Goal: Communication & Community: Answer question/provide support

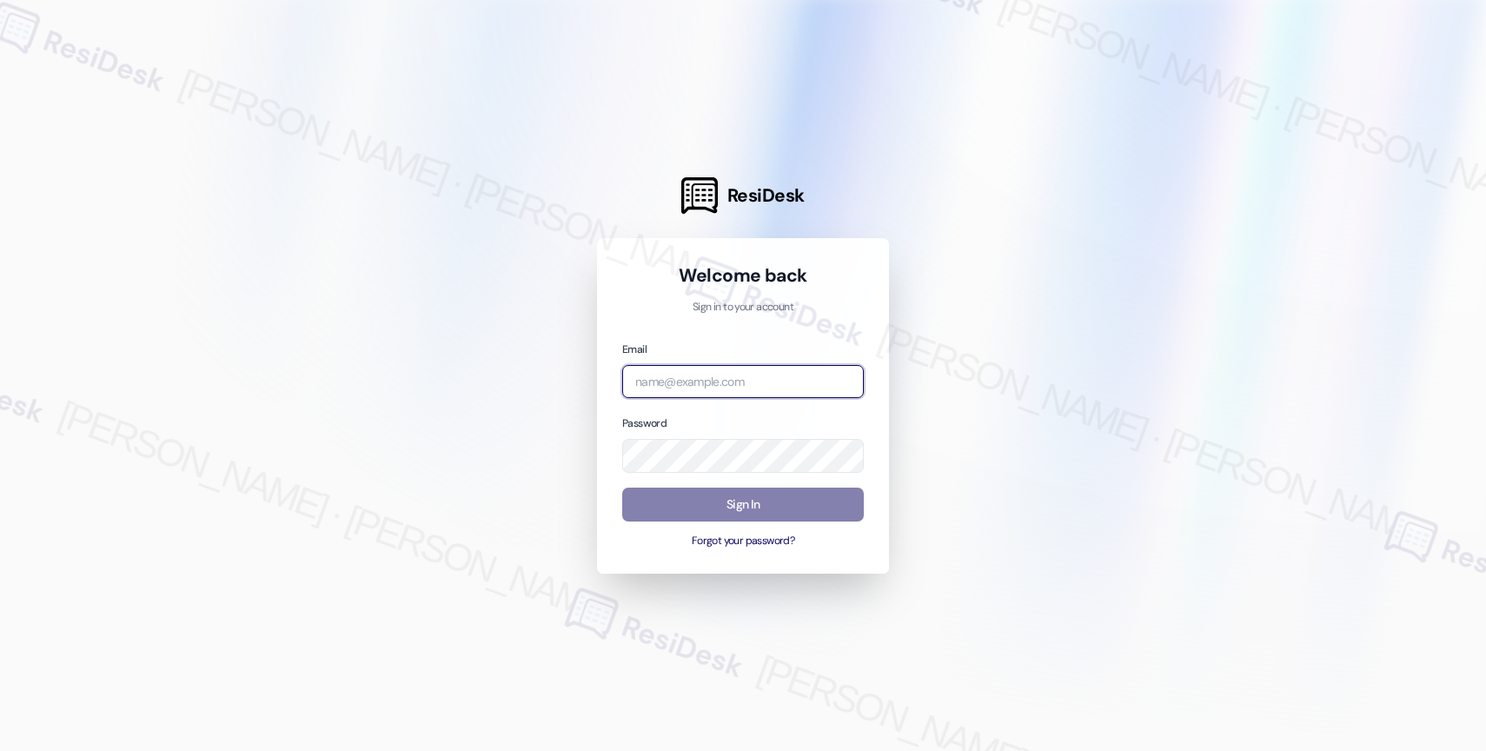
click at [756, 385] on input "email" at bounding box center [743, 382] width 242 height 34
click at [720, 383] on input "email" at bounding box center [743, 382] width 242 height 34
paste input "automated-surveys-affinity_property-resen.nine@affinity_property.com"
type input "automated-surveys-affinity_property-resen.nine@affinity_property.com"
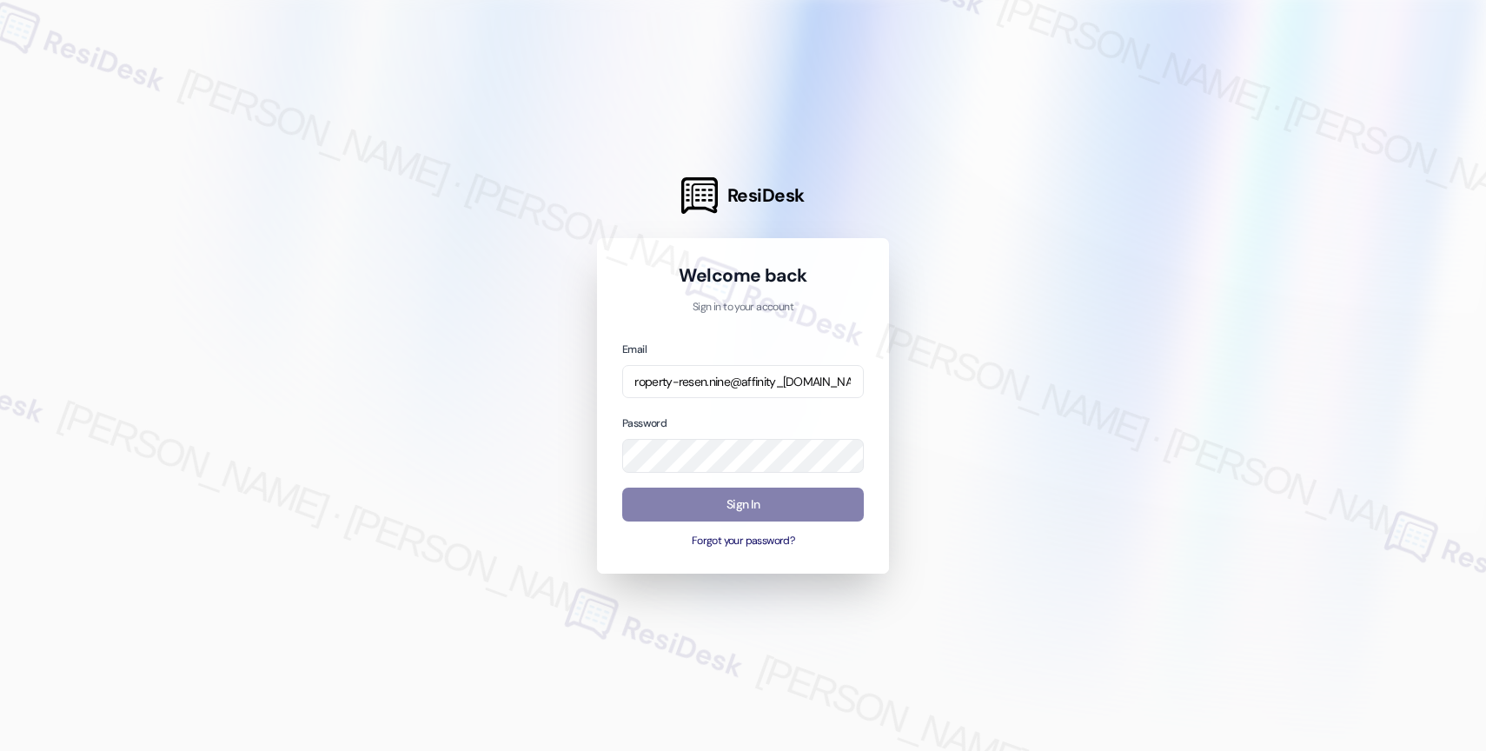
click at [979, 319] on div at bounding box center [743, 375] width 1486 height 751
click at [993, 400] on div at bounding box center [743, 375] width 1486 height 751
click at [732, 493] on button "Sign In" at bounding box center [743, 504] width 242 height 34
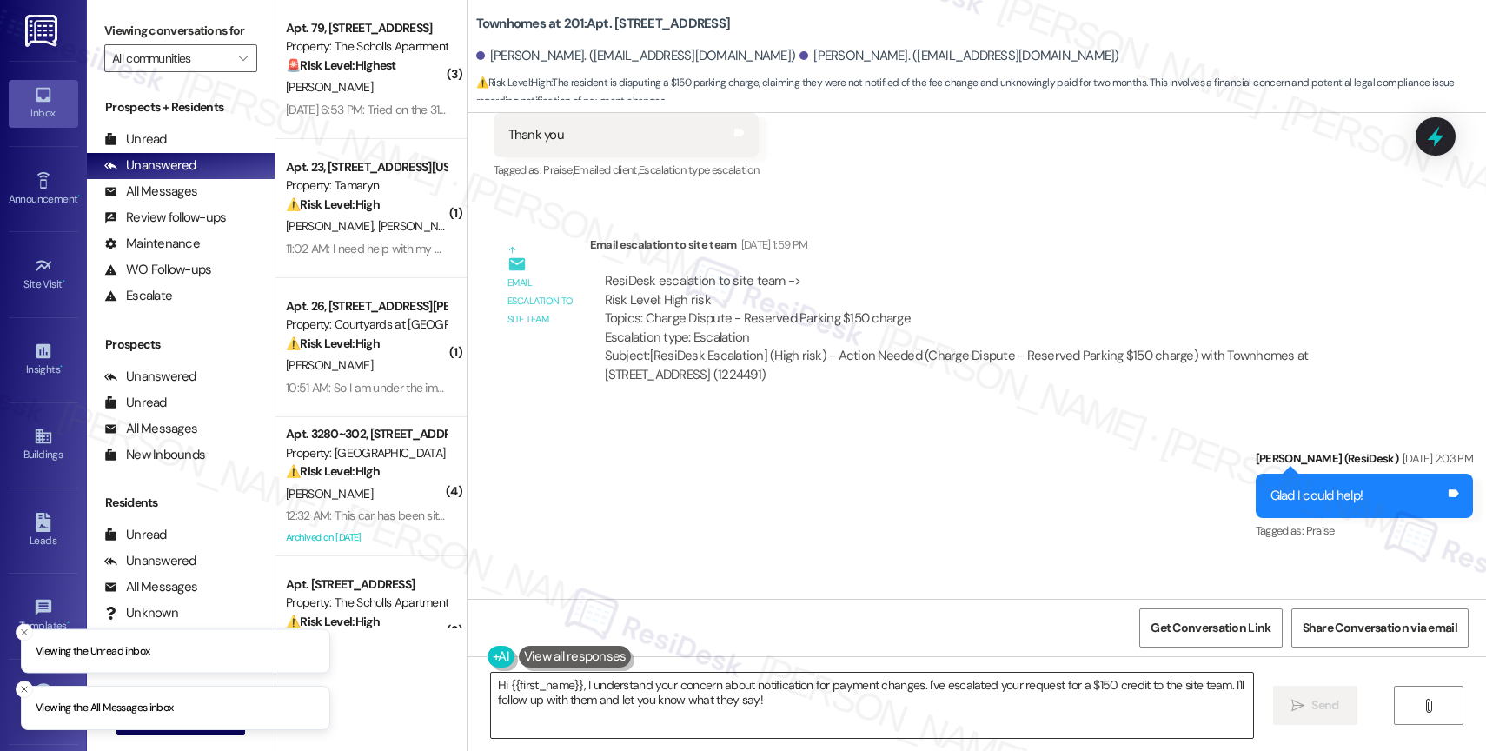
scroll to position [13393, 0]
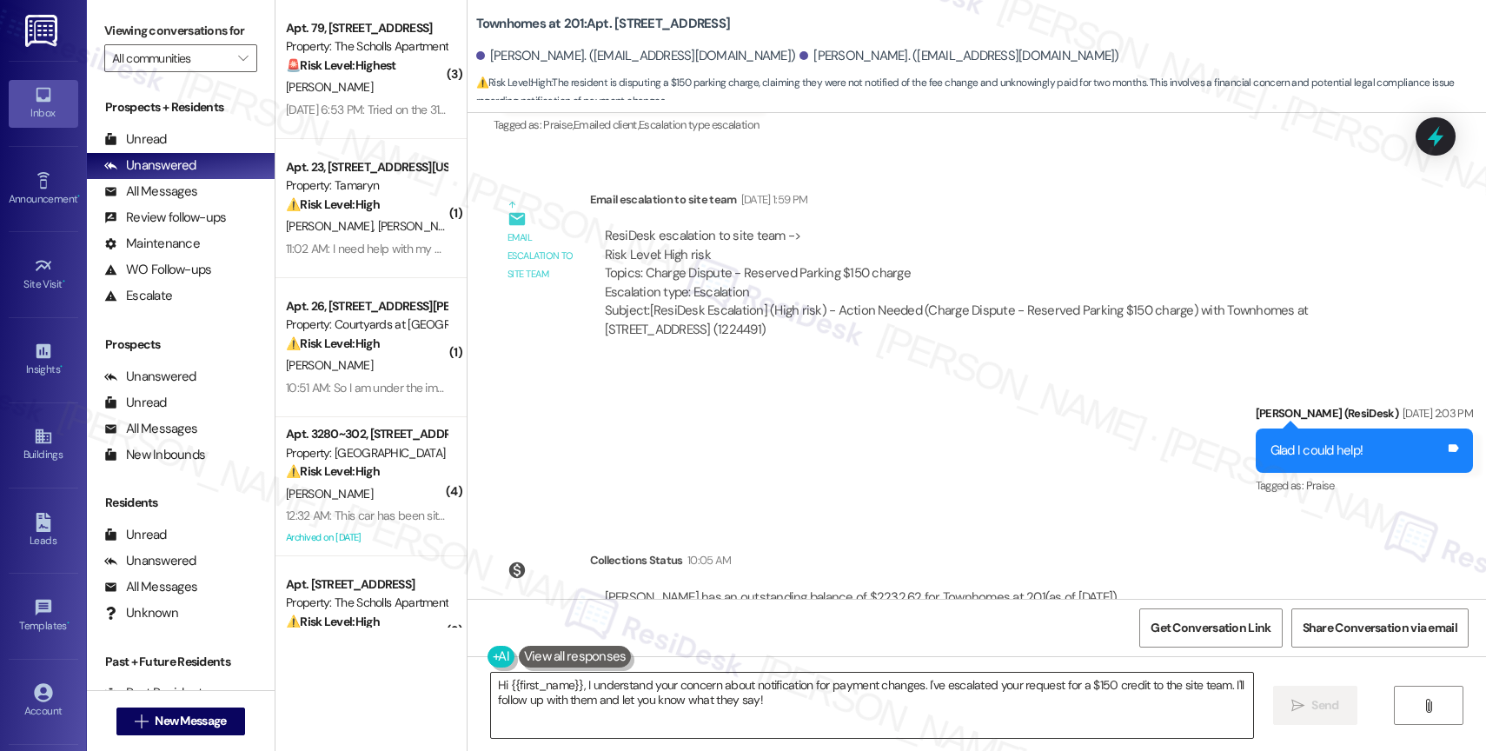
click at [566, 686] on textarea "Hi {{first_name}}, I understand your concern about notification for payment cha…" at bounding box center [872, 704] width 762 height 65
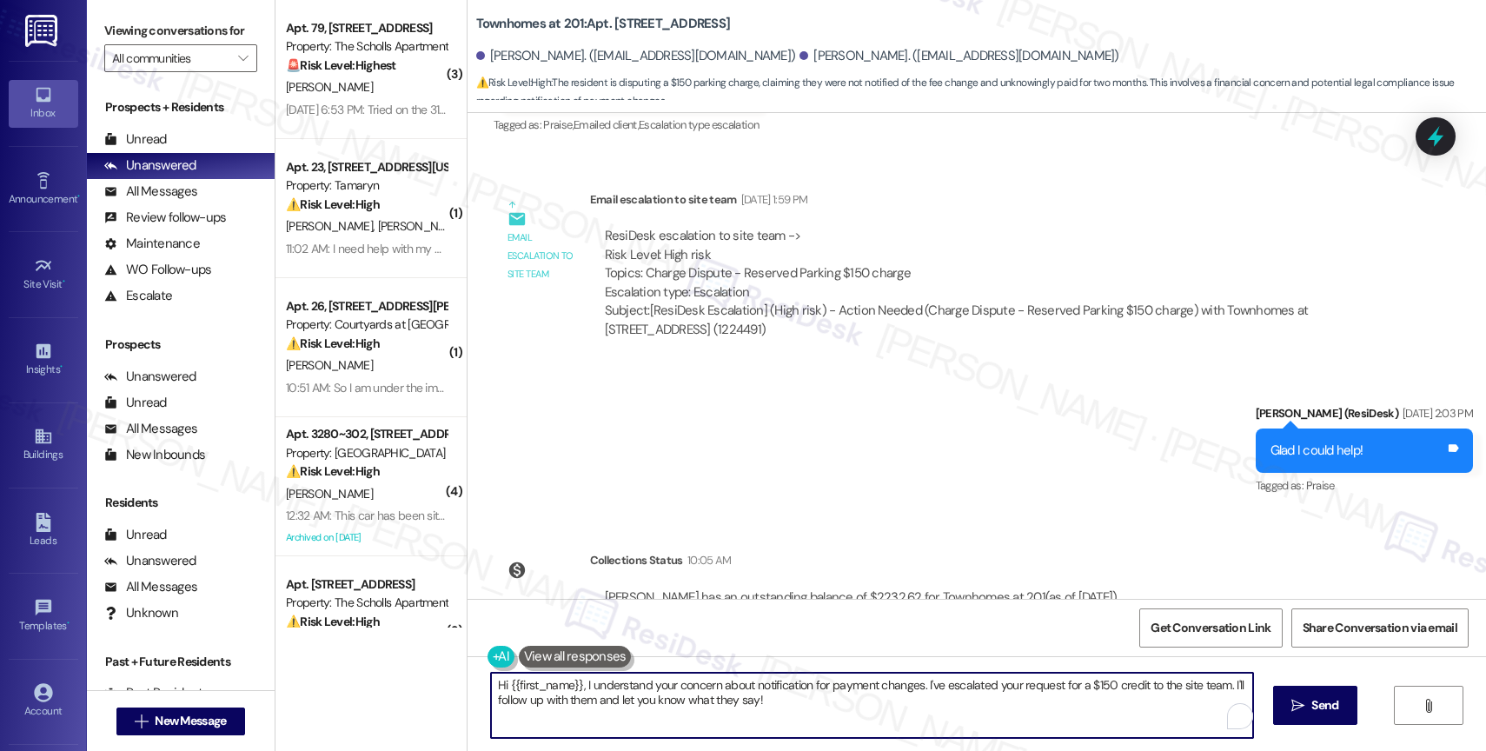
click at [566, 686] on textarea "Hi {{first_name}}, I understand your concern about notification for payment cha…" at bounding box center [872, 704] width 762 height 65
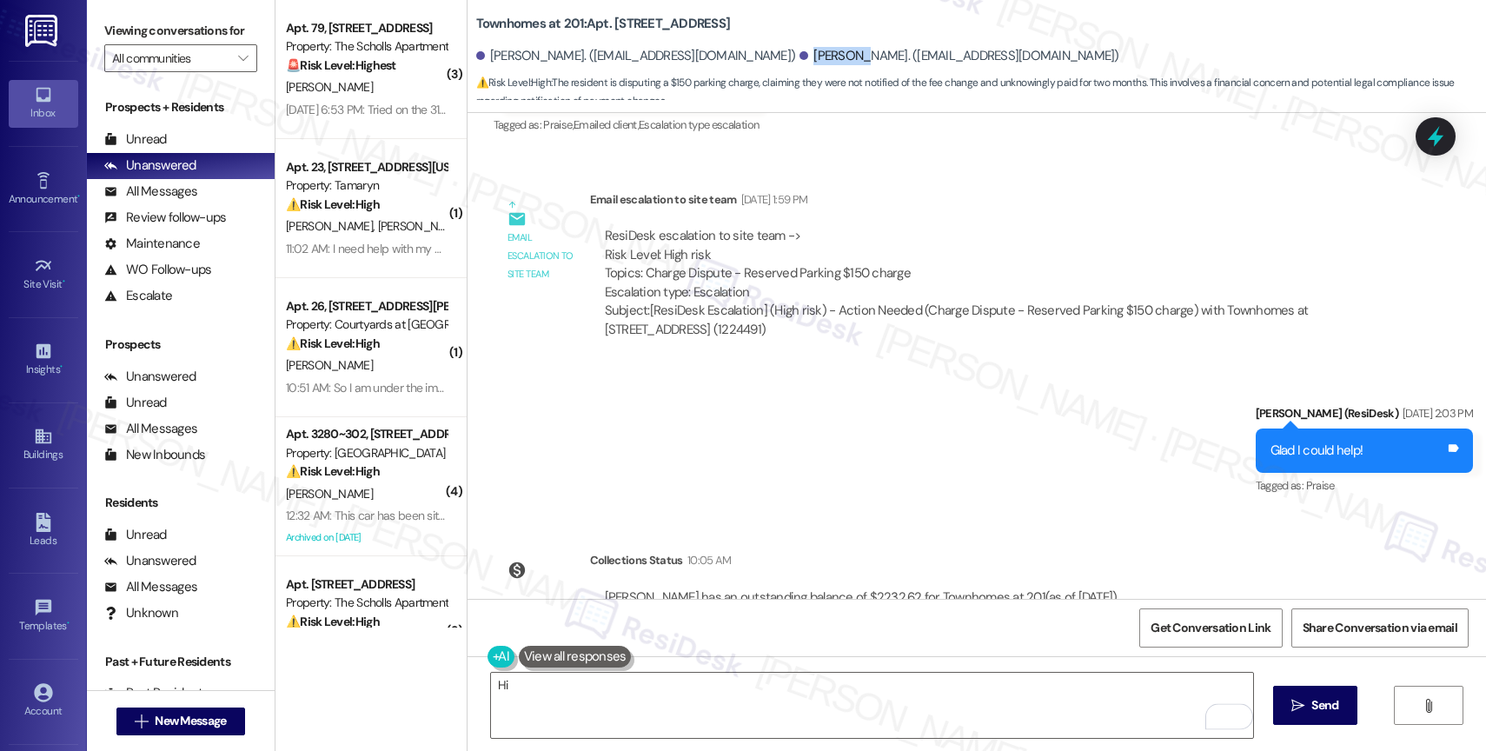
drag, startPoint x: 705, startPoint y: 51, endPoint x: 757, endPoint y: 57, distance: 52.5
click at [799, 57] on div "Shawntae Eiland. (shawntaeeiland85@gmail.com)" at bounding box center [959, 56] width 320 height 18
copy div "Shawntae"
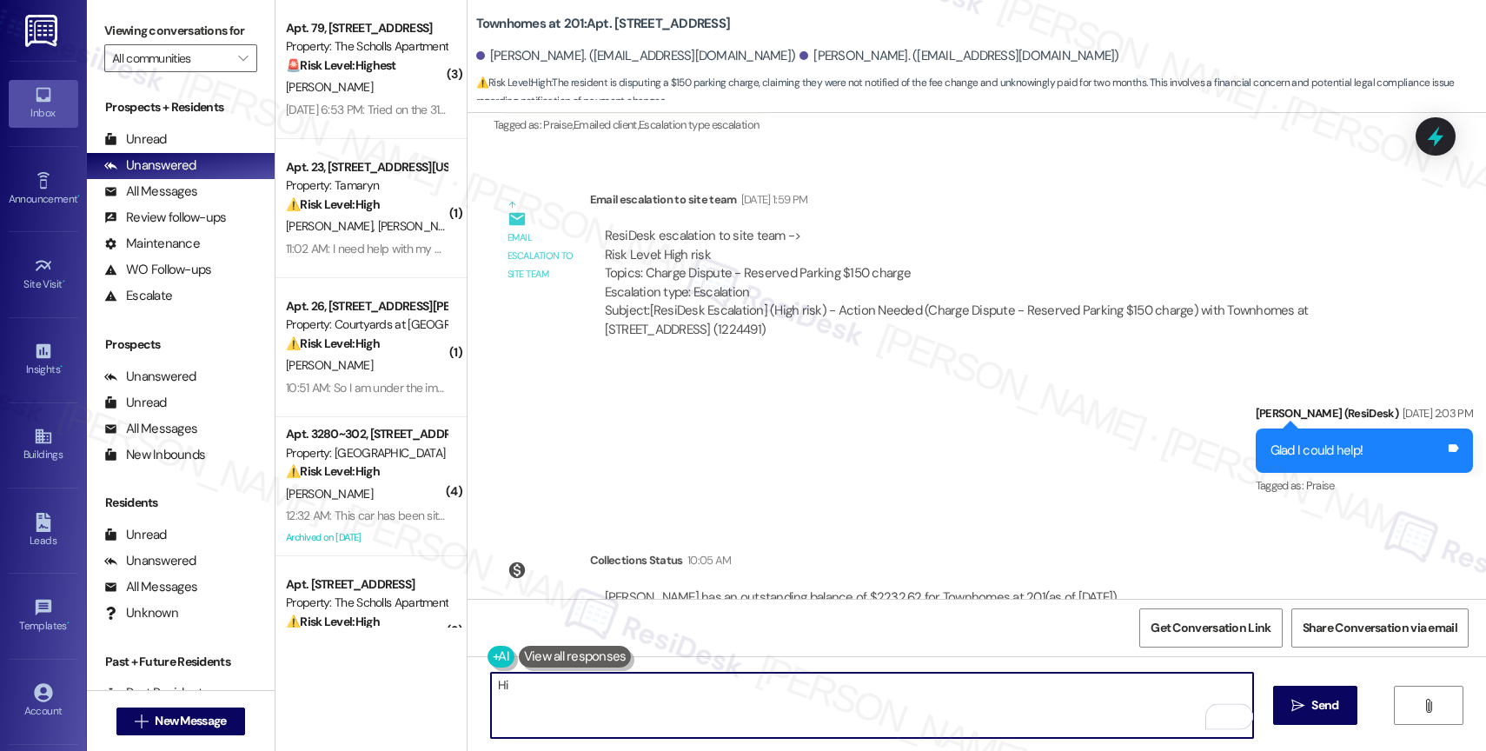
click at [530, 697] on textarea "Hi" at bounding box center [872, 704] width 762 height 65
paste textarea "Shawntae"
paste textarea "can credit back, please ensure the tenant is aware parking is in any uncovered …"
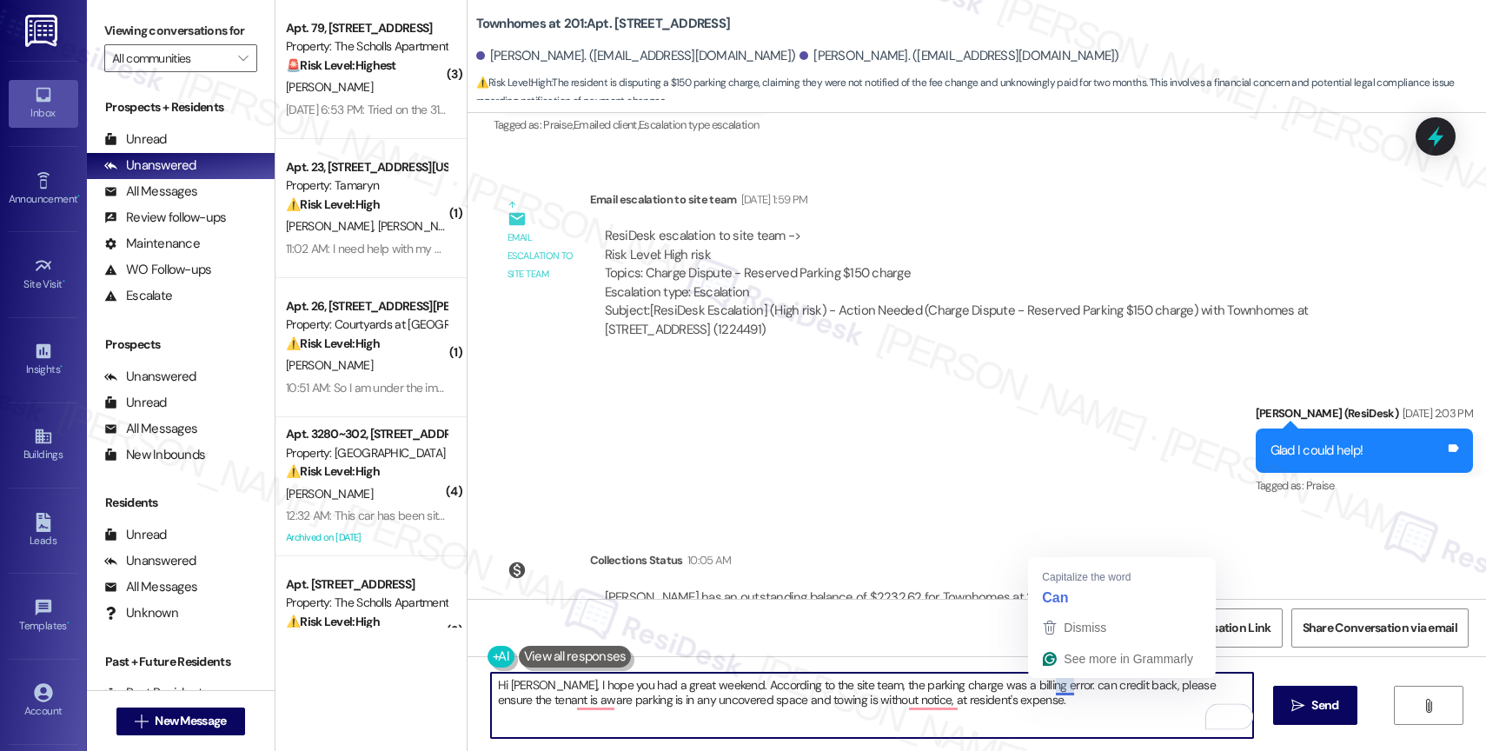
click at [1044, 681] on textarea "Hi Shawntae, I hope you had a great weekend. According to the site team, the pa…" at bounding box center [872, 704] width 762 height 65
click at [1145, 687] on textarea "Hi Shawntae, I hope you had a great weekend. According to the site team, the pa…" at bounding box center [872, 704] width 762 height 65
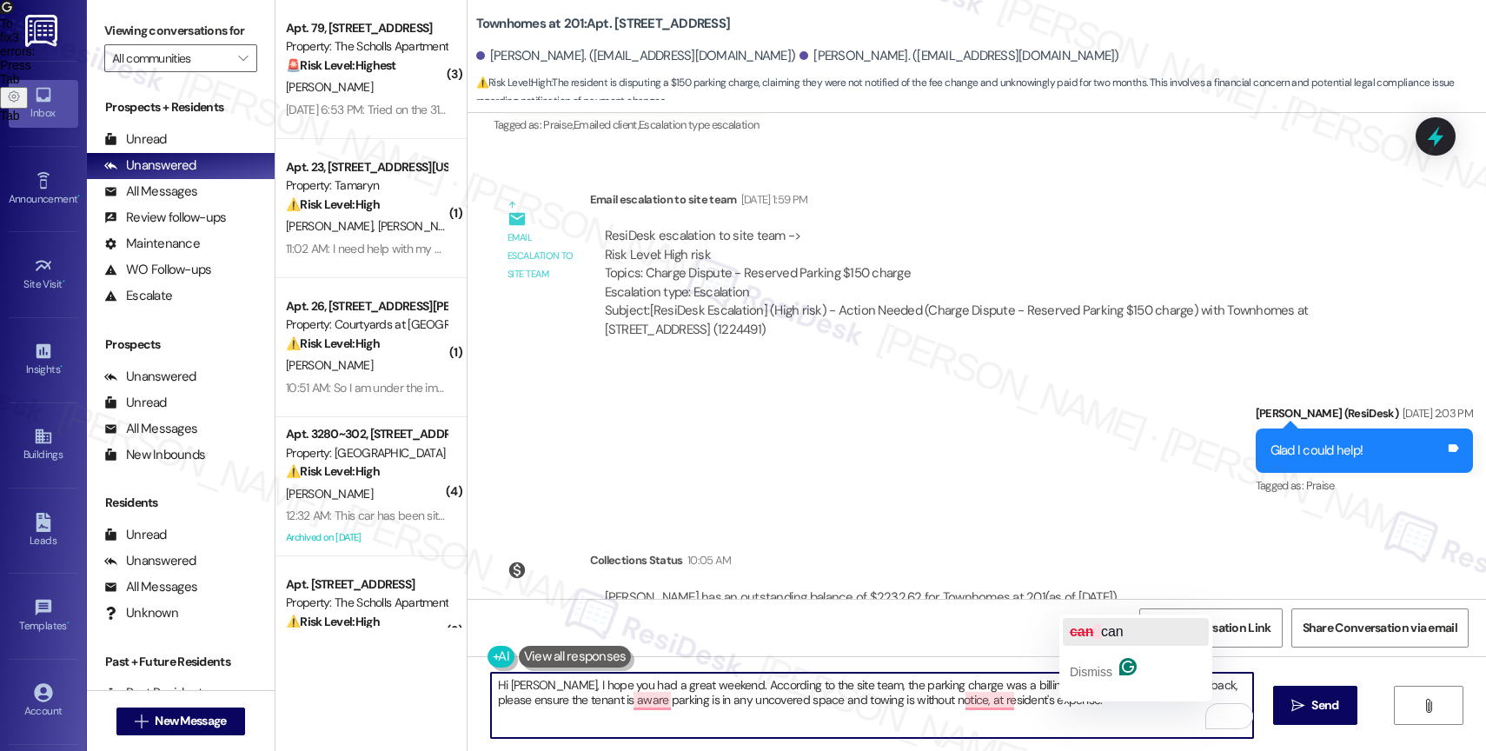
click at [1111, 632] on span "can" at bounding box center [1112, 631] width 23 height 15
click at [1136, 710] on textarea "Hi Shawntae, I hope you had a great weekend. According to the site team, the pa…" at bounding box center [872, 704] width 762 height 65
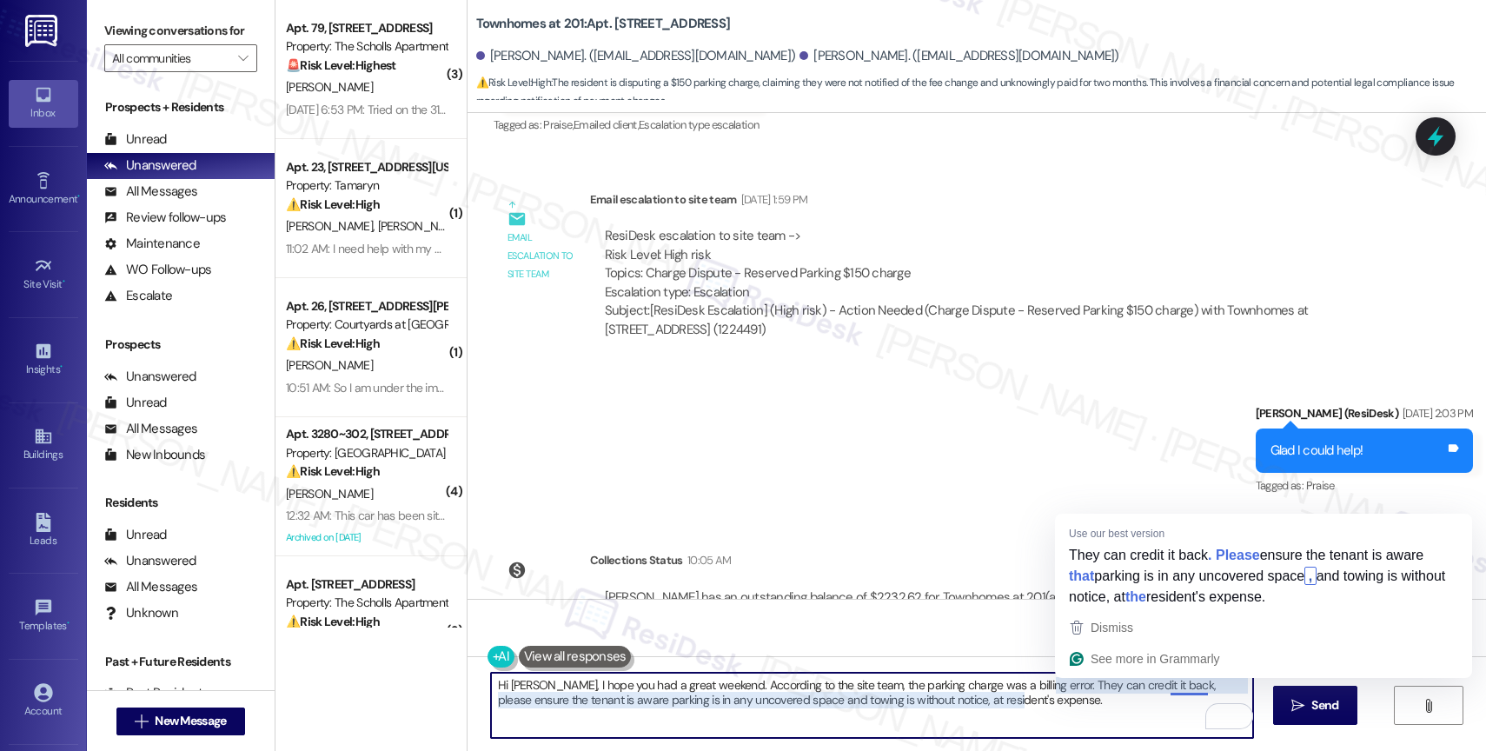
click at [1173, 712] on textarea "Hi Shawntae, I hope you had a great weekend. According to the site team, the pa…" at bounding box center [872, 704] width 762 height 65
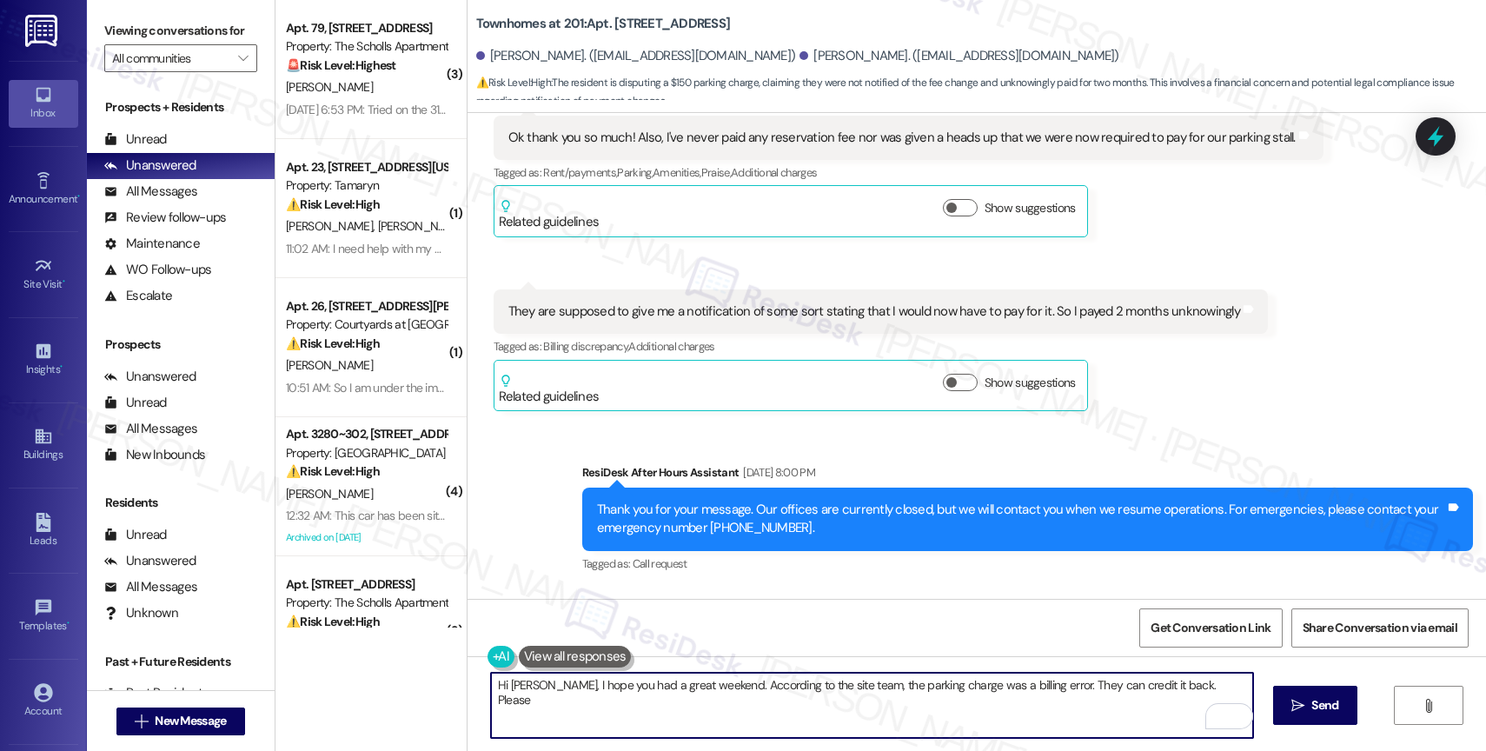
scroll to position [12265, 0]
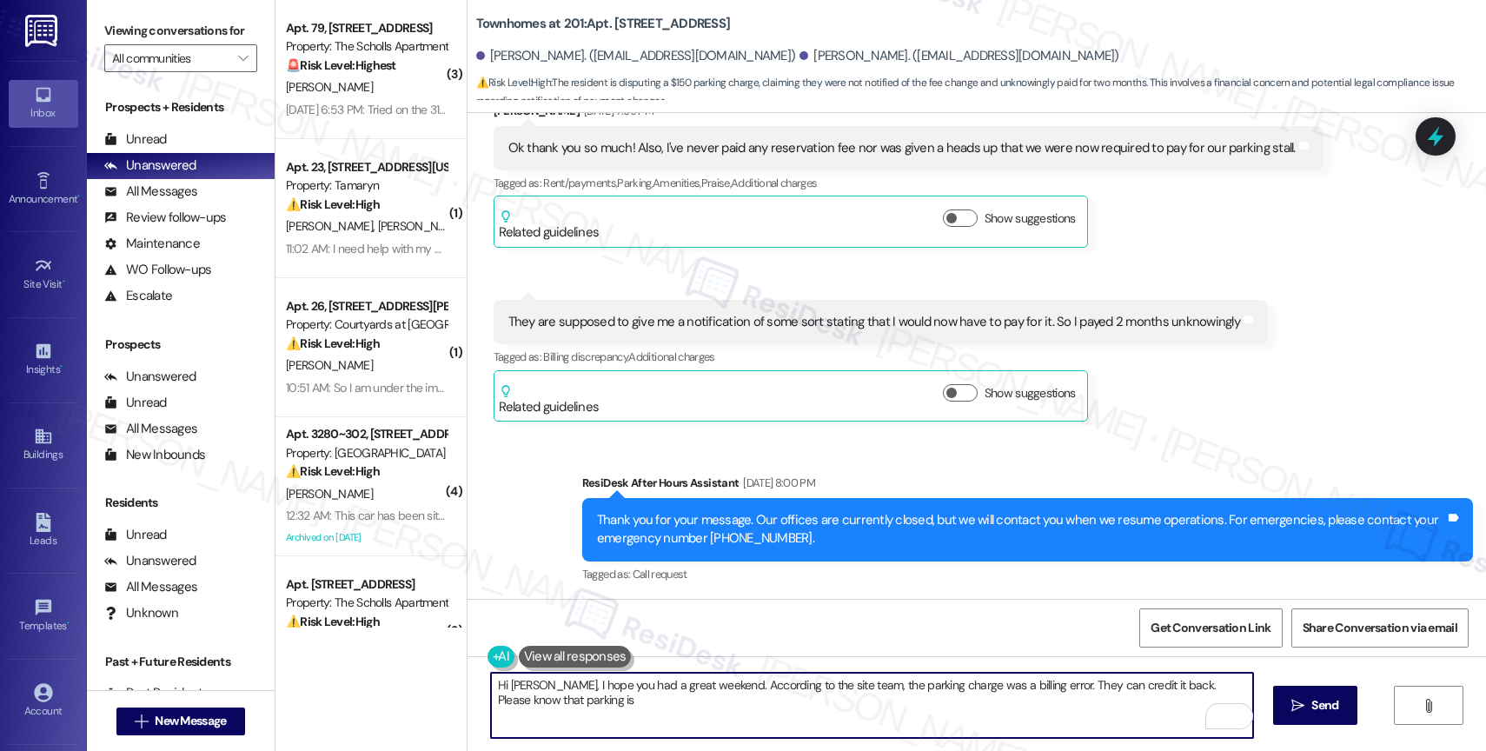
click at [646, 705] on textarea "Hi Shawntae, I hope you had a great weekend. According to the site team, the pa…" at bounding box center [872, 704] width 762 height 65
click at [1199, 685] on textarea "Hi Shawntae, I hope you had a great weekend. According to the site team, the pa…" at bounding box center [872, 704] width 762 height 65
drag, startPoint x: 1199, startPoint y: 685, endPoint x: 1215, endPoint y: 701, distance: 22.7
click at [1215, 701] on textarea "Hi Shawntae, I hope you had a great weekend. According to the site team, the pa…" at bounding box center [872, 704] width 762 height 65
paste textarea "in any uncovered space and towing is without notice, at resident's expense."
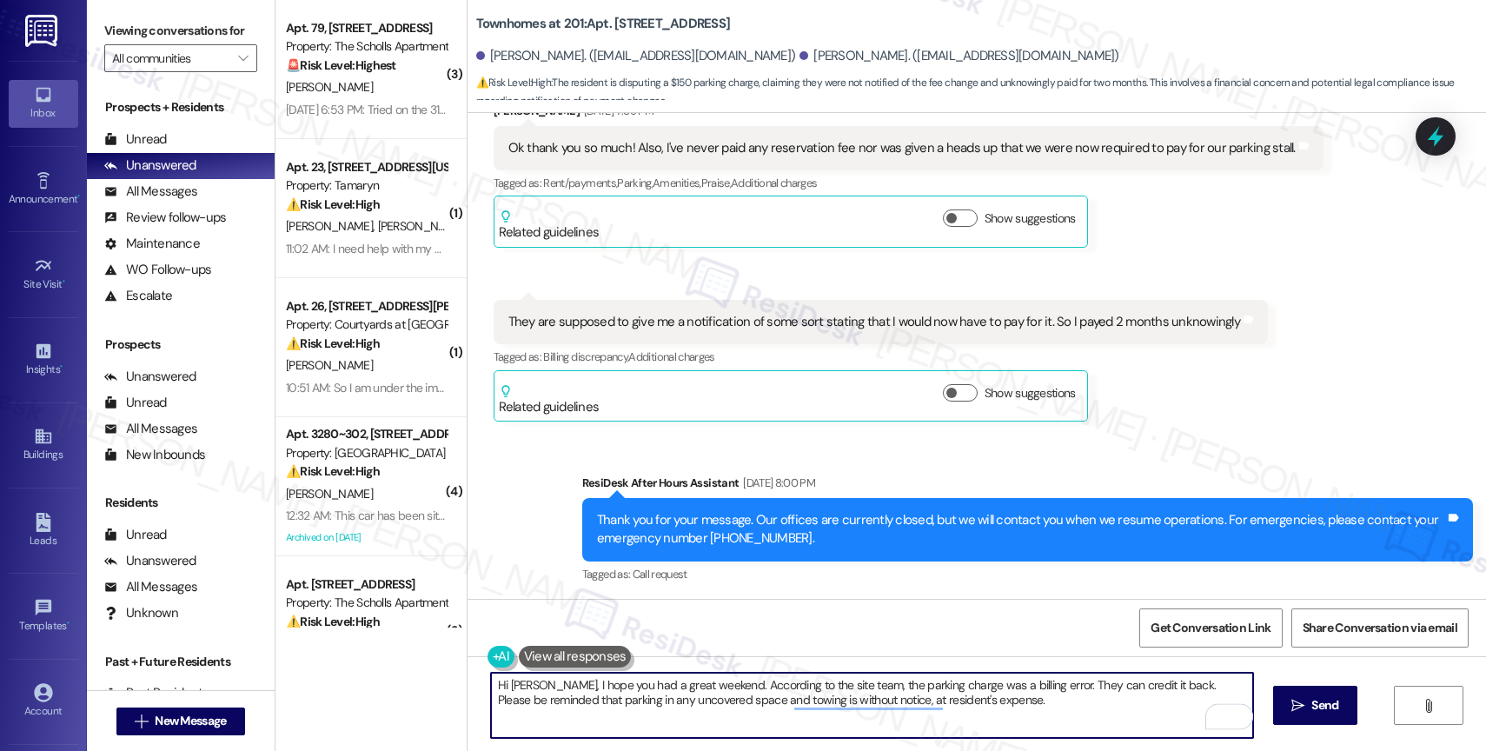
click at [594, 699] on textarea "Hi Shawntae, I hope you had a great weekend. According to the site team, the pa…" at bounding box center [872, 704] width 762 height 65
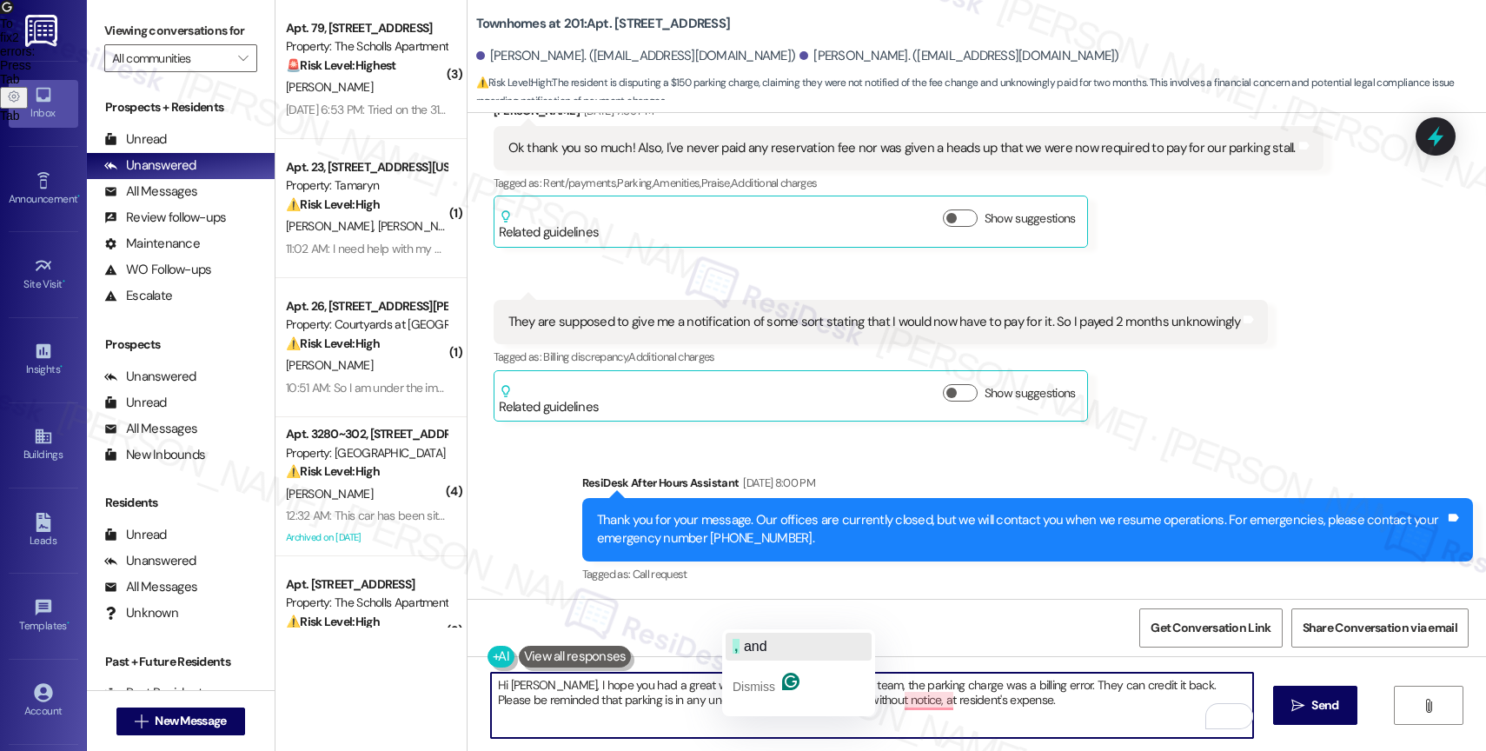
click at [765, 649] on span "and" at bounding box center [755, 646] width 23 height 15
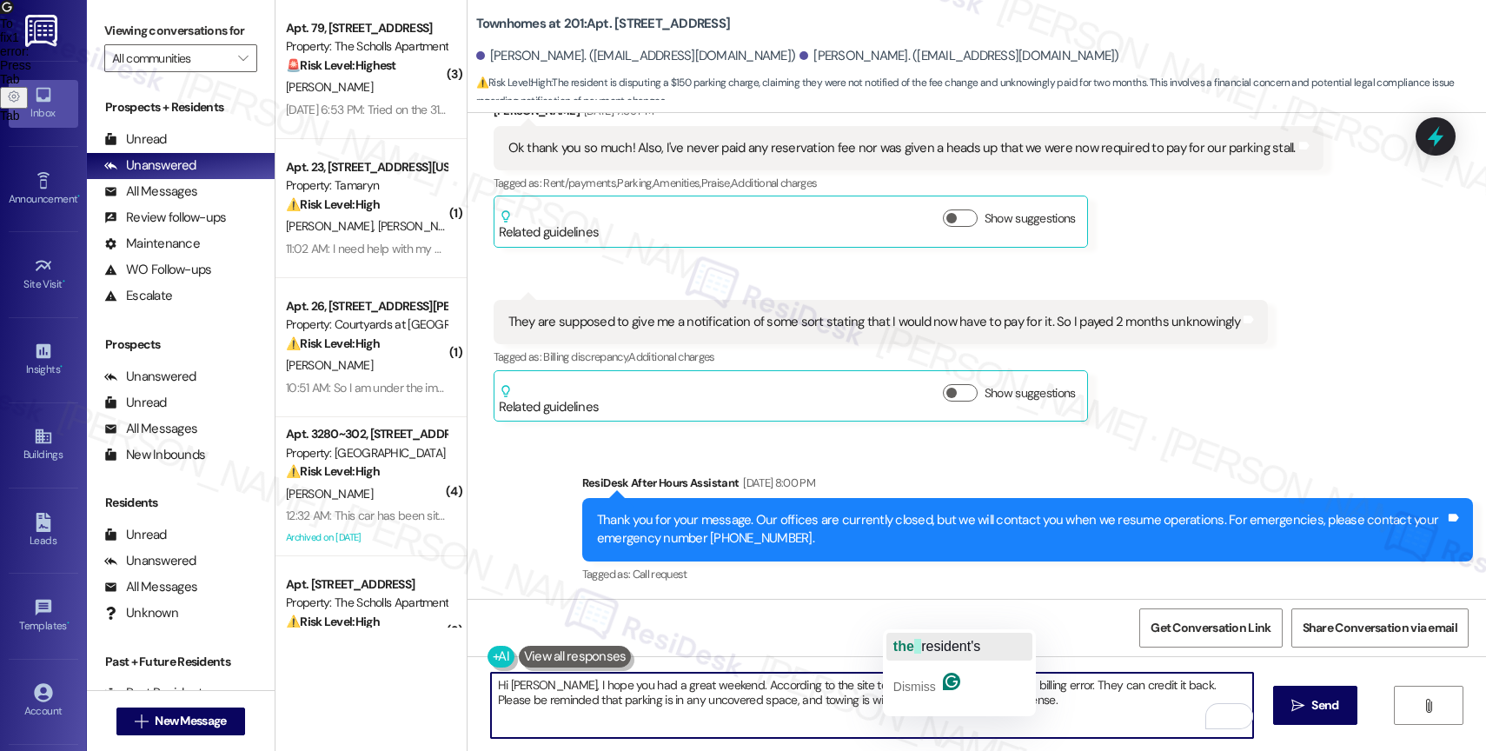
click at [935, 641] on span "resident's" at bounding box center [950, 646] width 59 height 15
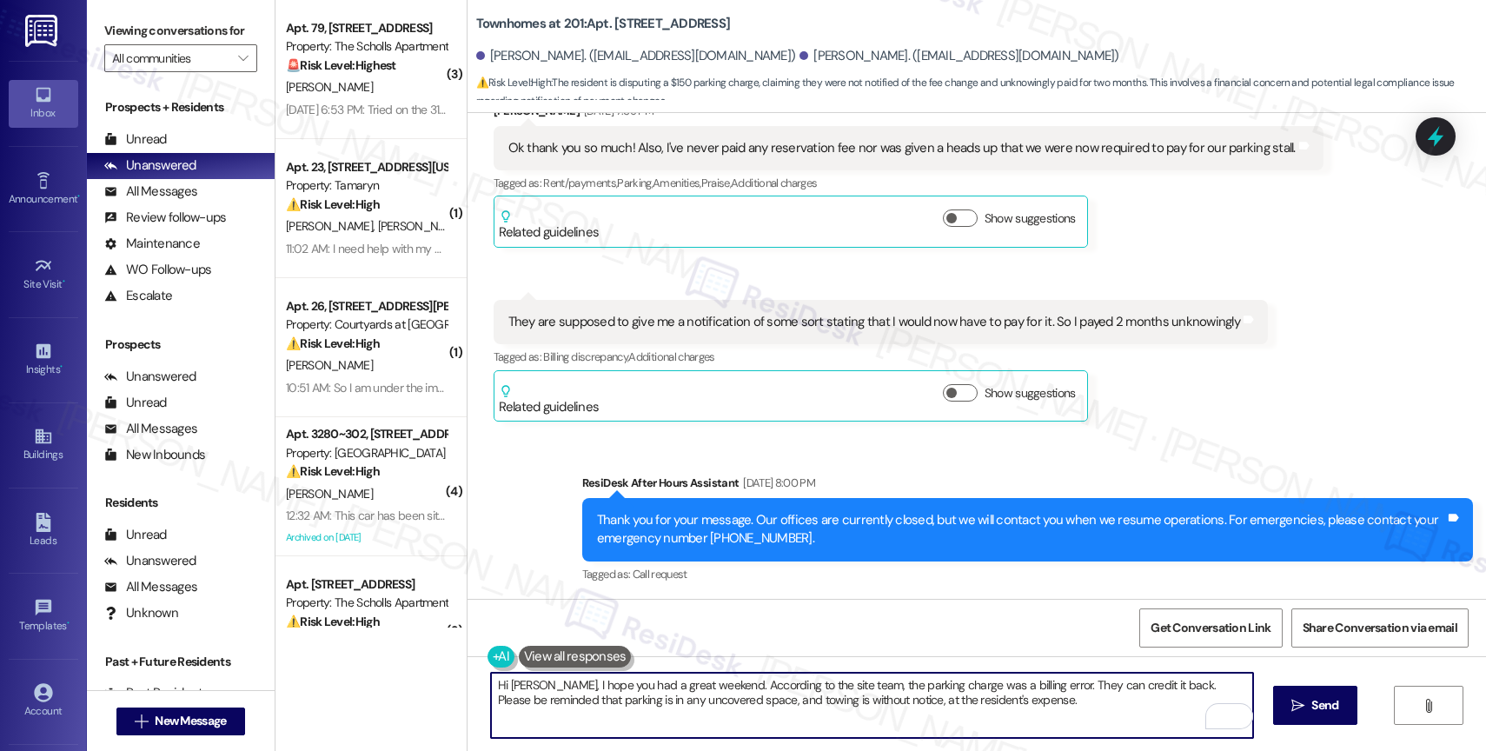
click at [1055, 703] on textarea "Hi Shawntae, I hope you had a great weekend. According to the site team, the pa…" at bounding box center [872, 704] width 762 height 65
click at [1301, 709] on icon "" at bounding box center [1297, 705] width 13 height 14
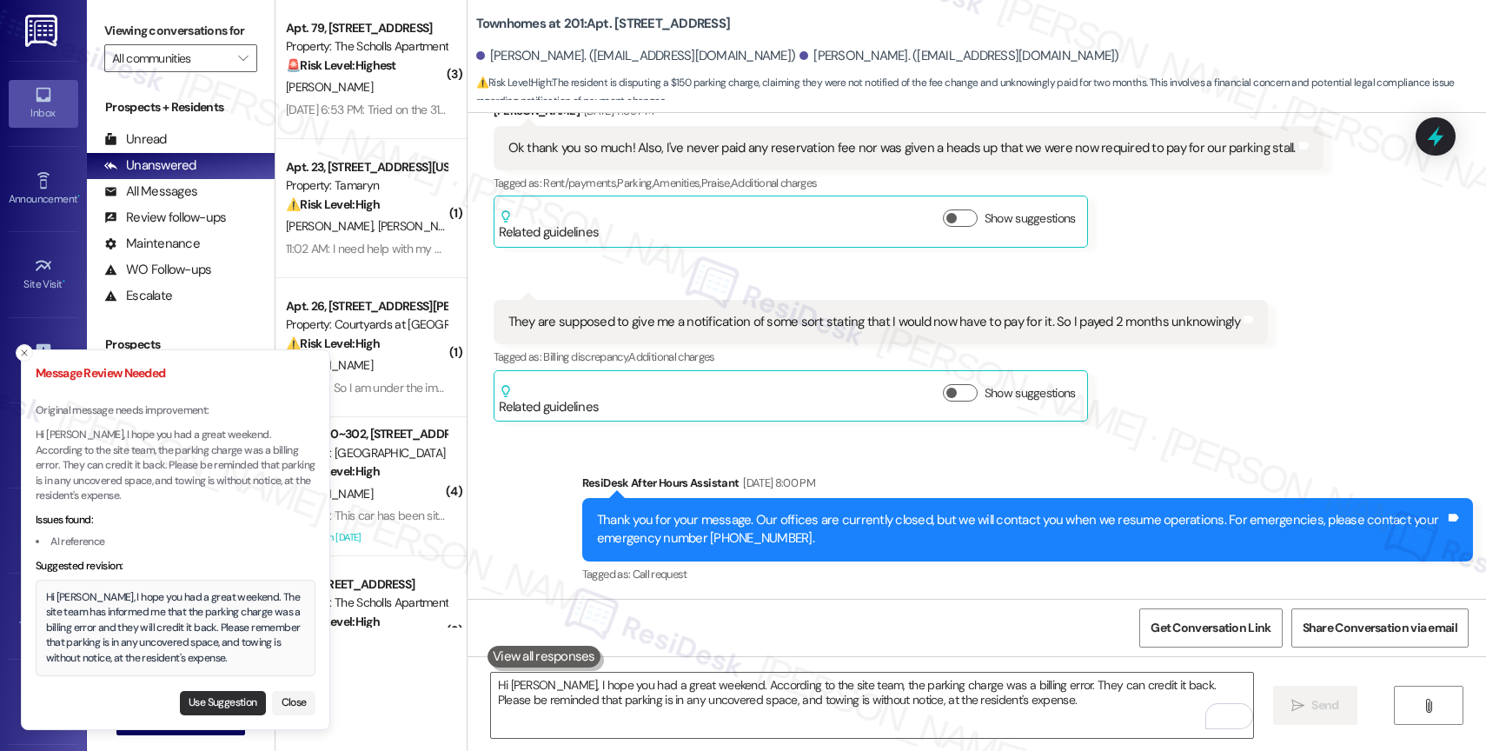
click at [229, 703] on button "Use Suggestion" at bounding box center [223, 703] width 86 height 24
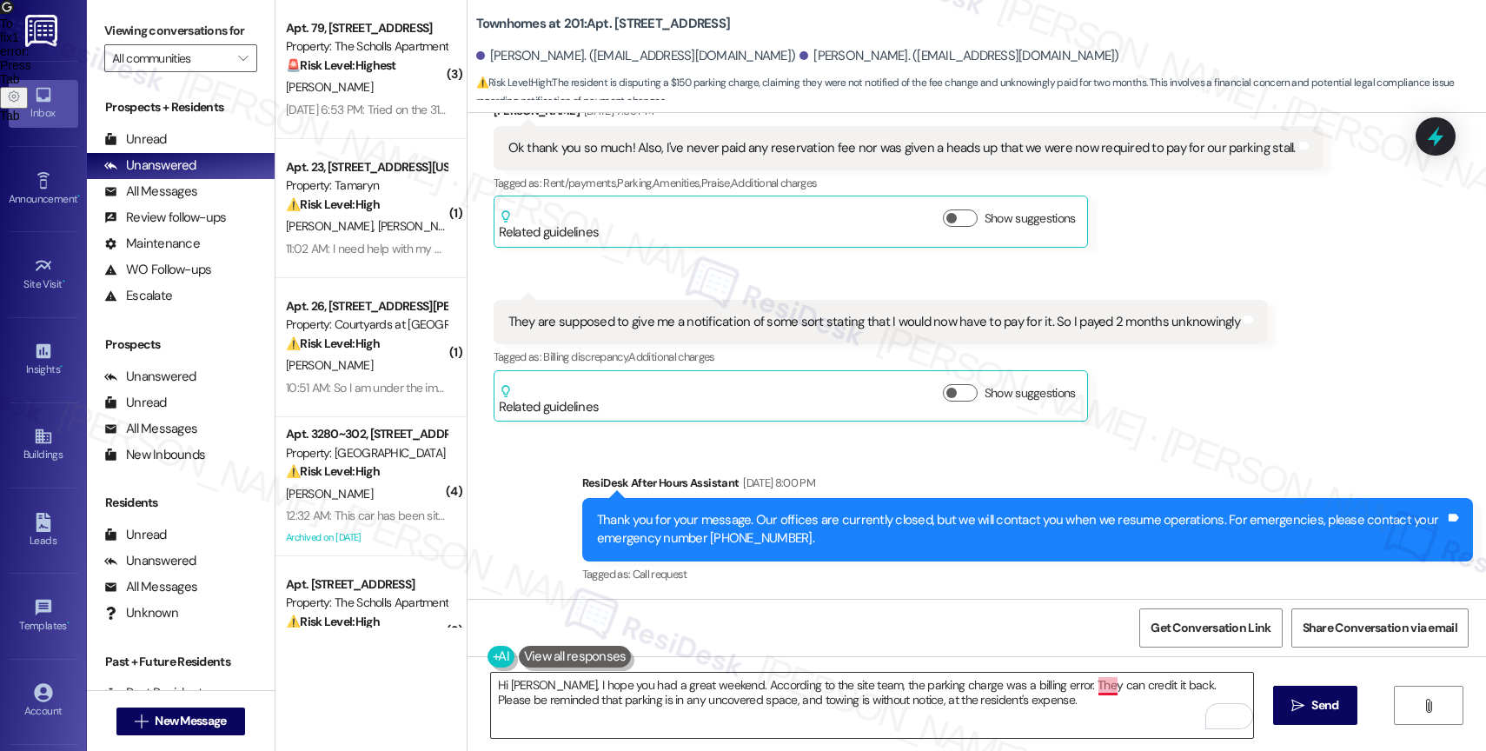
click at [1097, 685] on textarea "Hi Shawntae, I hope you had a great weekend. The site team has informed me that…" at bounding box center [872, 704] width 762 height 65
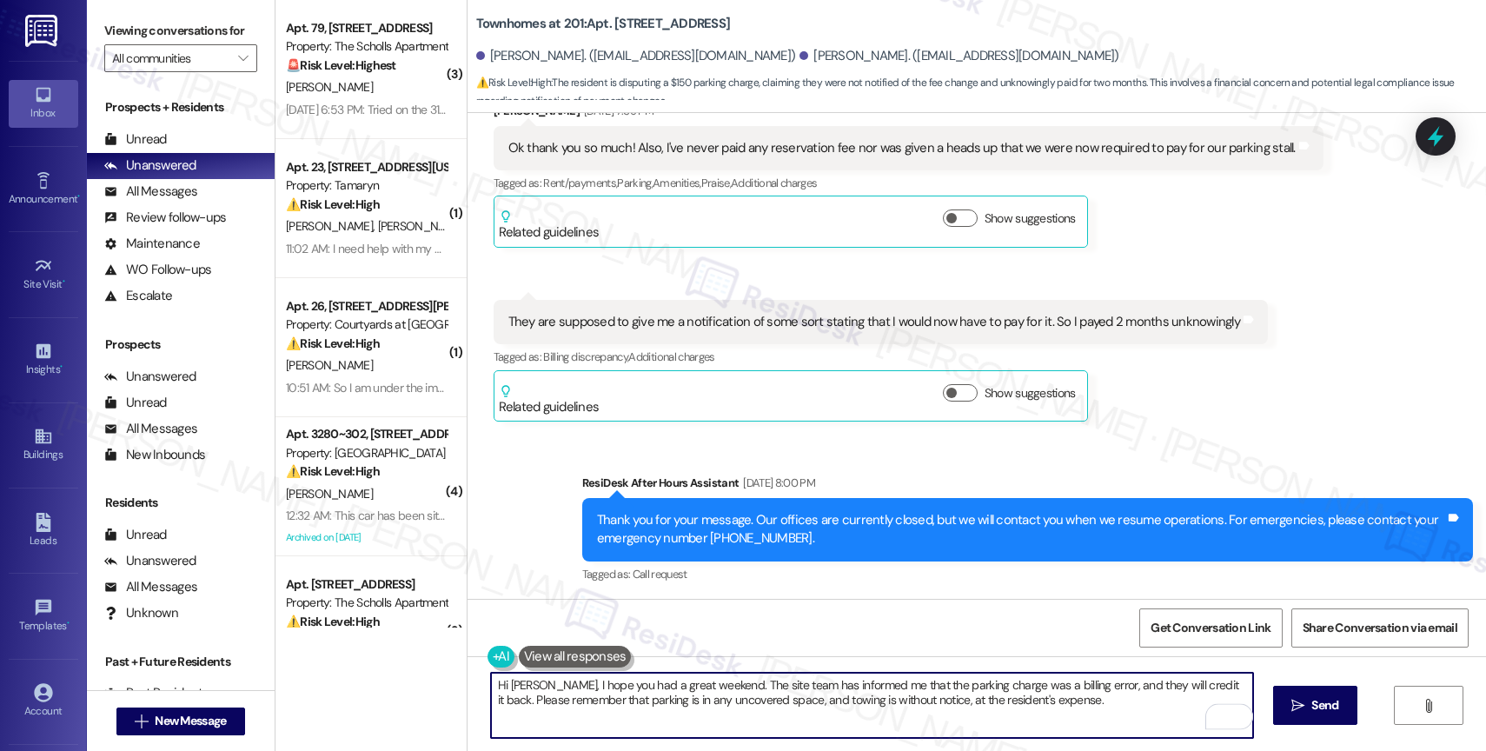
click at [1136, 707] on textarea "Hi Shawntae, I hope you had a great weekend. The site team has informed me that…" at bounding box center [872, 704] width 762 height 65
type textarea "Hi Shawntae, I hope you had a great weekend. The site team has informed me that…"
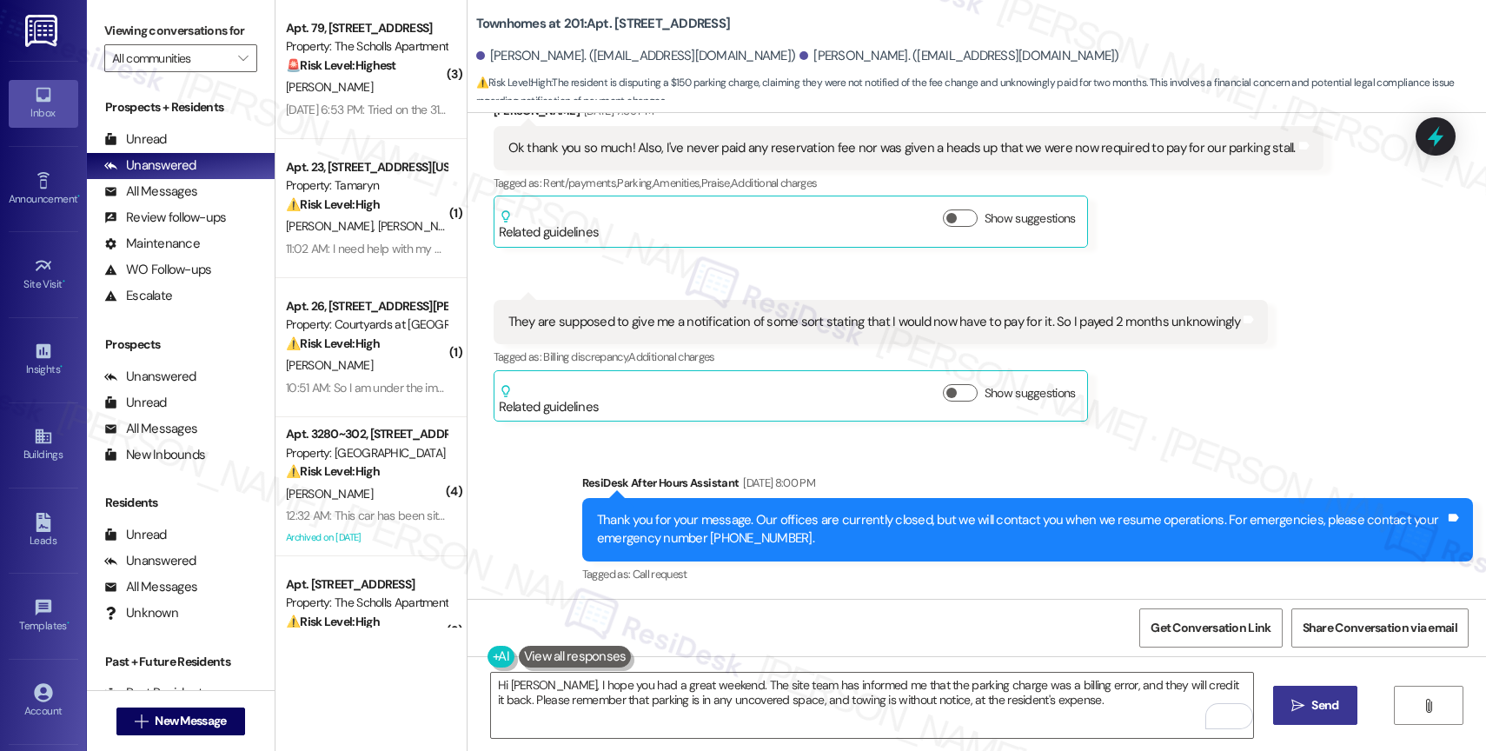
click at [1331, 705] on span "Send" at bounding box center [1324, 705] width 27 height 18
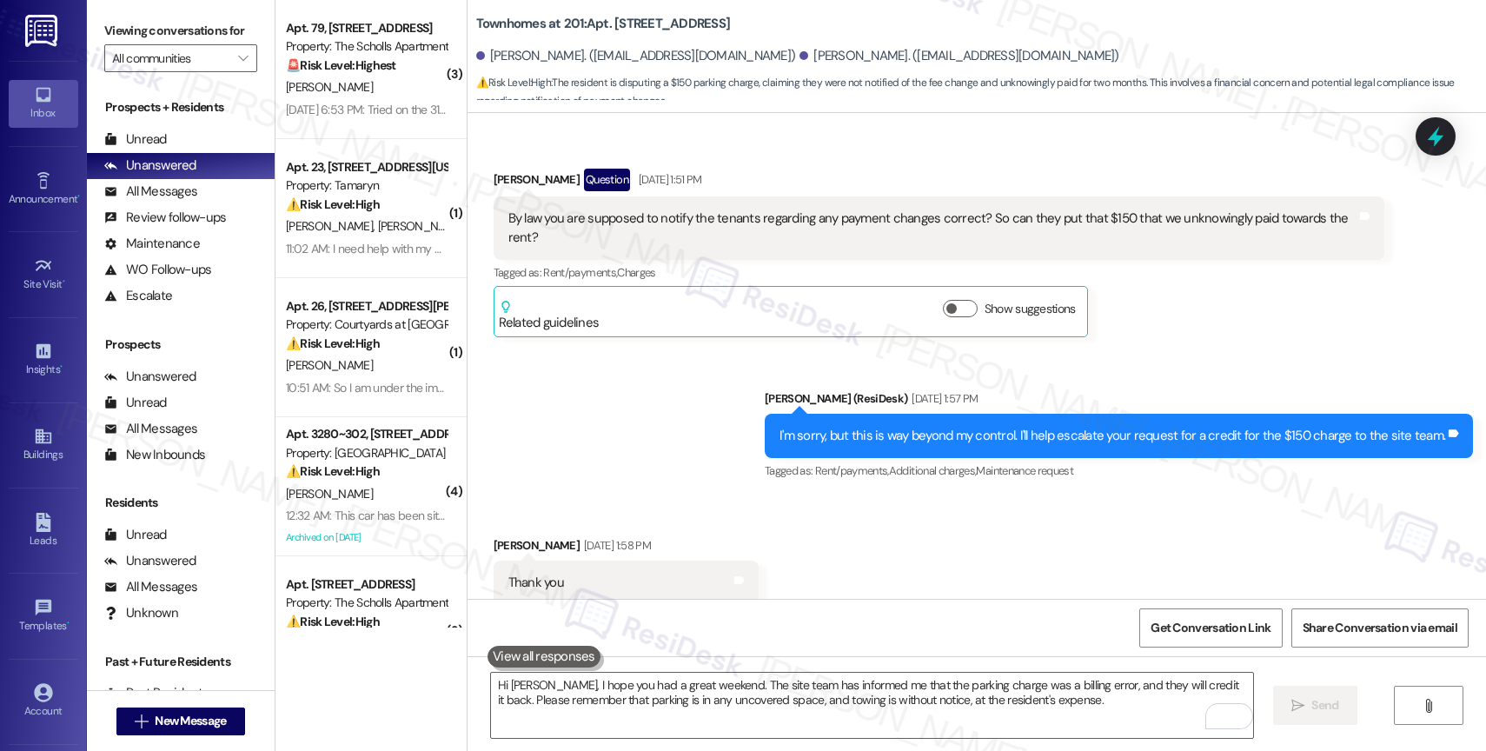
scroll to position [12871, 0]
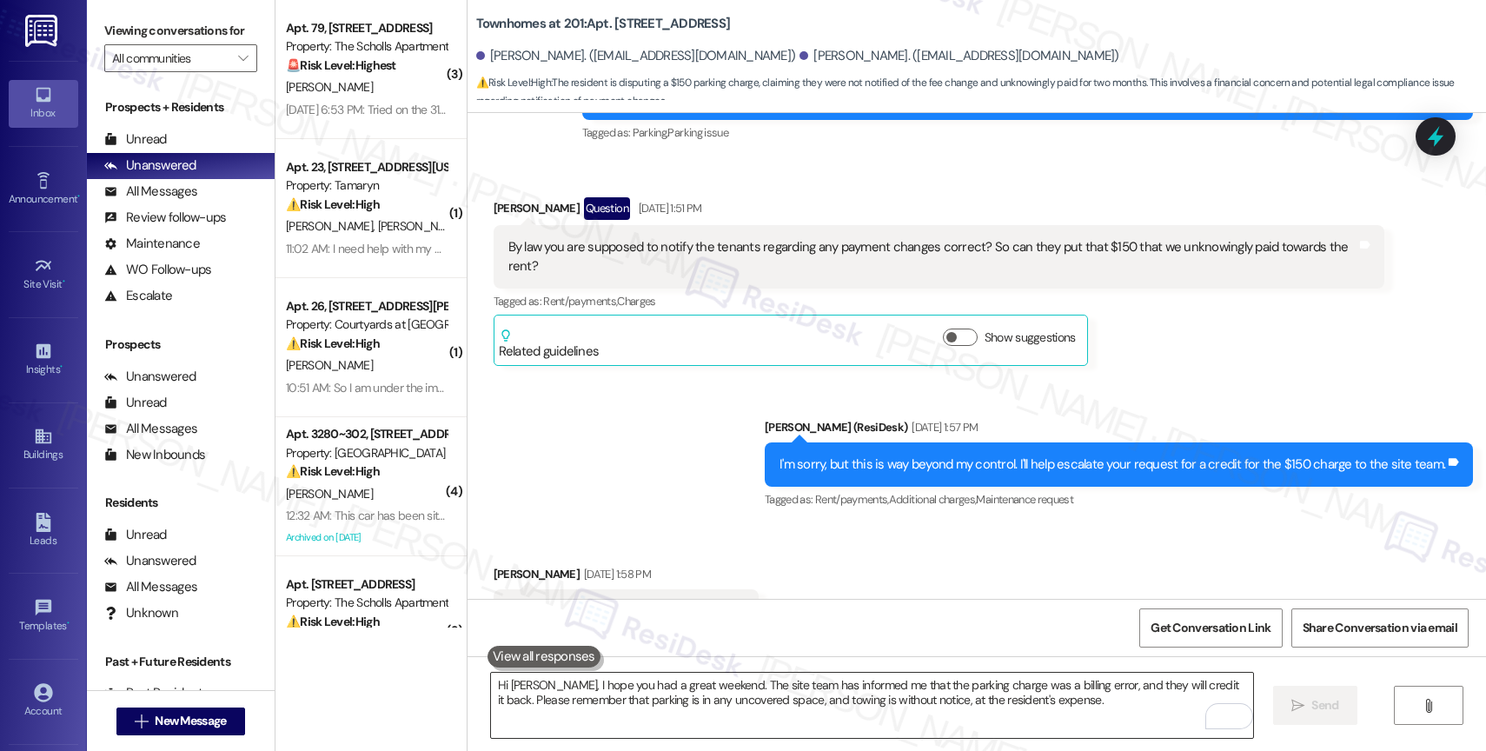
click at [666, 694] on textarea "Hi Shawntae, I hope you had a great weekend. The site team has informed me that…" at bounding box center [872, 704] width 762 height 65
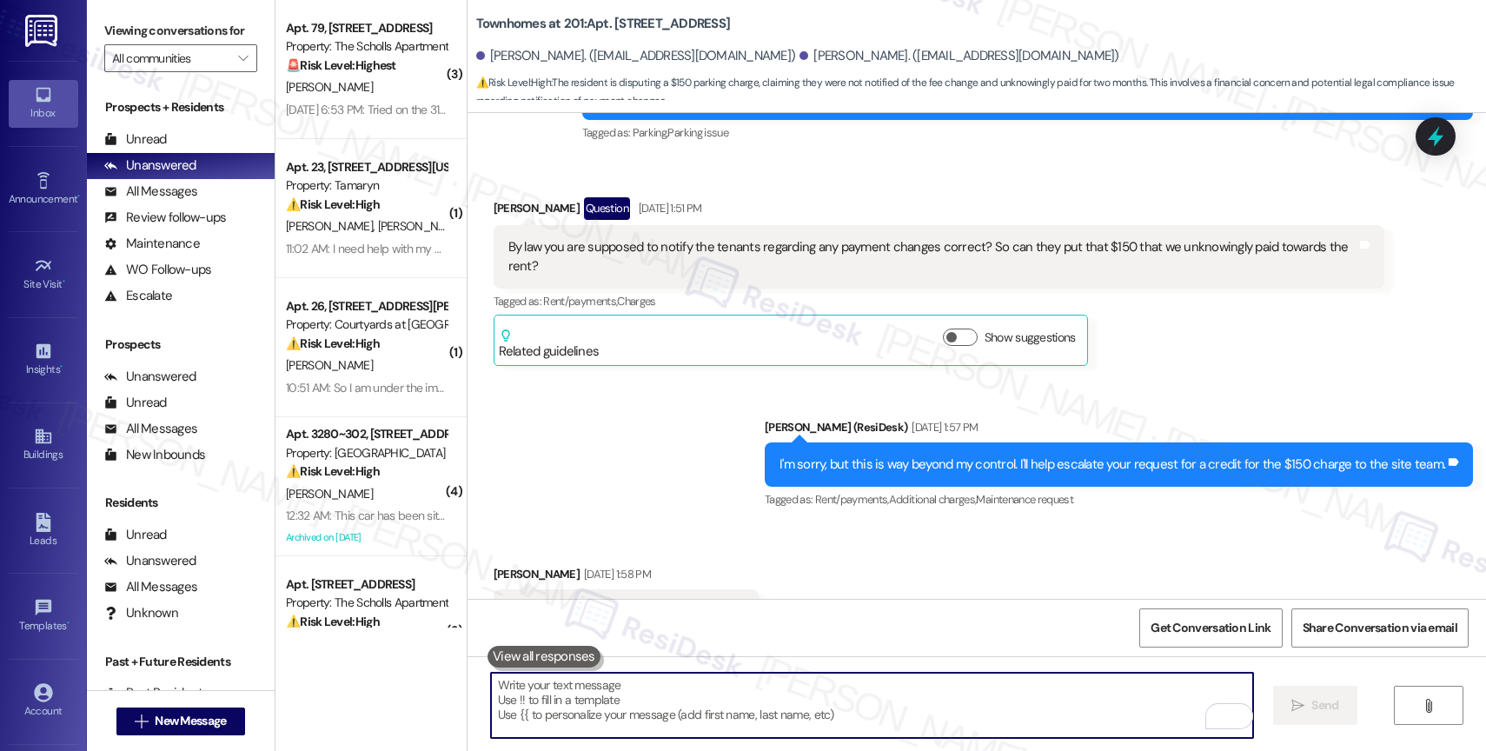
paste textarea "Feel free to let us know if you have other questions or concerns so we can assi…"
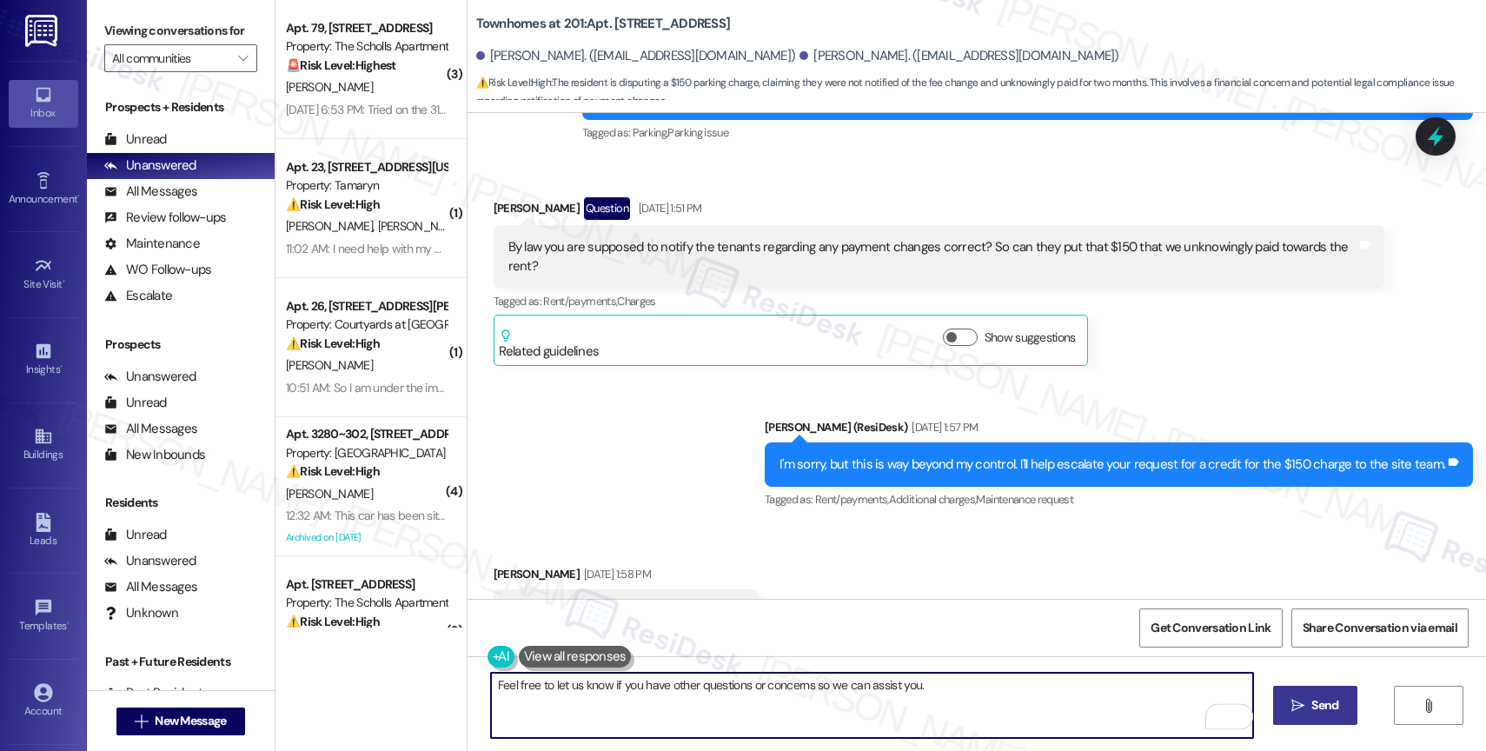
scroll to position [13396, 0]
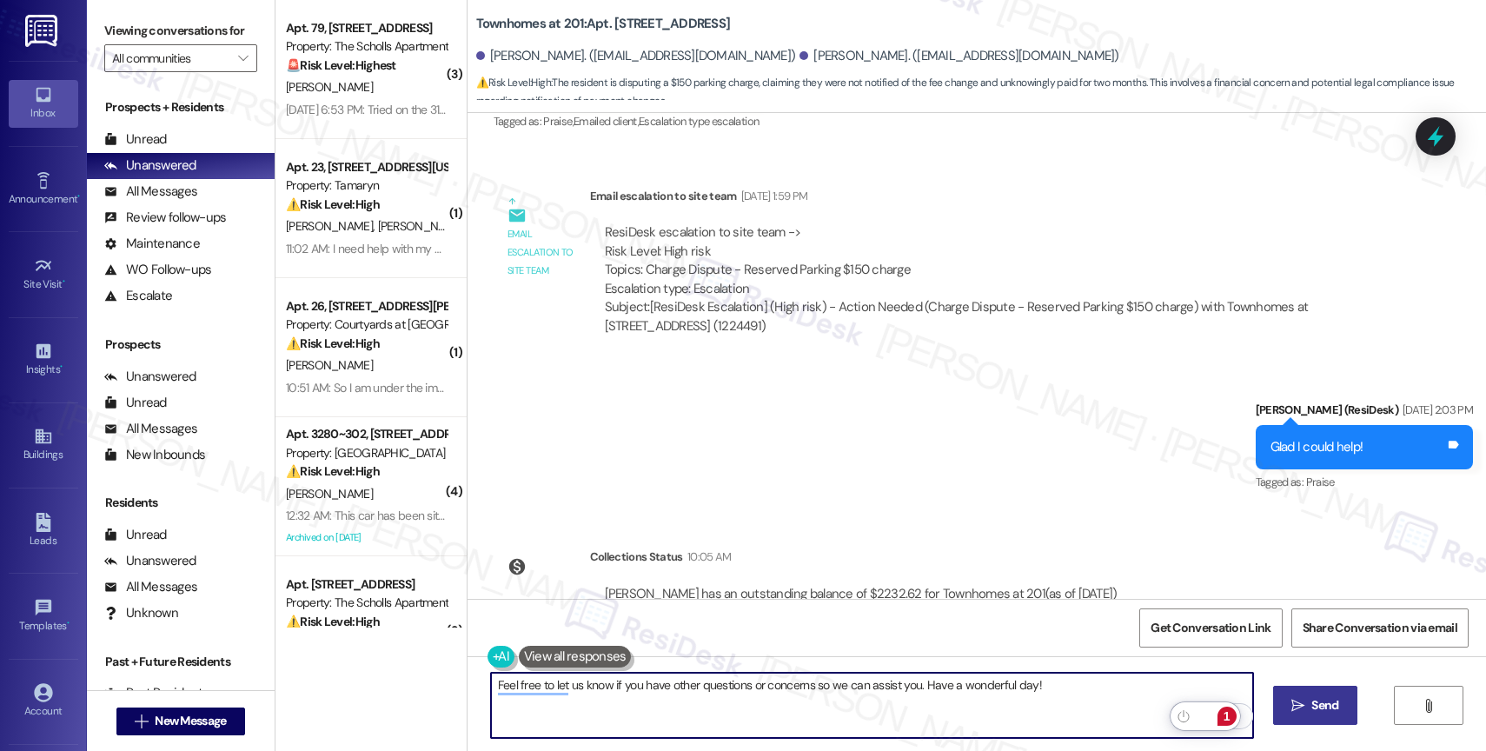
type textarea "Feel free to let us know if you have other questions or concerns so we can assi…"
click at [1294, 708] on icon "" at bounding box center [1297, 705] width 13 height 14
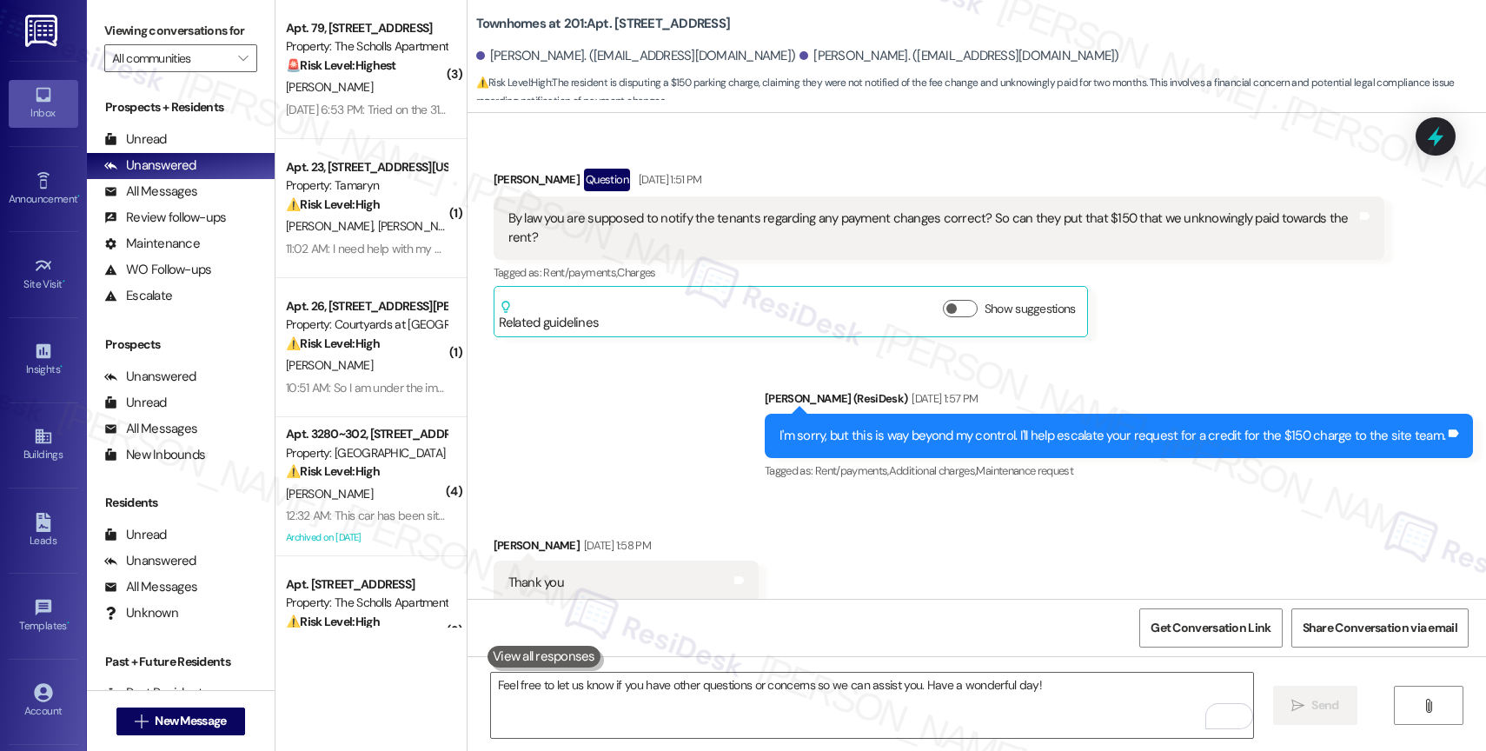
scroll to position [12871, 0]
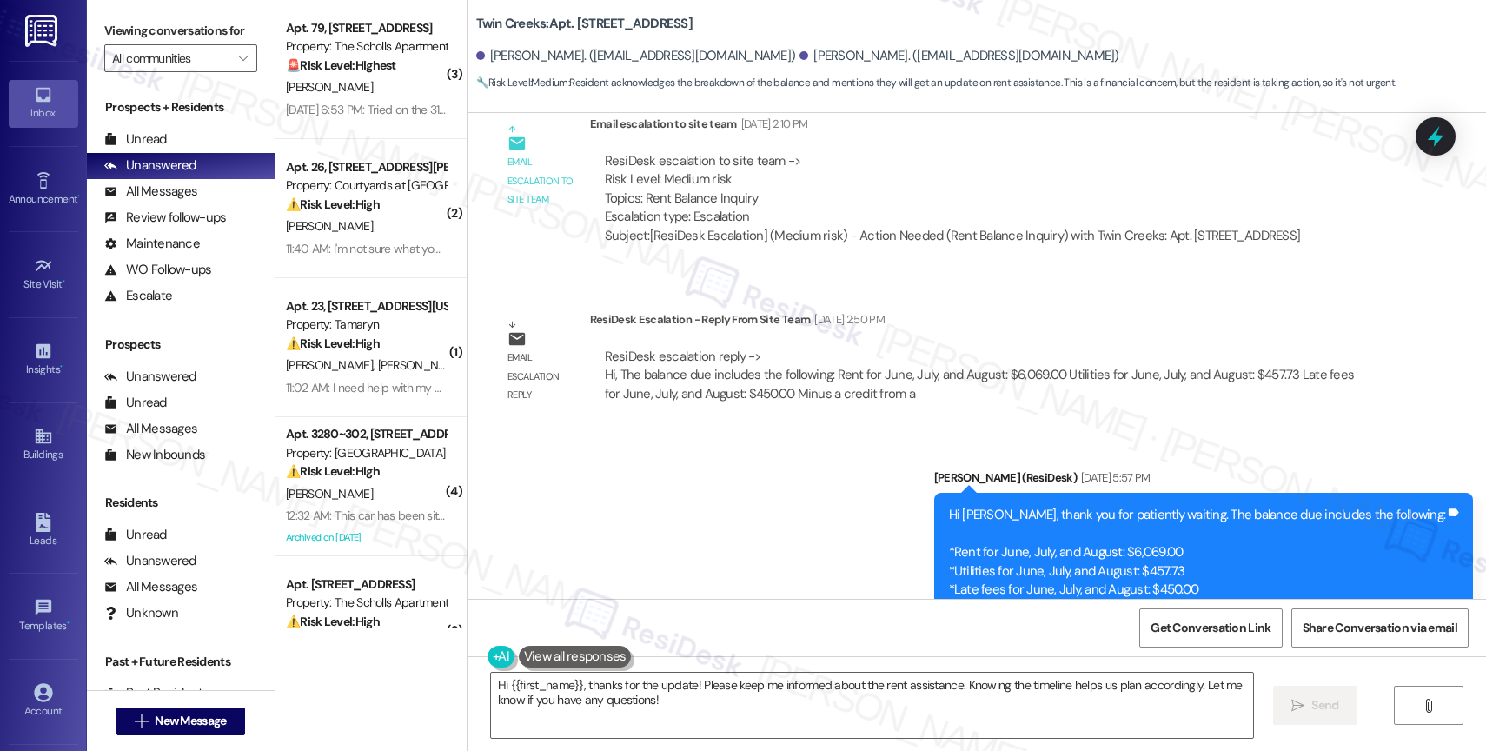
scroll to position [14470, 0]
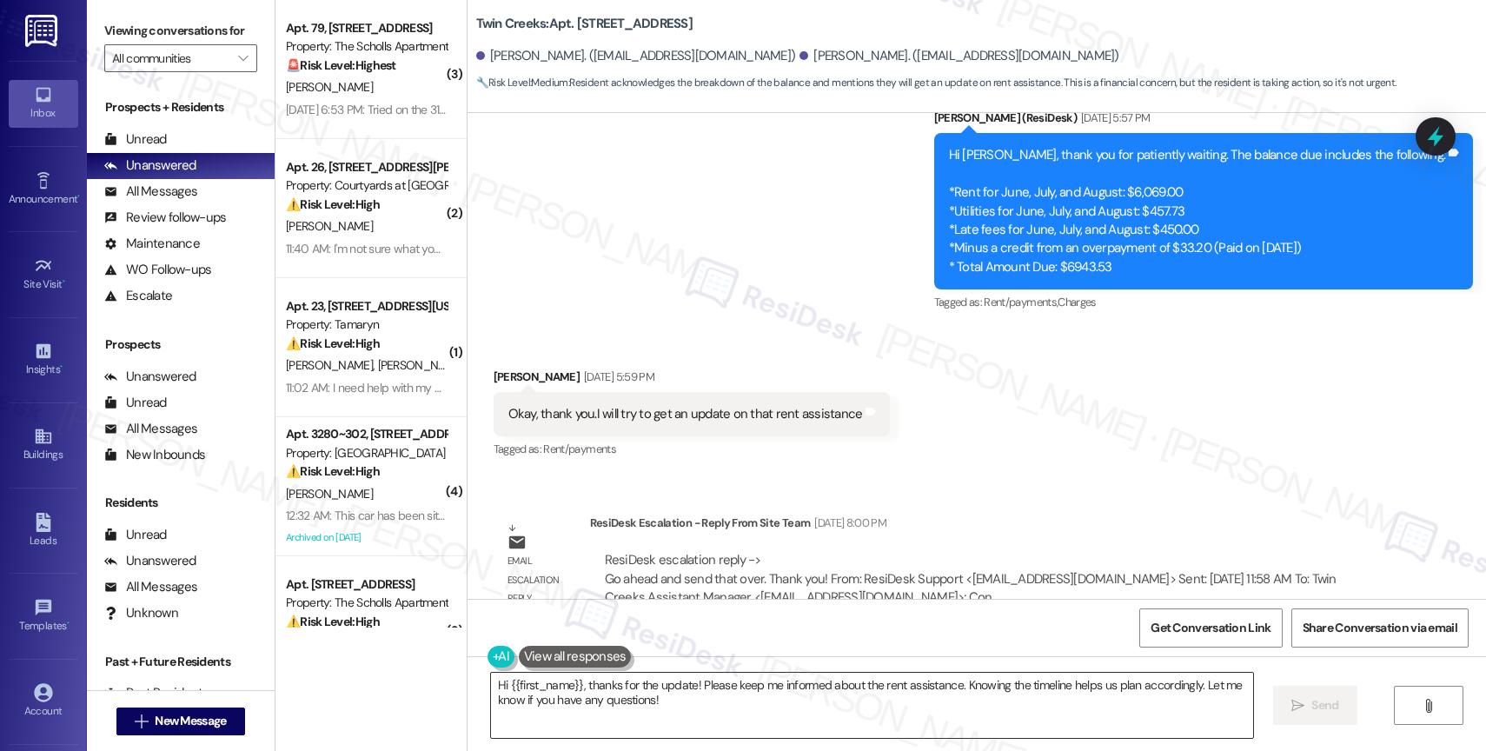
click at [657, 714] on textarea "Hi {{first_name}}, thanks for the update! Please keep me informed about the ren…" at bounding box center [872, 704] width 762 height 65
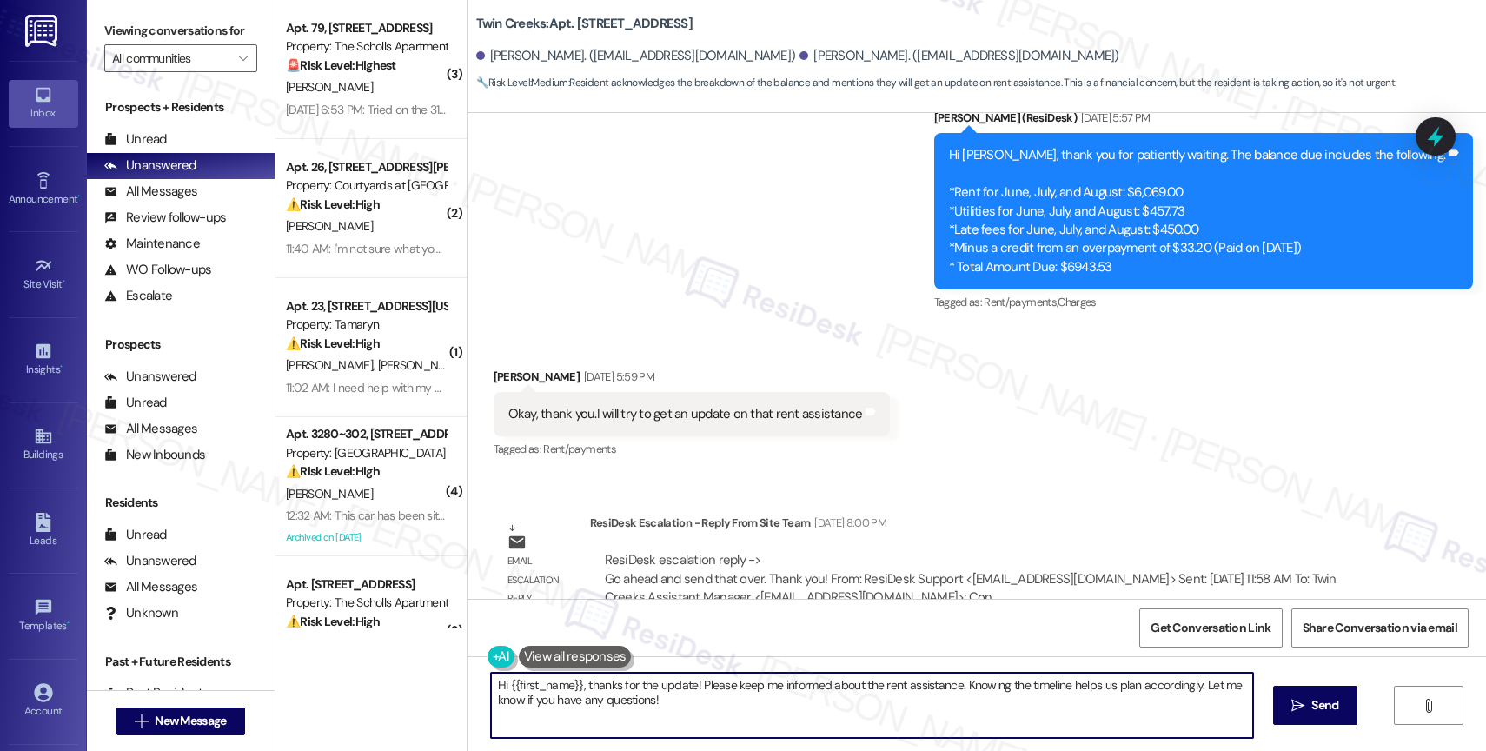
click at [657, 714] on textarea "Hi {{first_name}}, thanks for the update! Please keep me informed about the ren…" at bounding box center [872, 704] width 762 height 65
type textarea "You're welcome, Marisol! Please let us know of any updates. Have a good day!"
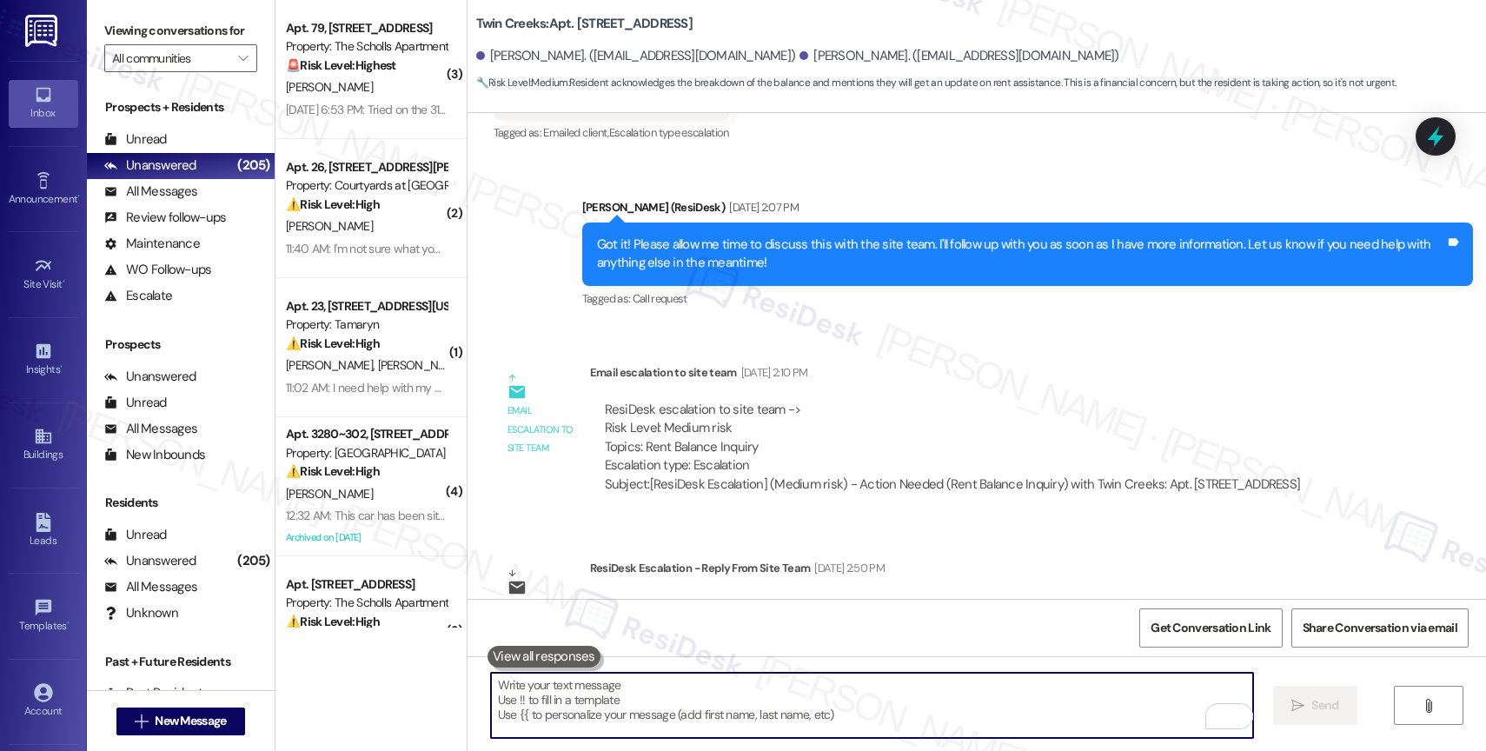
scroll to position [14591, 0]
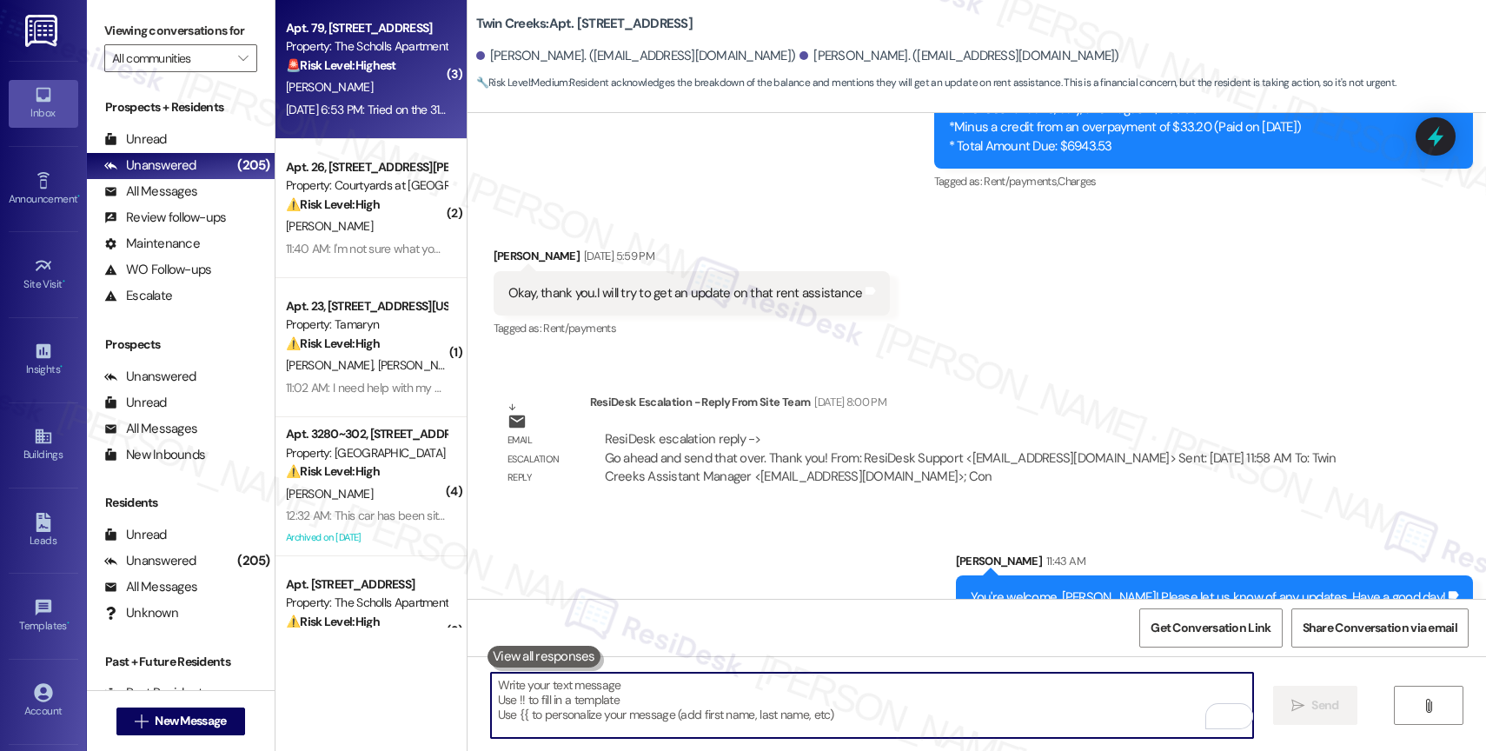
click at [350, 63] on strong "🚨 Risk Level: Highest" at bounding box center [341, 65] width 110 height 16
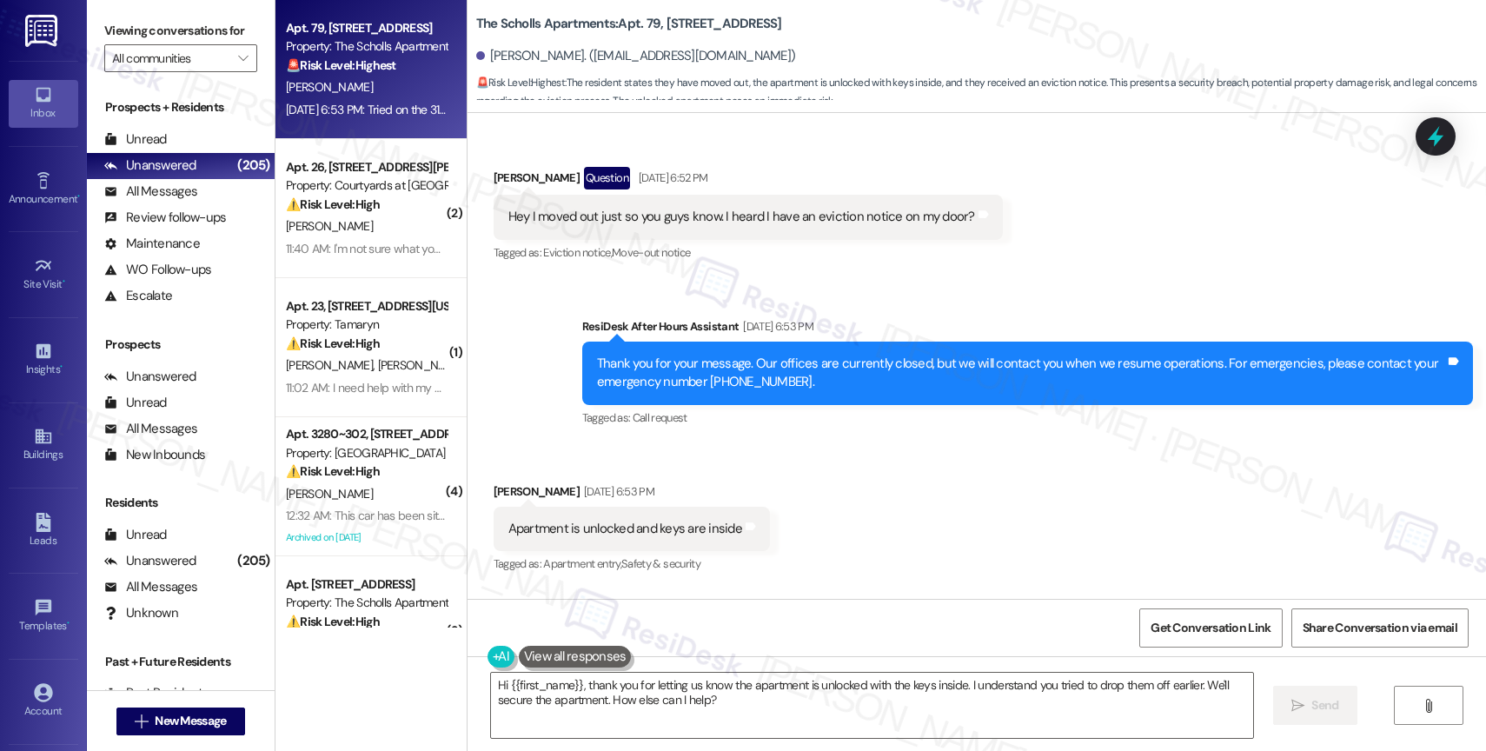
scroll to position [2924, 0]
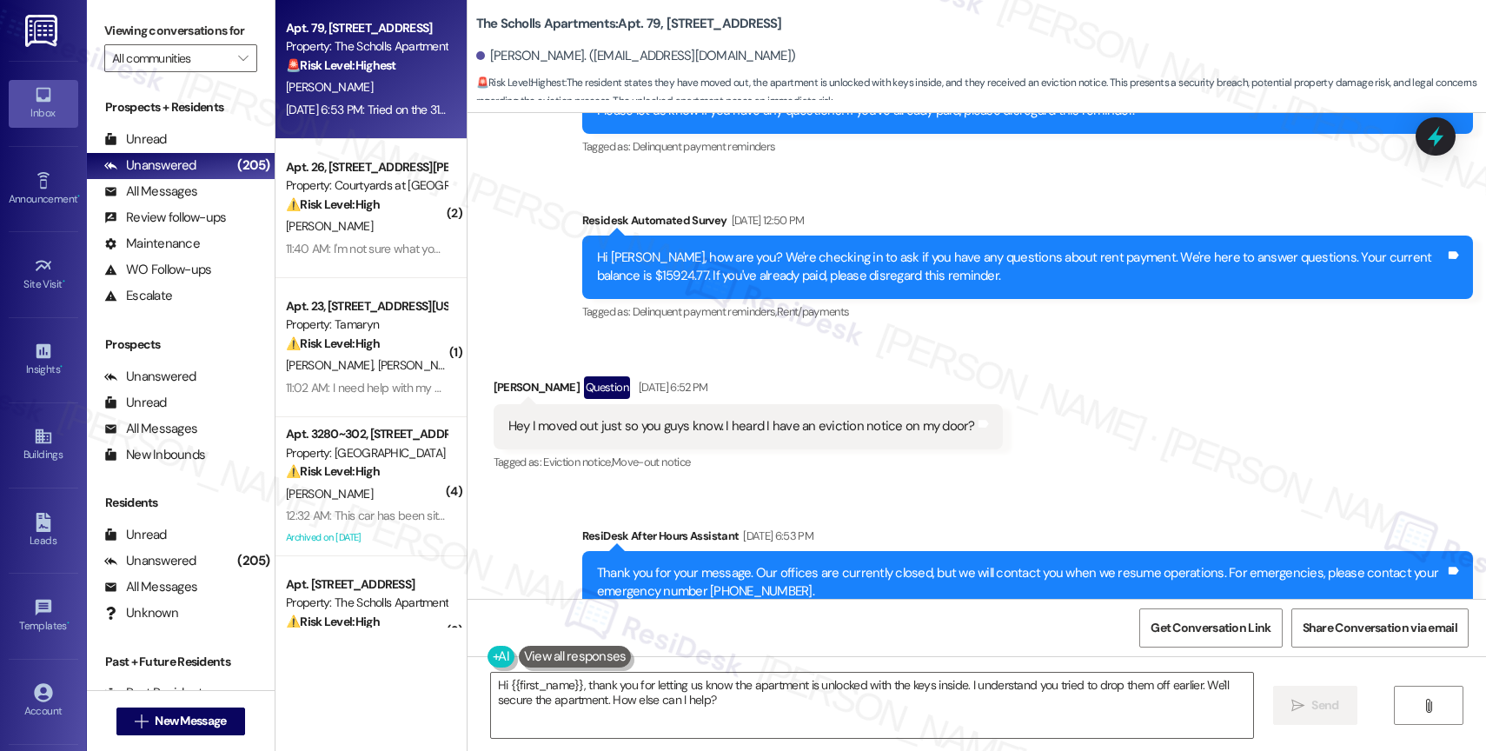
click at [1048, 378] on div "Received via SMS Michael Tipton Question Aug 09, 2025 at 6:52 PM Hey I moved ou…" at bounding box center [976, 412] width 1018 height 150
click at [1079, 499] on div "Sent via SMS ResiDesk After Hours Assistant Aug 09, 2025 at 6:53 PM Thank you f…" at bounding box center [976, 569] width 1018 height 165
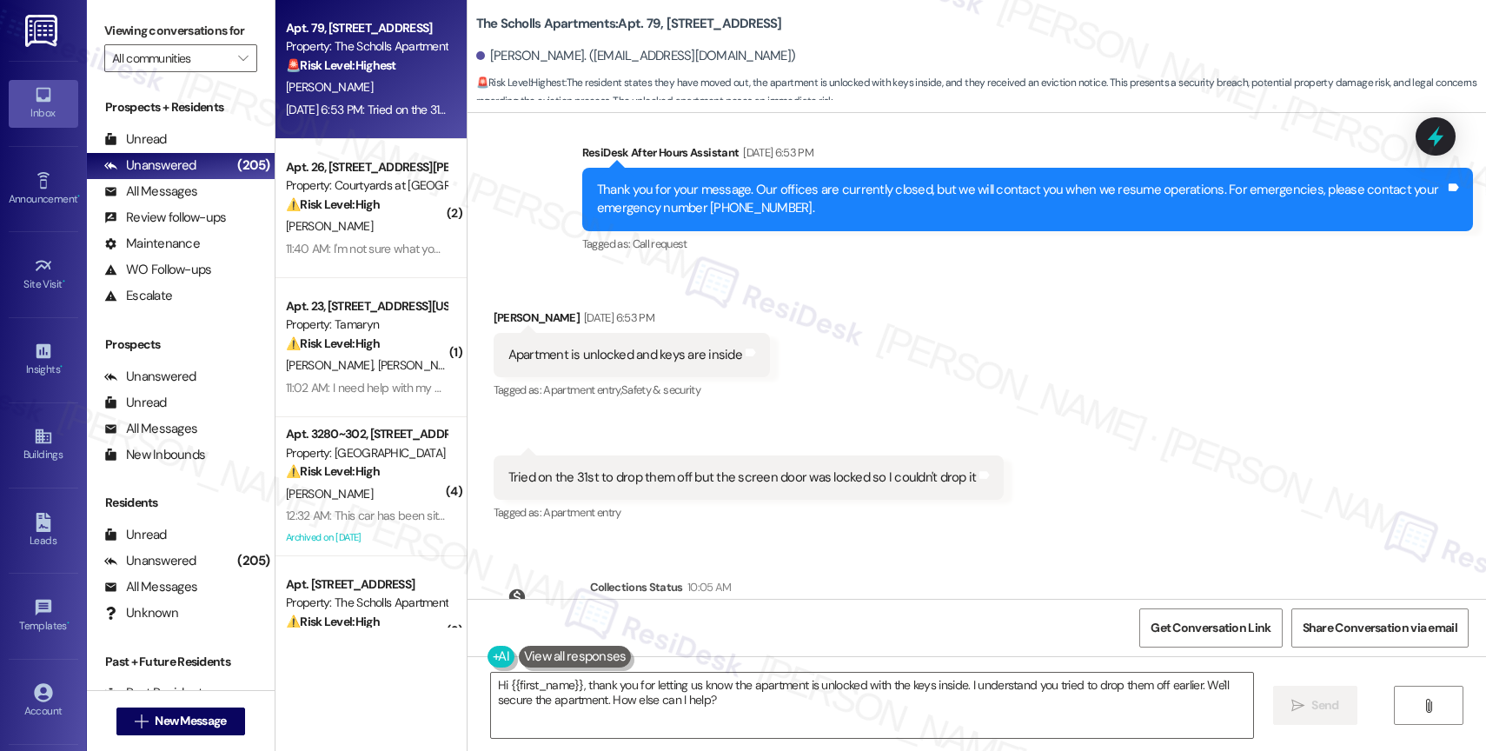
scroll to position [3408, 0]
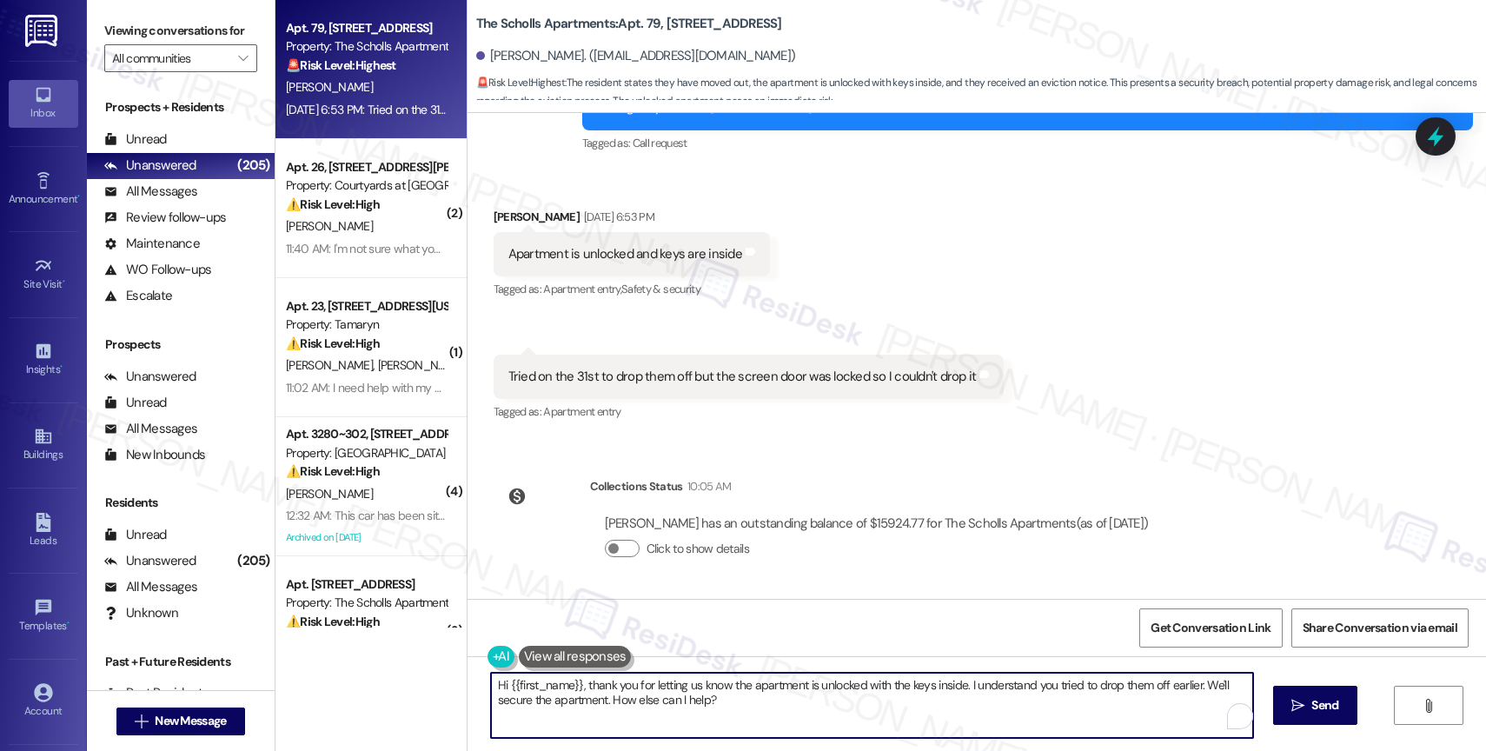
click at [640, 696] on textarea "Hi {{first_name}}, thank you for letting us know the apartment is unlocked with…" at bounding box center [872, 704] width 762 height 65
drag, startPoint x: 864, startPoint y: 685, endPoint x: 1020, endPoint y: 712, distance: 158.7
click at [1019, 712] on textarea "Hi Michael, thank you for letting me know. I will inform the site team that you…" at bounding box center [872, 704] width 762 height 65
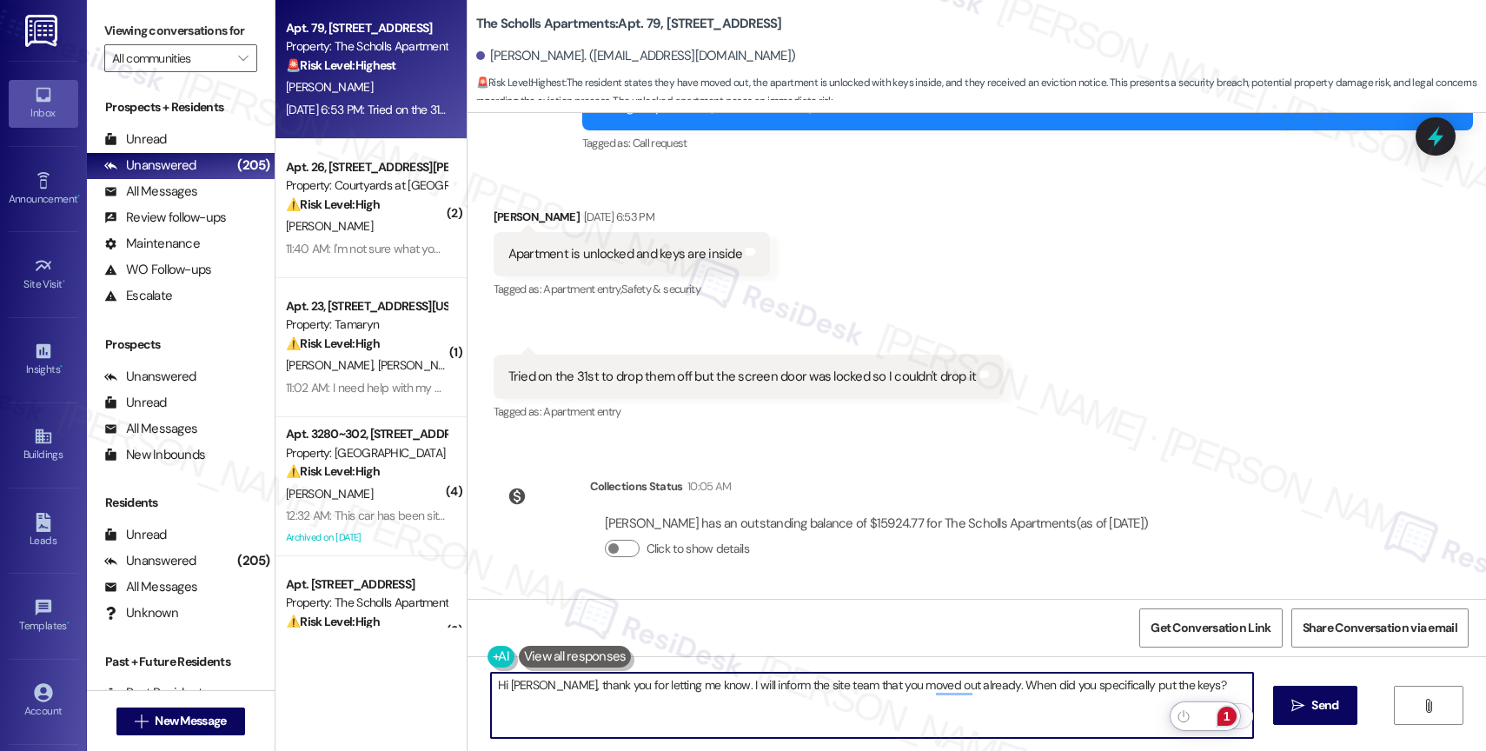
click at [1230, 717] on div "1" at bounding box center [1226, 715] width 19 height 19
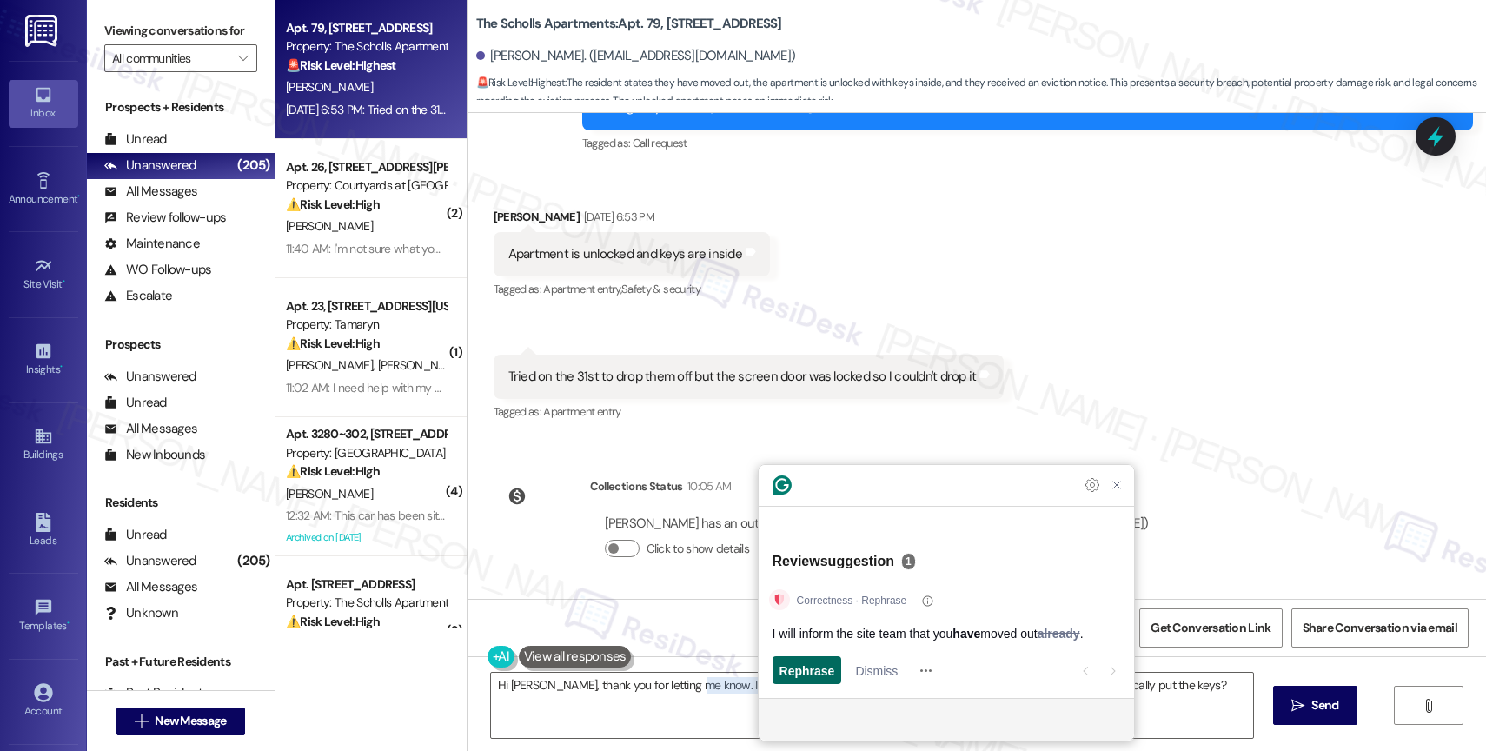
click at [803, 671] on span "Rephrase" at bounding box center [807, 670] width 56 height 18
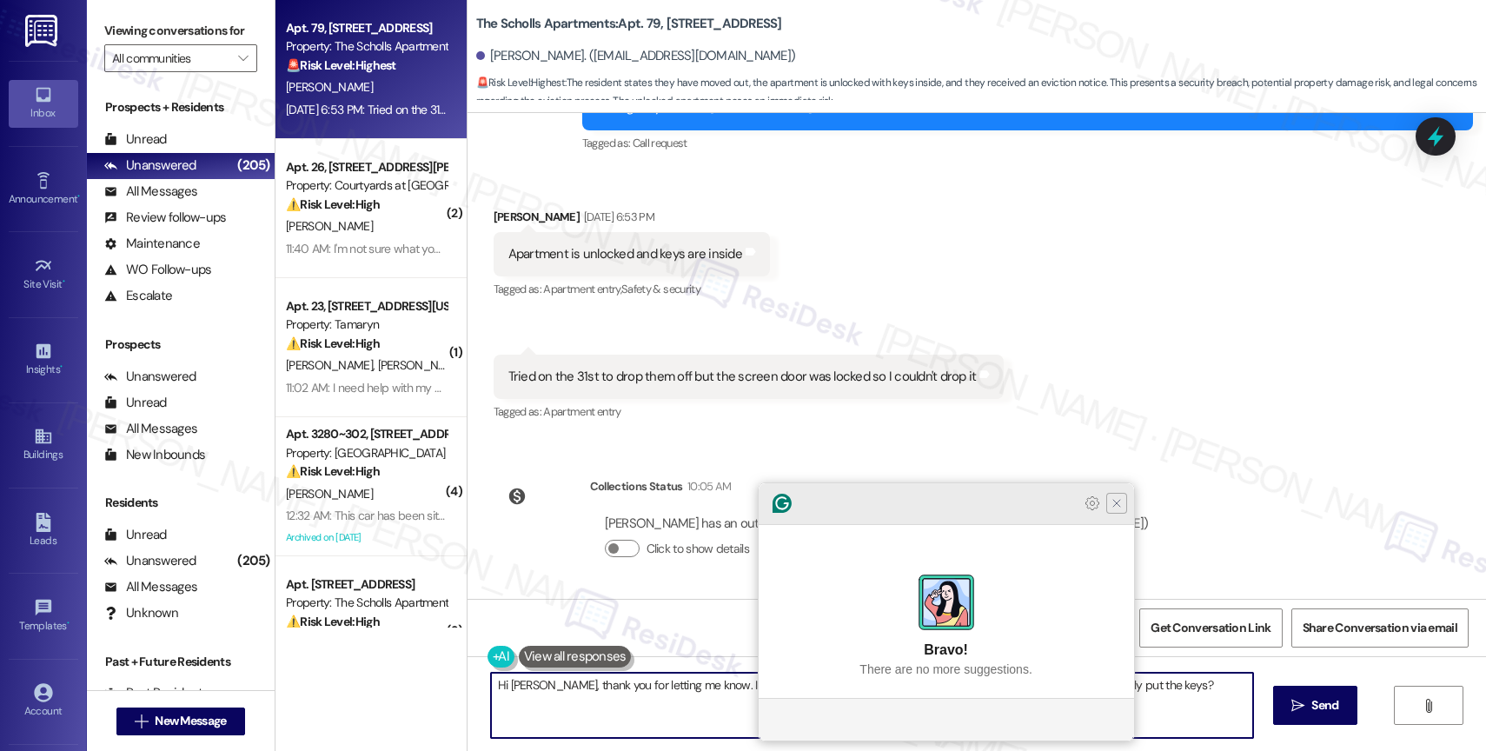
type textarea "Hi Michael, thank you for letting me know. I will inform the site team that you…"
click at [1119, 506] on icon "Close Grammarly Assistant" at bounding box center [1116, 503] width 7 height 7
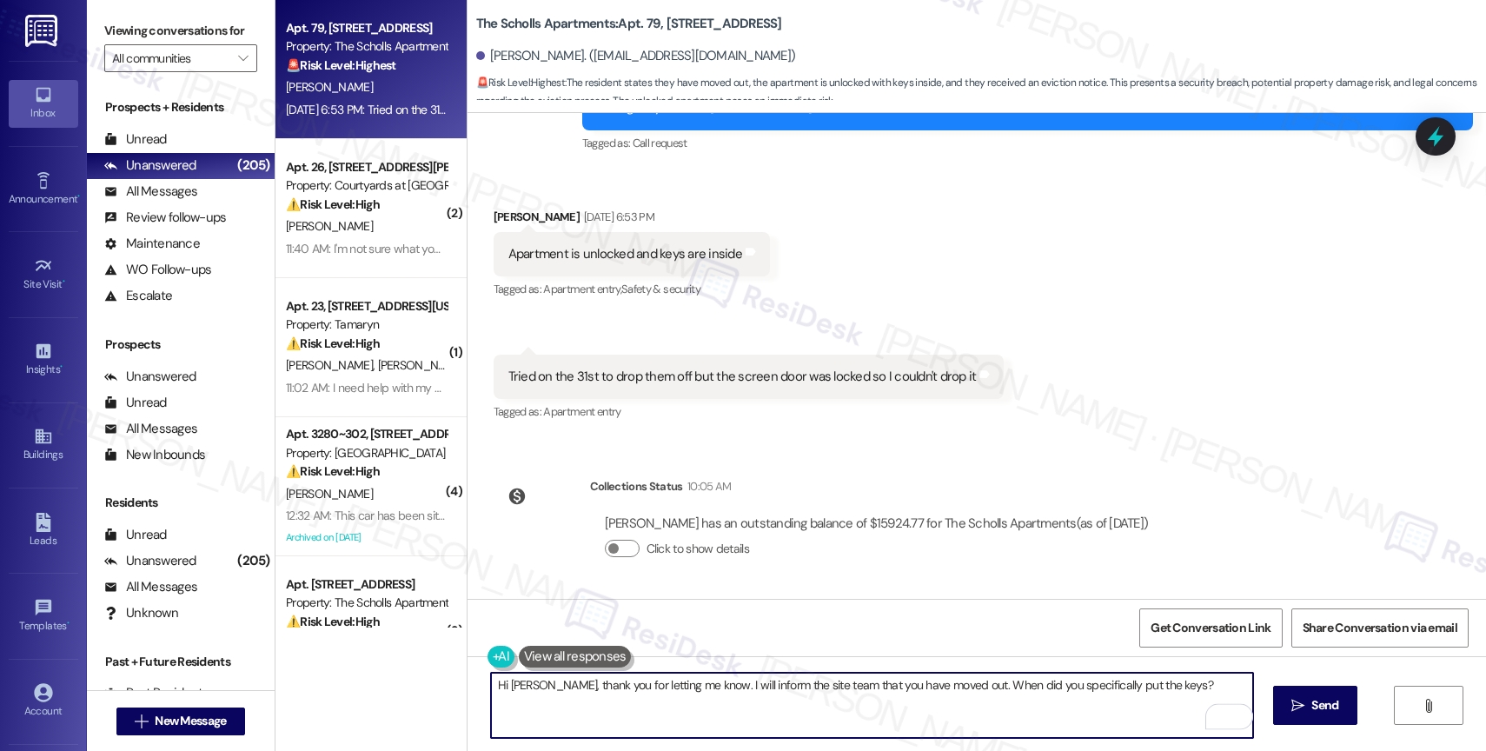
click at [1187, 685] on textarea "Hi Michael, thank you for letting me know. I will inform the site team that you…" at bounding box center [872, 704] width 762 height 65
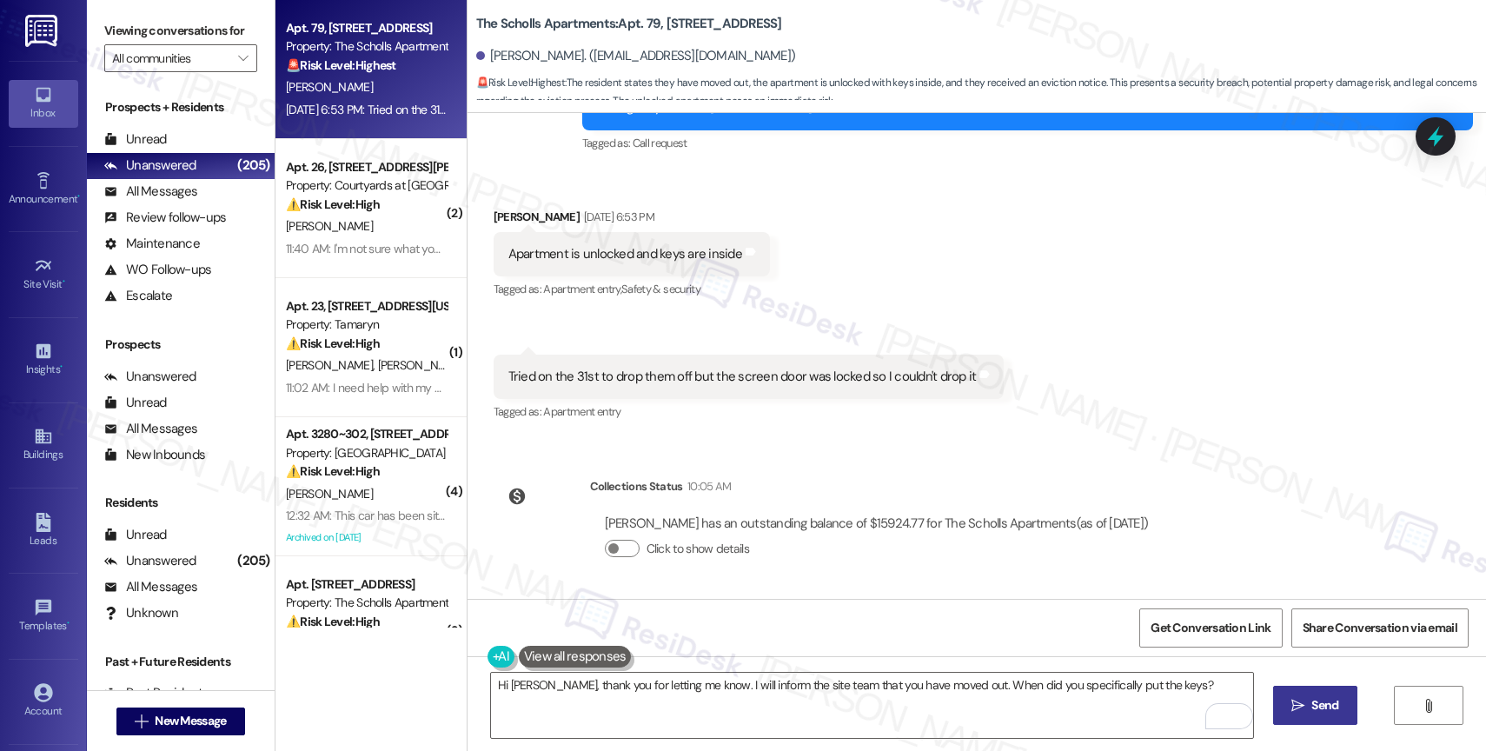
click at [1307, 713] on span "Send" at bounding box center [1324, 705] width 34 height 18
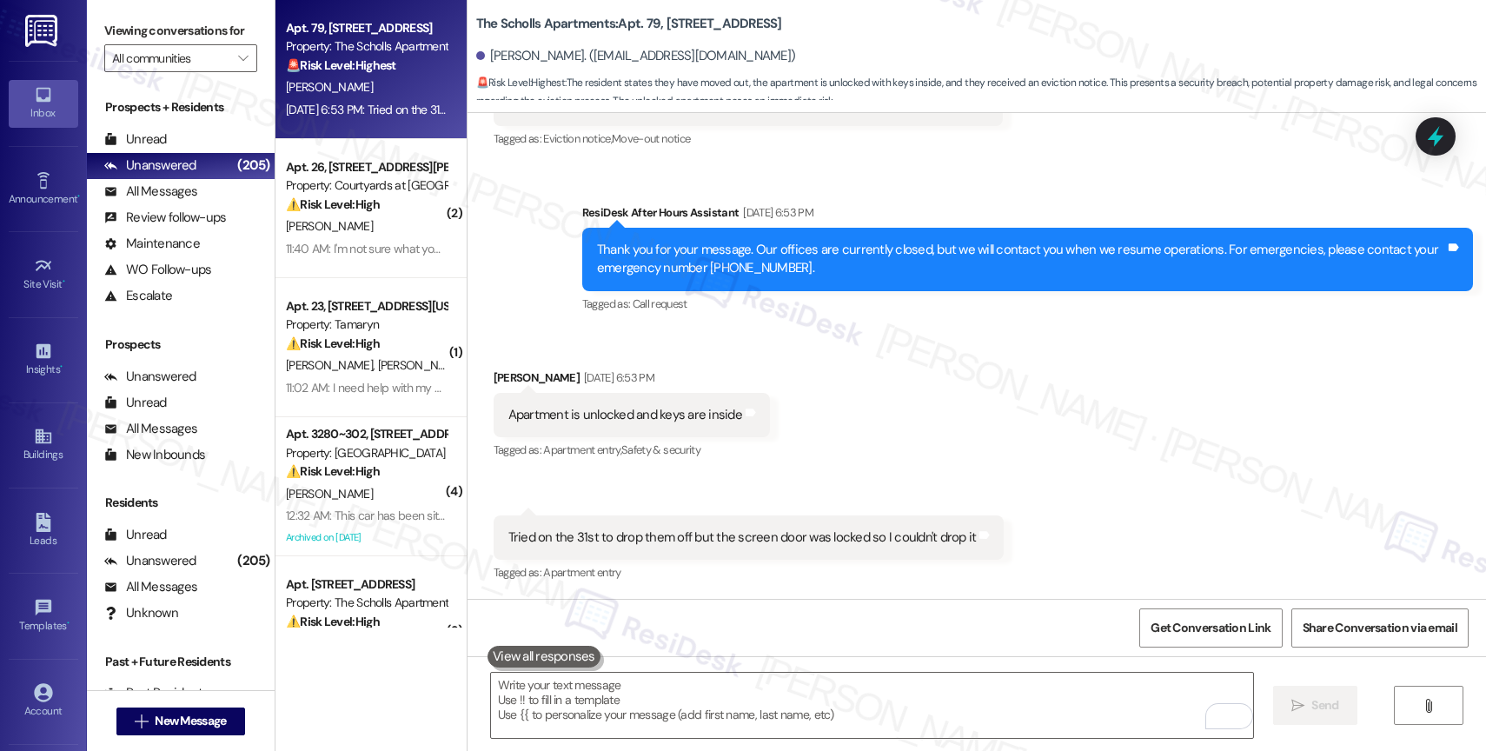
scroll to position [3529, 0]
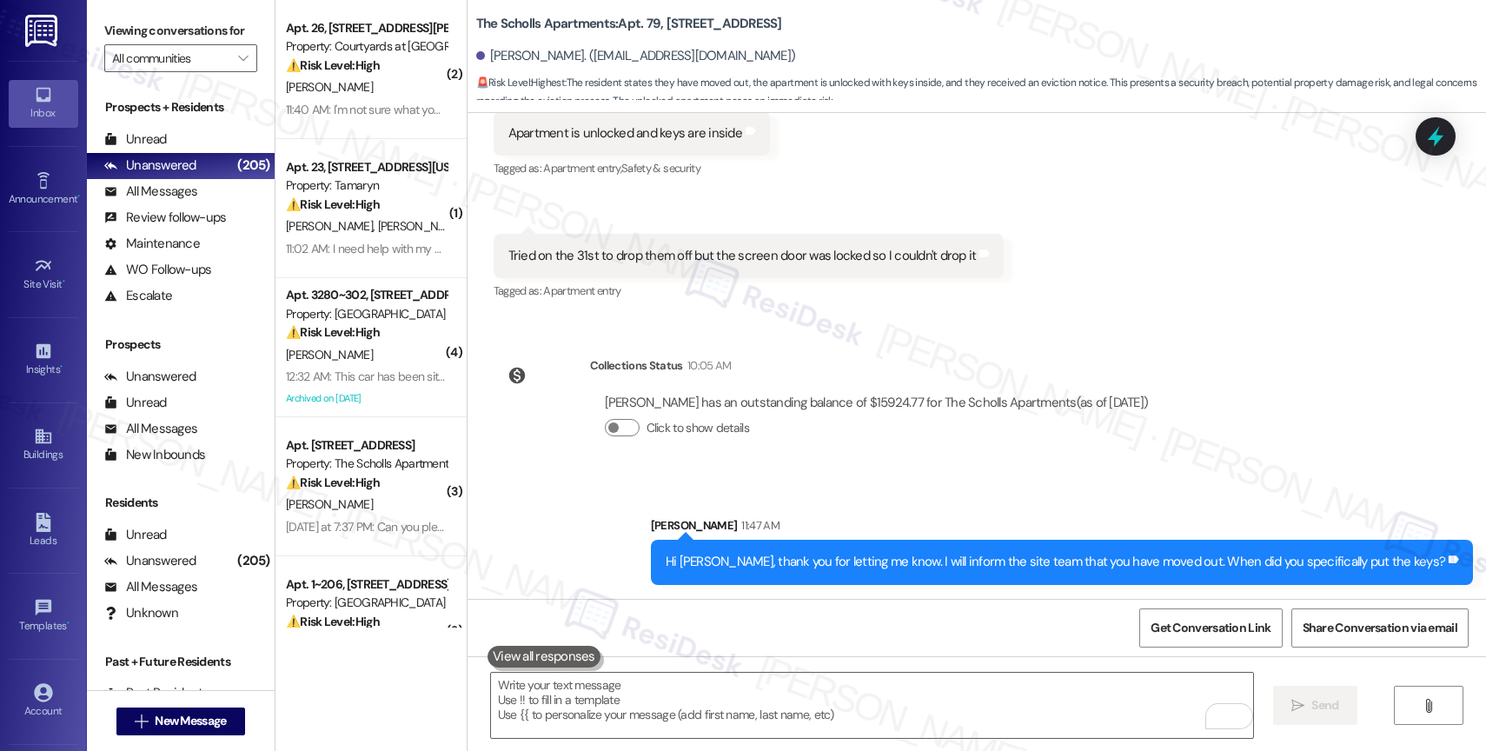
click at [1070, 387] on div "Michael Tipton has an outstanding balance of $15924.77 for The Scholls Apartmen…" at bounding box center [876, 422] width 573 height 83
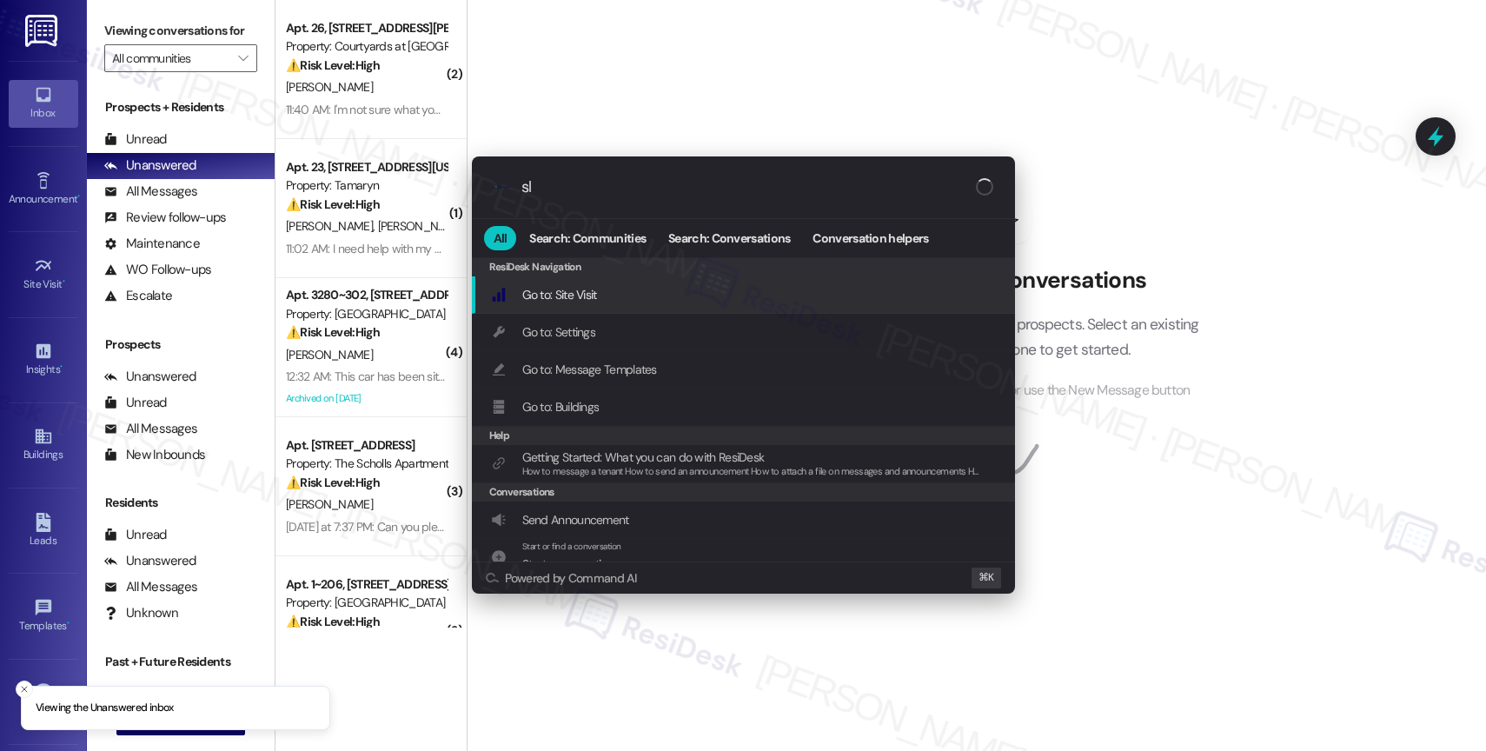
type input "sla"
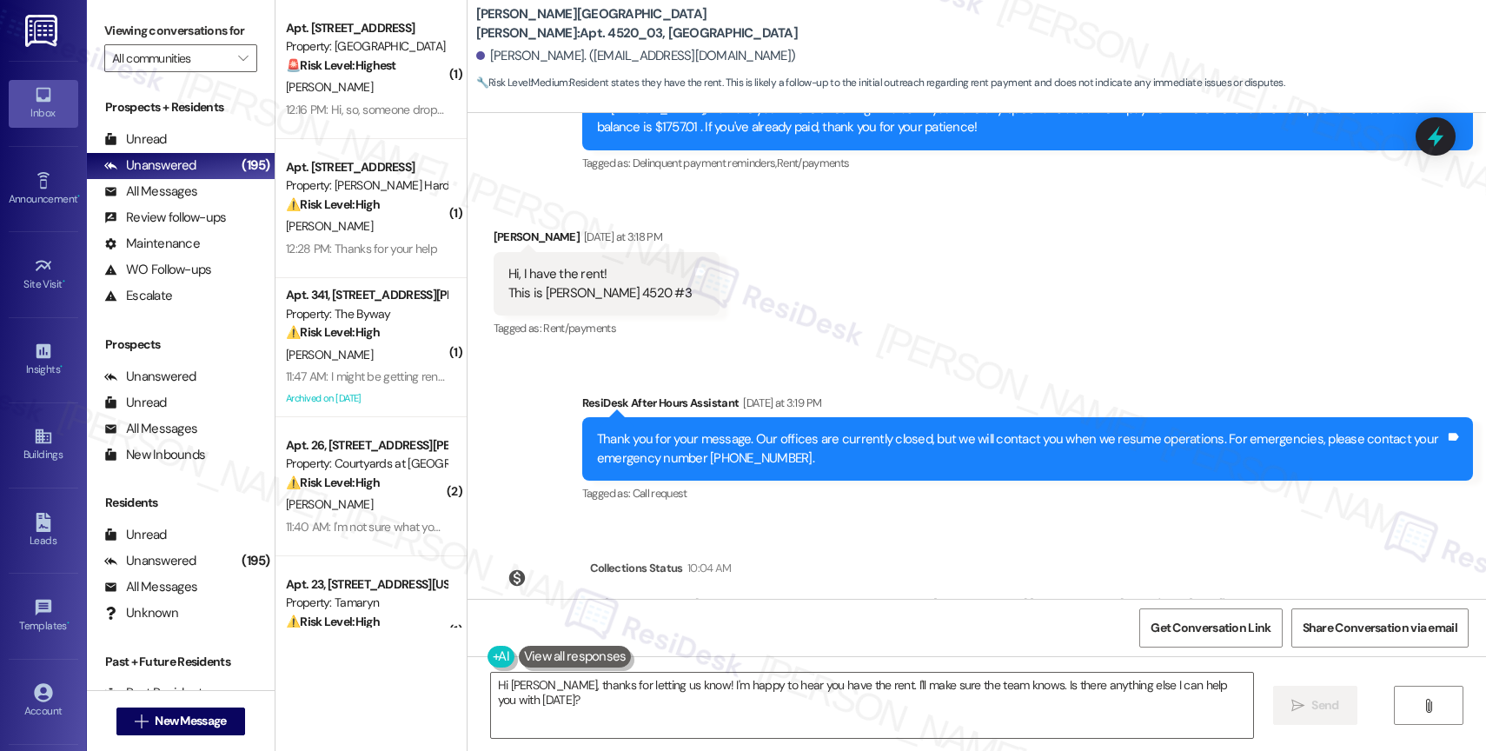
scroll to position [935, 0]
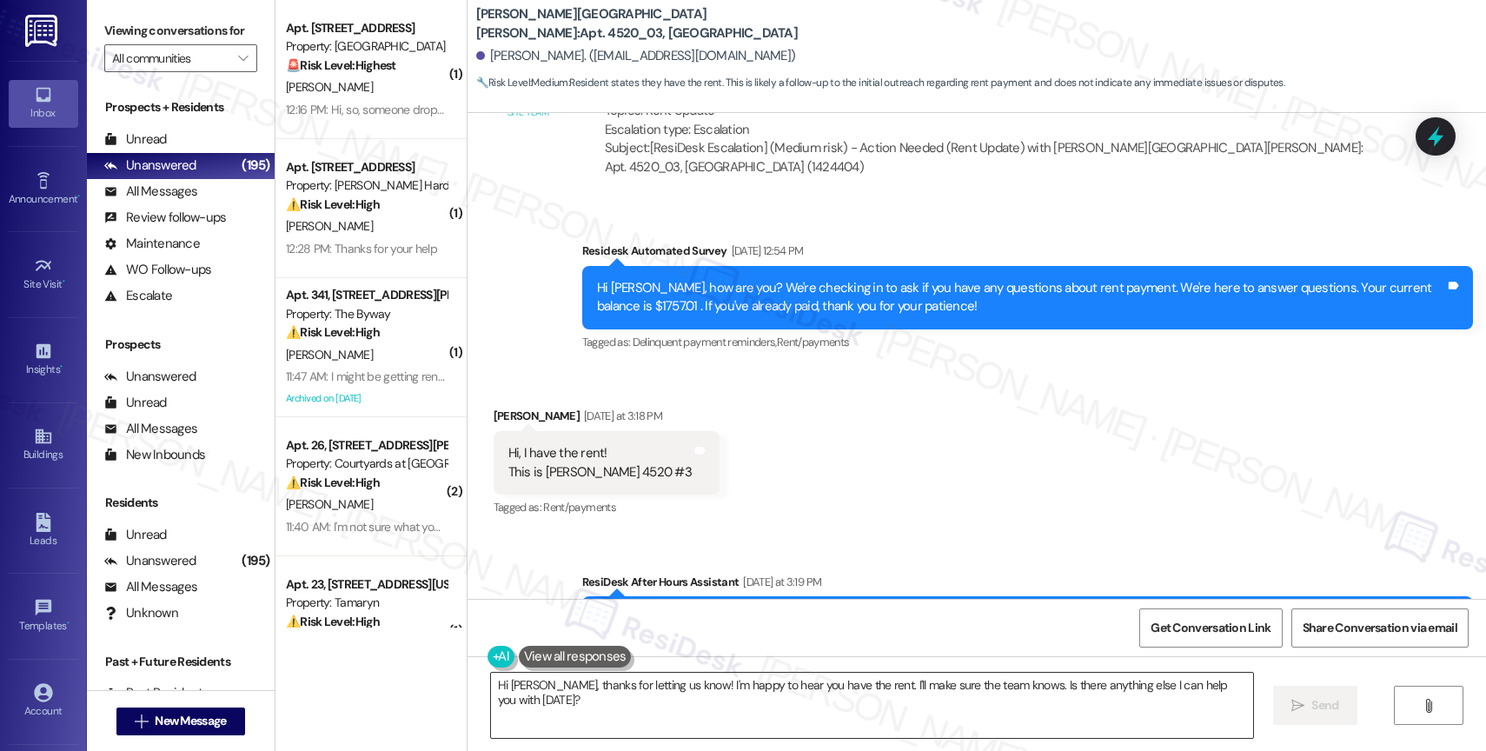
click at [642, 688] on textarea "Hi Nicholas, thanks for letting us know! I'm happy to hear you have the rent. I…" at bounding box center [872, 704] width 762 height 65
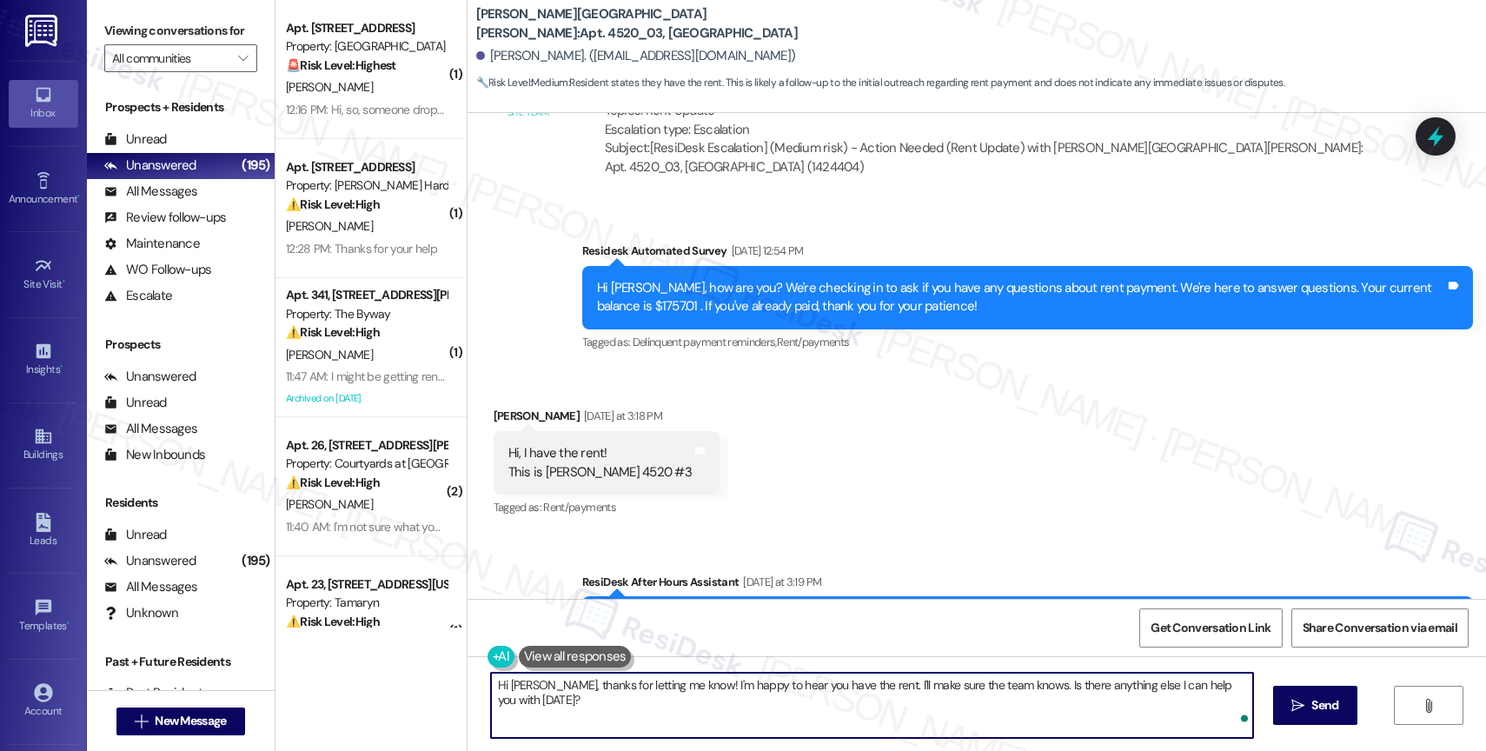
click at [730, 711] on textarea "Hi Nicholas, thanks for letting me know! I'm happy to hear you have the rent. I…" at bounding box center [872, 704] width 762 height 65
drag, startPoint x: 866, startPoint y: 683, endPoint x: 879, endPoint y: 705, distance: 25.3
click at [879, 705] on textarea "Hi Nicholas, thanks for letting me know! I'm happy to hear you have the rent. I…" at bounding box center [872, 704] width 762 height 65
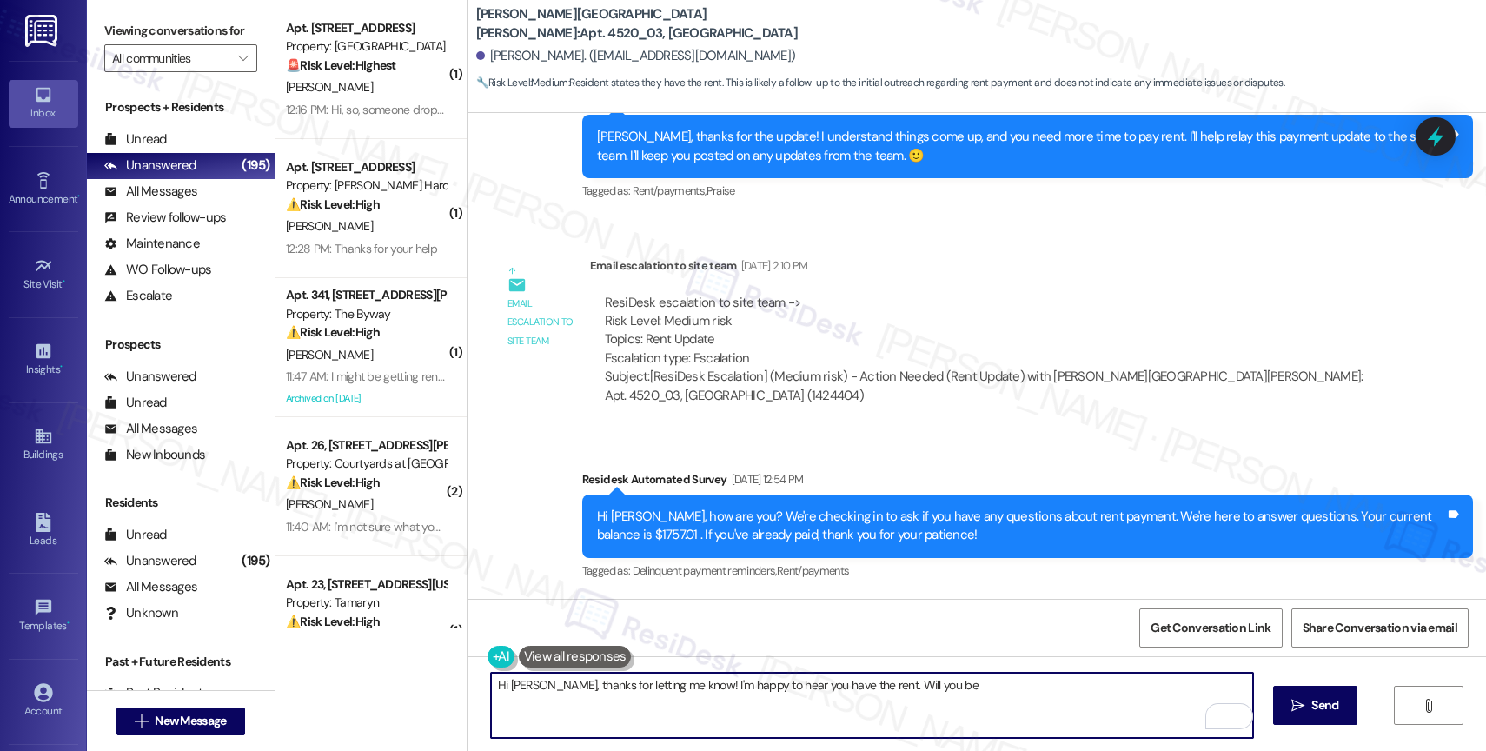
scroll to position [877, 0]
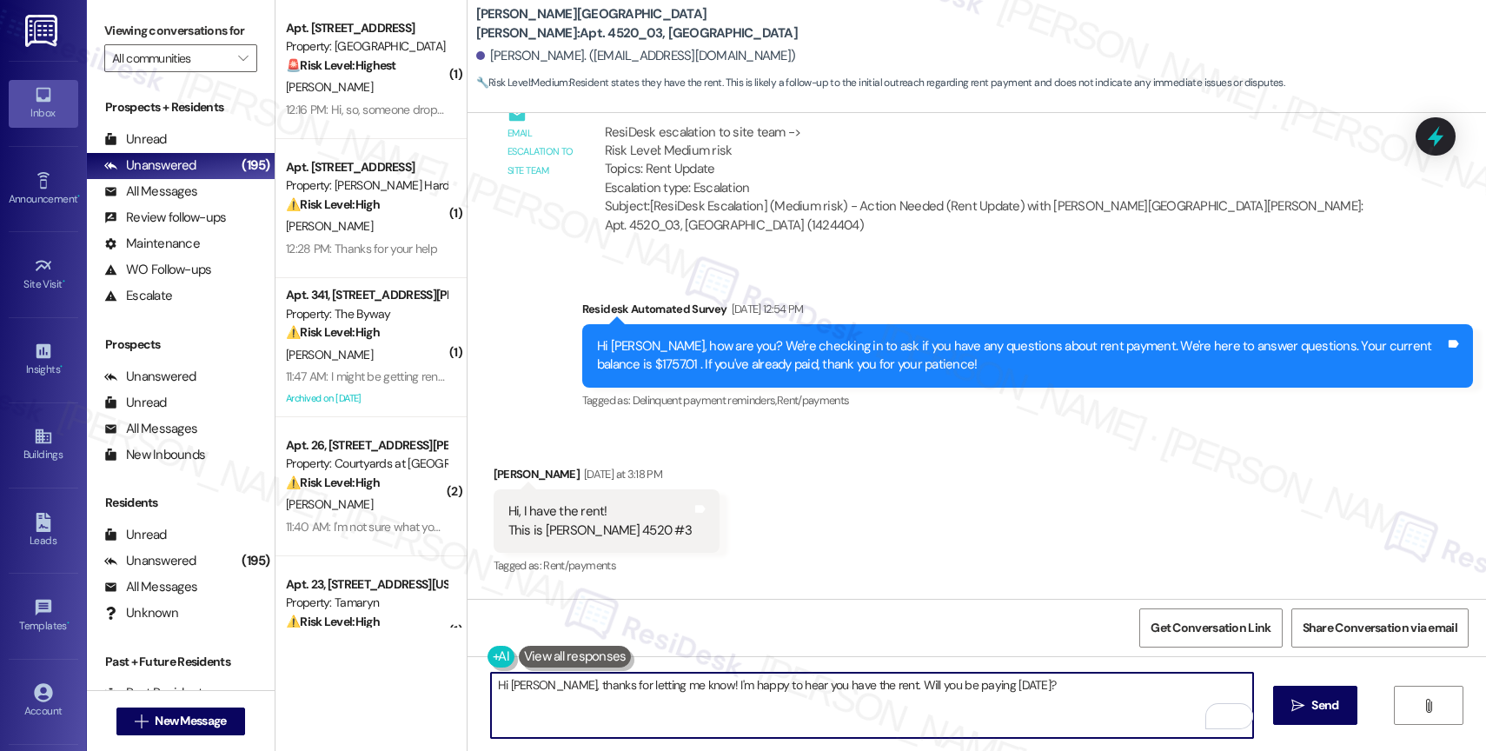
type textarea "Hi Nicholas, thanks for letting me know! I'm happy to hear you have the rent. W…"
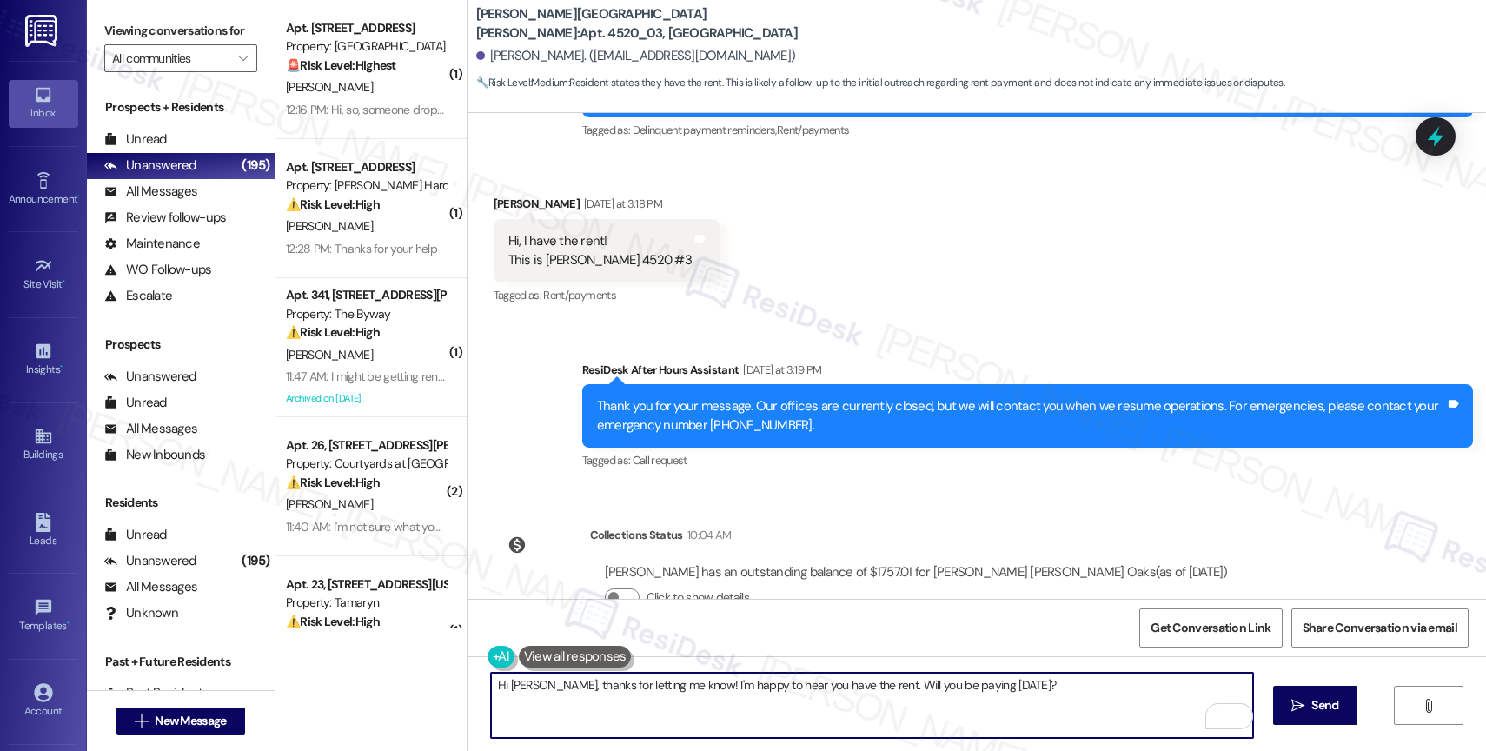
scroll to position [1195, 0]
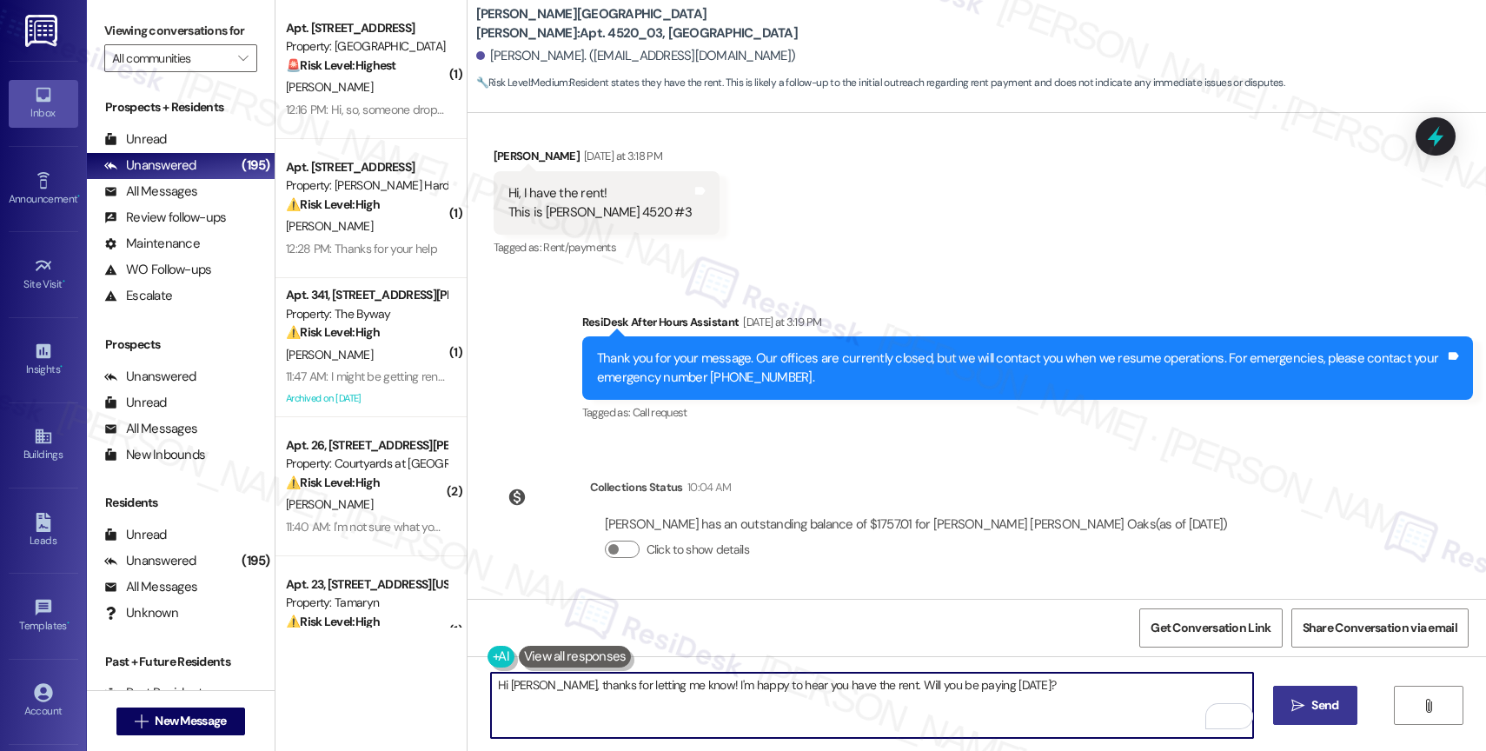
click at [1314, 700] on span "Send" at bounding box center [1324, 705] width 27 height 18
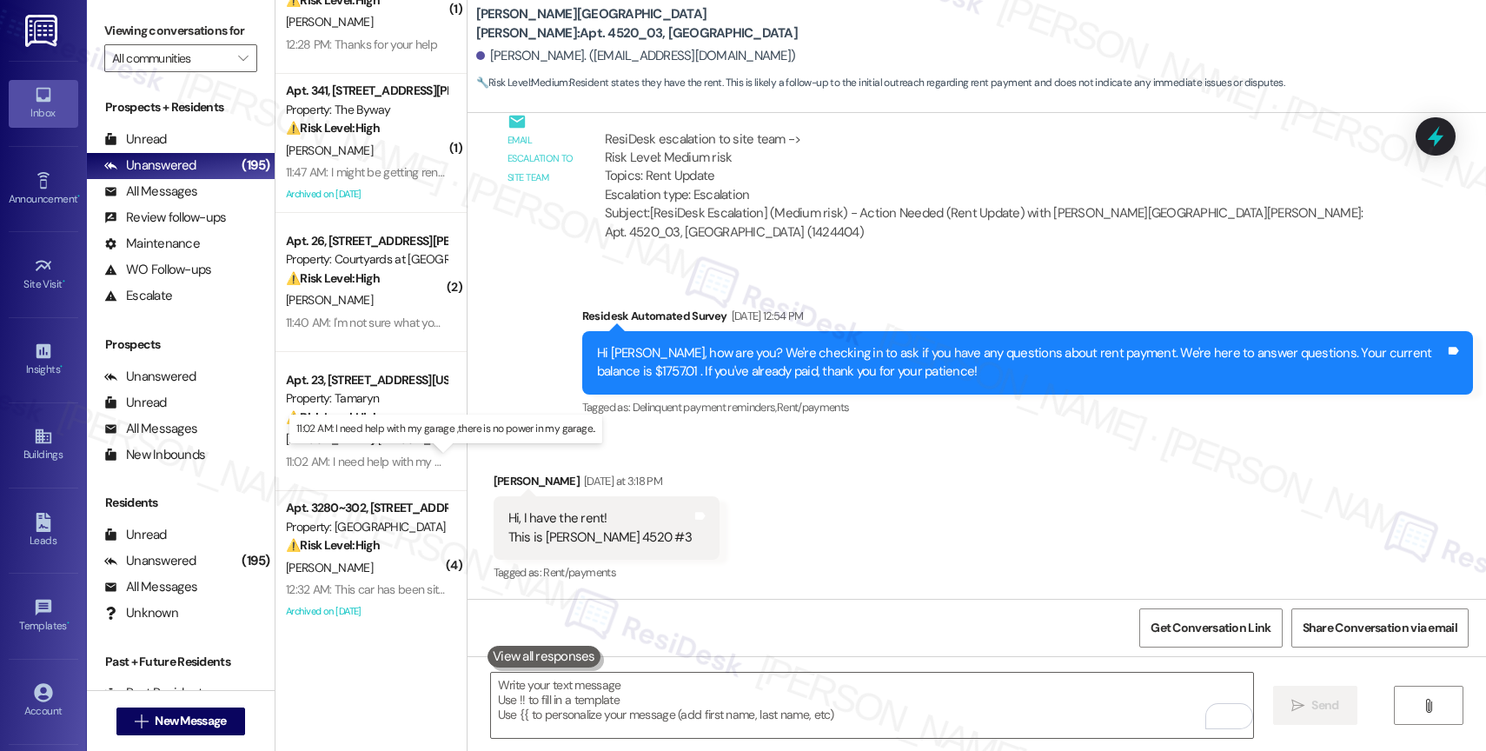
scroll to position [405, 0]
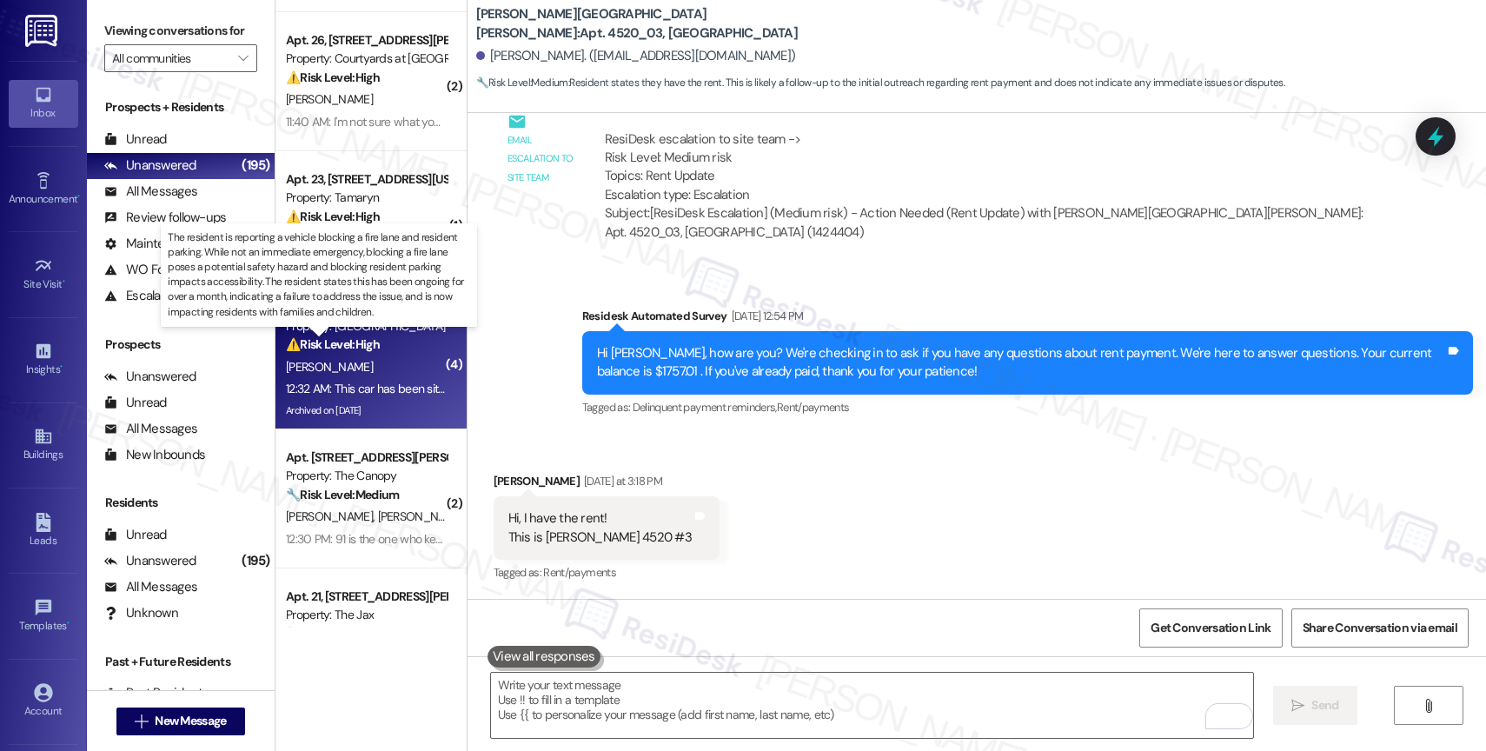
click at [353, 341] on strong "⚠️ Risk Level: High" at bounding box center [333, 344] width 94 height 16
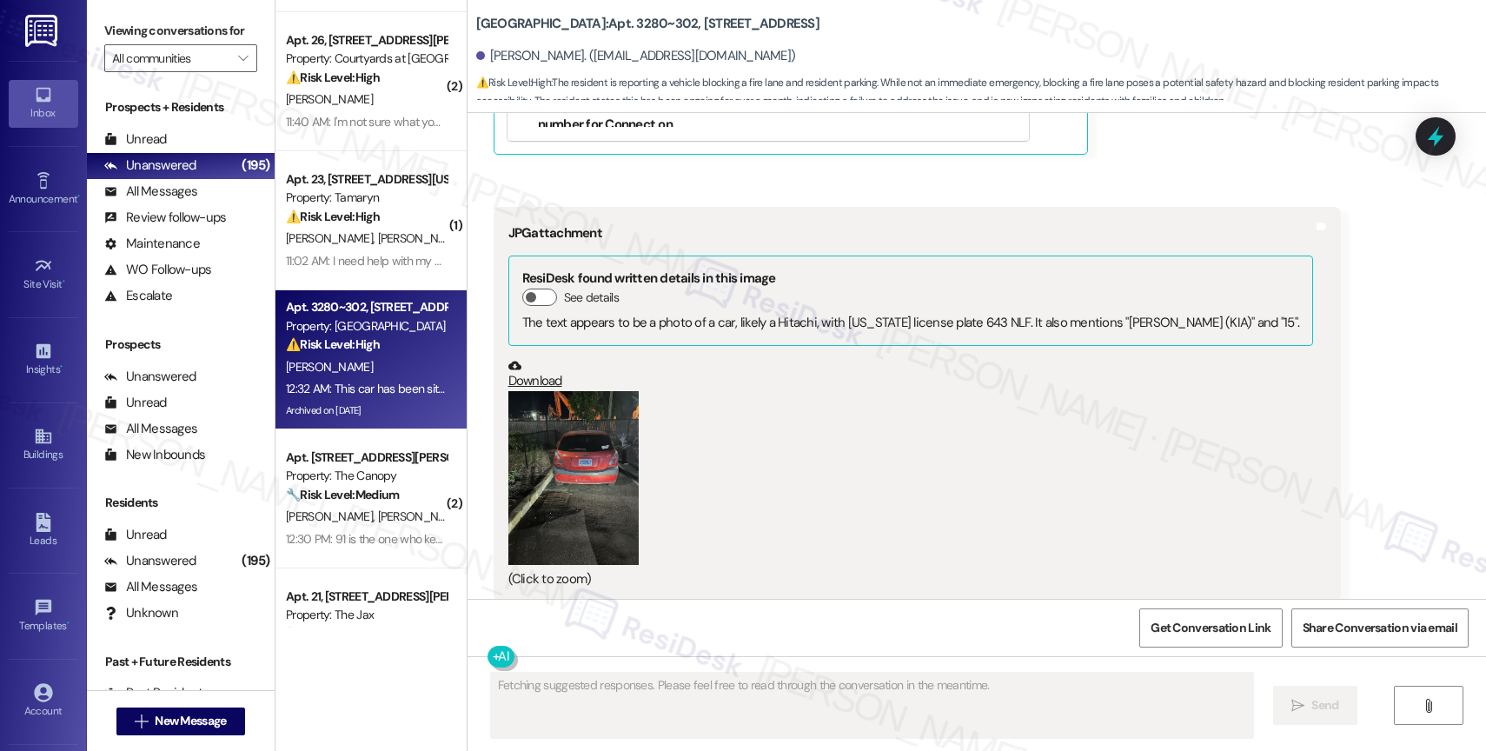
scroll to position [15568, 0]
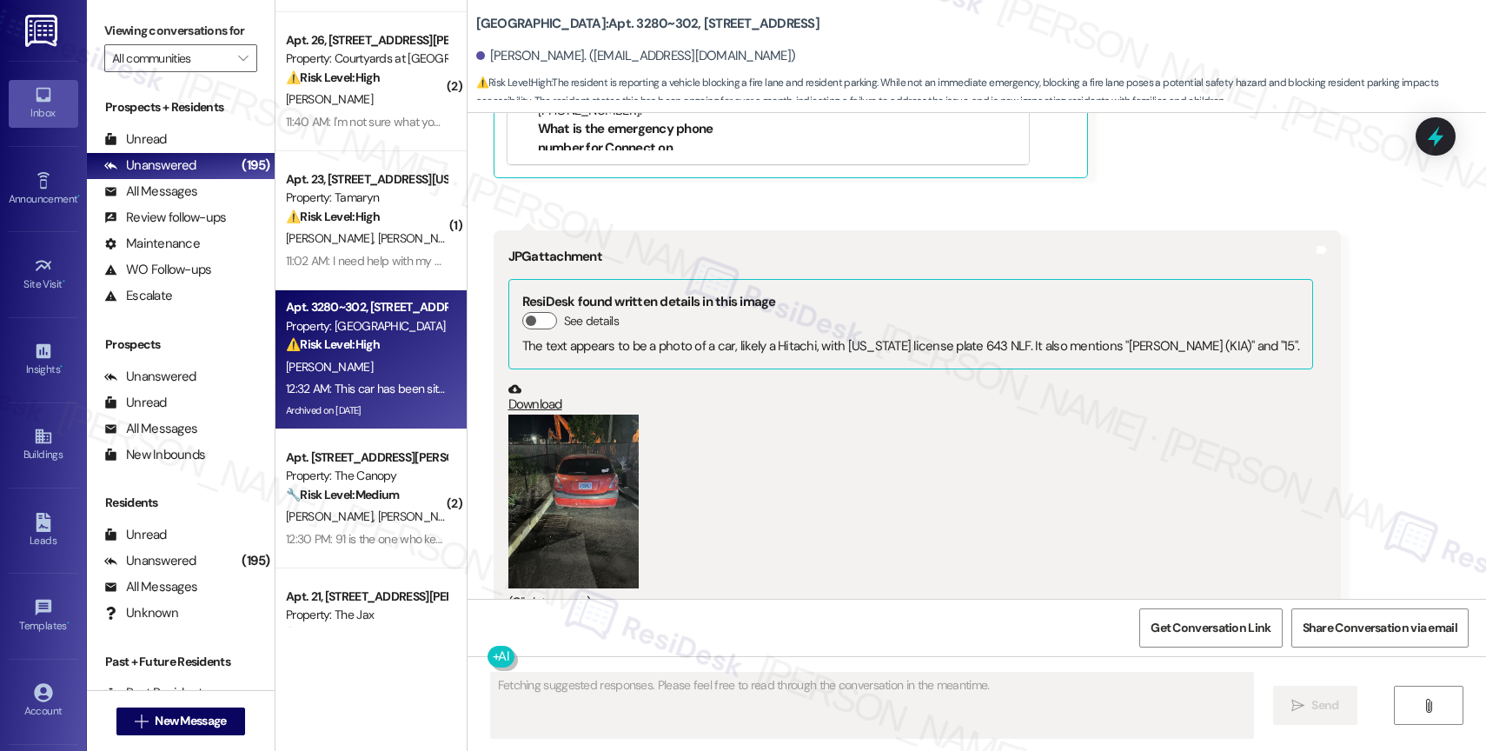
click at [602, 440] on button "Zoom image" at bounding box center [573, 501] width 130 height 174
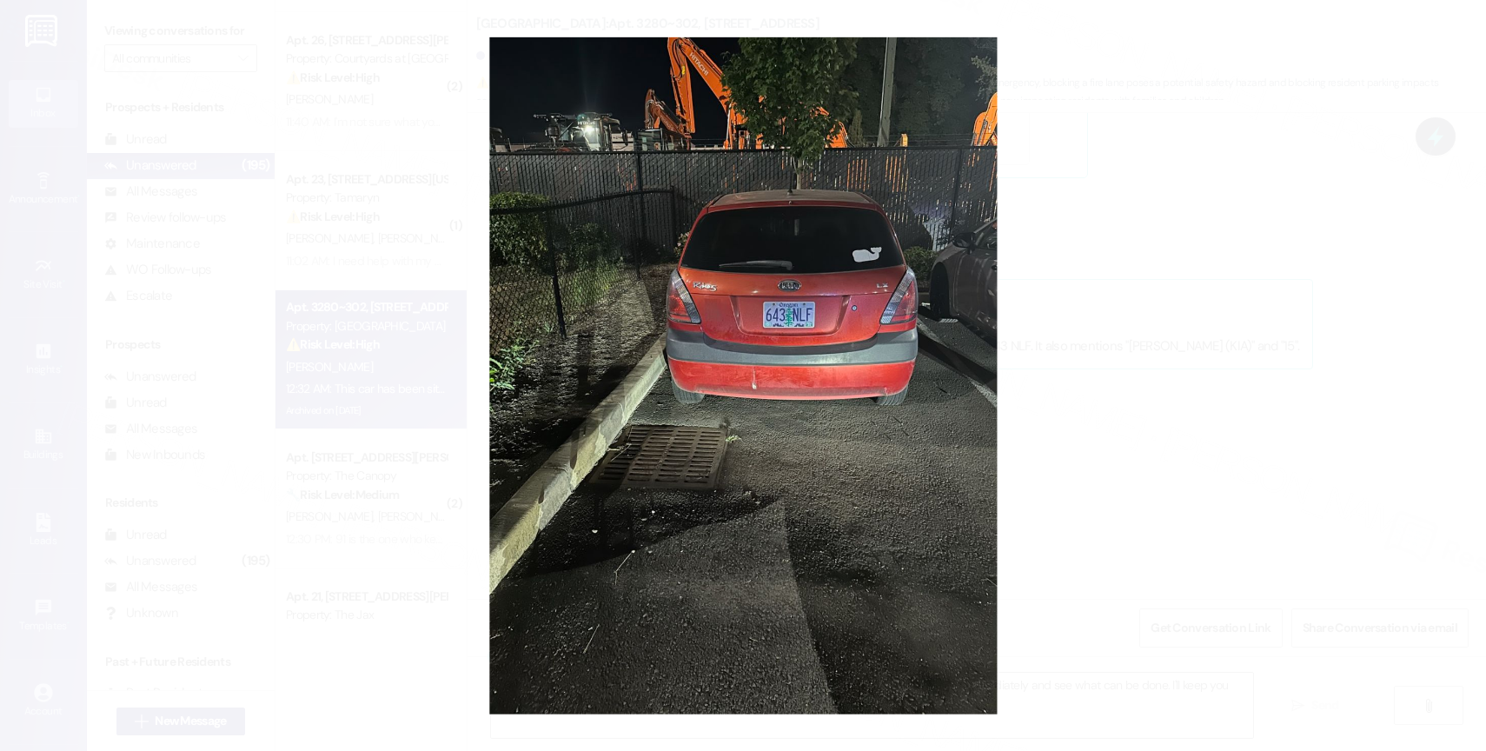
click at [945, 326] on button "Unzoom image" at bounding box center [743, 375] width 1486 height 751
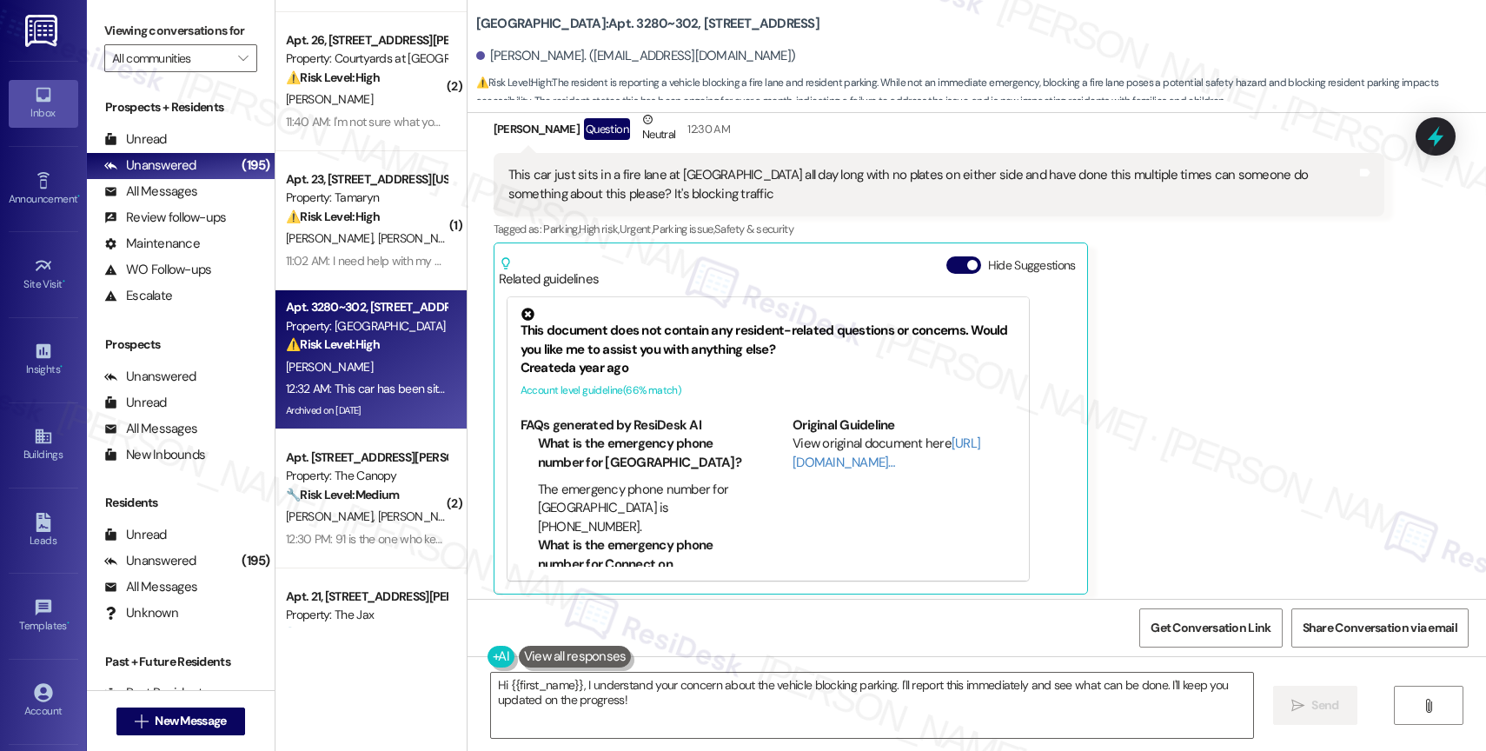
scroll to position [14942, 0]
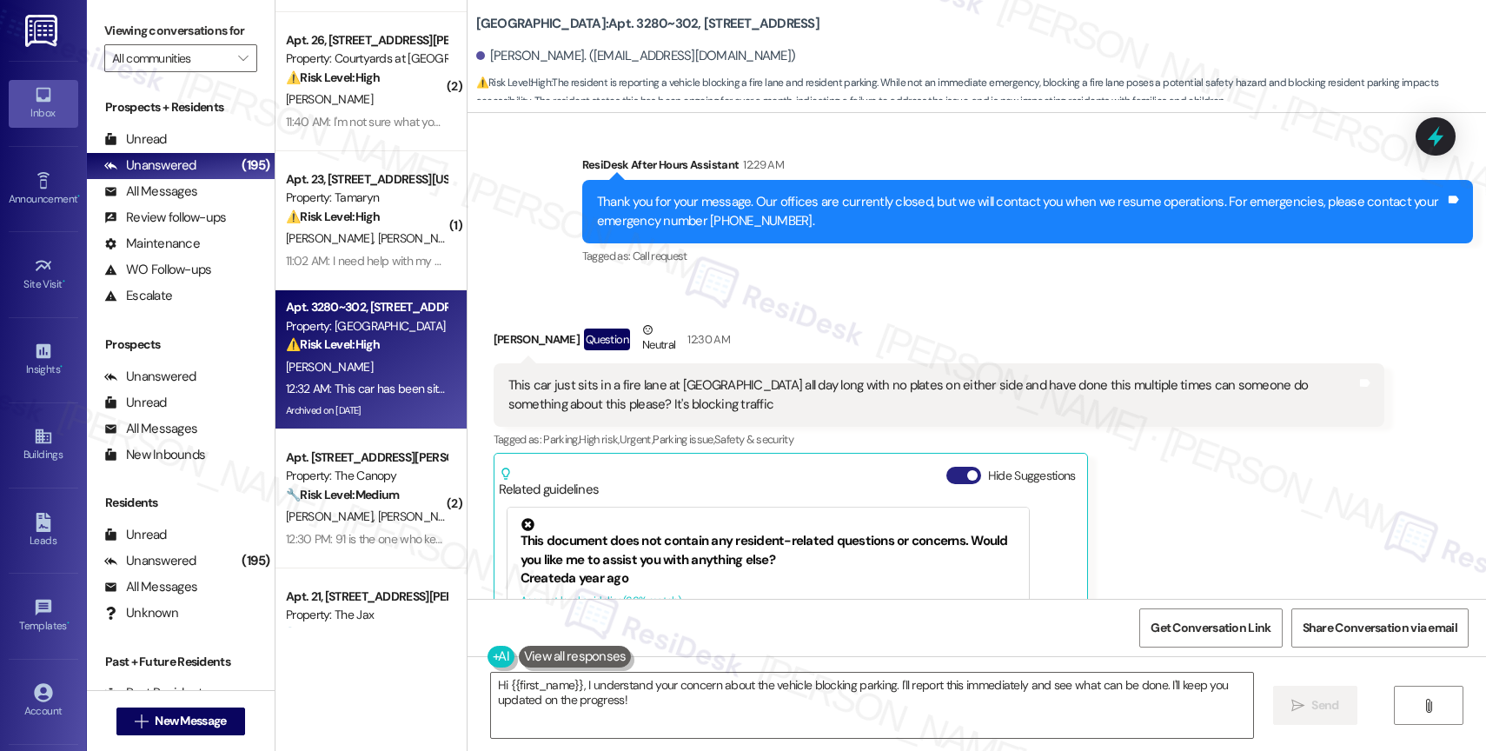
click at [948, 467] on button "Hide Suggestions" at bounding box center [963, 475] width 35 height 17
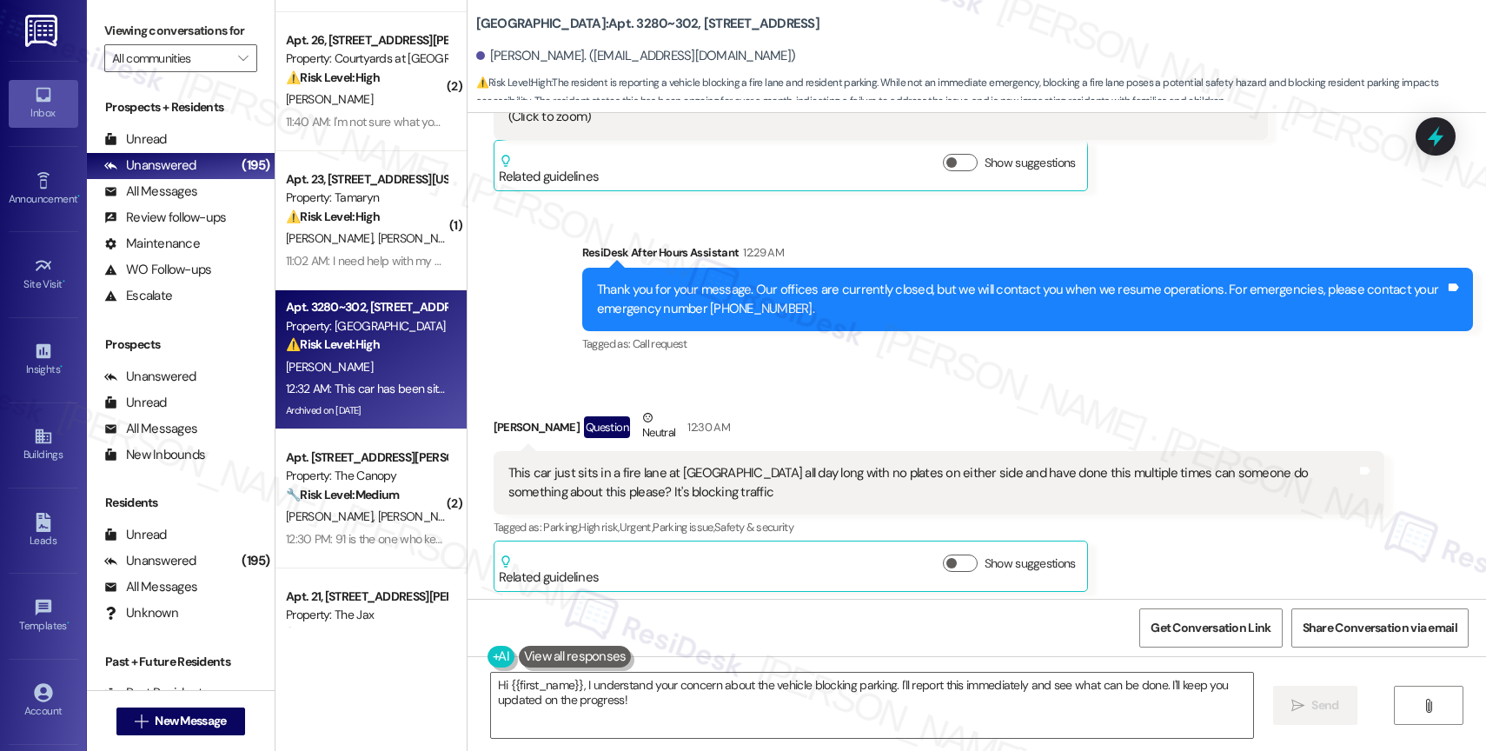
scroll to position [15494, 0]
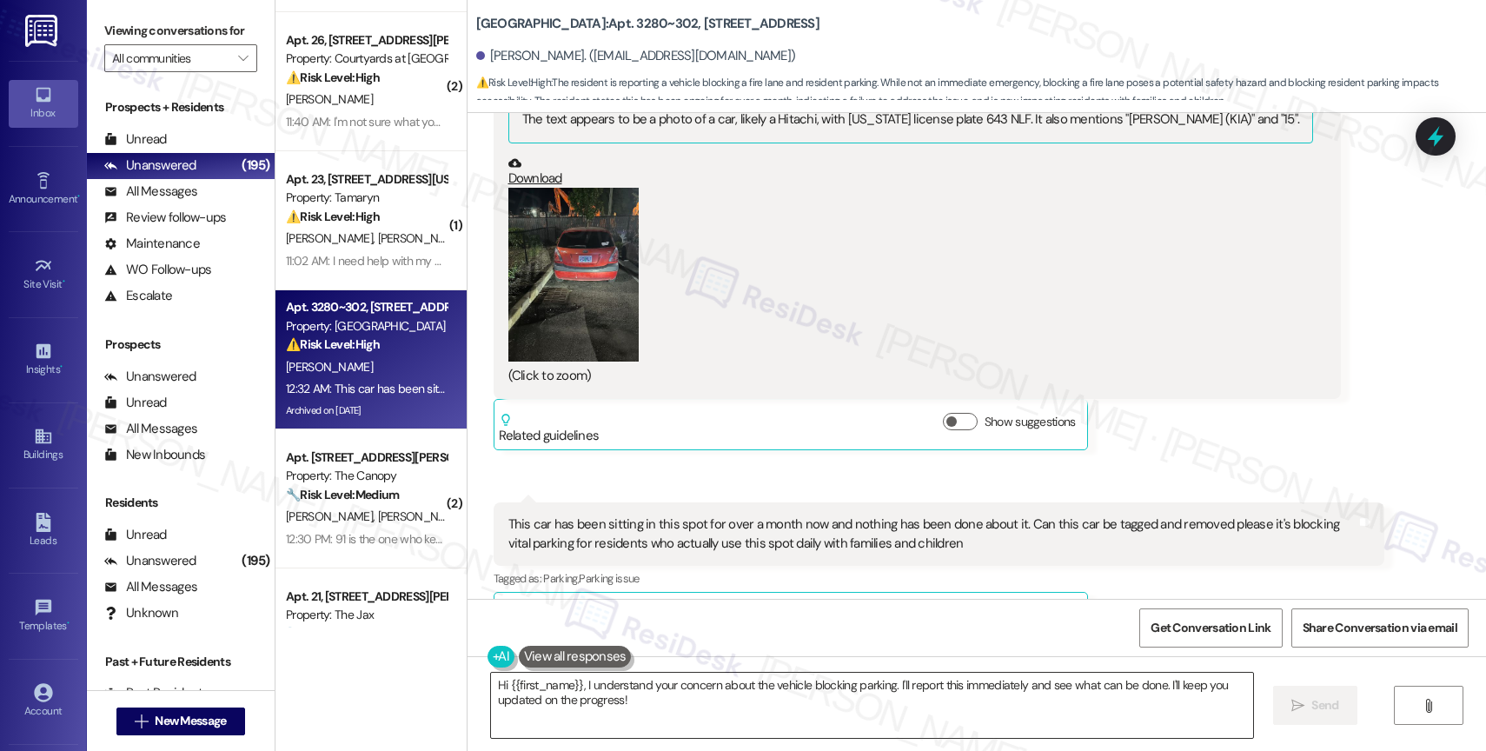
click at [589, 705] on textarea "Hi {{first_name}}, I understand your concern about the vehicle blocking parking…" at bounding box center [872, 704] width 762 height 65
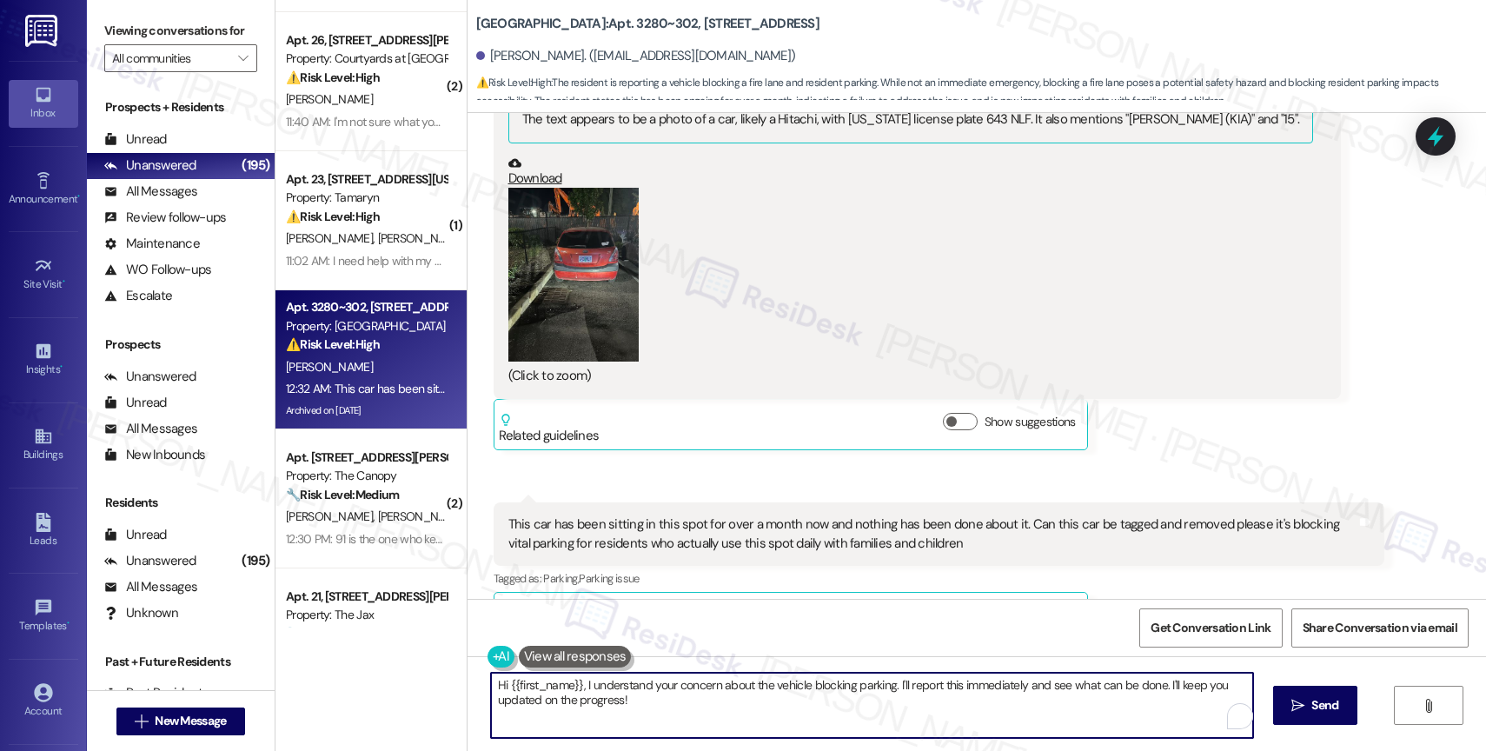
click at [589, 705] on textarea "Hi {{first_name}}, I understand your concern about the vehicle blocking parking…" at bounding box center [872, 704] width 762 height 65
click at [661, 702] on textarea "Hi {{first_name}}, I understand your concern about the vehicle blocking parking…" at bounding box center [872, 704] width 762 height 65
drag, startPoint x: 573, startPoint y: 684, endPoint x: 739, endPoint y: 714, distance: 169.5
click at [739, 714] on textarea "Hi {{first_name}}, I understand your concern about the vehicle blocking parking…" at bounding box center [872, 704] width 762 height 65
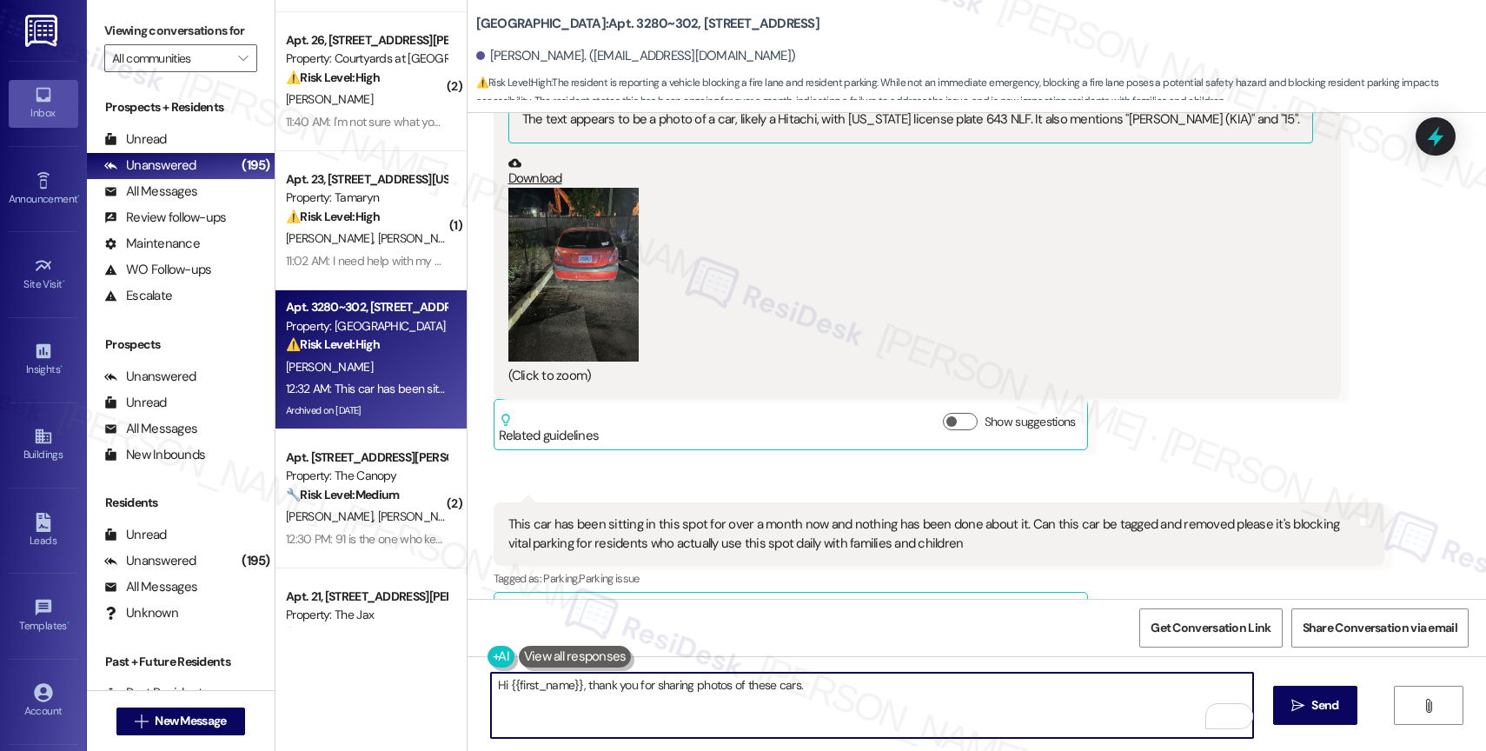
drag, startPoint x: 660, startPoint y: 688, endPoint x: 1032, endPoint y: 708, distance: 372.4
click at [1018, 712] on textarea "Hi {{first_name}}, thank you for sharing photos of these cars." at bounding box center [872, 704] width 762 height 65
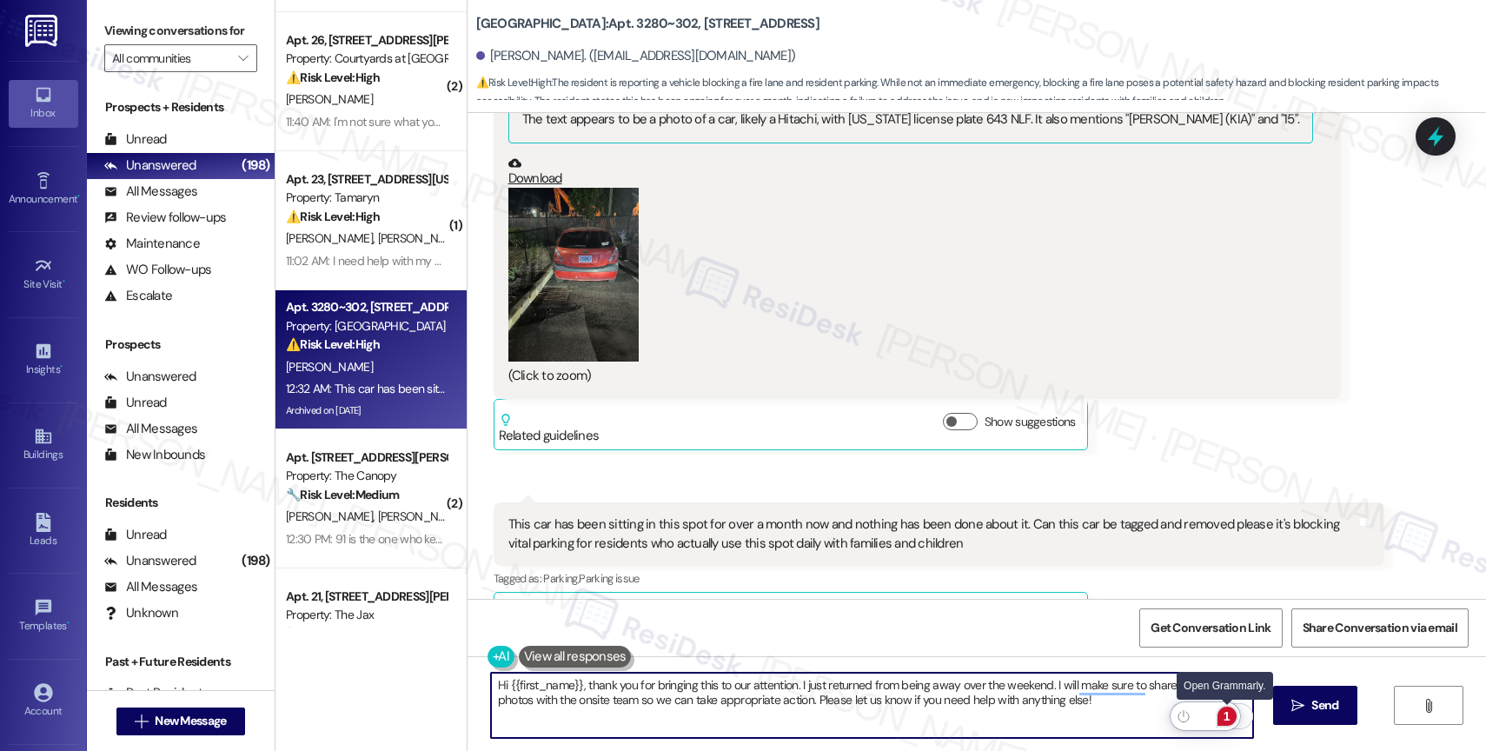
type textarea "Hi {{first_name}}, thank you for bringing this to our attention. I just returne…"
click at [1228, 716] on div "1" at bounding box center [1226, 715] width 19 height 19
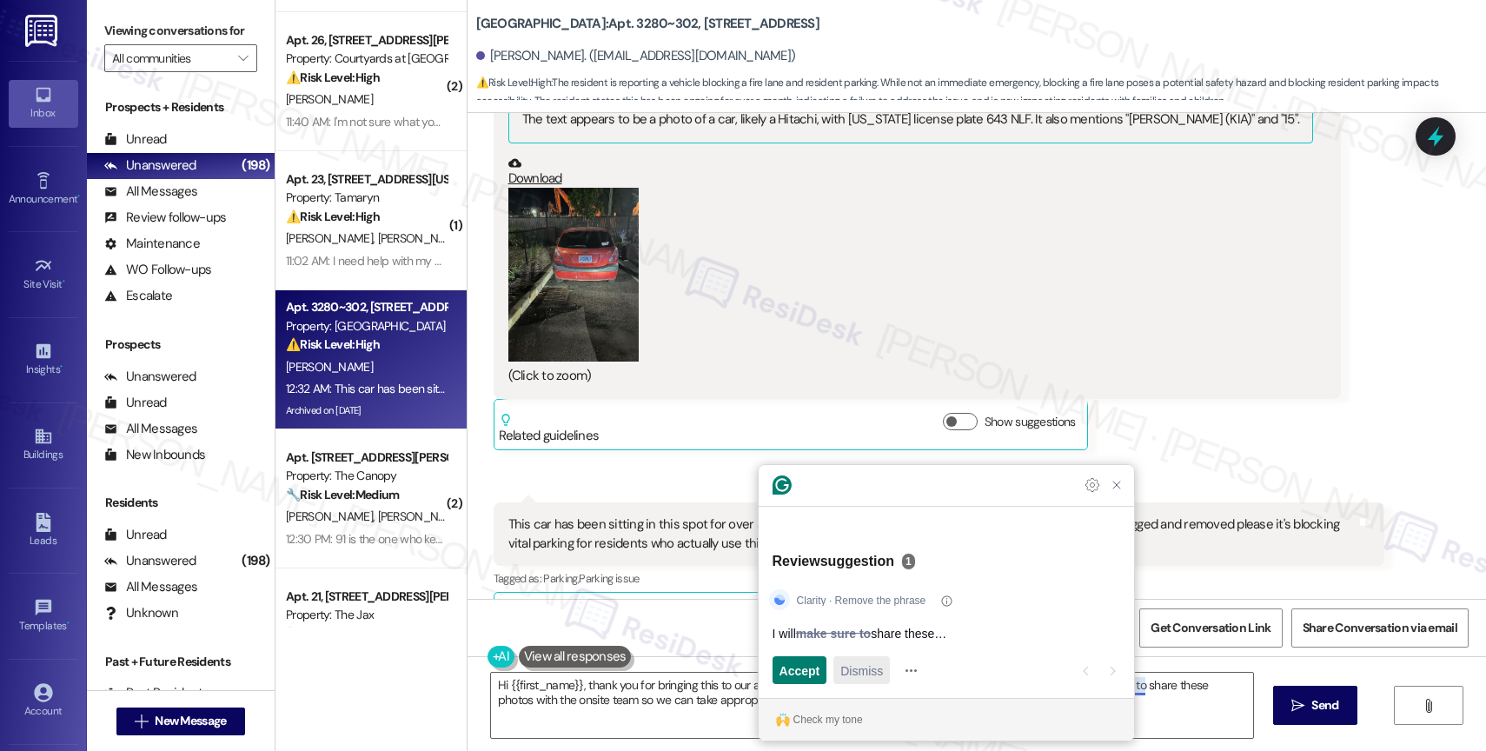
click at [851, 670] on span "Dismiss" at bounding box center [861, 670] width 43 height 18
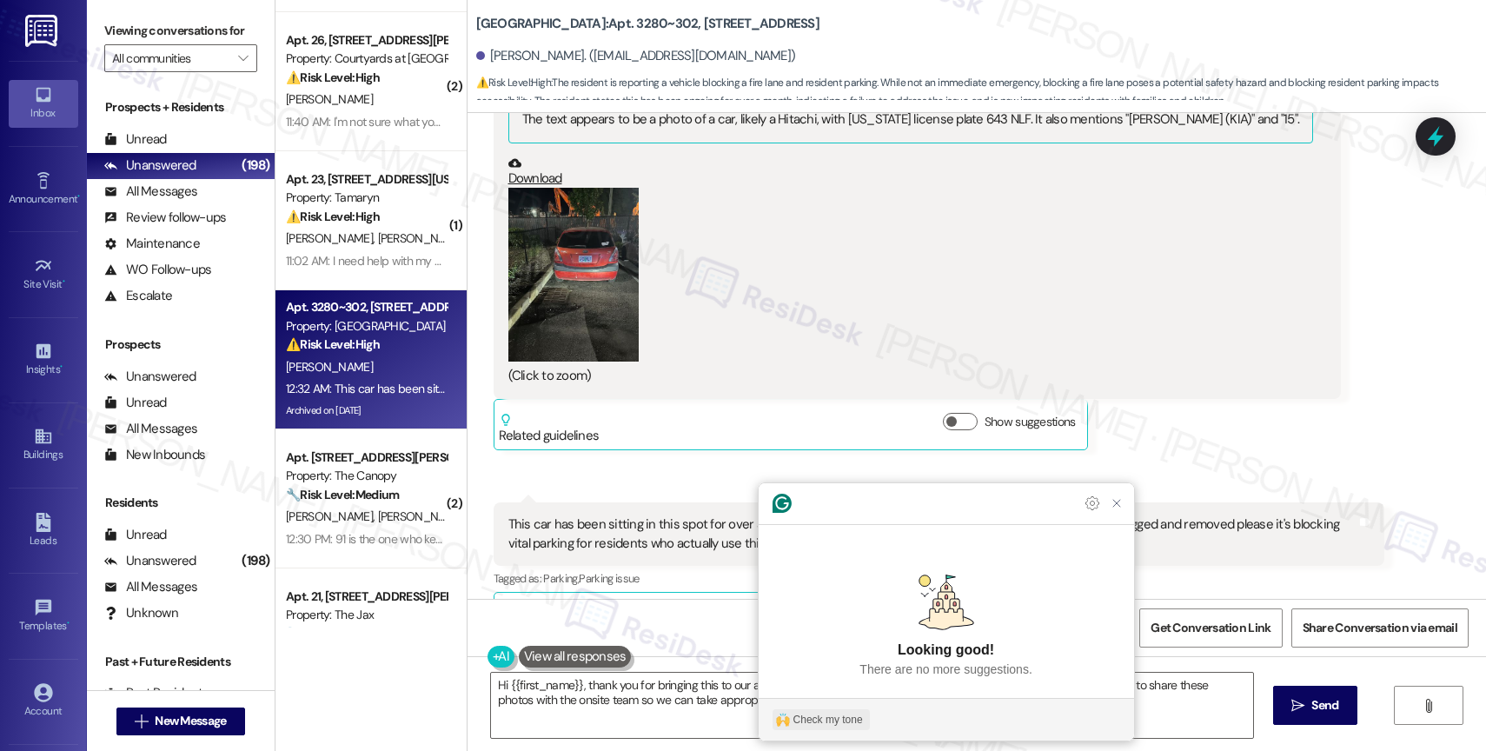
click at [845, 721] on div "Check my tone" at bounding box center [827, 720] width 69 height 16
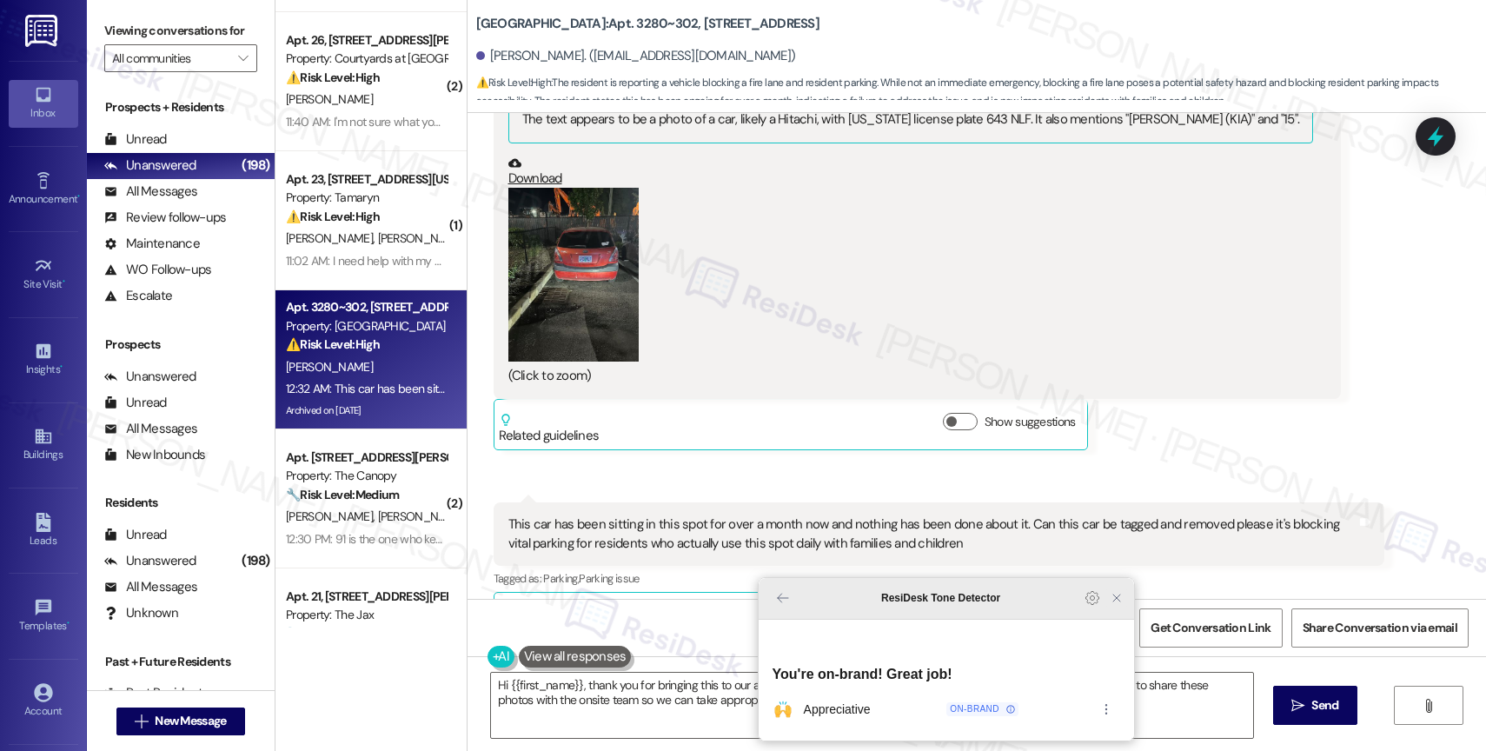
click at [1124, 608] on icon "Close Grammarly Assistant" at bounding box center [1116, 597] width 21 height 21
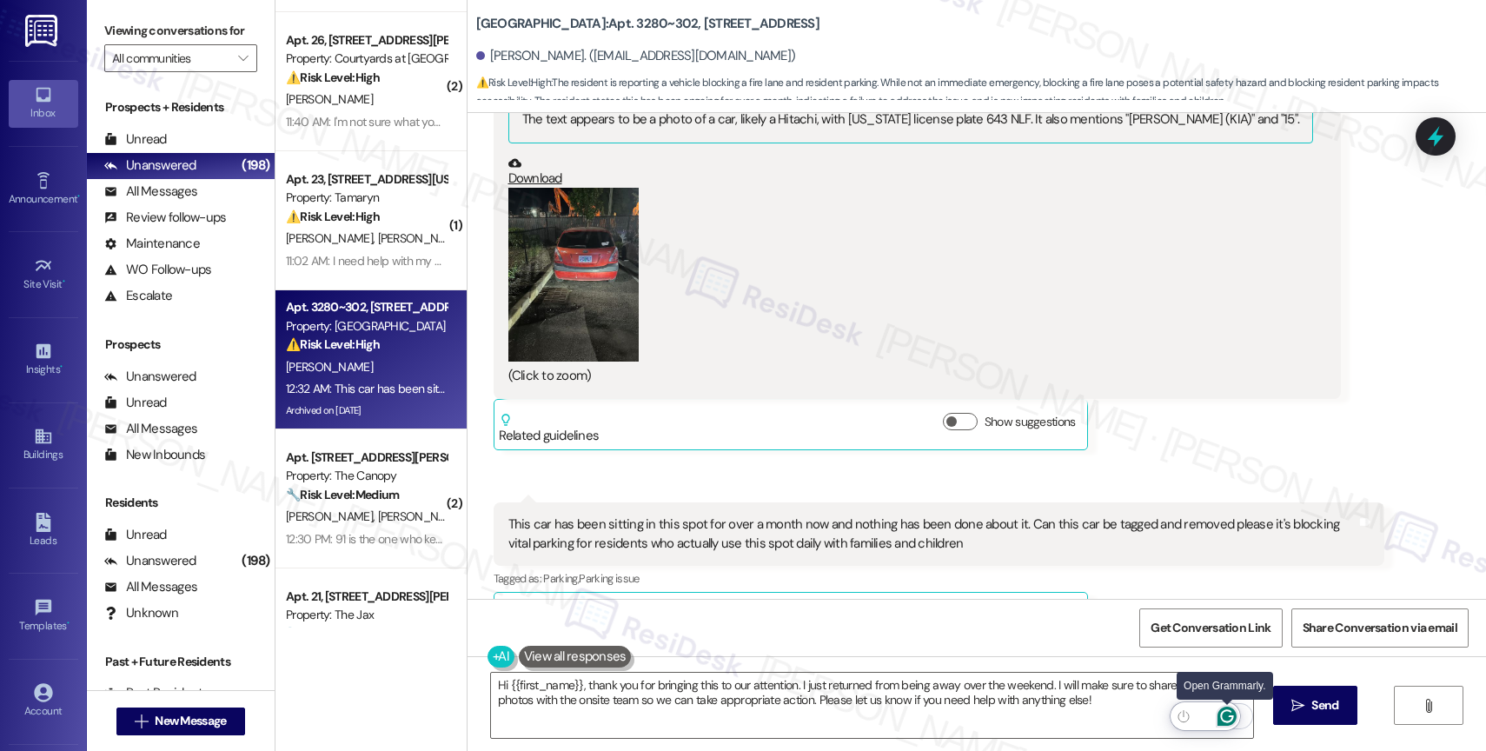
click at [1224, 711] on icon "Open Grammarly. 0 Suggestions." at bounding box center [1226, 716] width 13 height 13
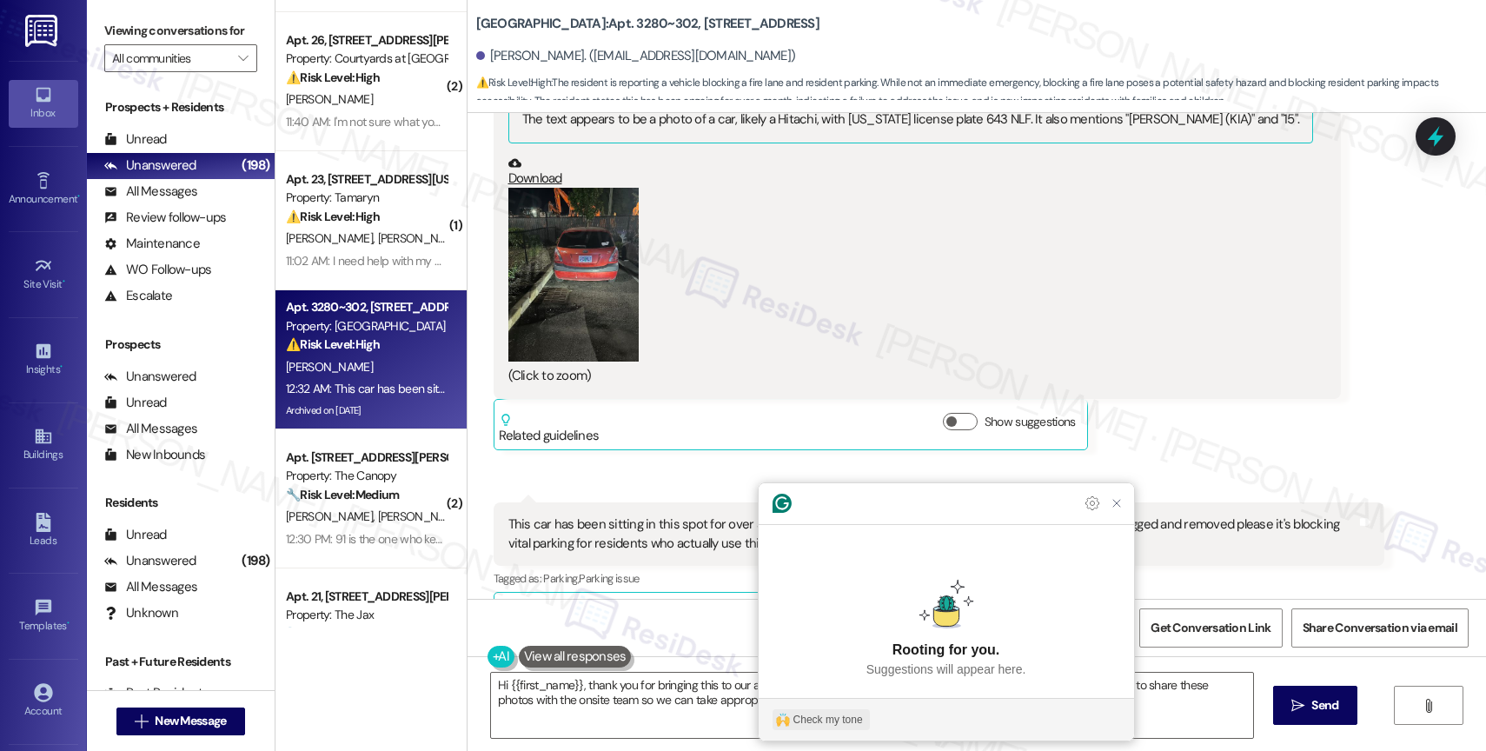
click at [807, 714] on div "Check my tone" at bounding box center [827, 720] width 69 height 16
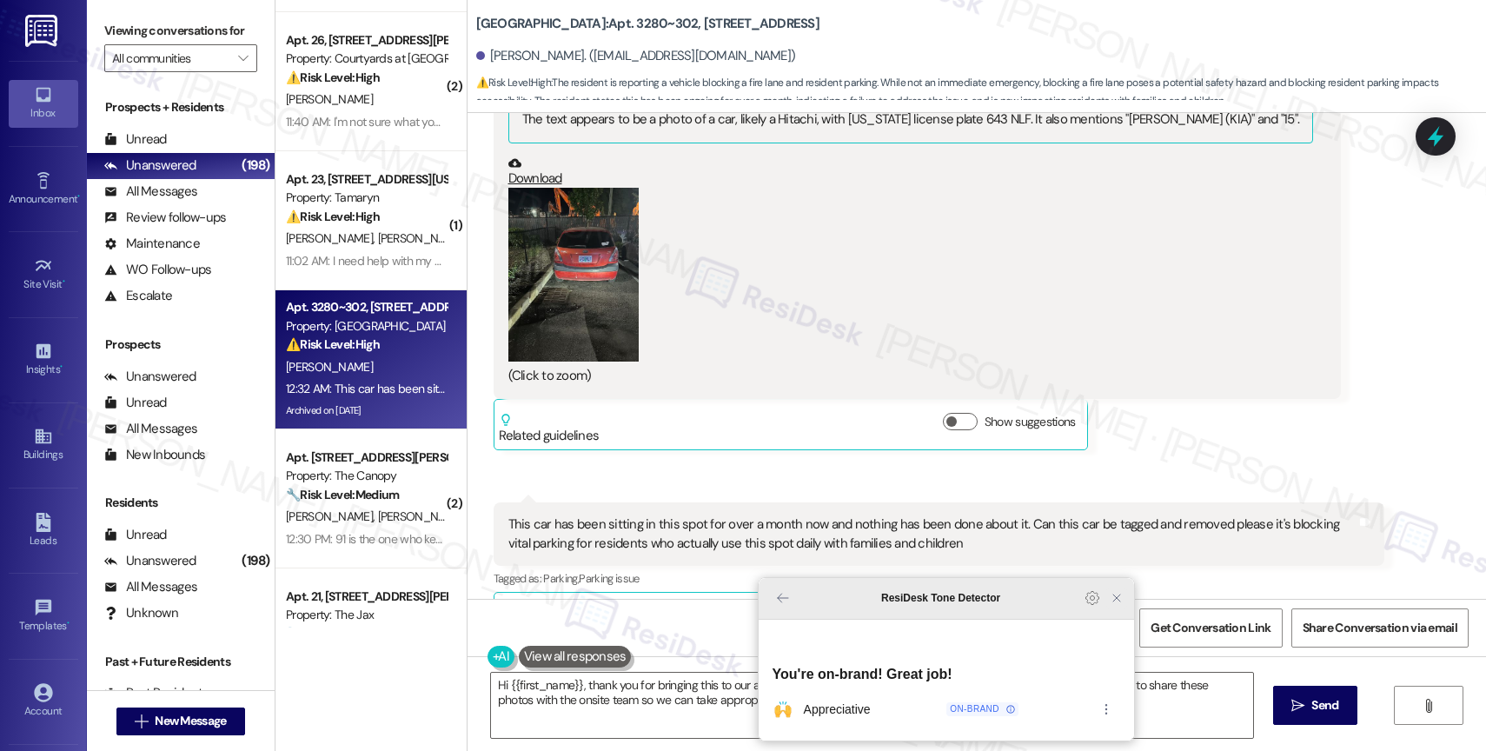
click at [1118, 605] on icon "Close Grammarly Assistant" at bounding box center [1116, 598] width 14 height 14
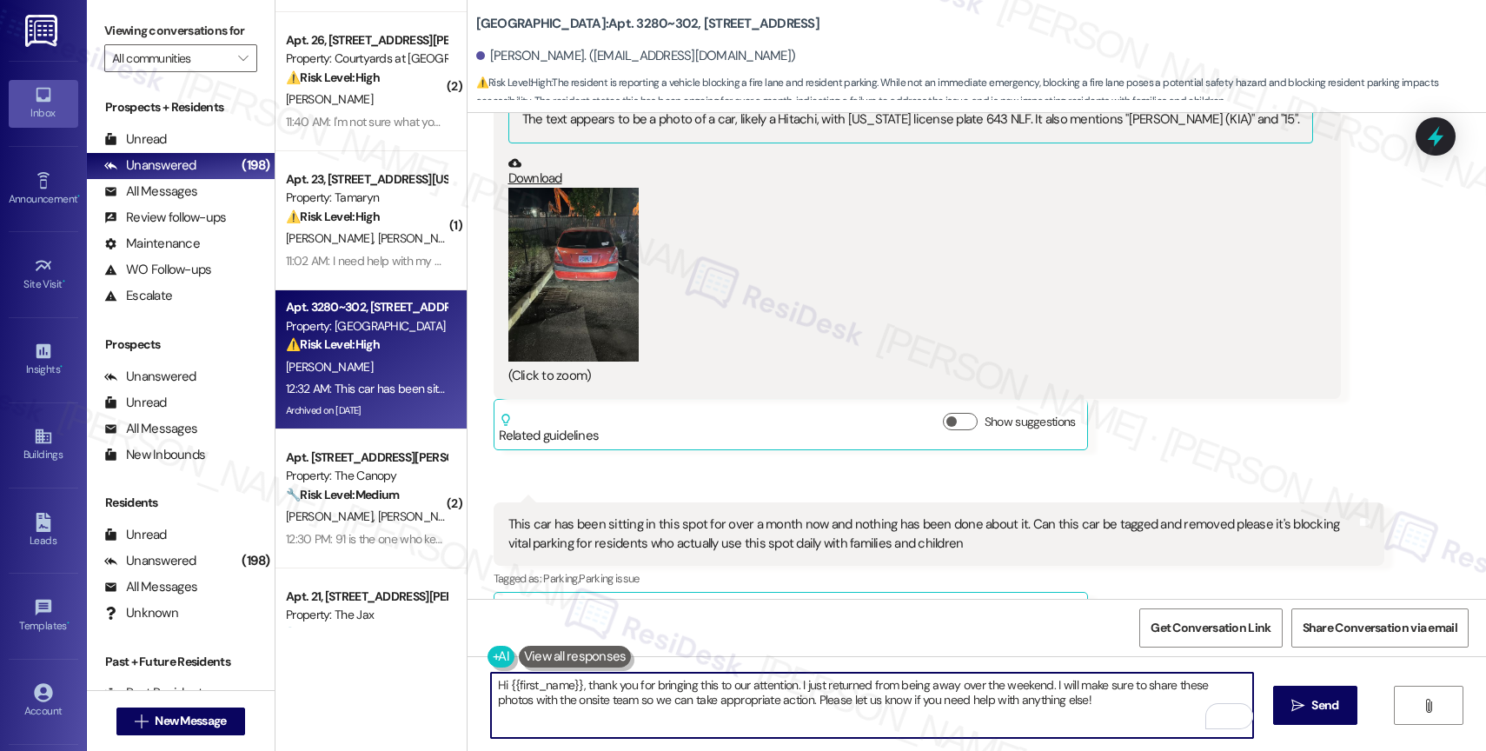
click at [1079, 703] on textarea "Hi {{first_name}}, thank you for bringing this to our attention. I just returne…" at bounding box center [872, 704] width 762 height 65
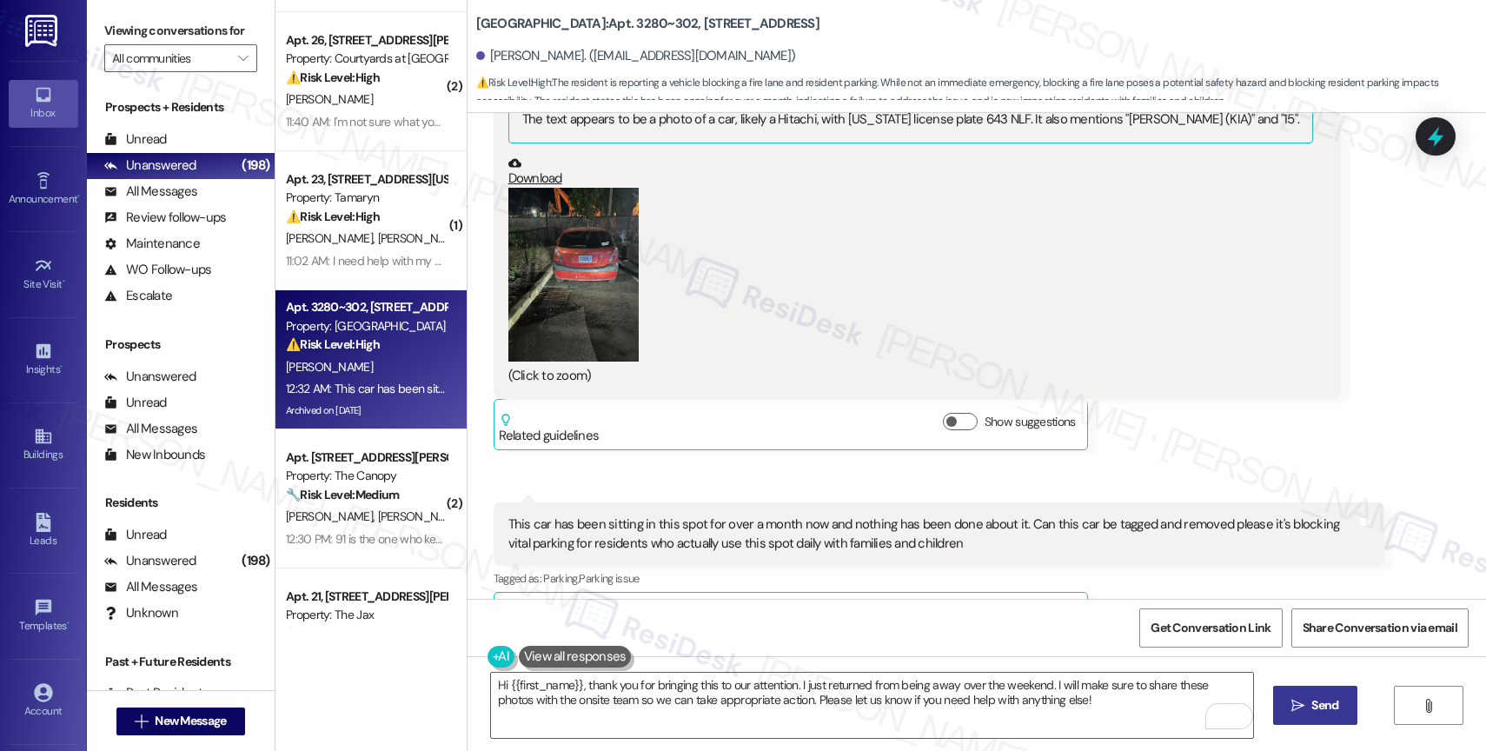
click at [1318, 708] on span "Send" at bounding box center [1324, 705] width 27 height 18
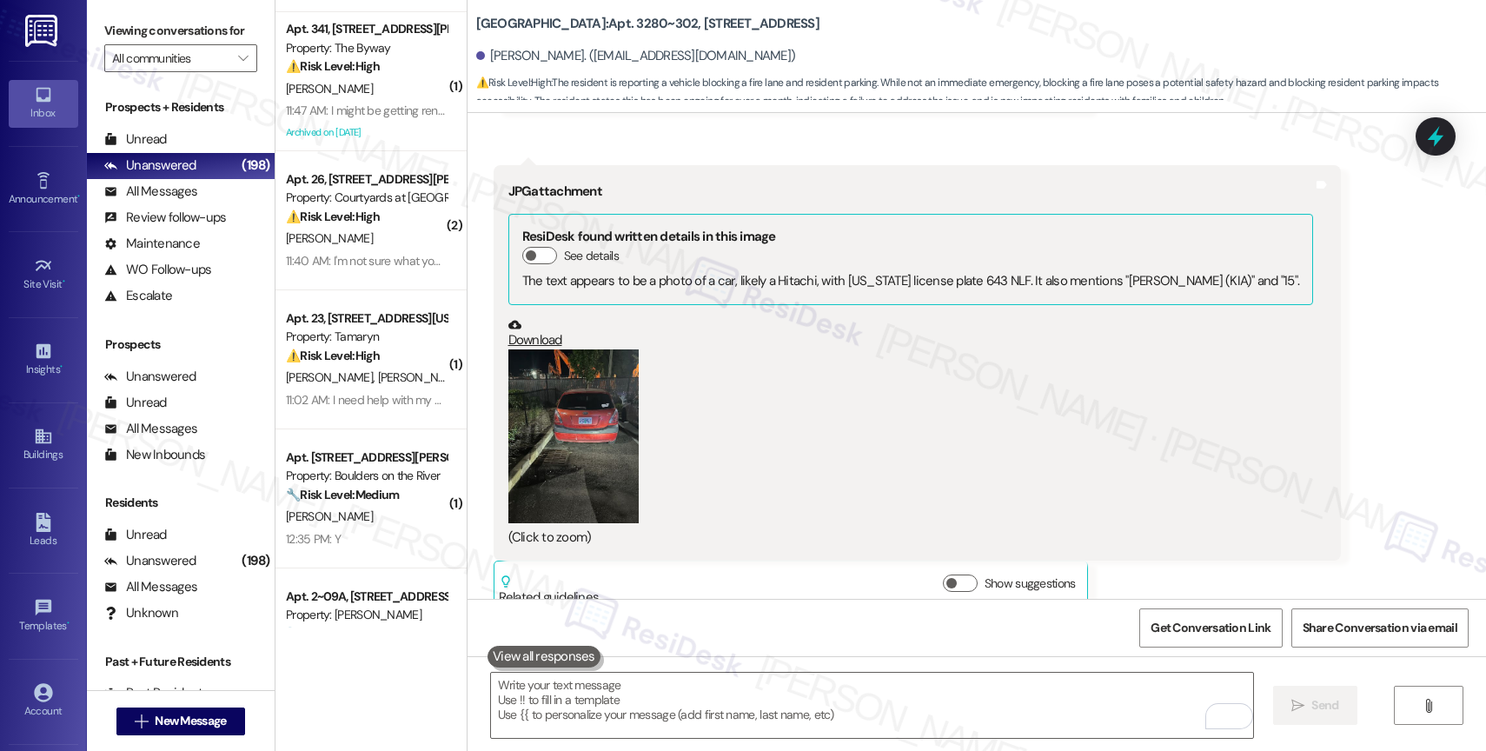
scroll to position [15335, 0]
click at [586, 367] on button "Zoom image" at bounding box center [573, 434] width 130 height 174
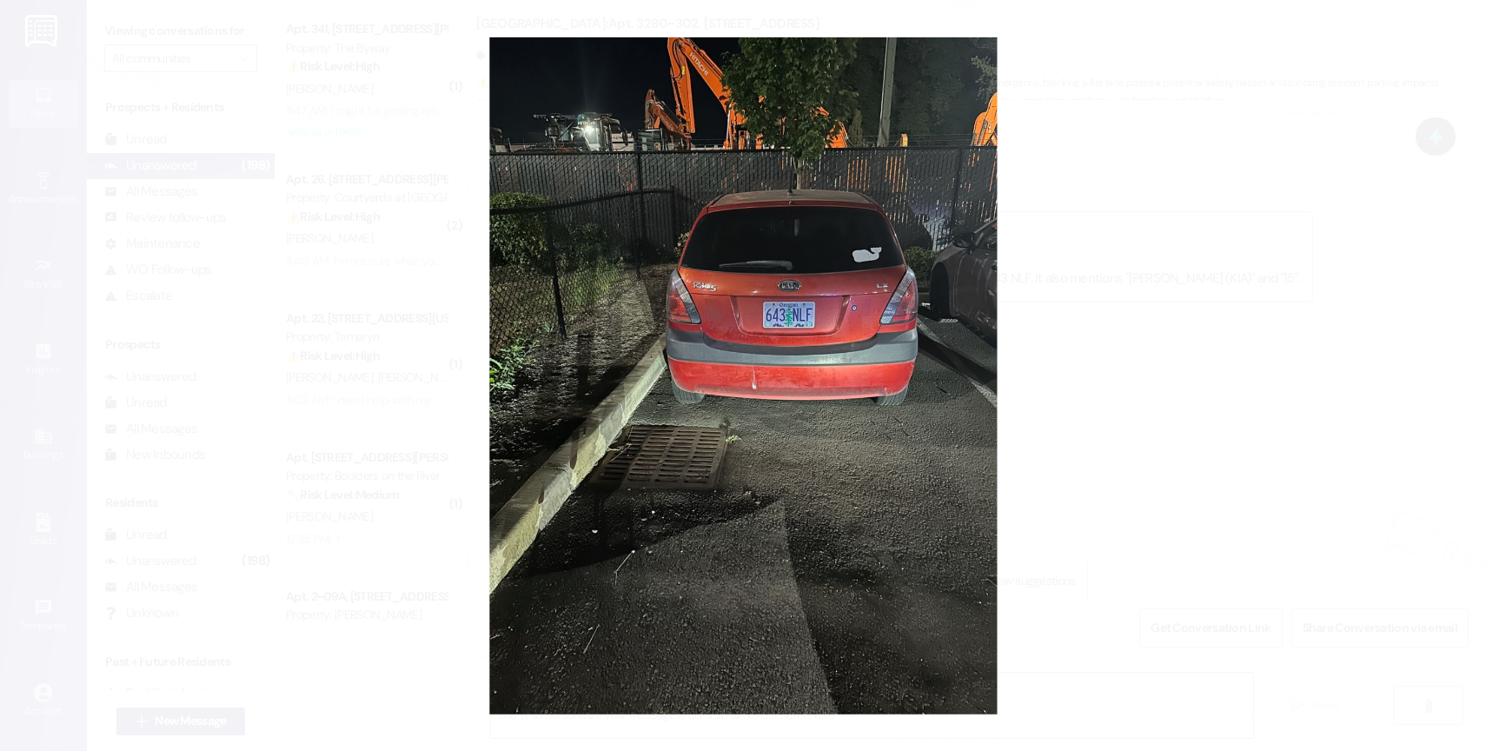
click at [870, 277] on button "Unzoom image" at bounding box center [743, 375] width 1486 height 751
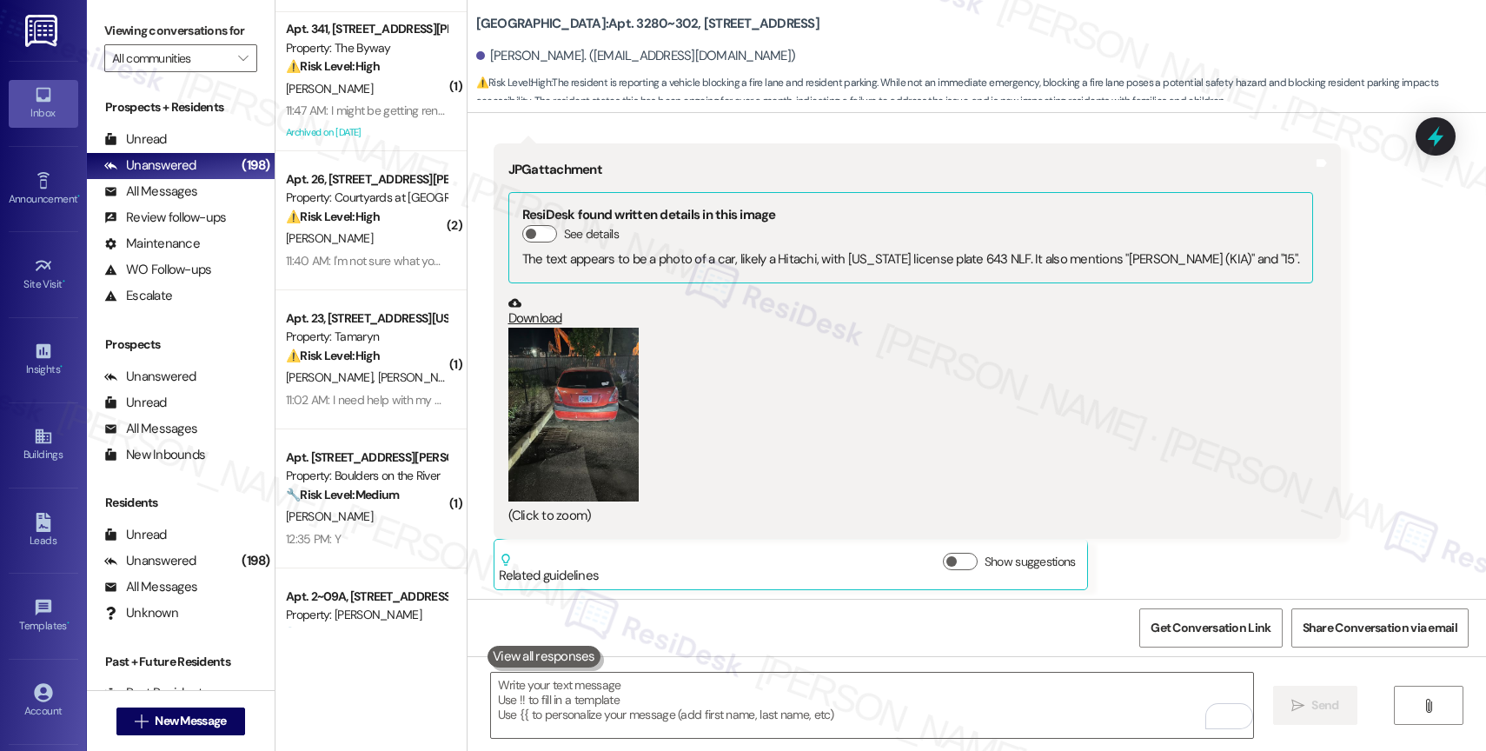
scroll to position [15634, 0]
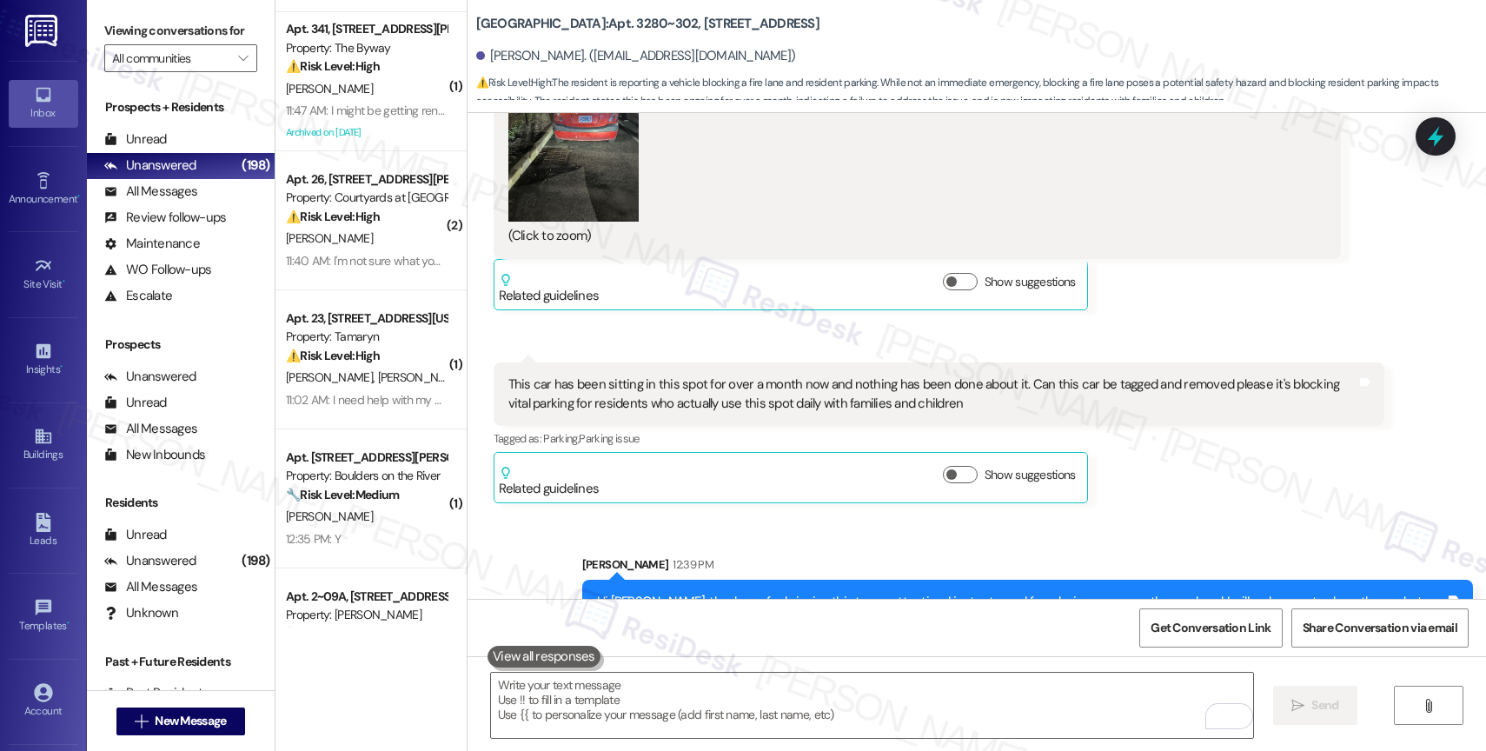
click at [725, 516] on div "Sent via SMS Sarah 12:39 PM Hi Reynaldo, thank you for bringing this to our att…" at bounding box center [976, 586] width 1018 height 140
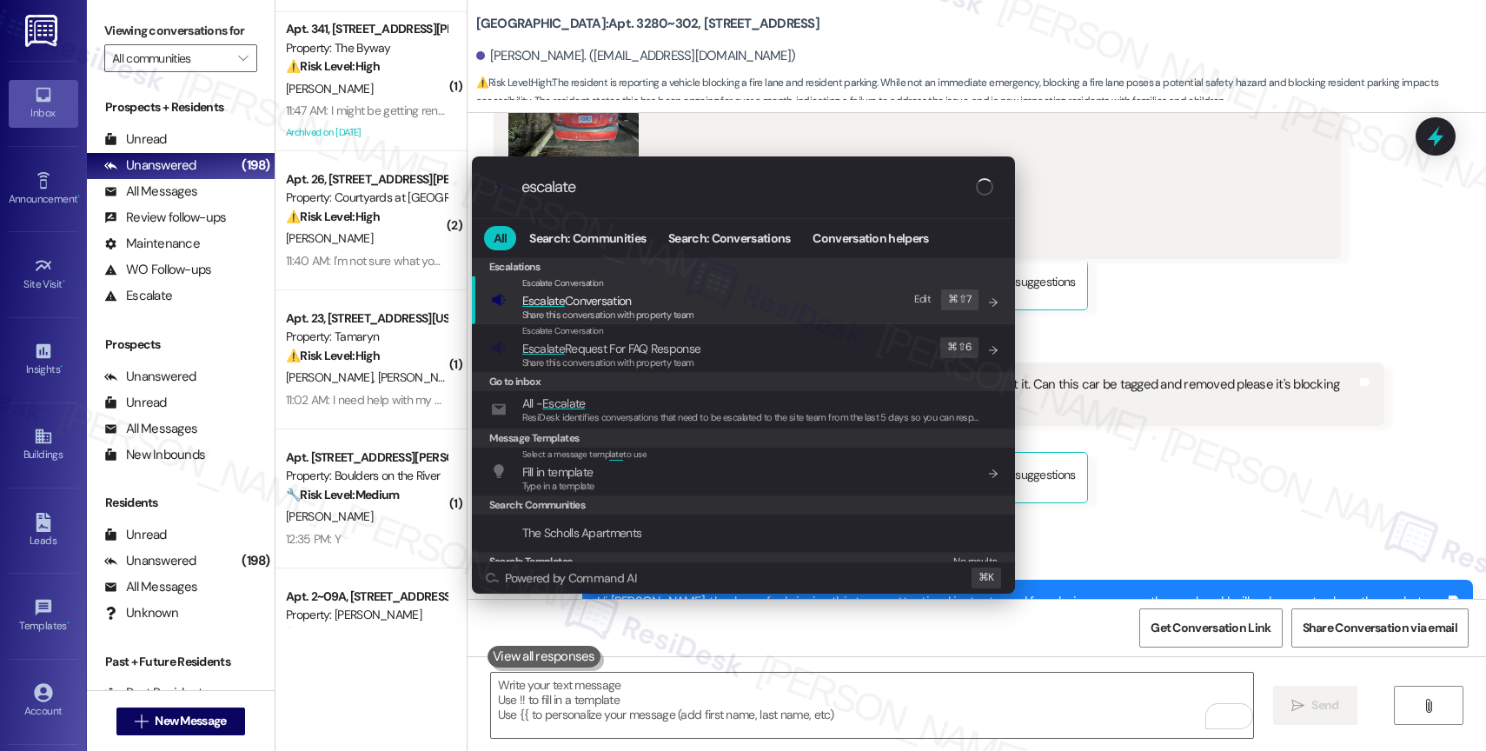
type input "escalate"
click at [655, 314] on span "Share this conversation with property team" at bounding box center [608, 314] width 172 height 12
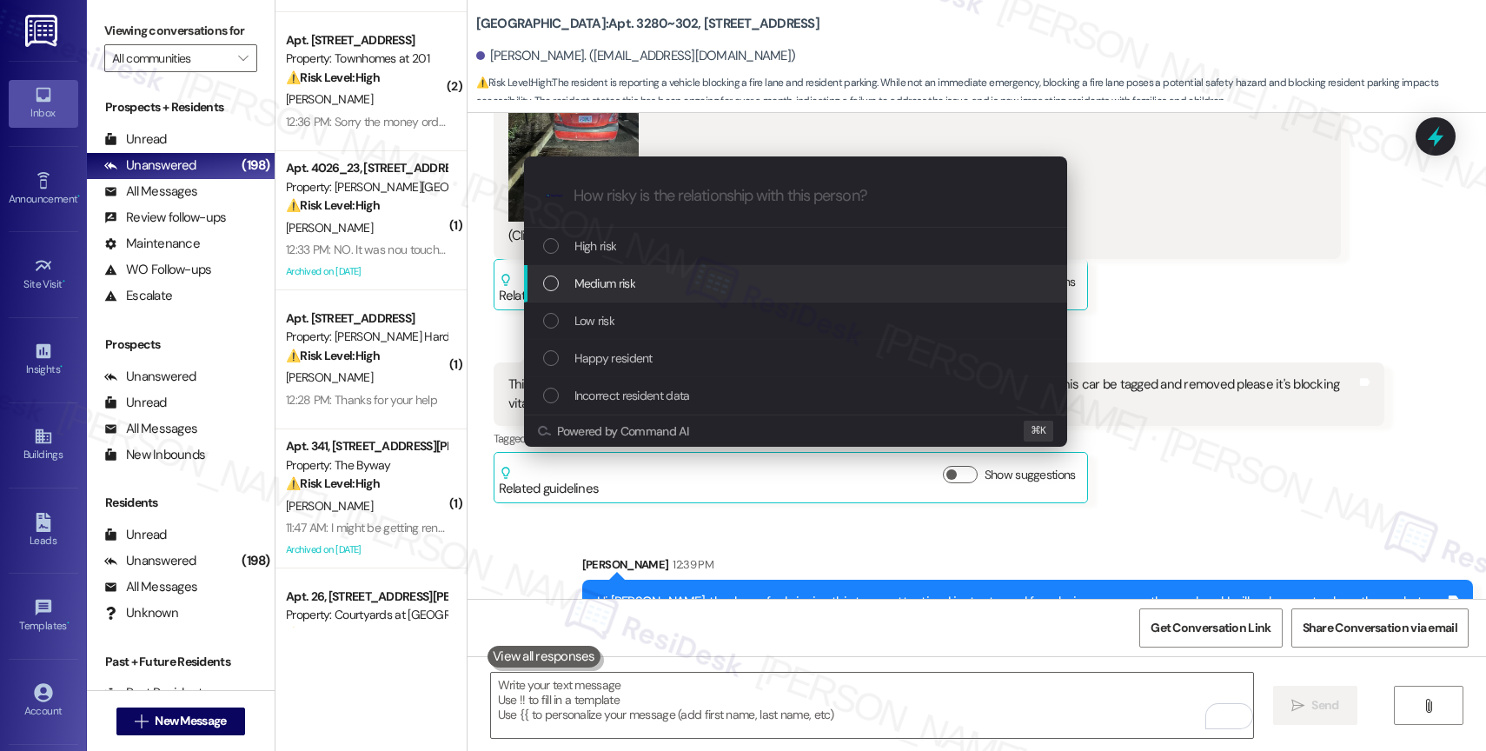
click at [635, 283] on span "Medium risk" at bounding box center [604, 283] width 61 height 19
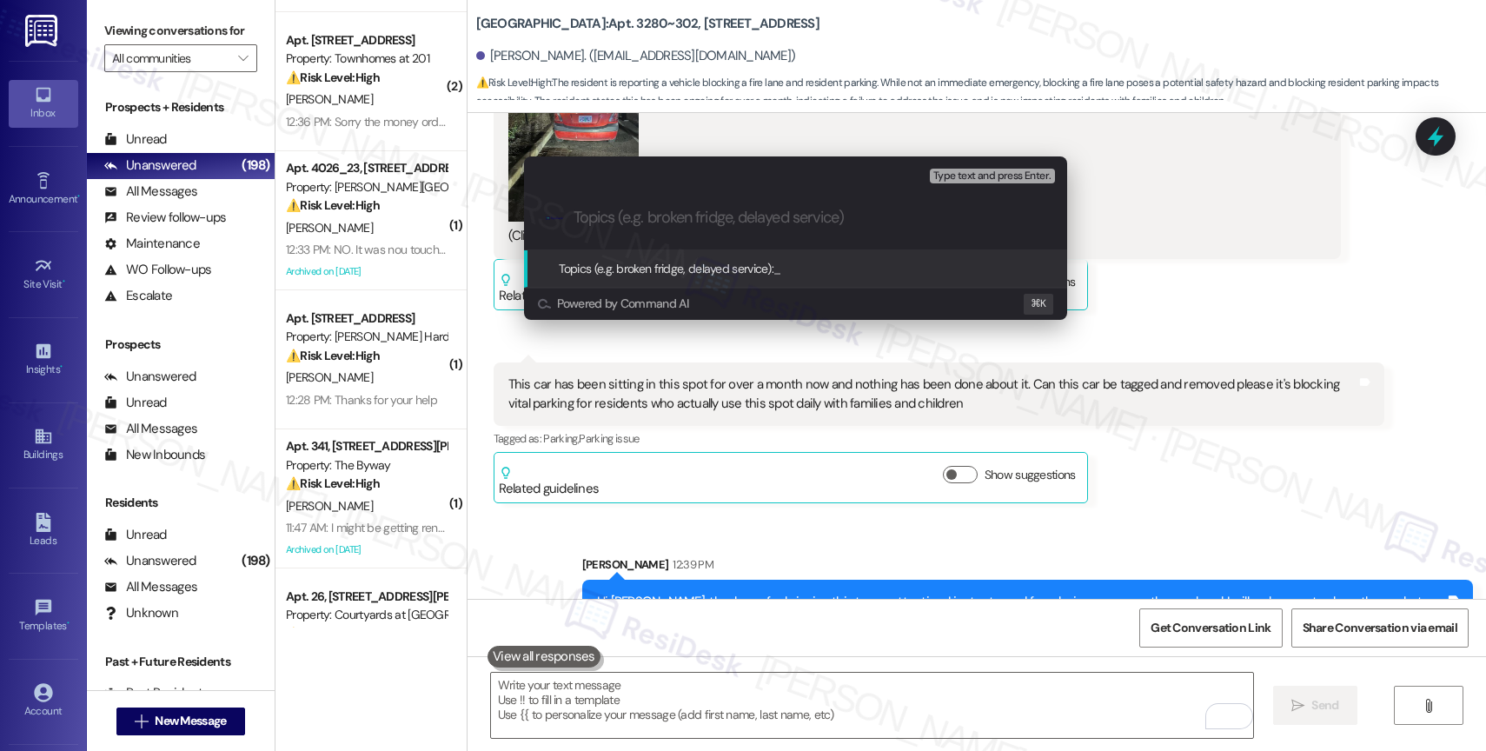
click at [639, 216] on input "Topics (e.g. broken fridge, delayed service)" at bounding box center [809, 217] width 472 height 18
type input "Parking Concerns"
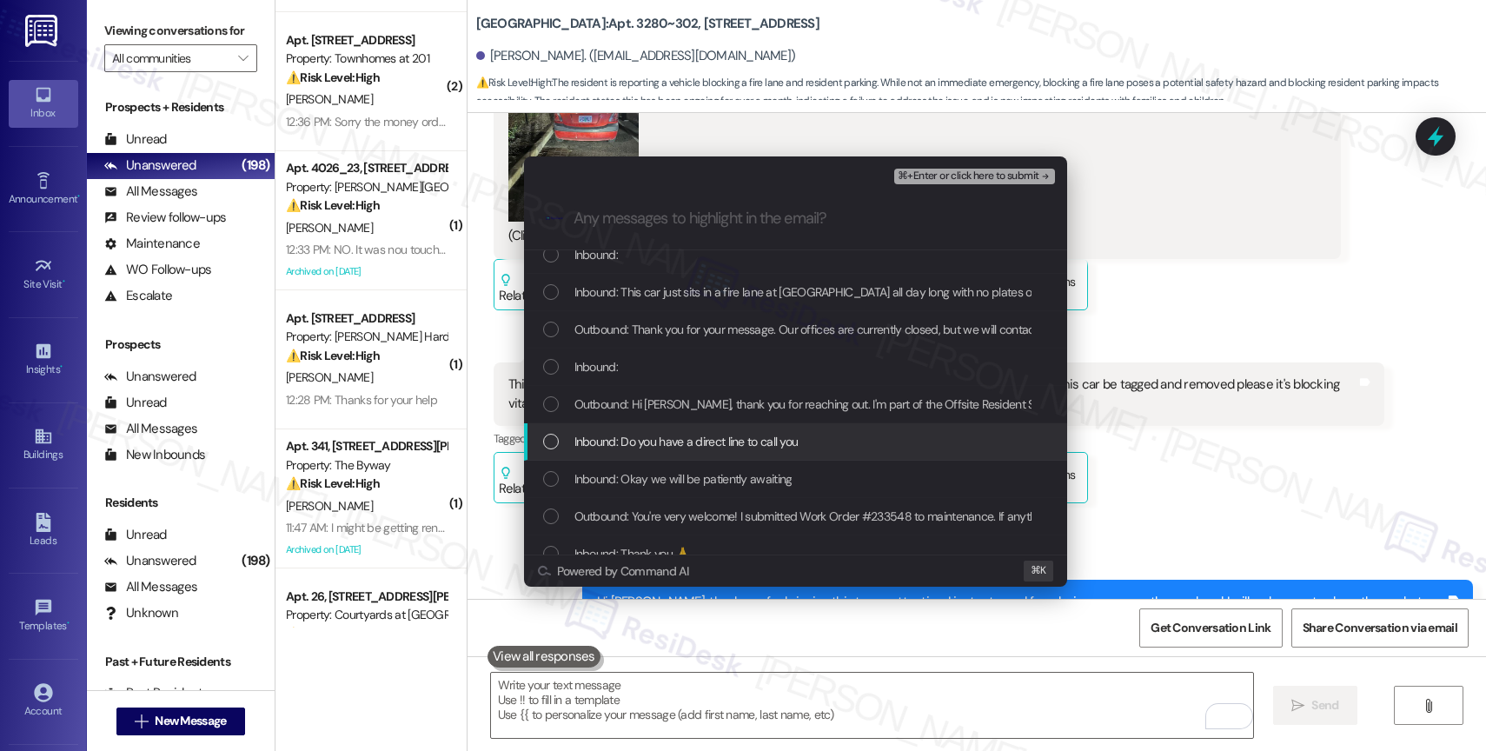
scroll to position [64, 0]
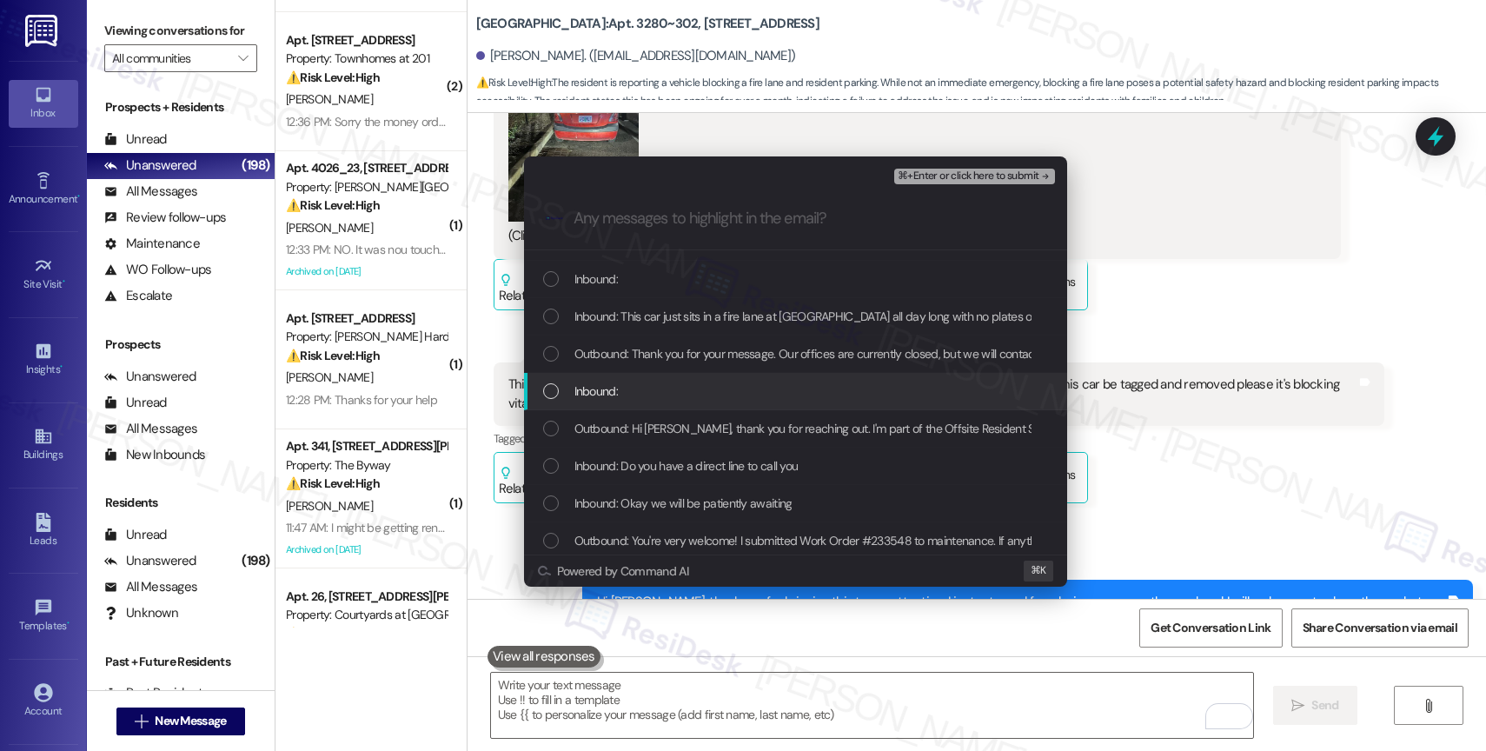
click at [707, 389] on div "Inbound:" at bounding box center [797, 390] width 508 height 19
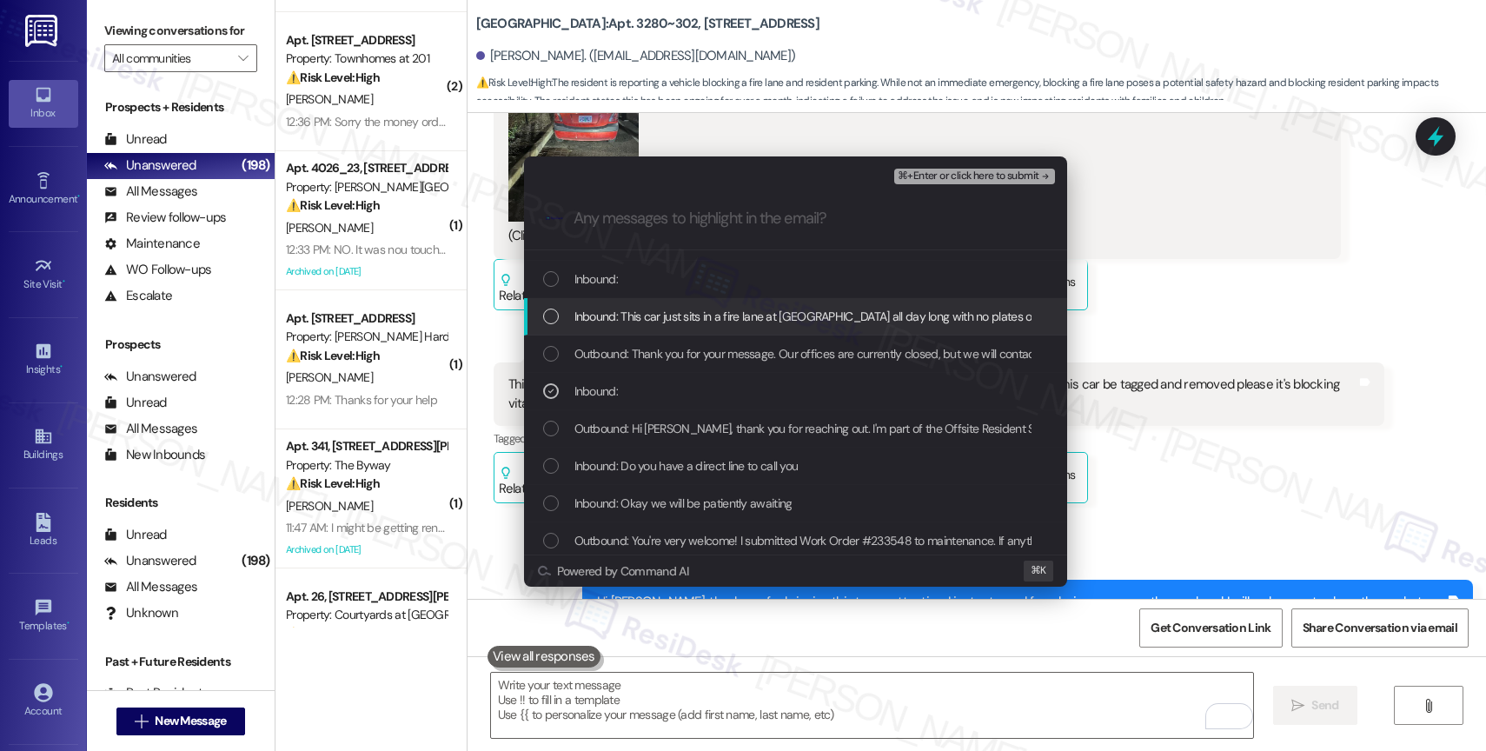
click at [741, 318] on span "Inbound: This car just sits in a fire lane at Willowtree all day long with no p…" at bounding box center [1085, 316] width 1023 height 19
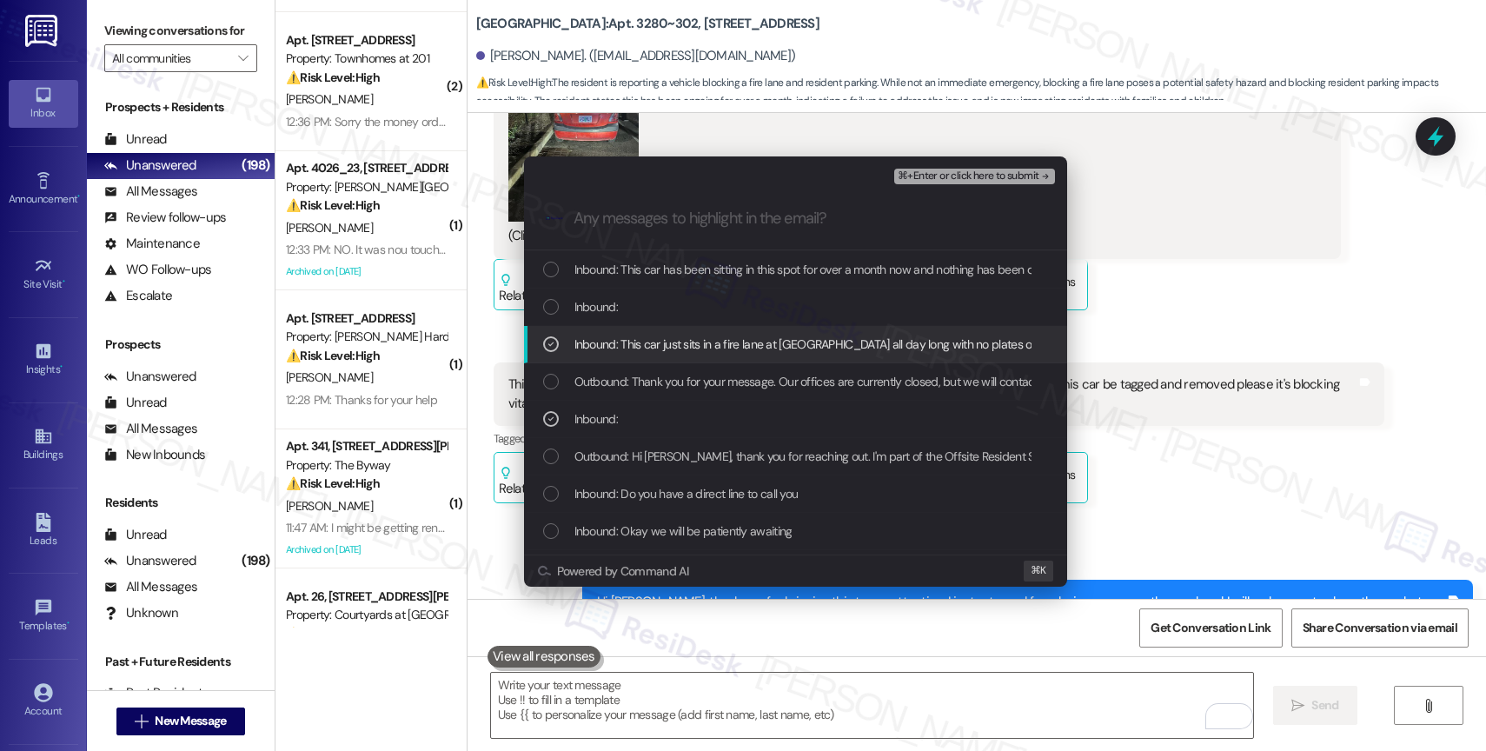
scroll to position [13, 0]
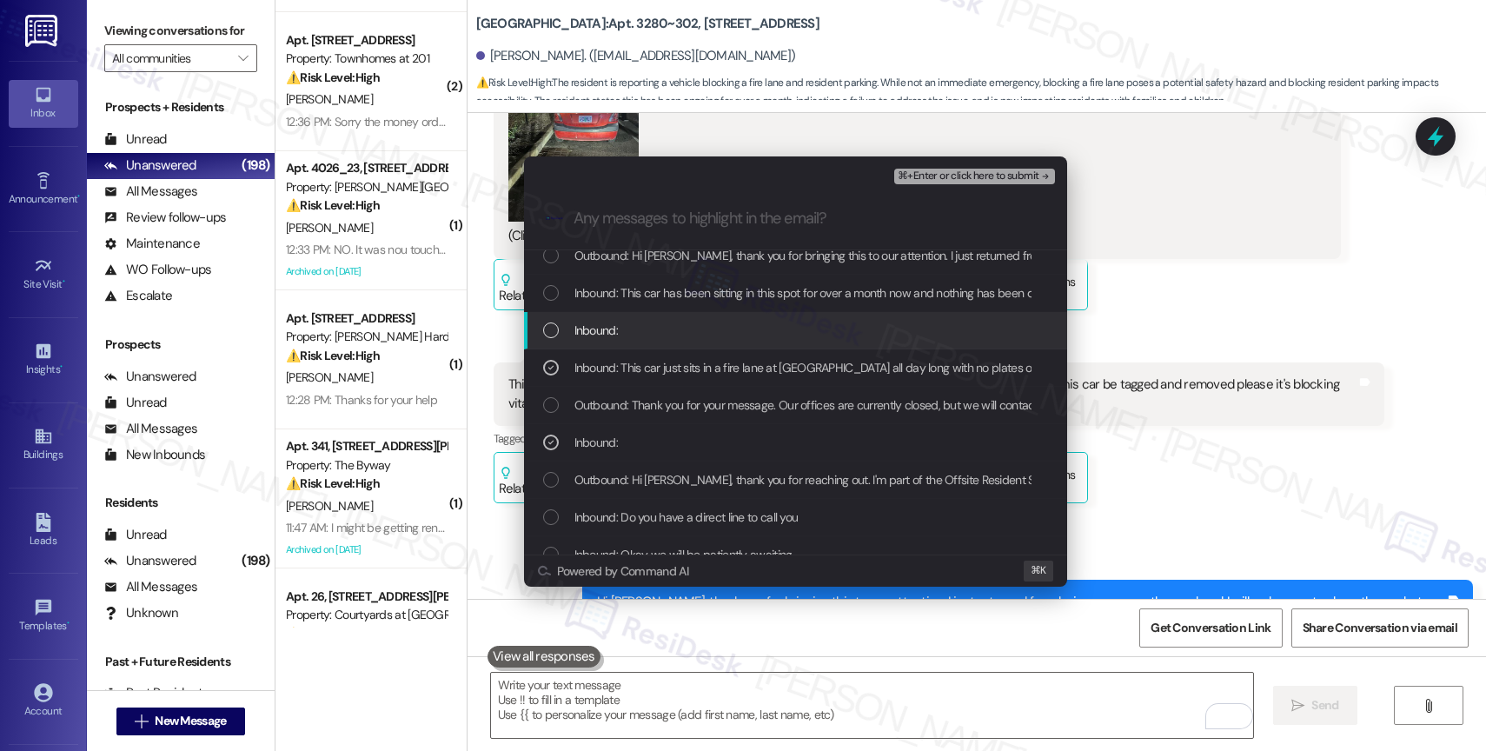
click at [737, 321] on div "Inbound:" at bounding box center [797, 330] width 508 height 19
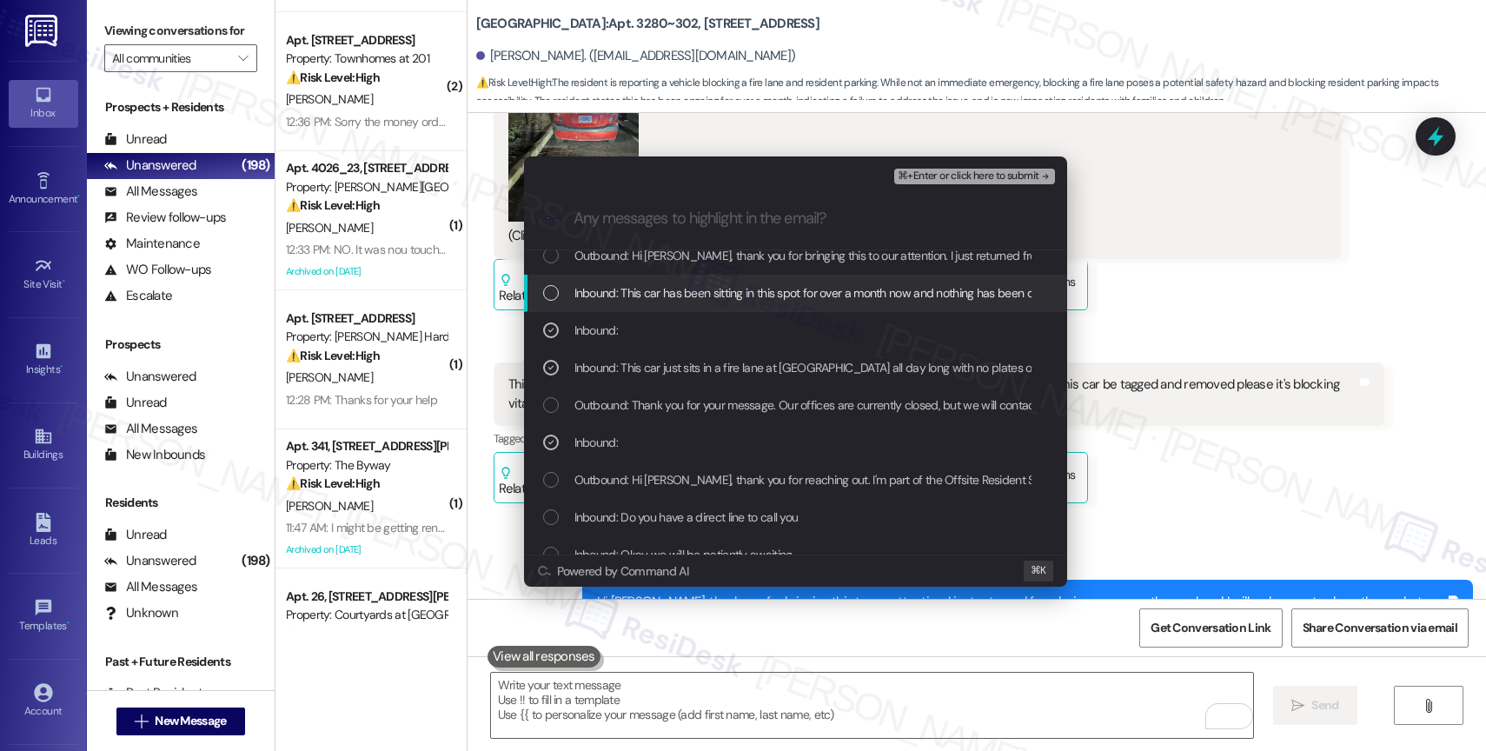
click at [743, 286] on span "Inbound: This car has been sitting in this spot for over a month now and nothin…" at bounding box center [1188, 292] width 1228 height 19
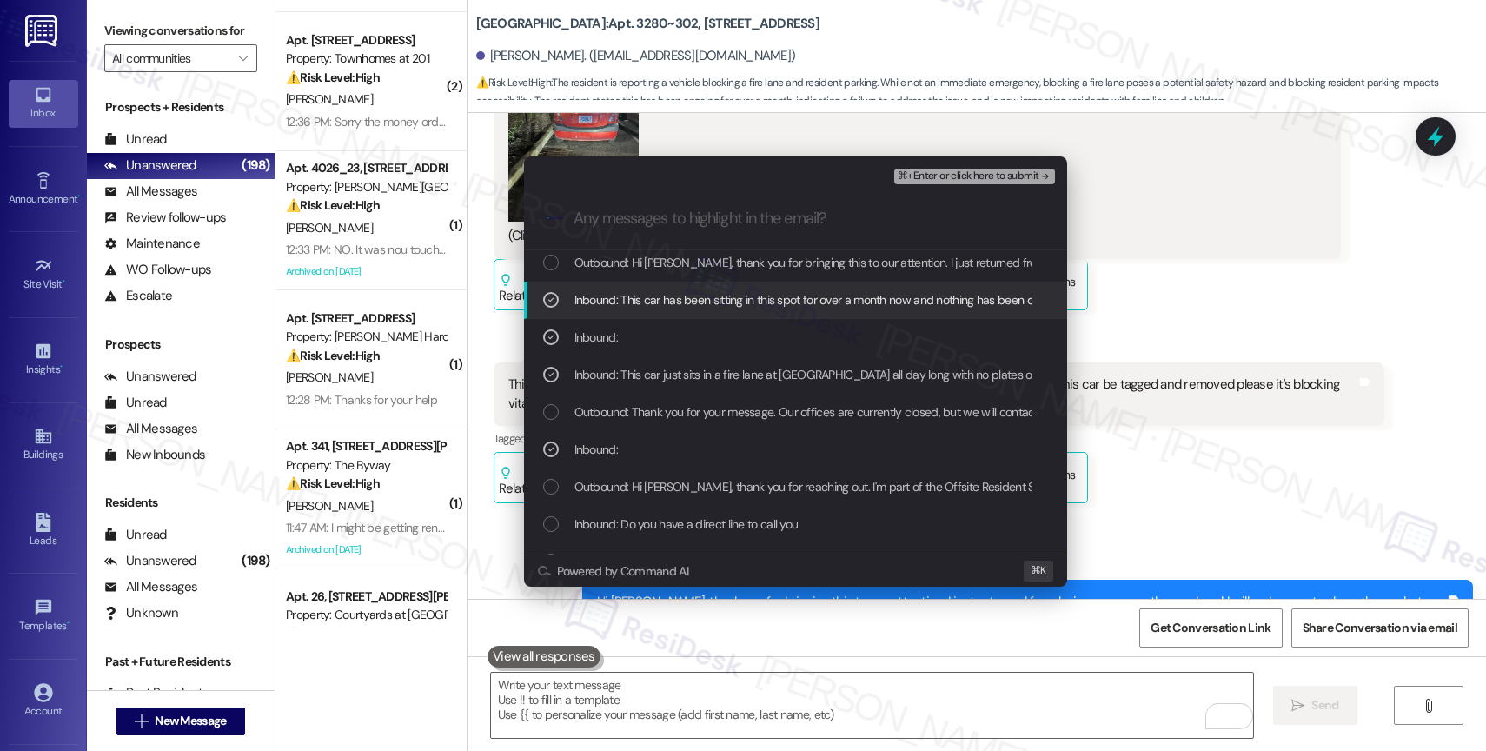
scroll to position [0, 0]
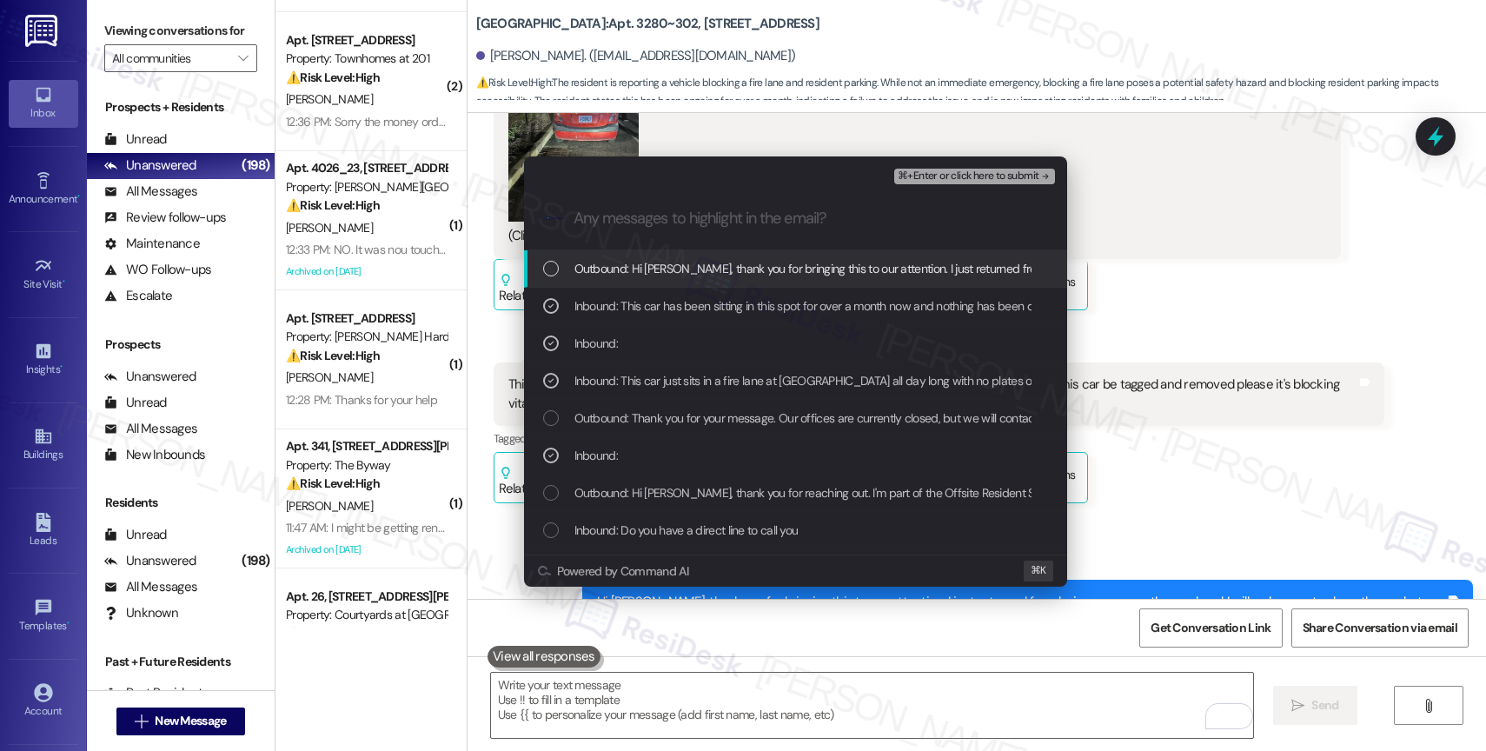
click at [764, 274] on span "Outbound: Hi Reynaldo, thank you for bringing this to our attention. I just ret…" at bounding box center [1263, 268] width 1378 height 19
click at [1023, 172] on span "⌘+Enter or click here to submit" at bounding box center [967, 176] width 141 height 12
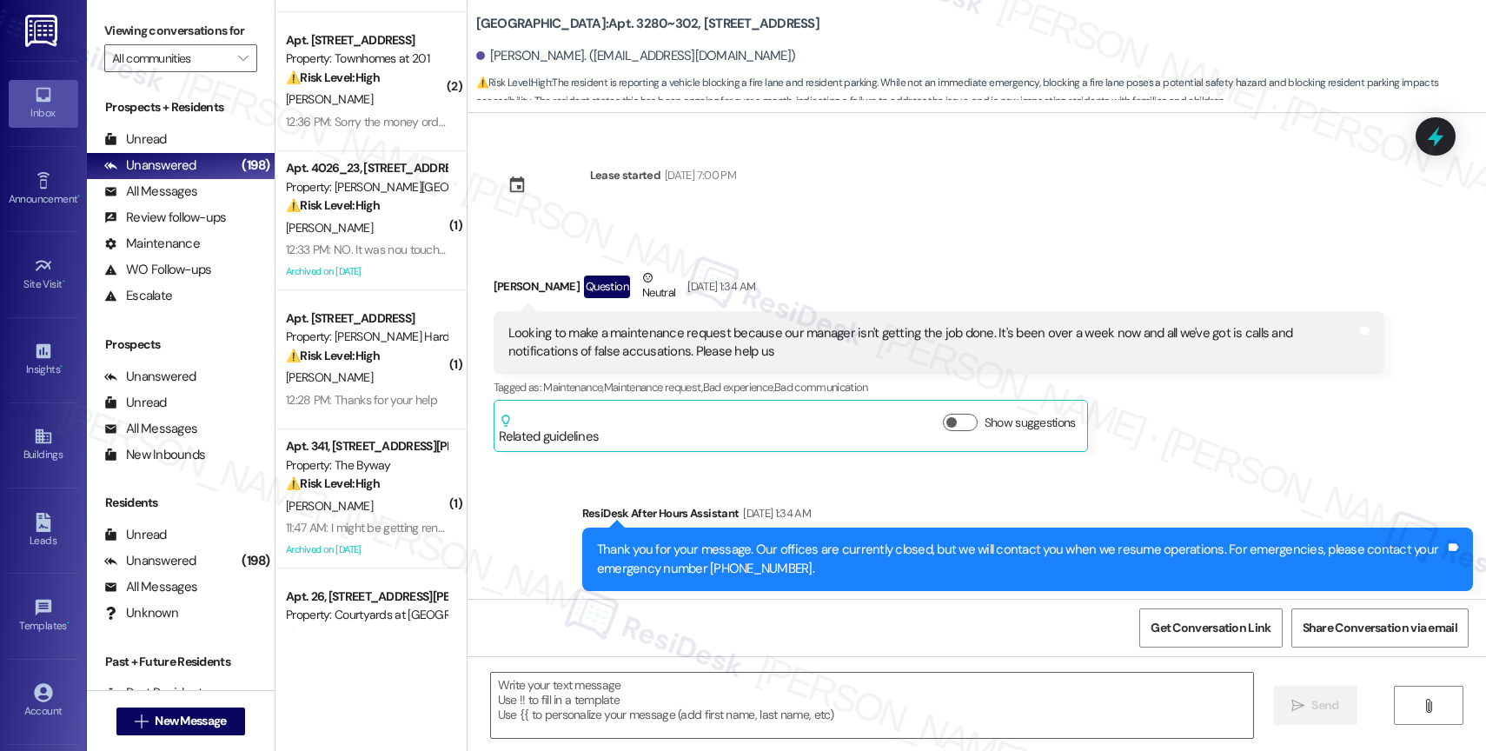
scroll to position [15960, 0]
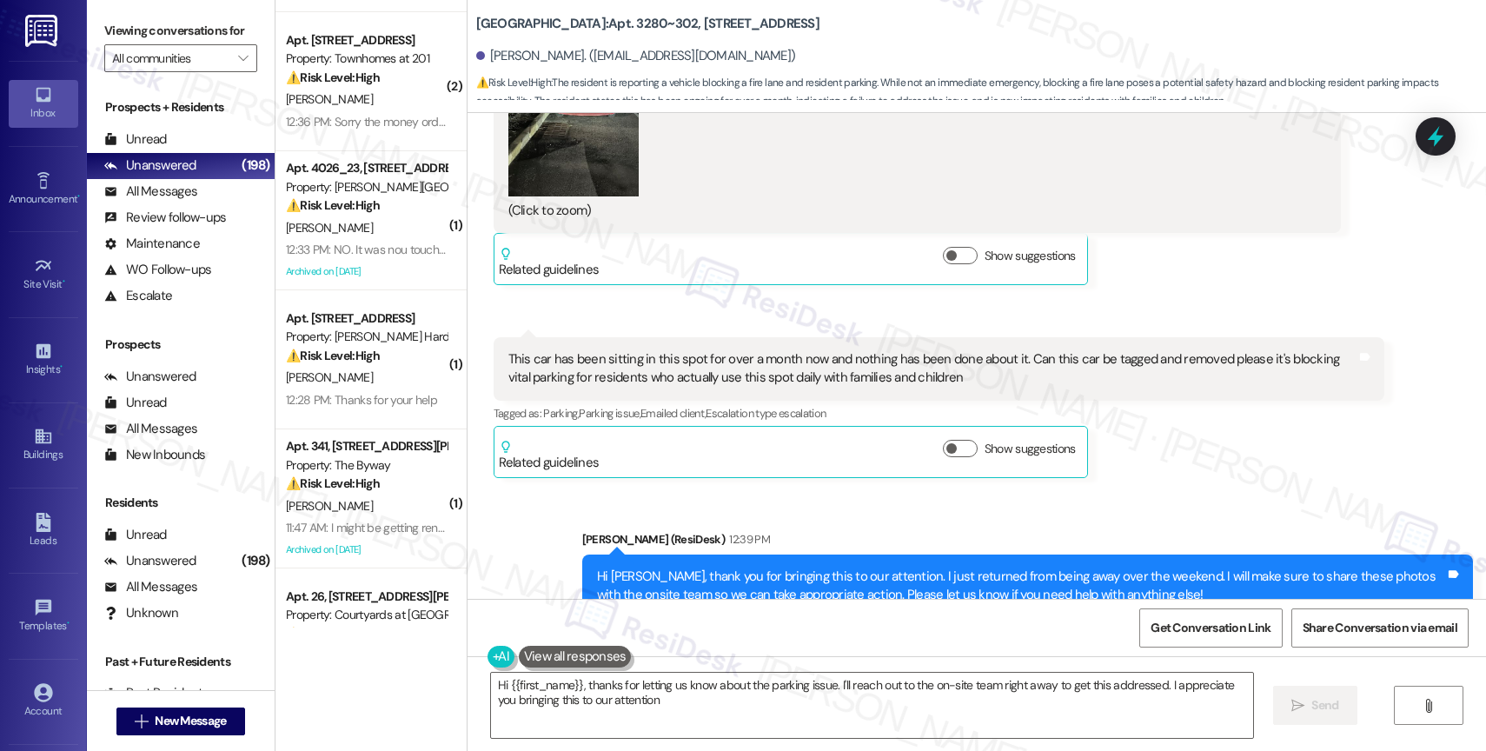
type textarea "Hi {{first_name}}, thanks for letting us know about the parking issue. I'll rea…"
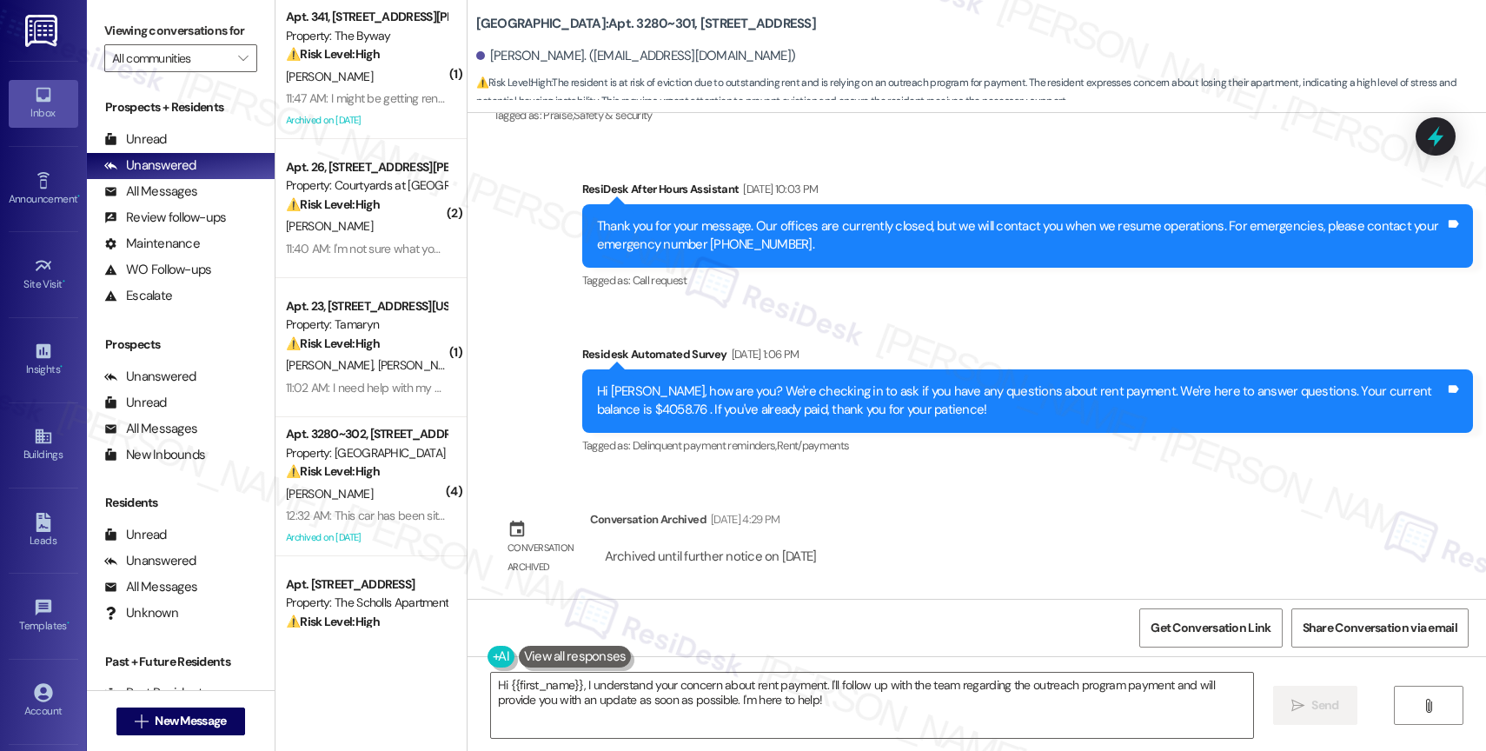
scroll to position [1401, 0]
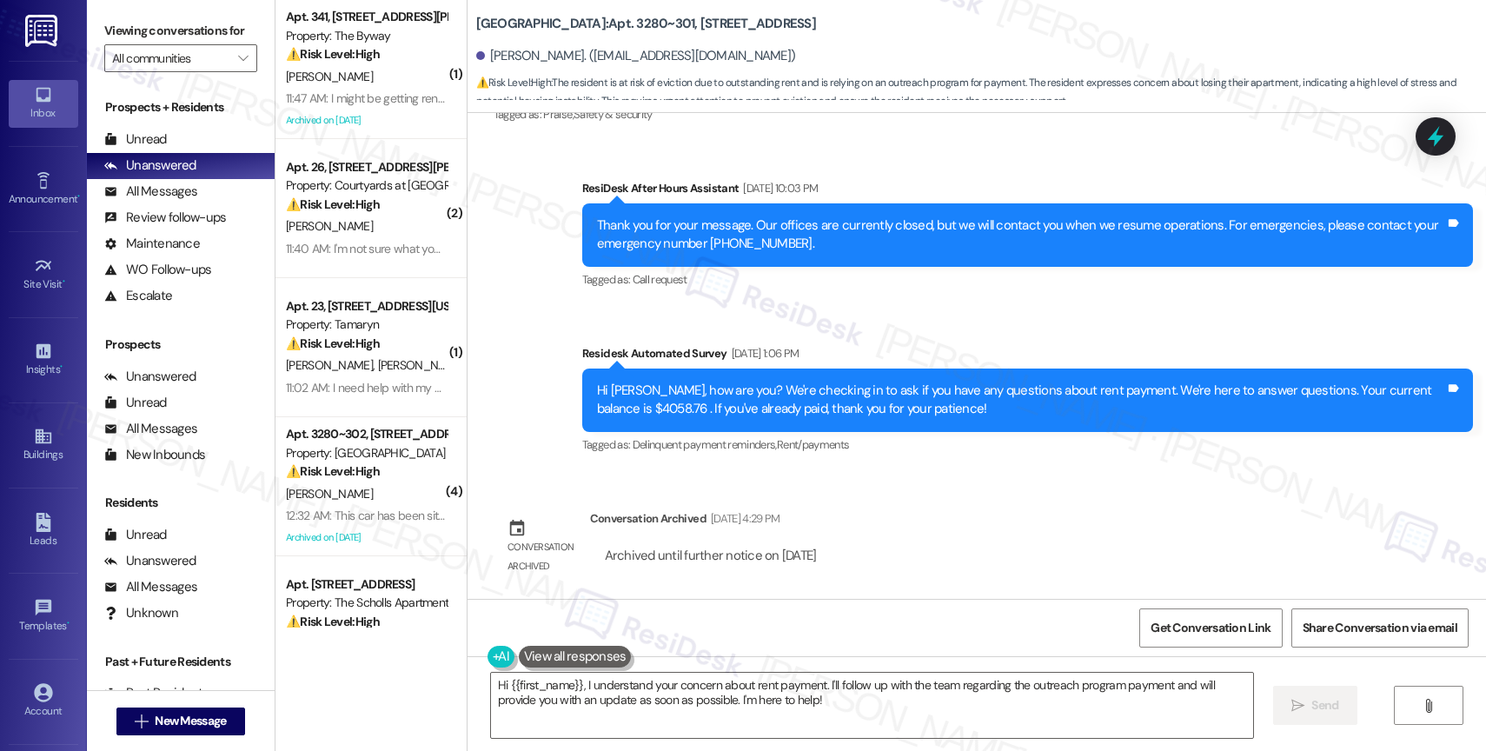
click at [950, 510] on div "Lease started Mar 13, 2025 at 8:00 PM Survey, sent via SMS Residesk Automated S…" at bounding box center [976, 356] width 1018 height 486
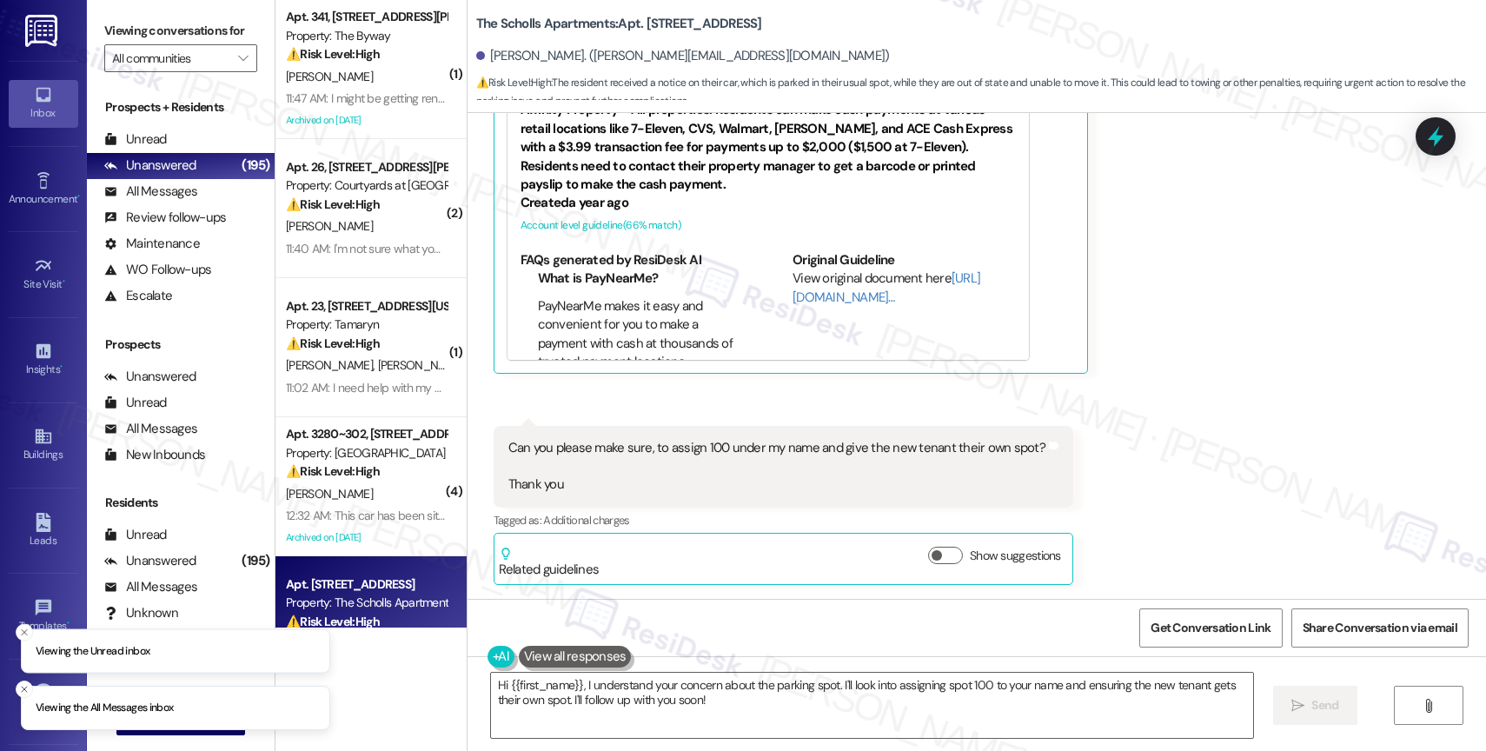
scroll to position [5307, 0]
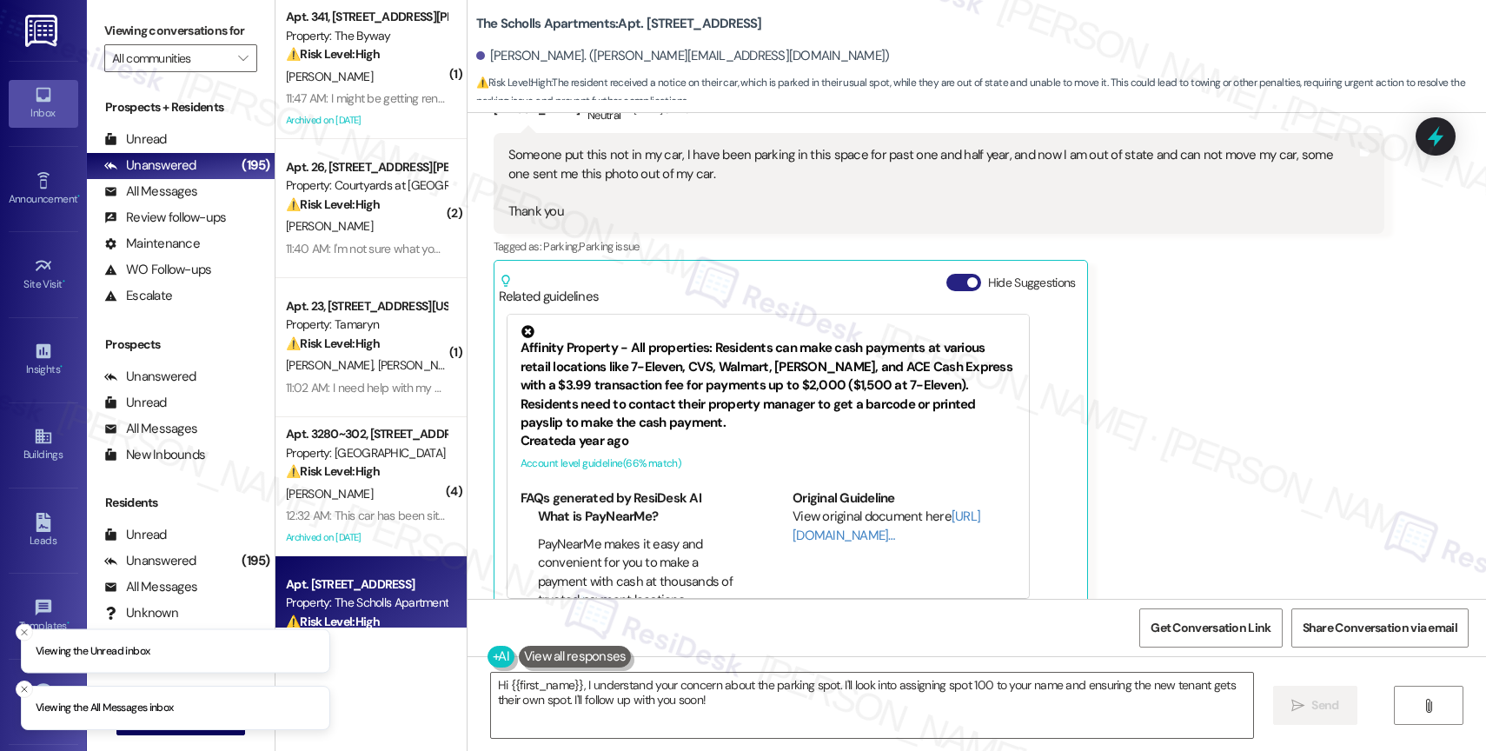
click at [950, 277] on button "Hide Suggestions" at bounding box center [963, 282] width 35 height 17
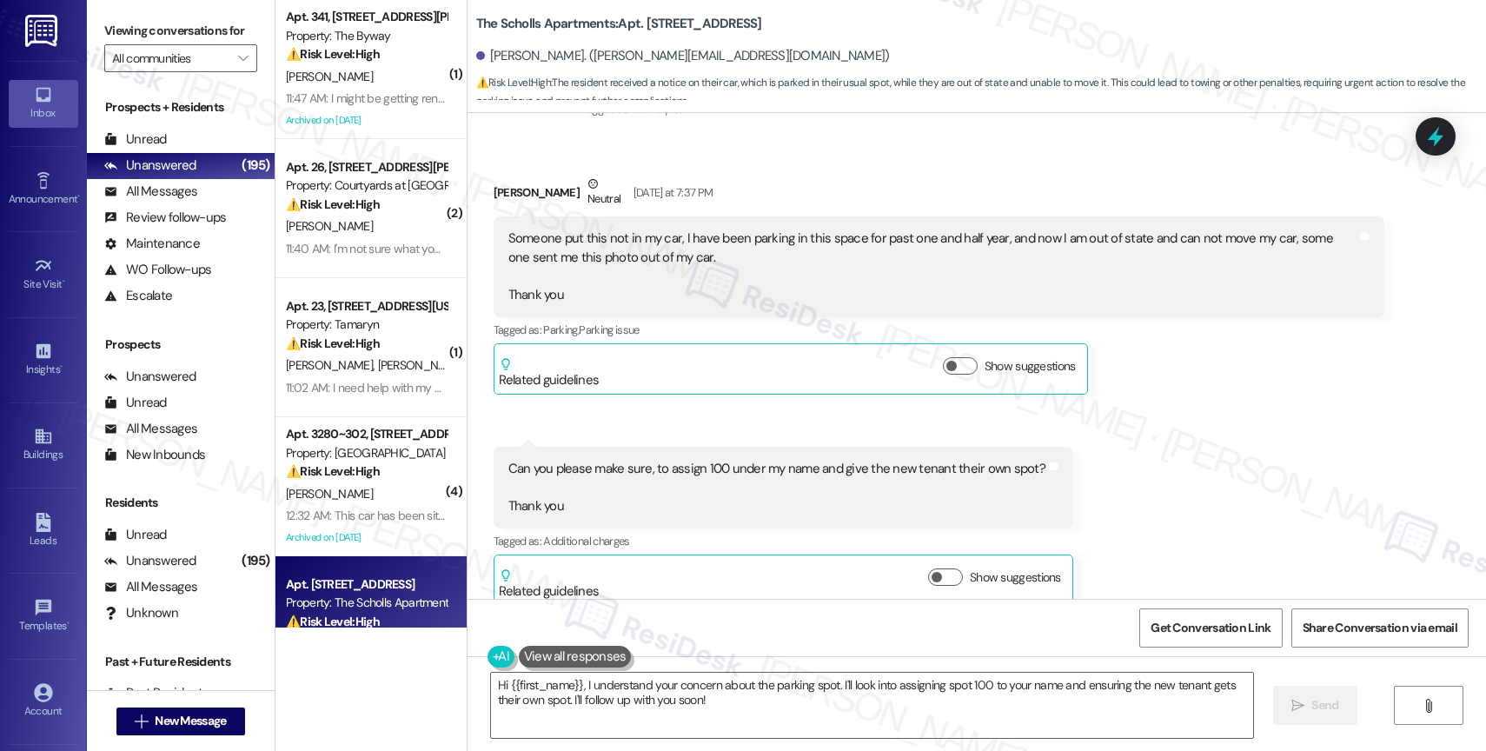
scroll to position [5245, 0]
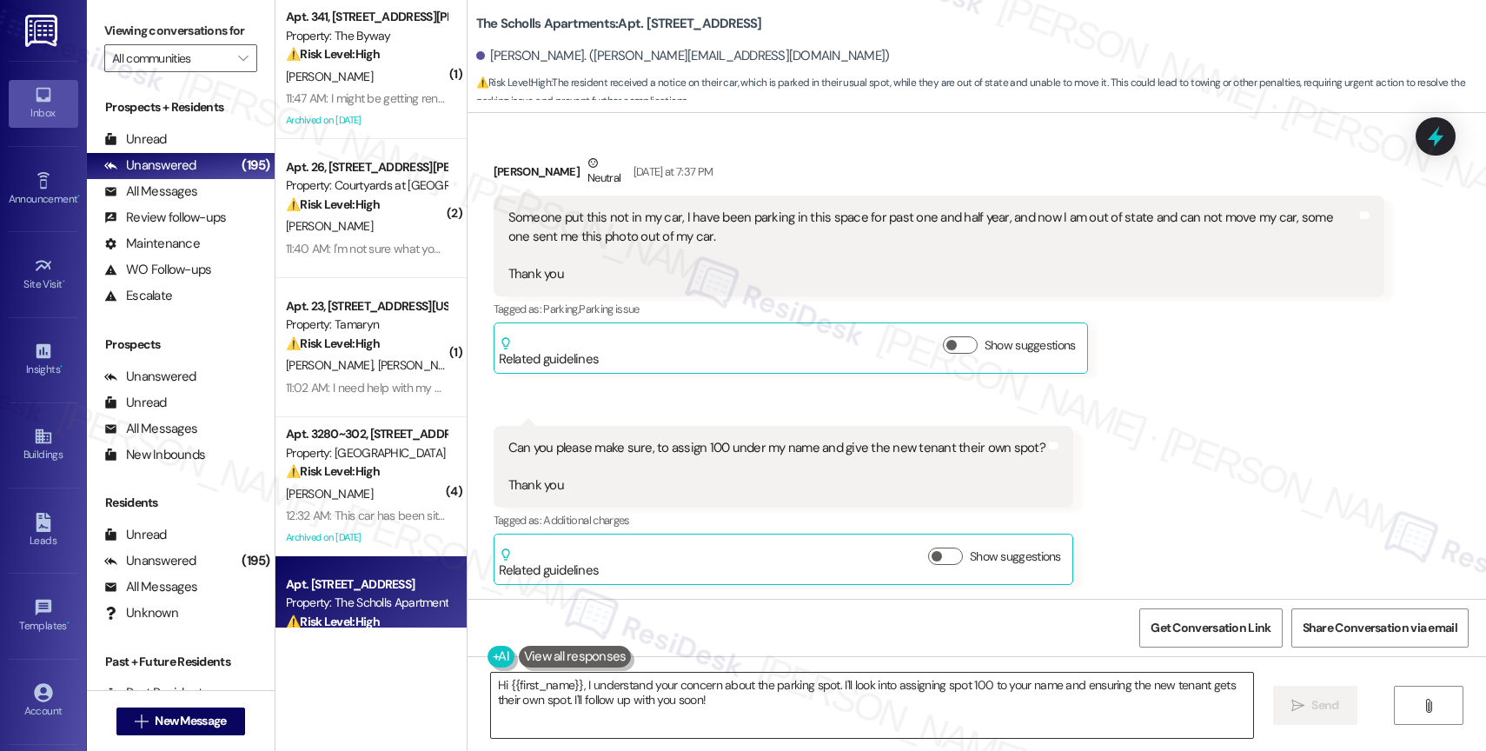
click at [618, 695] on textarea "Hi {{first_name}}, I understand your concern about the parking spot. I'll look …" at bounding box center [872, 704] width 762 height 65
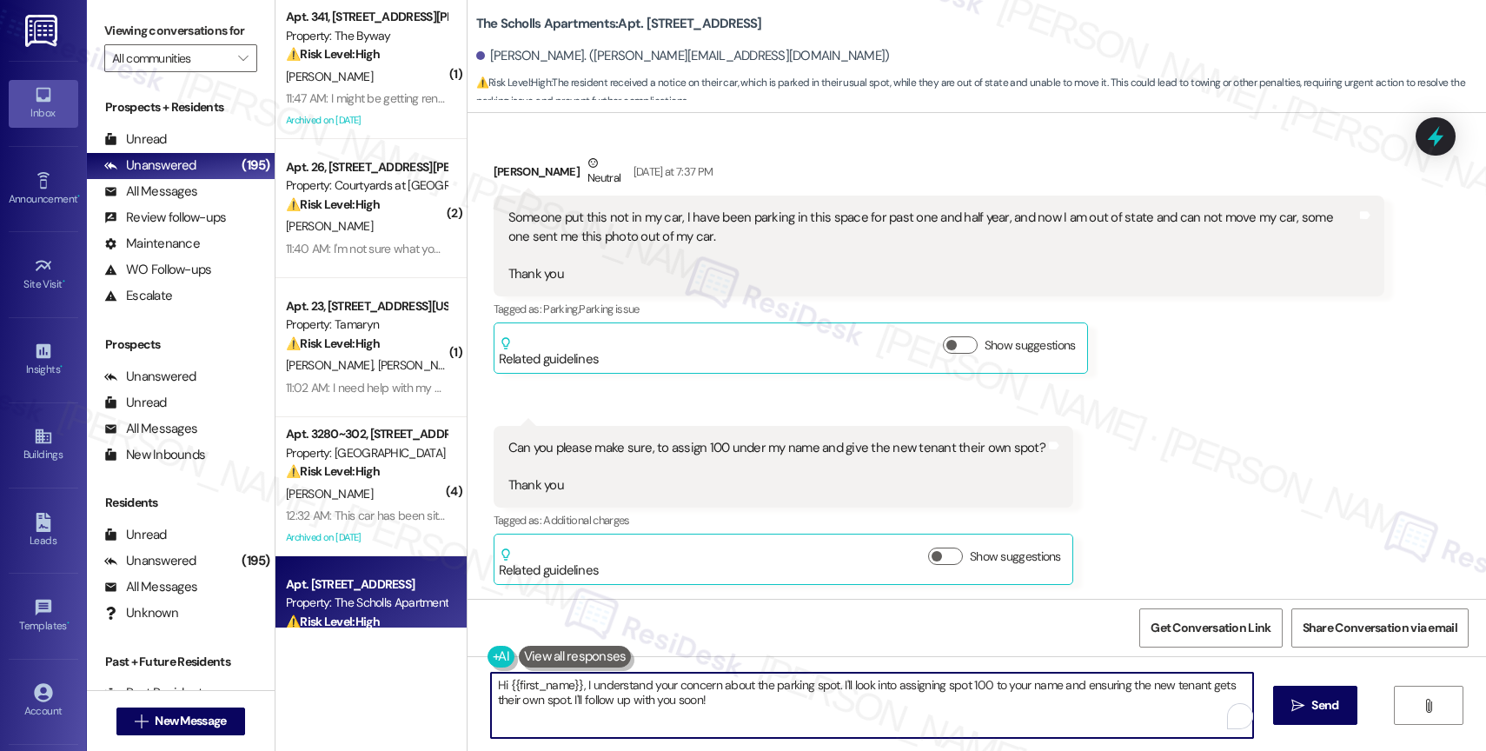
click at [618, 695] on textarea "Hi {{first_name}}, I understand your concern about the parking spot. I'll look …" at bounding box center [872, 704] width 762 height 65
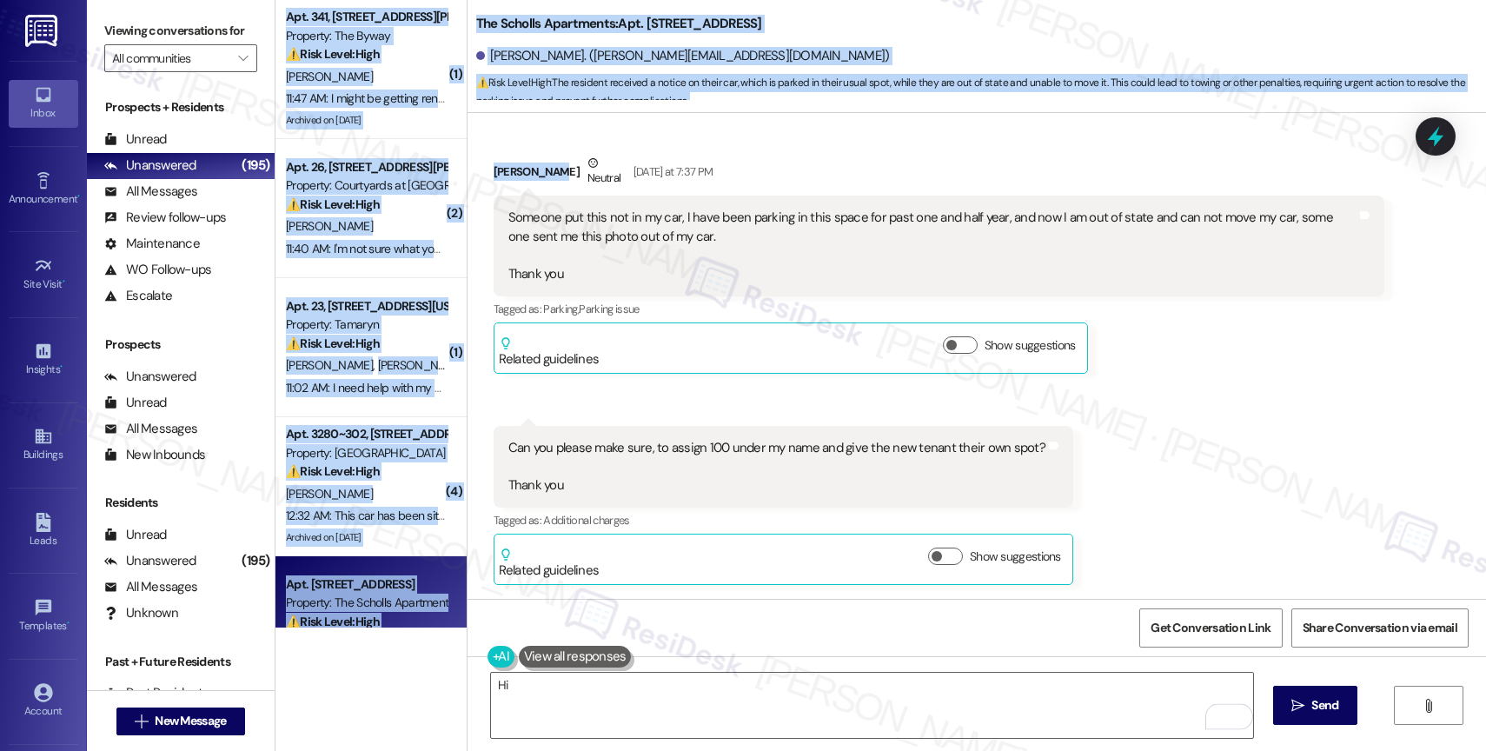
drag, startPoint x: 535, startPoint y: 169, endPoint x: 451, endPoint y: 171, distance: 84.3
click at [451, 171] on div "( 1 ) Apt. [STREET_ADDRESS][PERSON_NAME] Property: The Byway ⚠️ Risk Level: Hig…" at bounding box center [880, 375] width 1210 height 751
copy div "( 9 ) Lor. 474, 84672 IP Dolors Am Consecte: Adi Elits ⚠️ Doei Tempo: Inci Utl …"
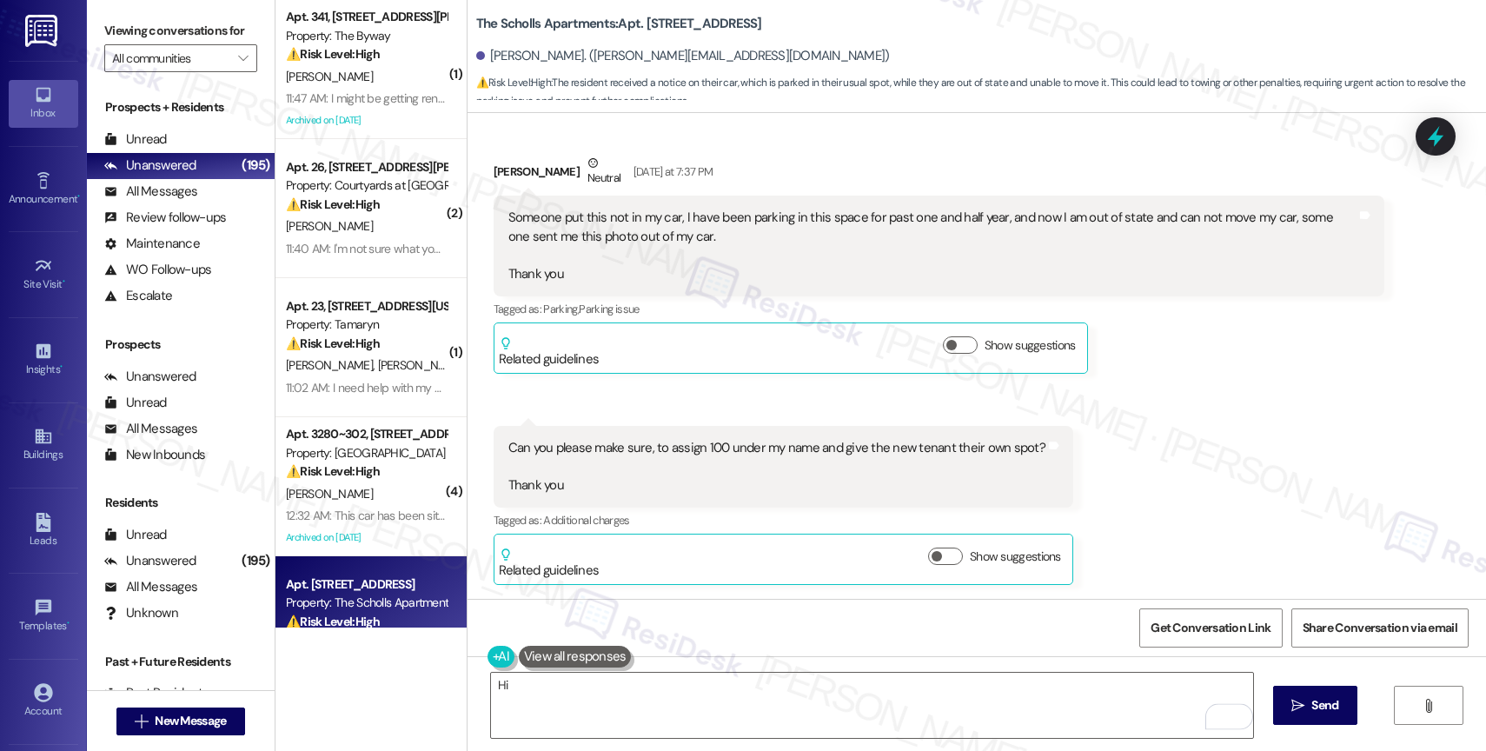
click at [636, 314] on div "Tagged as: Parking , Click to highlight conversations about Parking Parking iss…" at bounding box center [938, 308] width 890 height 25
drag, startPoint x: 536, startPoint y: 170, endPoint x: 478, endPoint y: 167, distance: 58.3
click at [480, 167] on div "Received via SMS [PERSON_NAME] Neutral [DATE] at 7:37 PM Someone put this not i…" at bounding box center [938, 264] width 917 height 246
copy div "[PERSON_NAME]"
click at [556, 703] on textarea "Hi" at bounding box center [872, 704] width 762 height 65
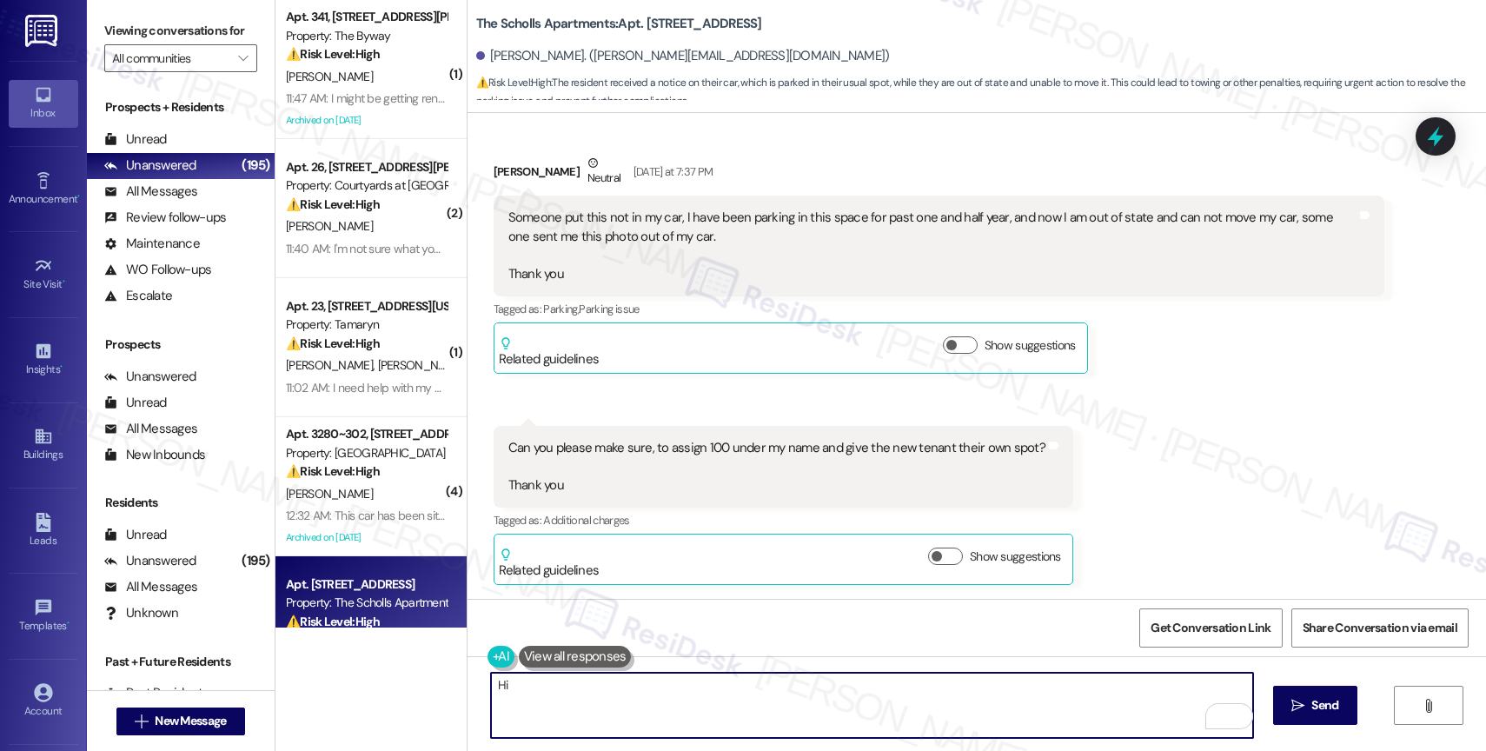
paste textarea "[PERSON_NAME]"
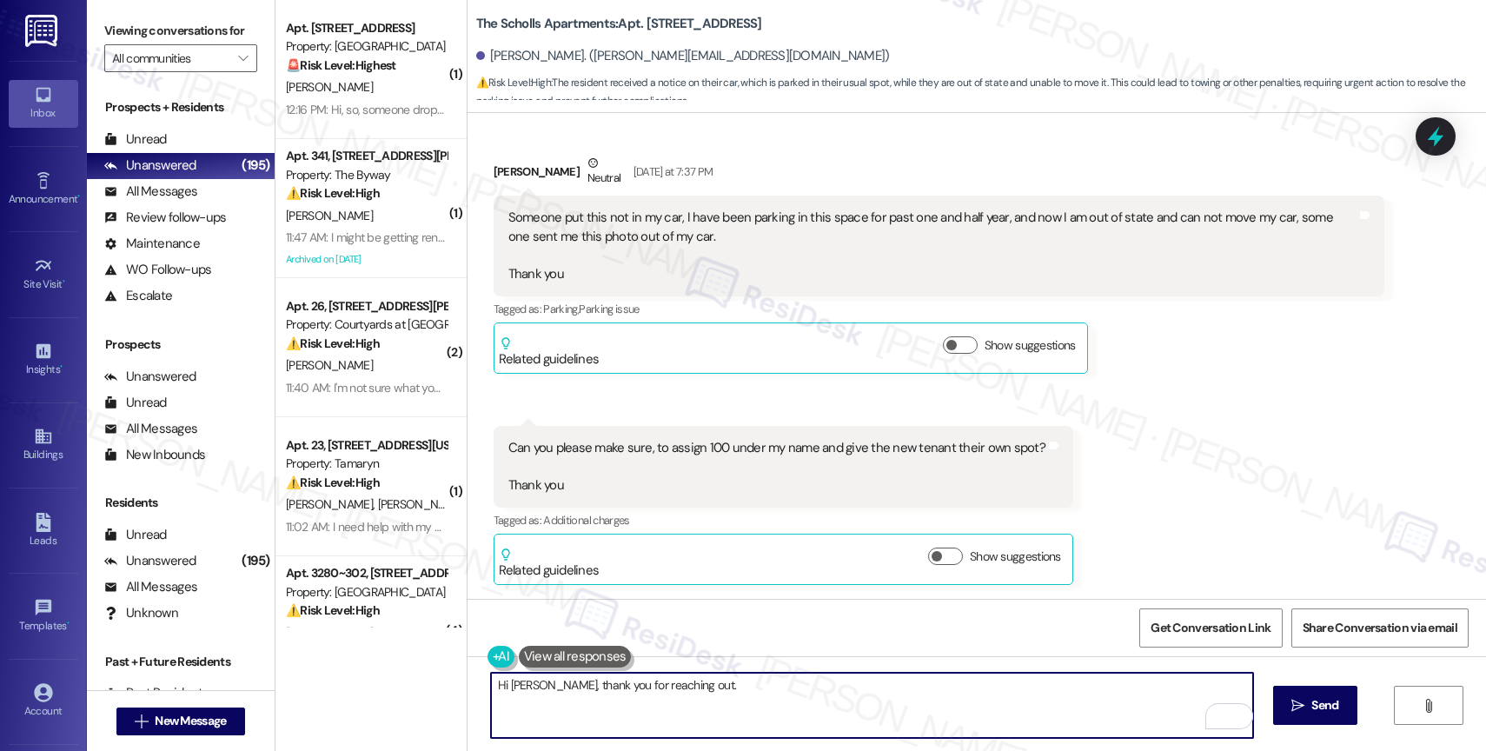
click at [771, 702] on textarea "Hi [PERSON_NAME], thank you for reaching out." at bounding box center [872, 704] width 762 height 65
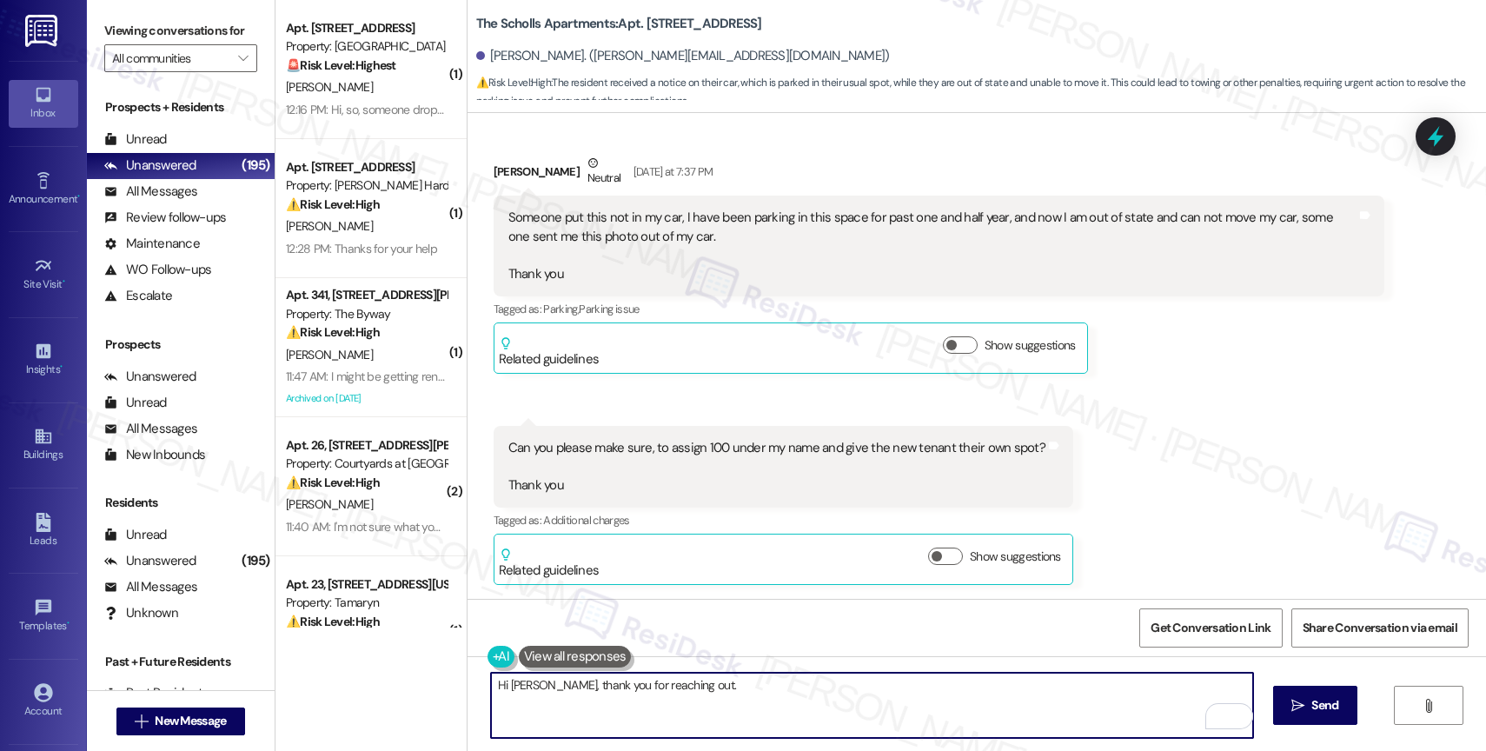
click at [750, 694] on textarea "Hi [PERSON_NAME], thank you for reaching out." at bounding box center [872, 704] width 762 height 65
click at [815, 246] on div "Someone put this not in my car, I have been parking in this space for past one …" at bounding box center [932, 245] width 848 height 75
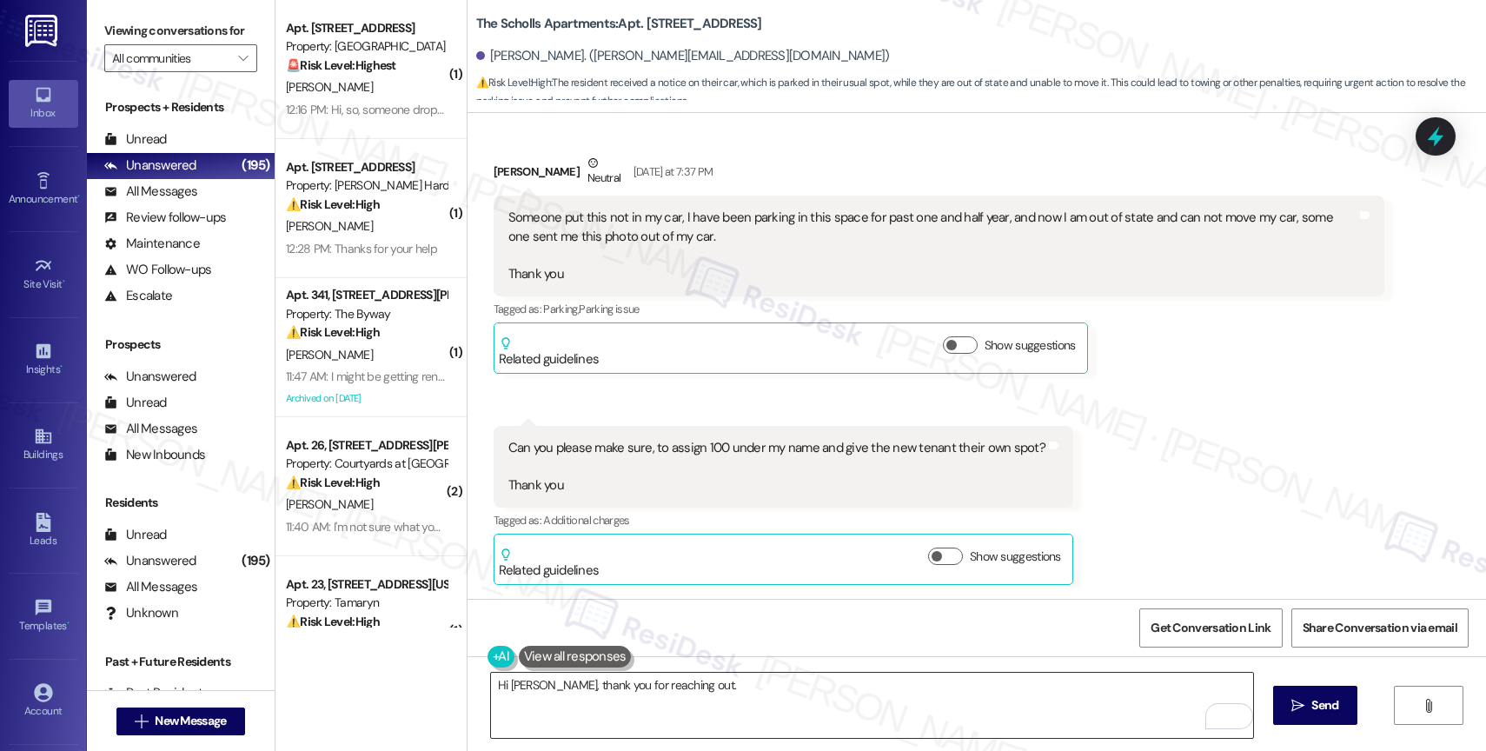
click at [738, 685] on textarea "Hi [PERSON_NAME], thank you for reaching out." at bounding box center [872, 704] width 762 height 65
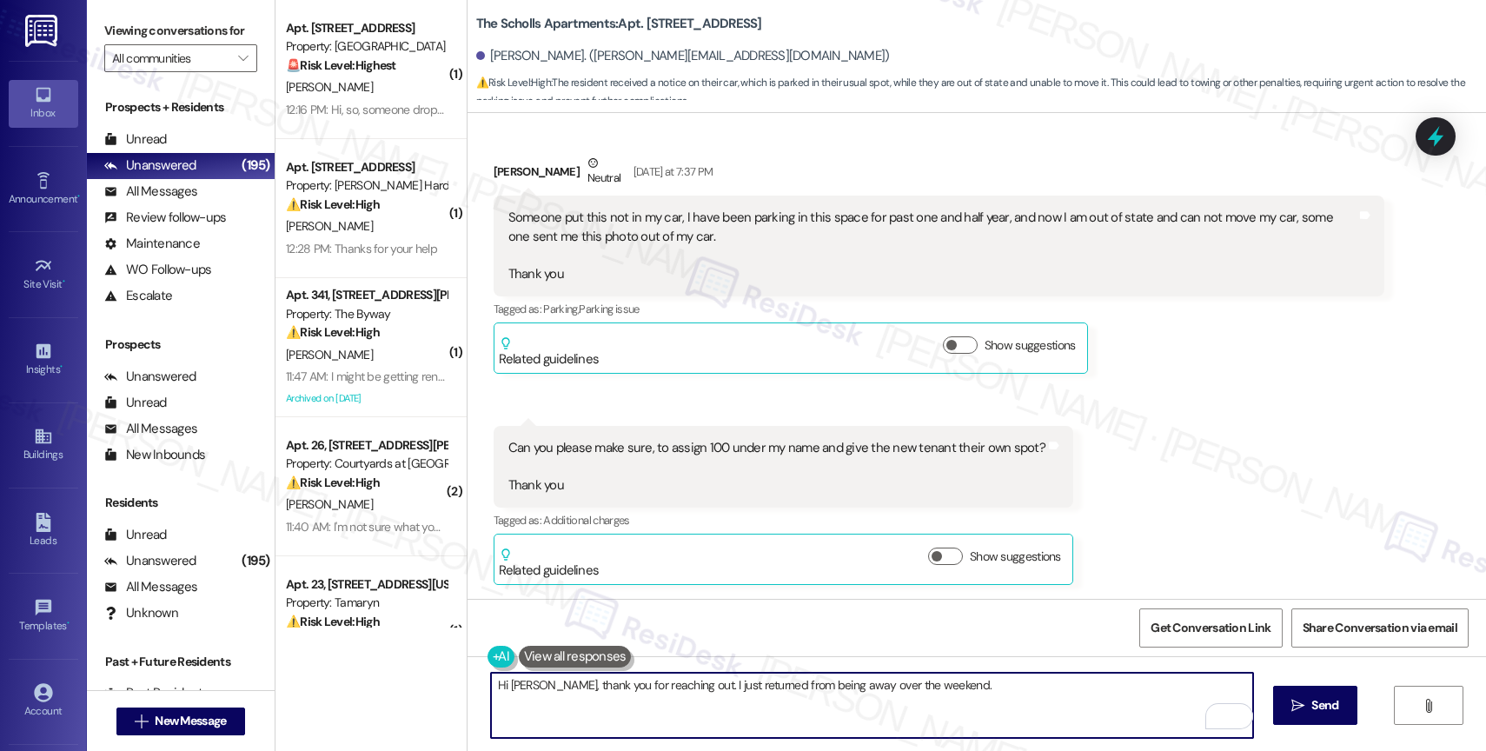
click at [693, 685] on textarea "Hi [PERSON_NAME], thank you for reaching out. I just returned from being away o…" at bounding box center [872, 704] width 762 height 65
click at [557, 681] on textarea "Hi [PERSON_NAME], thank you for reaching out. I just returned from being away o…" at bounding box center [872, 704] width 762 height 65
click at [1019, 688] on textarea "Hi [PERSON_NAME], thank you for reaching out. I just returned from being away o…" at bounding box center [872, 704] width 762 height 65
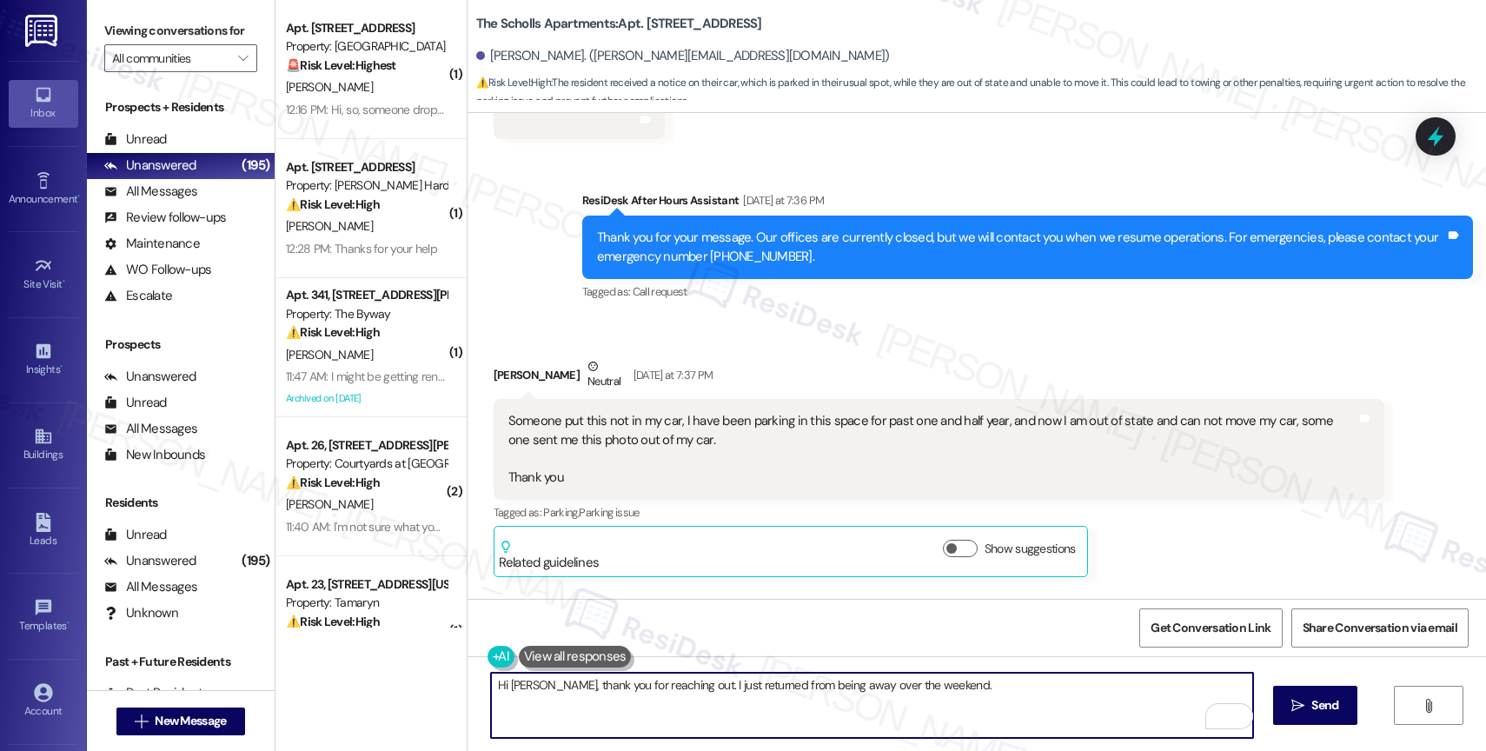
scroll to position [5040, 0]
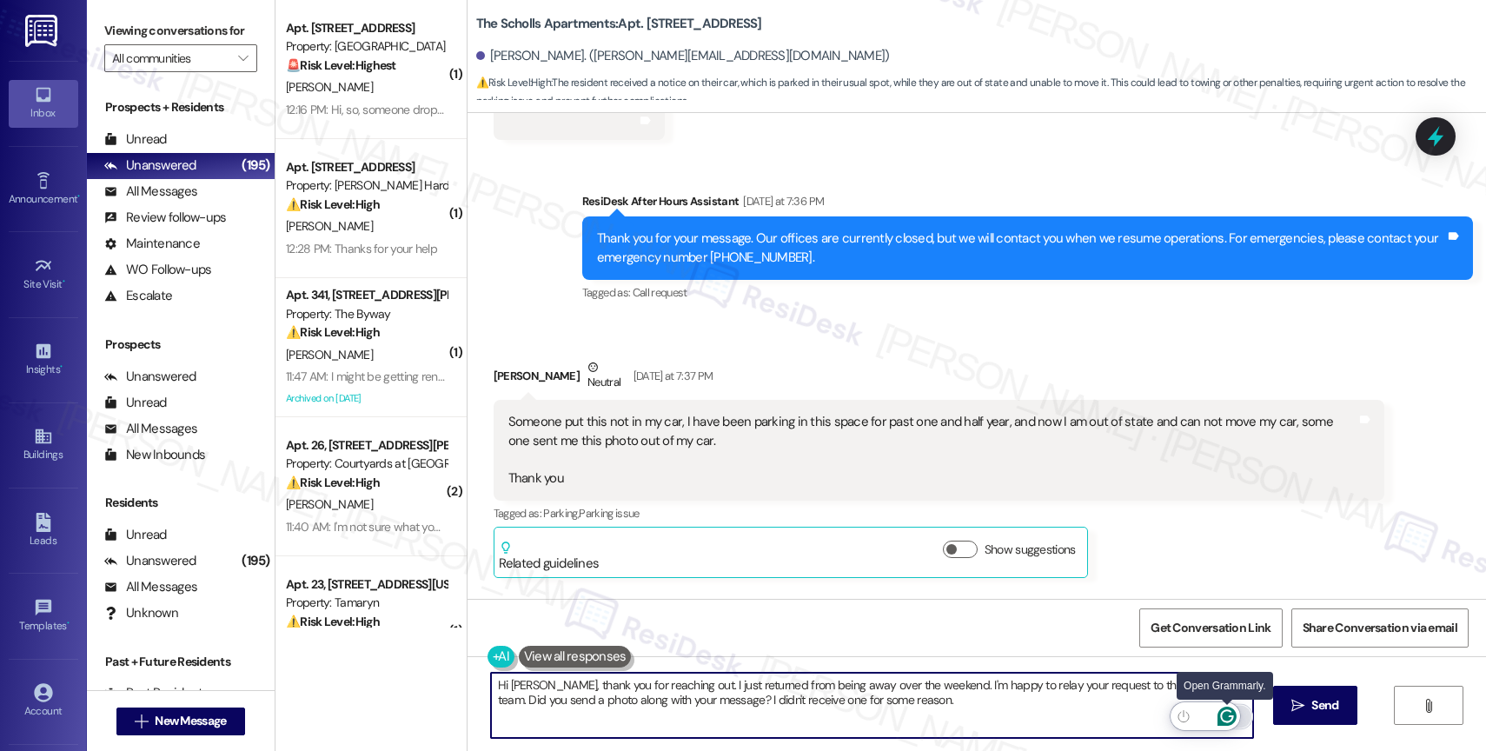
type textarea "Hi [PERSON_NAME], thank you for reaching out. I just returned from being away o…"
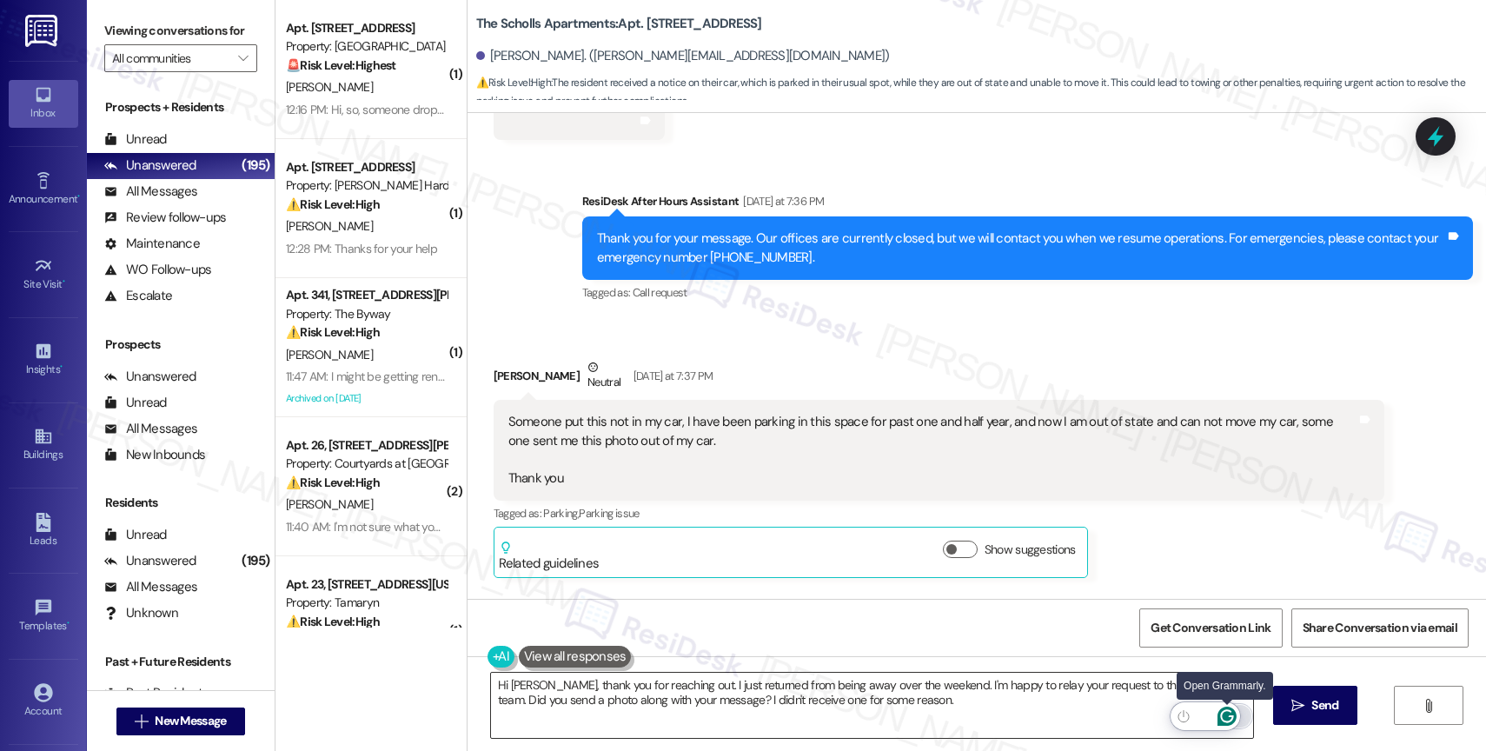
click at [1225, 716] on icon "Open Grammarly. 0 Suggestions." at bounding box center [1226, 715] width 19 height 19
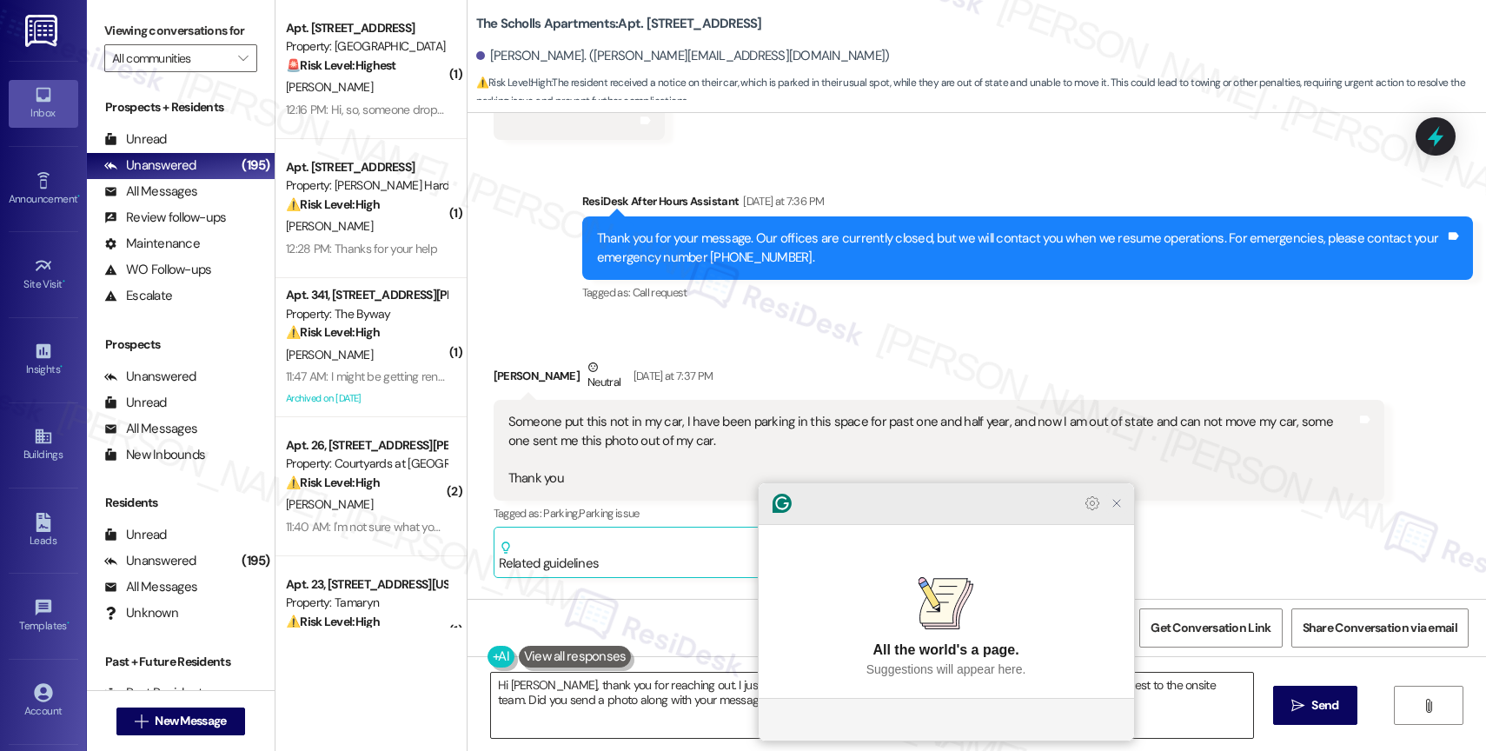
click at [1115, 510] on icon "Close Grammarly Assistant" at bounding box center [1116, 503] width 14 height 14
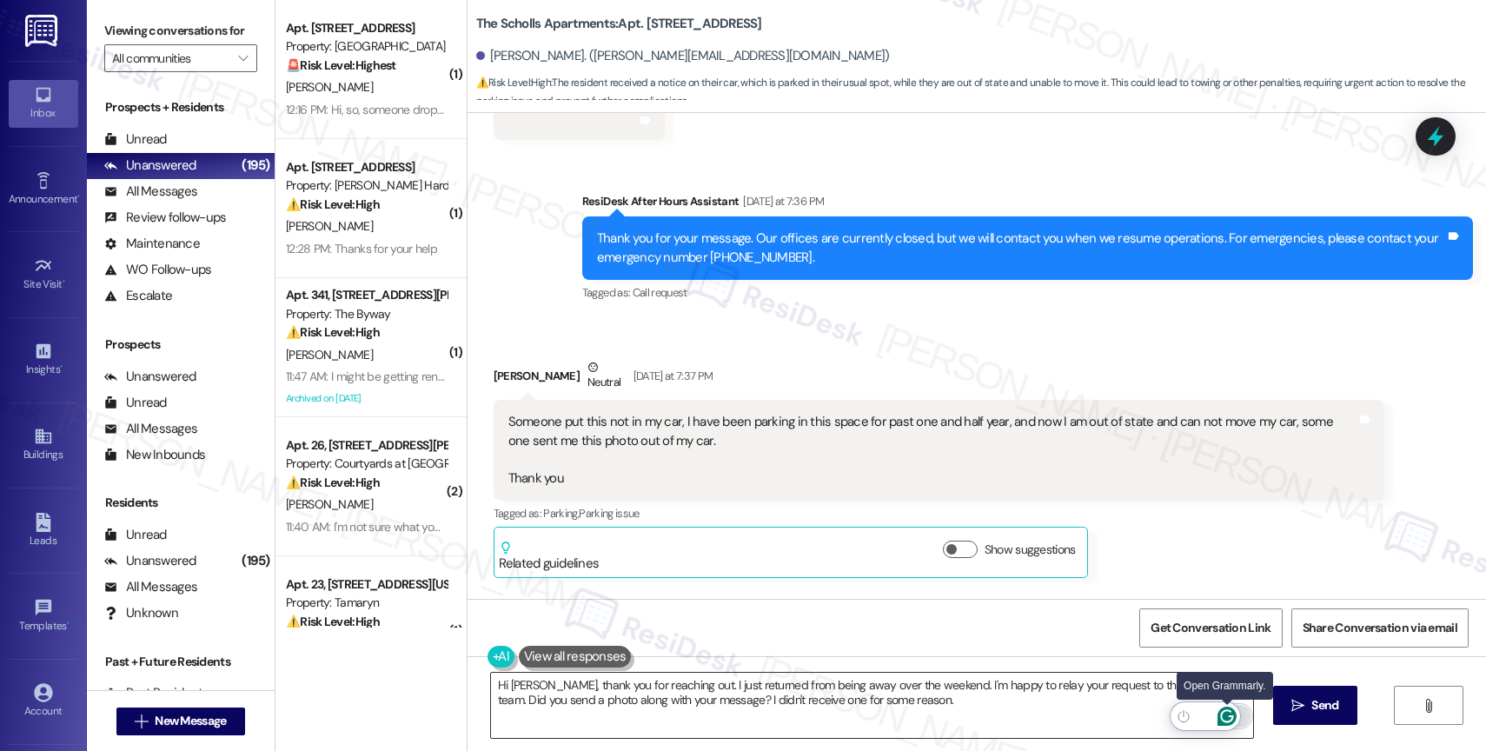
click at [1228, 718] on icon "Open Grammarly. 0 Suggestions." at bounding box center [1226, 715] width 19 height 19
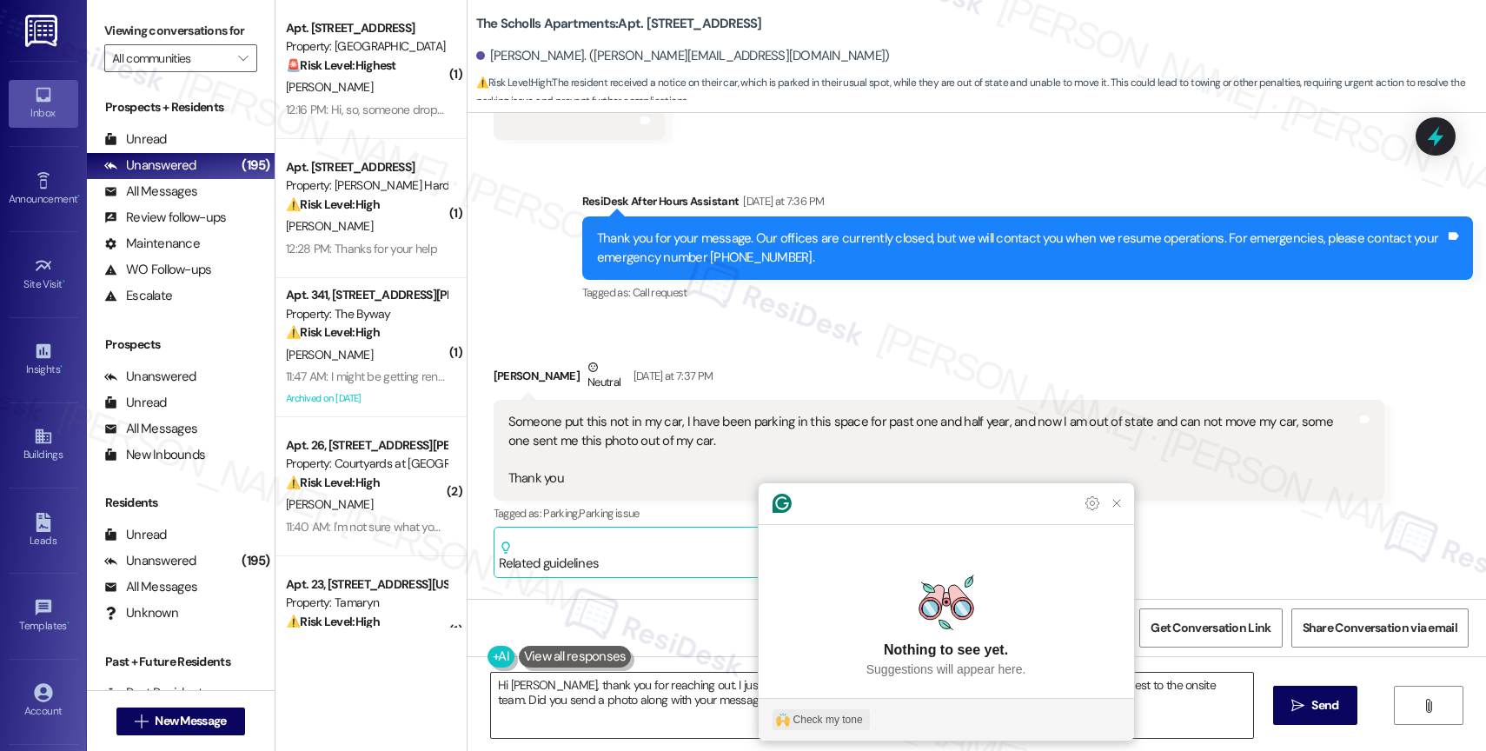
click at [845, 725] on div "Check my tone" at bounding box center [827, 720] width 69 height 16
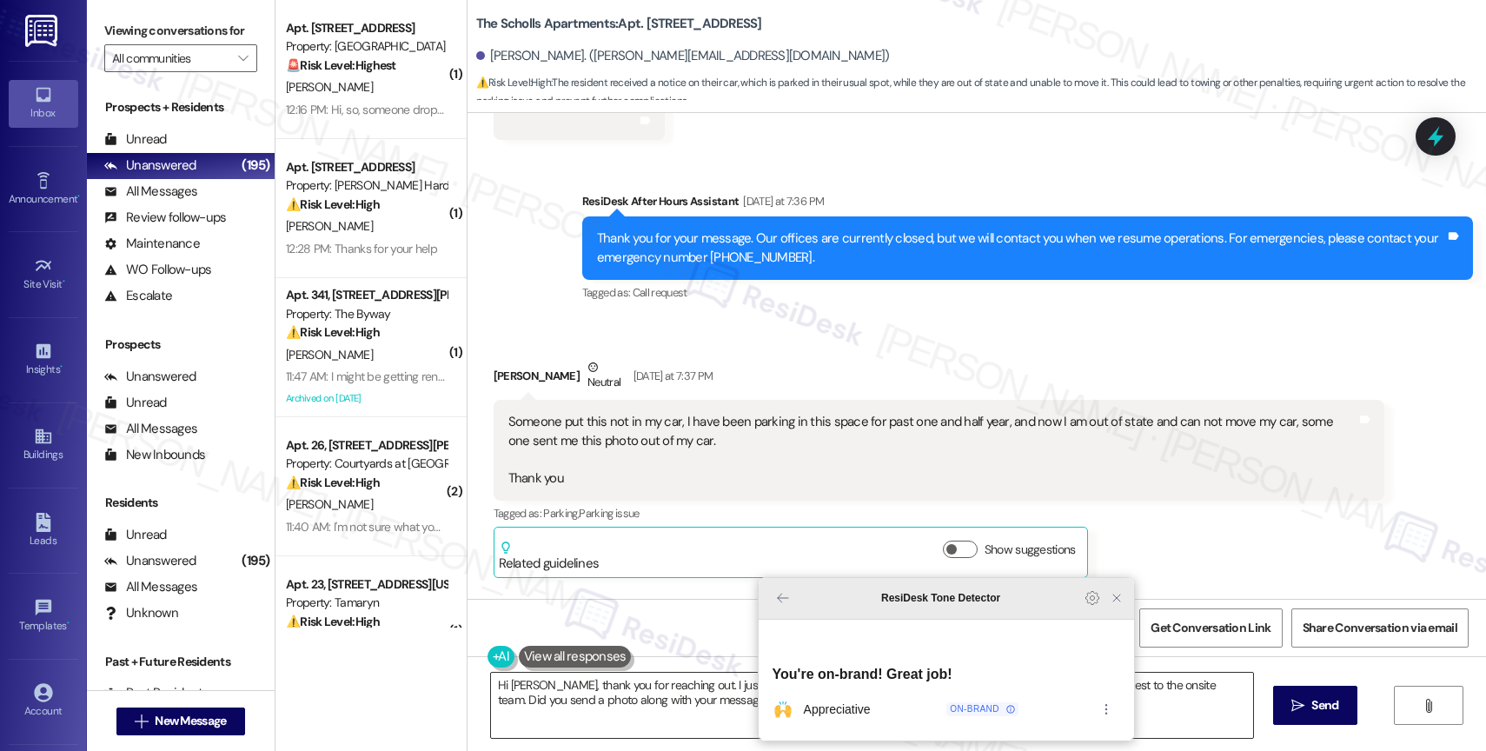
click at [1115, 605] on icon "Close Grammarly Assistant" at bounding box center [1116, 598] width 14 height 14
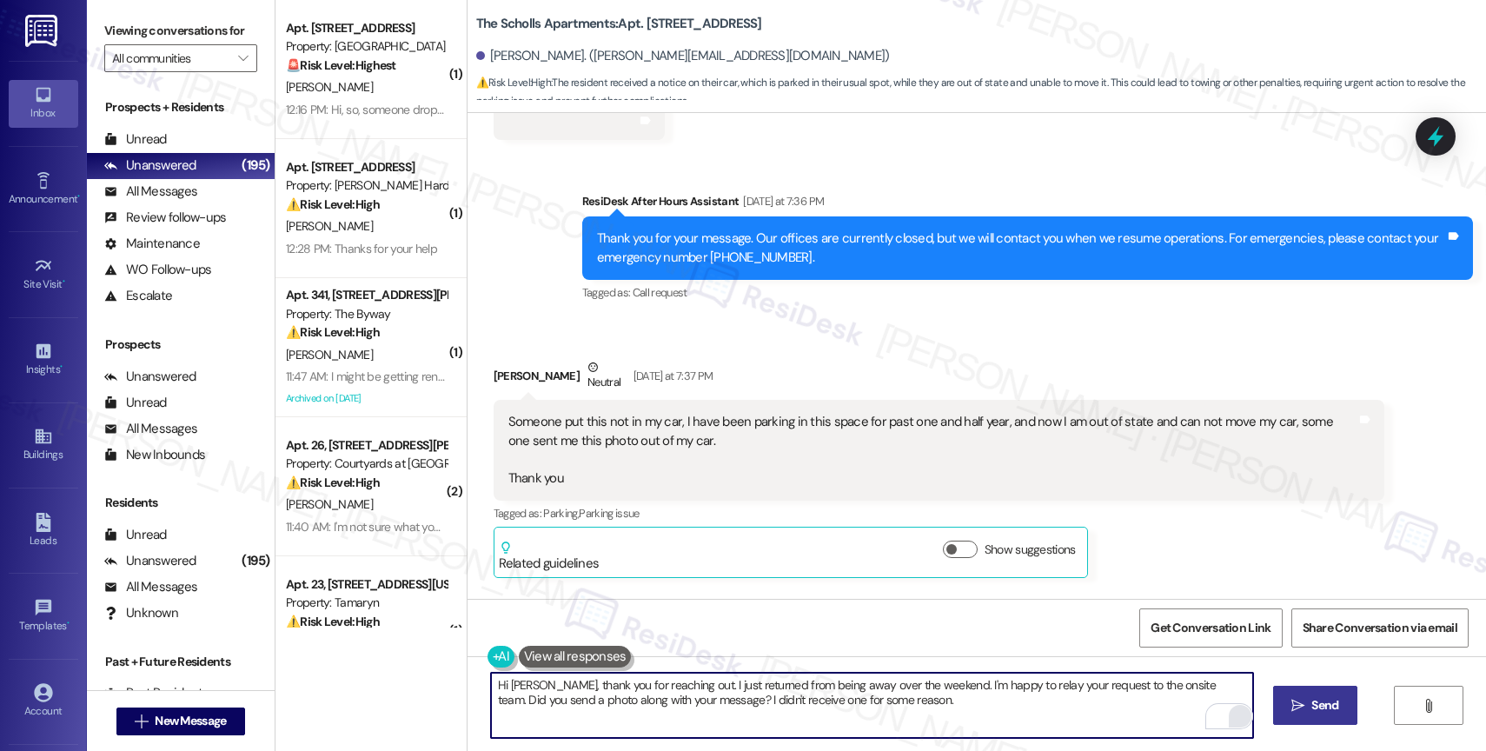
click at [1319, 703] on span "Send" at bounding box center [1324, 705] width 27 height 18
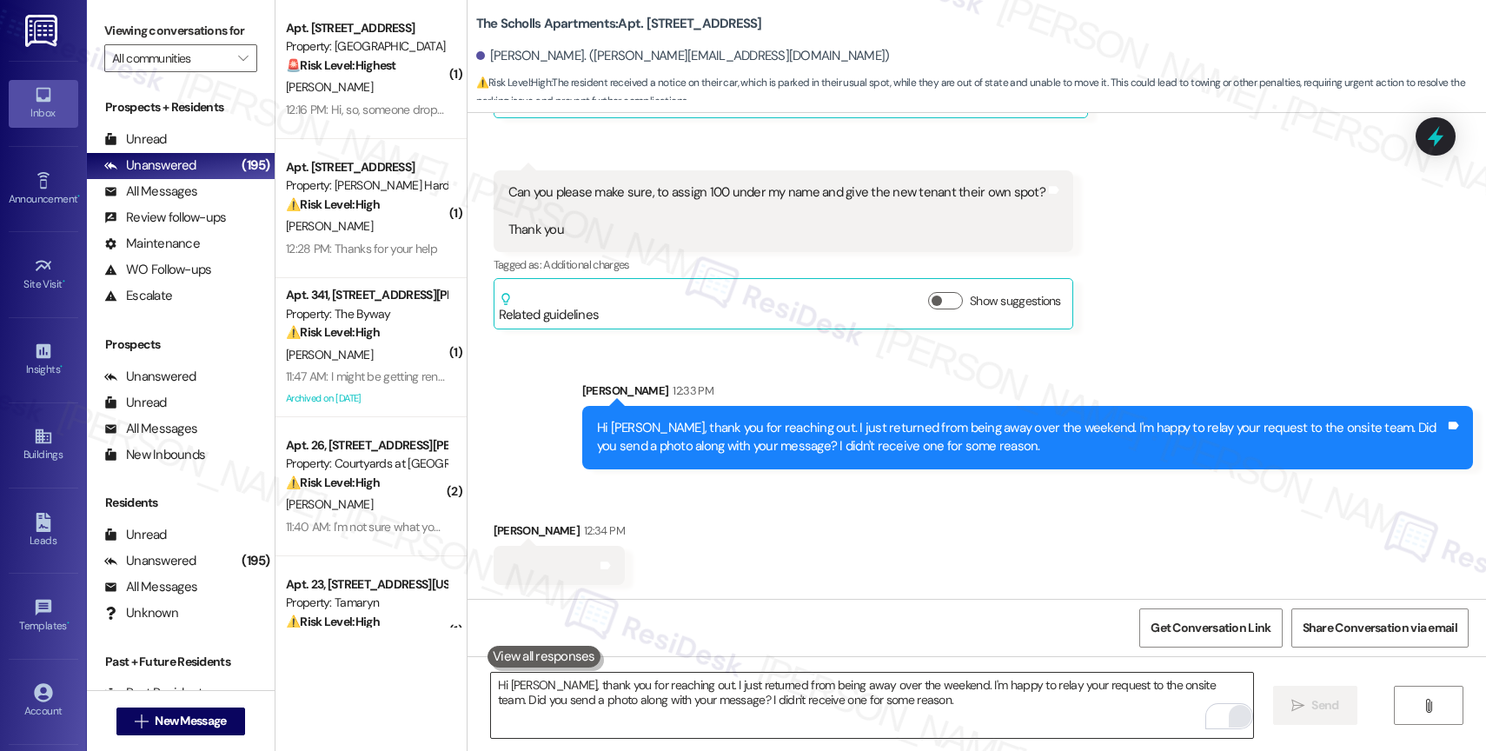
scroll to position [5501, 0]
click at [600, 564] on icon at bounding box center [605, 565] width 10 height 8
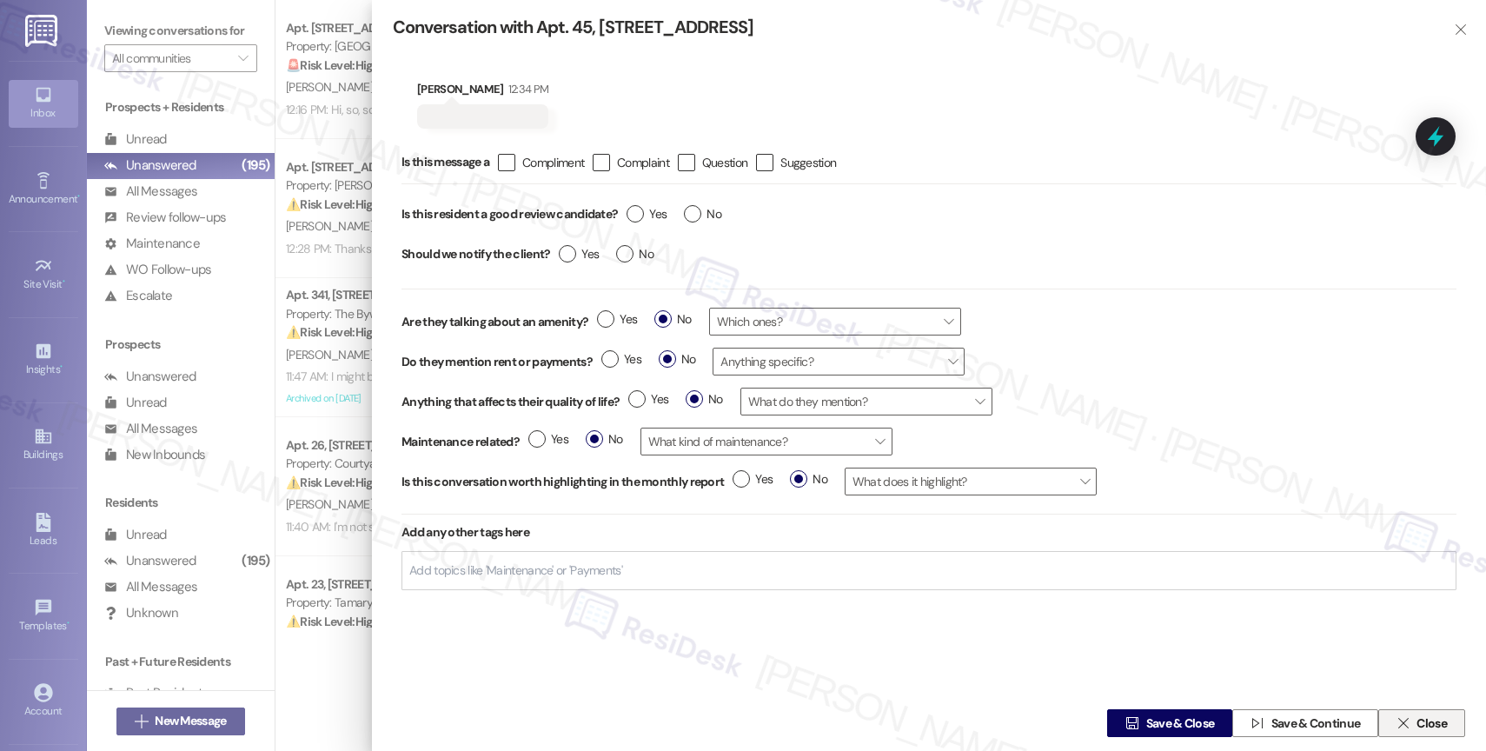
click at [1435, 719] on span "Close" at bounding box center [1431, 723] width 30 height 18
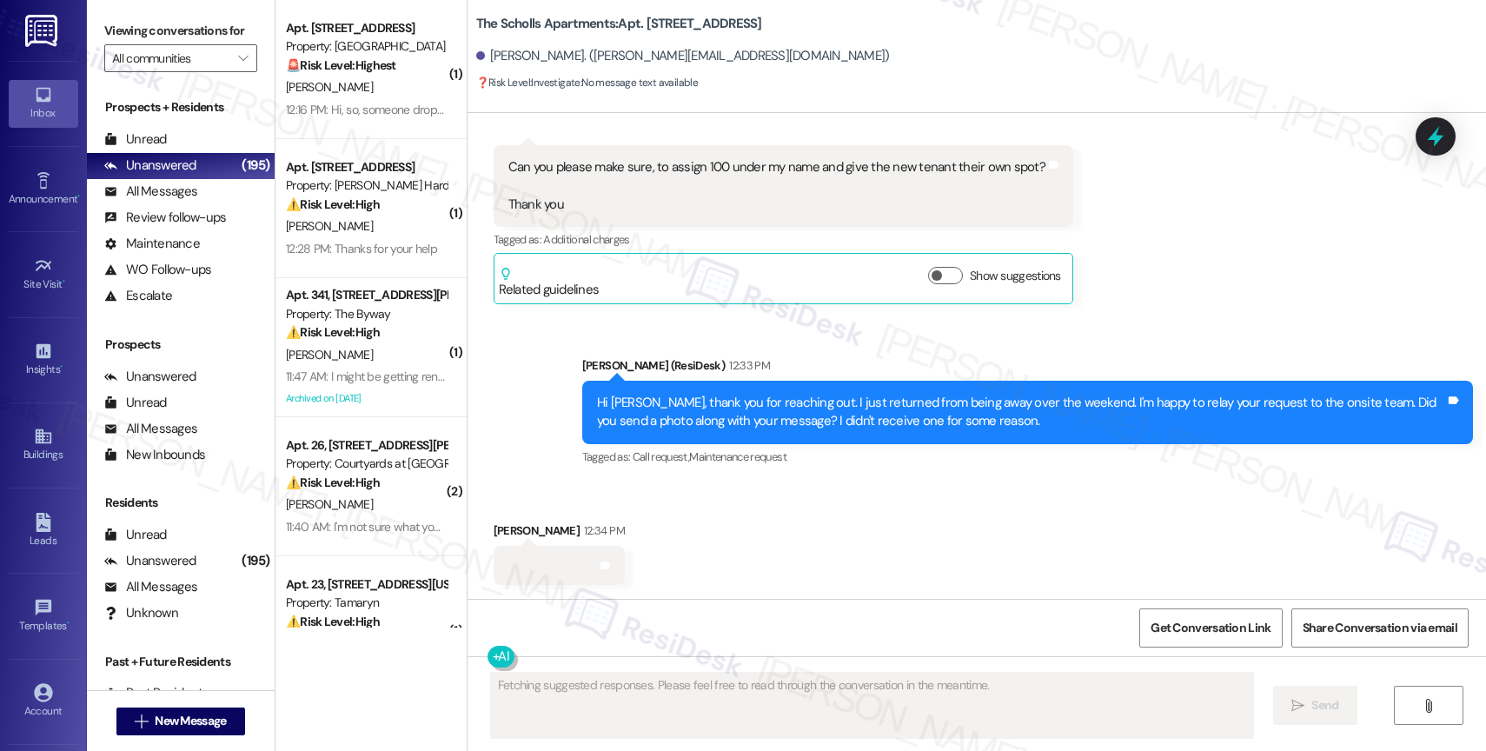
scroll to position [5526, 0]
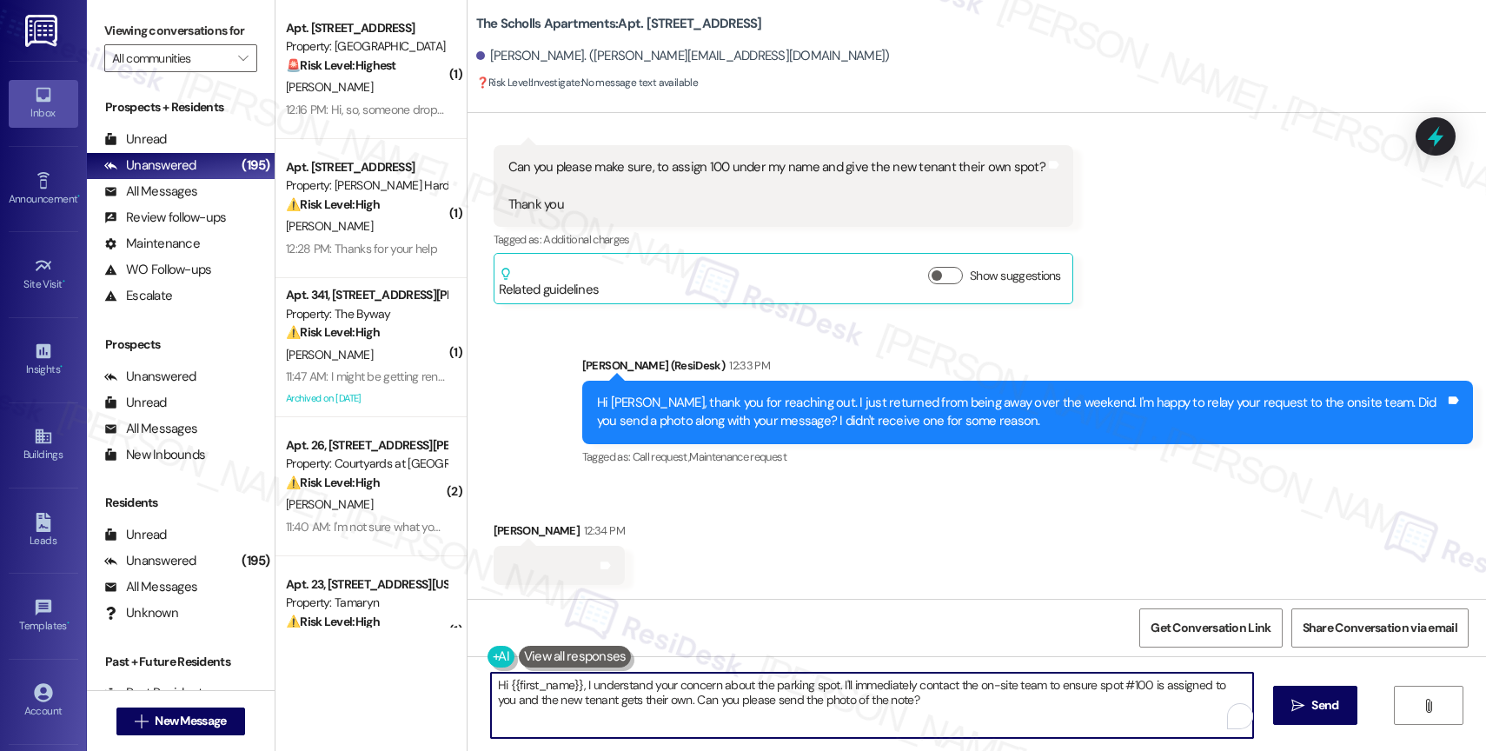
click at [562, 702] on textarea "Hi {{first_name}}, I understand your concern about the parking spot. I'll immed…" at bounding box center [872, 704] width 762 height 65
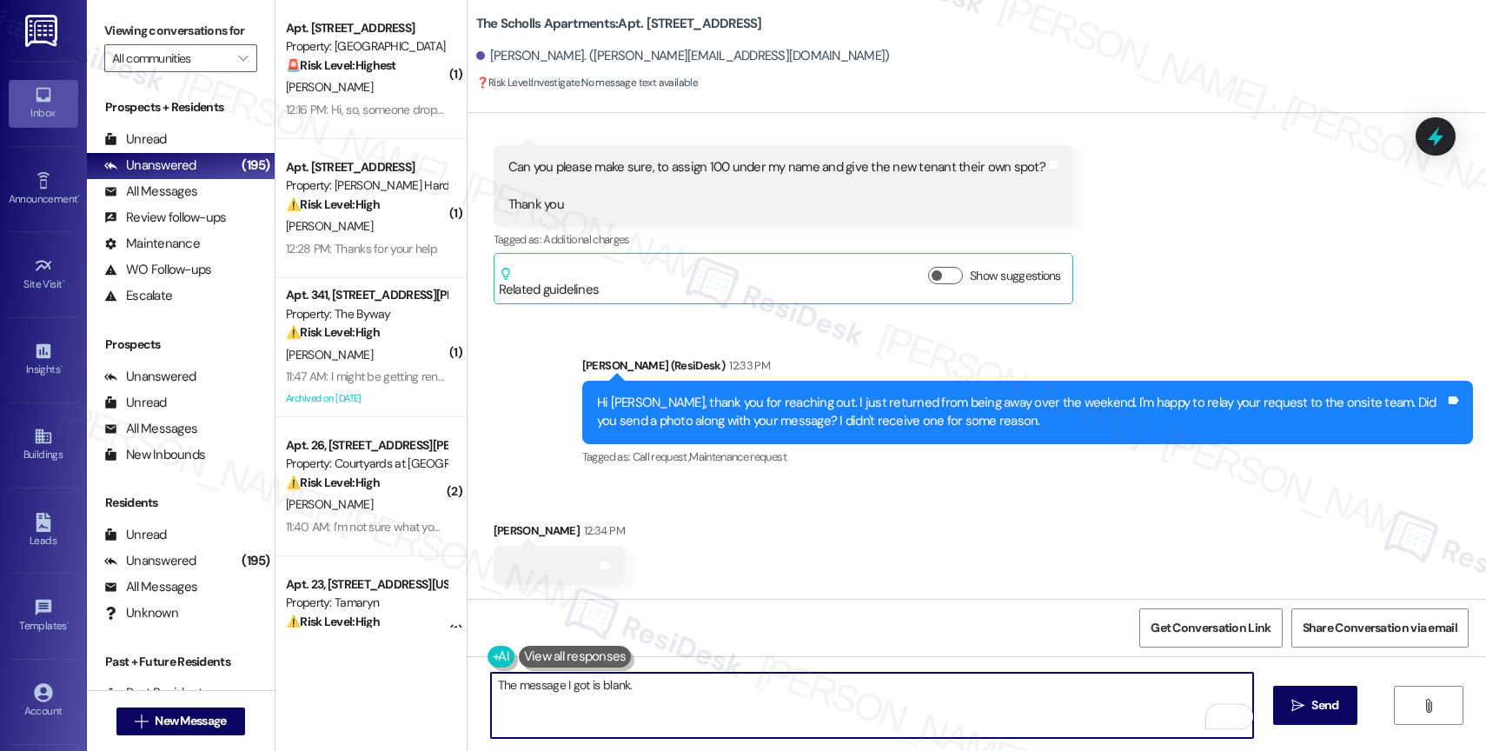
click at [491, 685] on textarea "The message I got is blank." at bounding box center [872, 704] width 762 height 65
click at [767, 682] on textarea "I'm not sure why, but the message I got is blank." at bounding box center [872, 704] width 762 height 65
type textarea "I'm not sure why, but the message I got is blank. Is this a JPEG image?"
click at [1229, 712] on icon "Open Grammarly. 0 Suggestions." at bounding box center [1226, 715] width 19 height 19
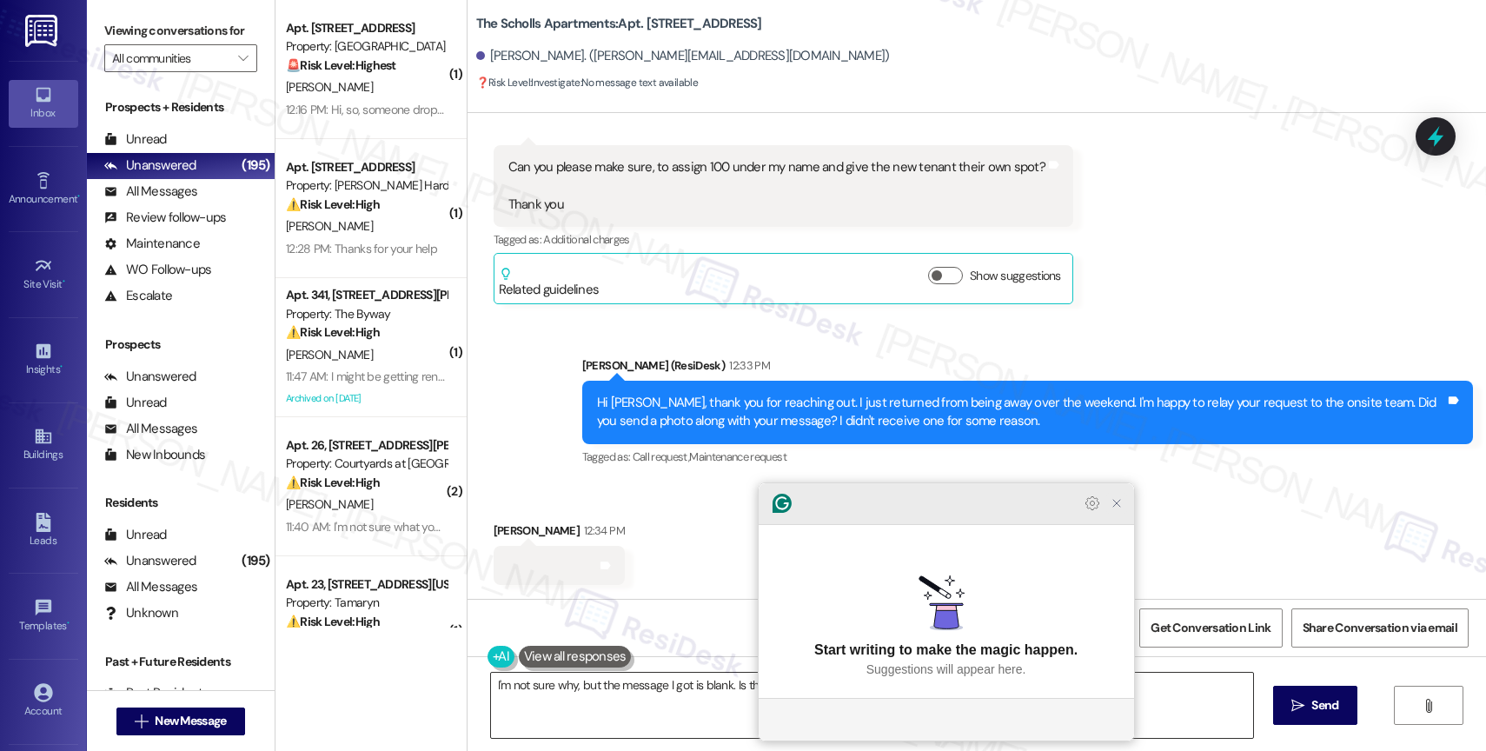
click at [1119, 510] on icon "Close Grammarly Assistant" at bounding box center [1116, 503] width 14 height 14
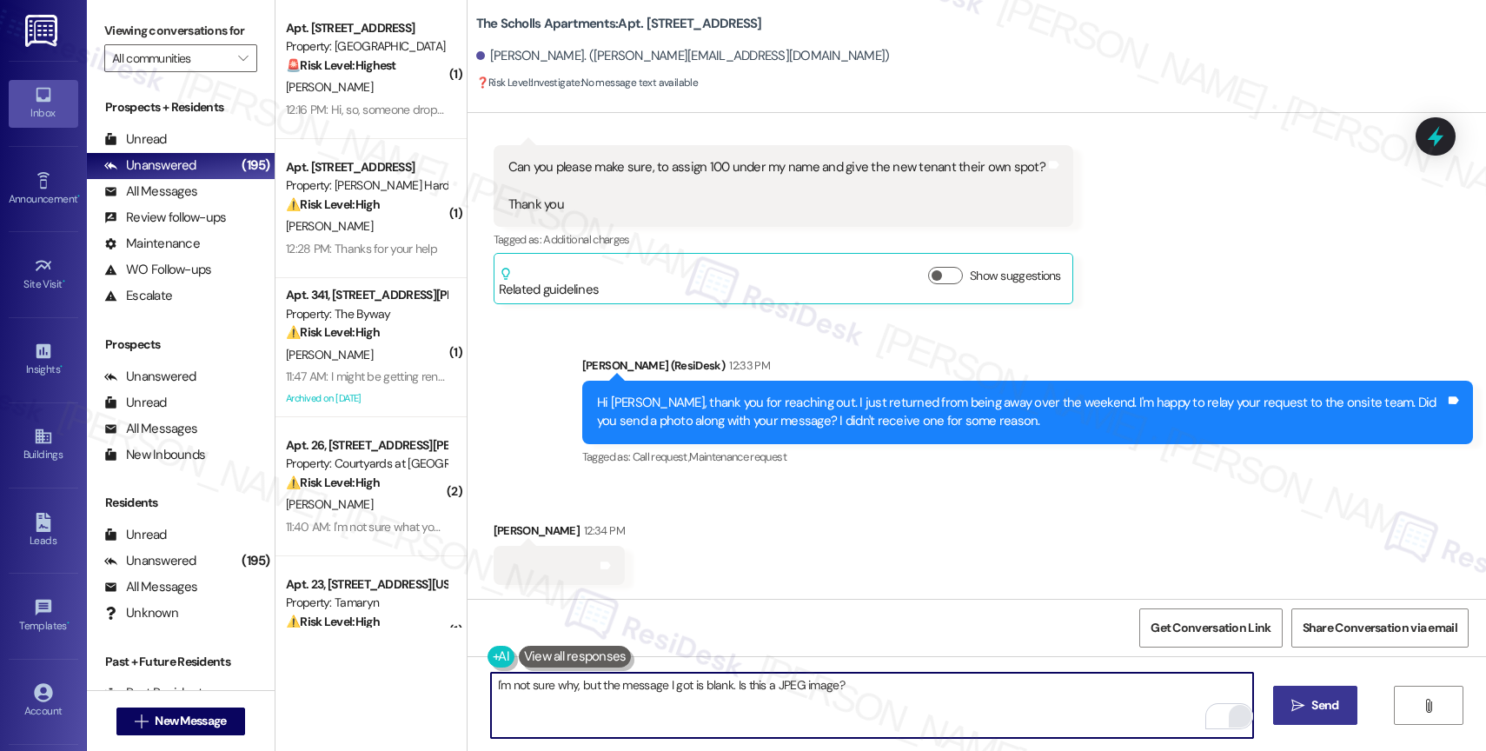
click at [1316, 697] on span "Send" at bounding box center [1324, 705] width 27 height 18
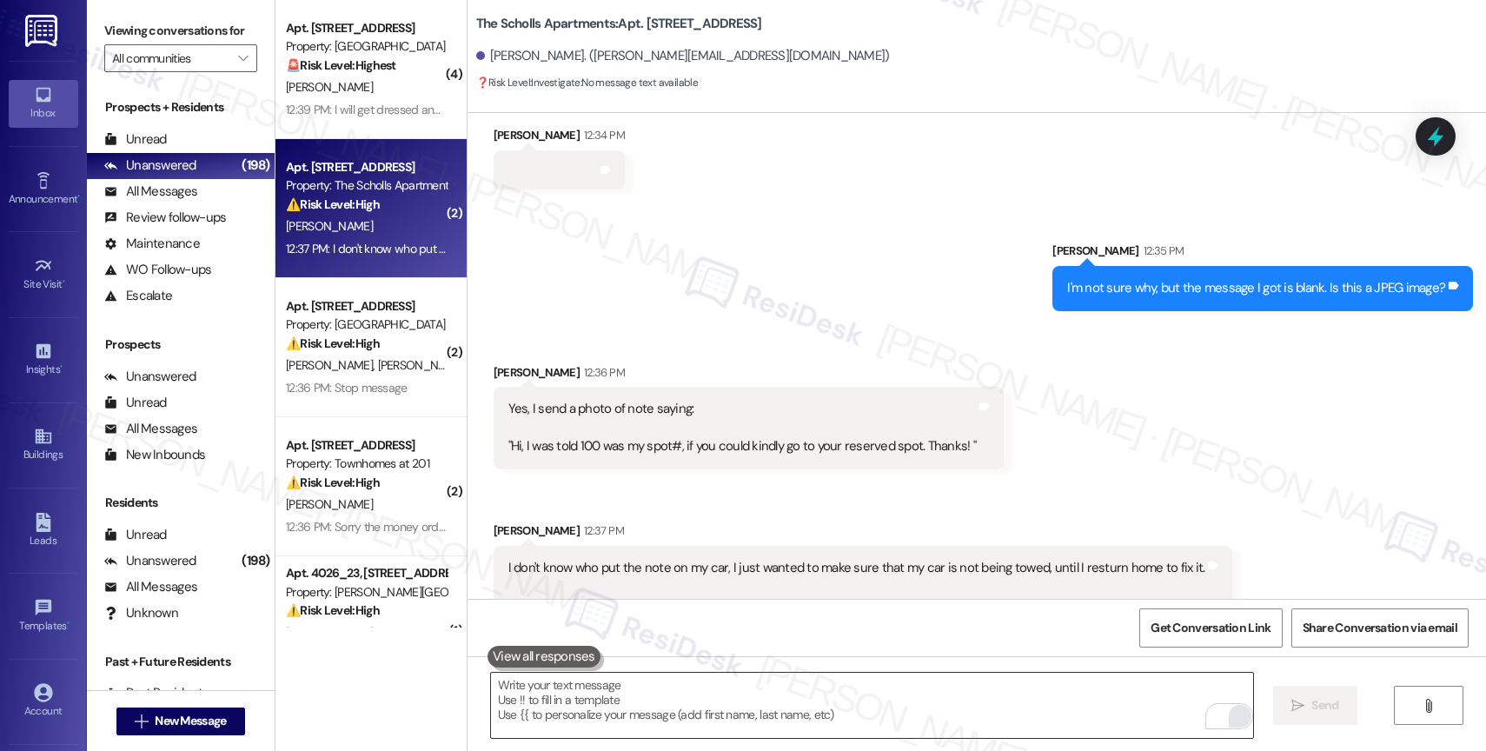
scroll to position [5964, 0]
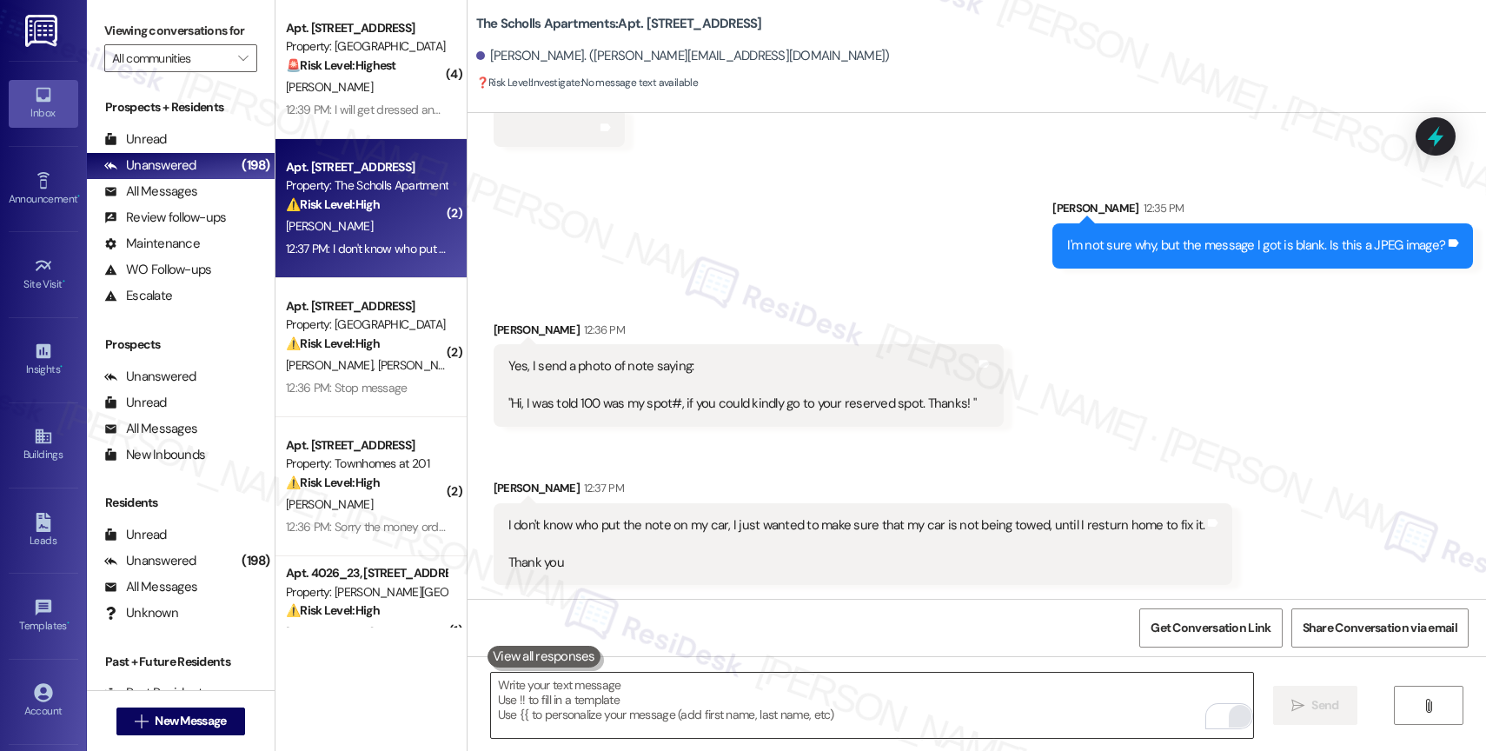
click at [661, 714] on textarea "To enrich screen reader interactions, please activate Accessibility in Grammarl…" at bounding box center [872, 704] width 762 height 65
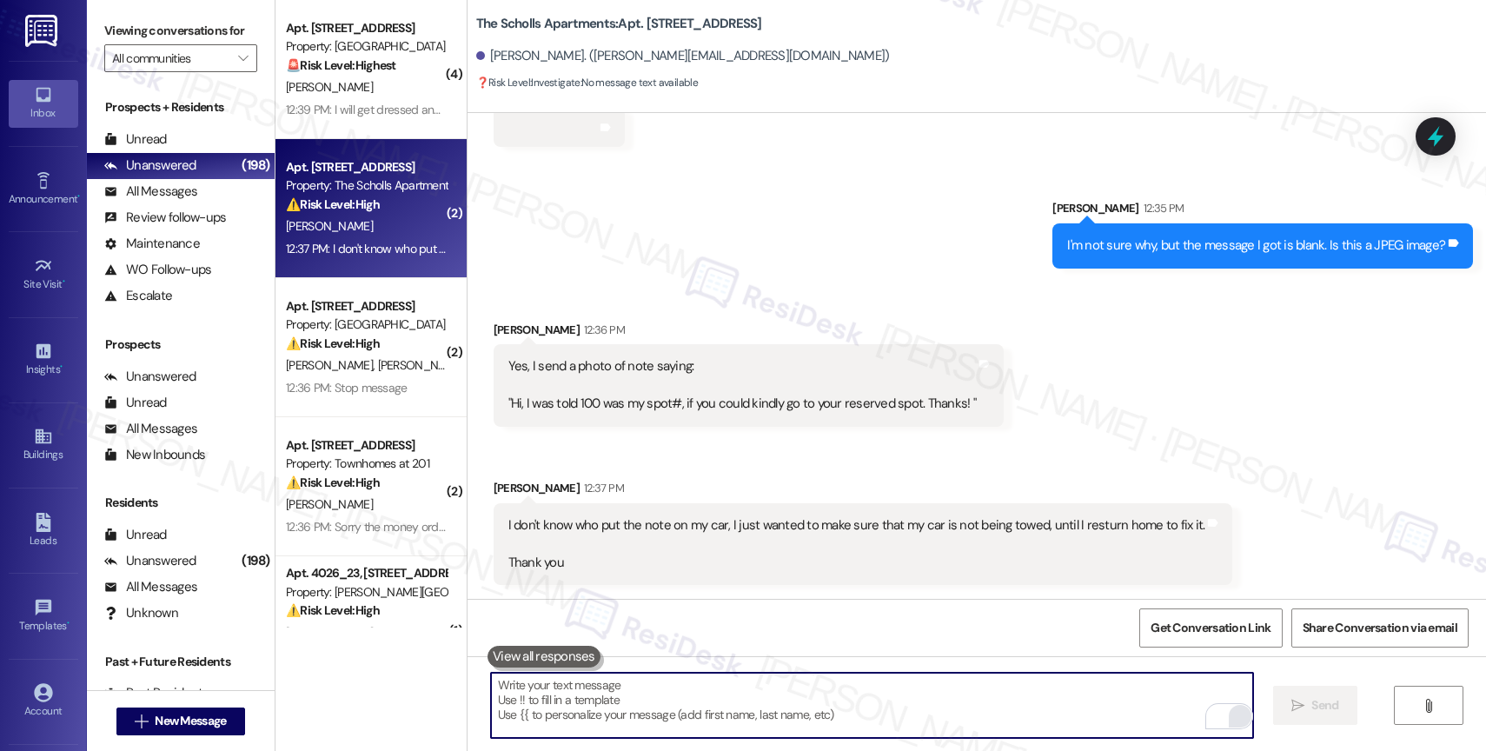
click at [623, 713] on textarea "To enrich screen reader interactions, please activate Accessibility in Grammarl…" at bounding box center [872, 704] width 762 height 65
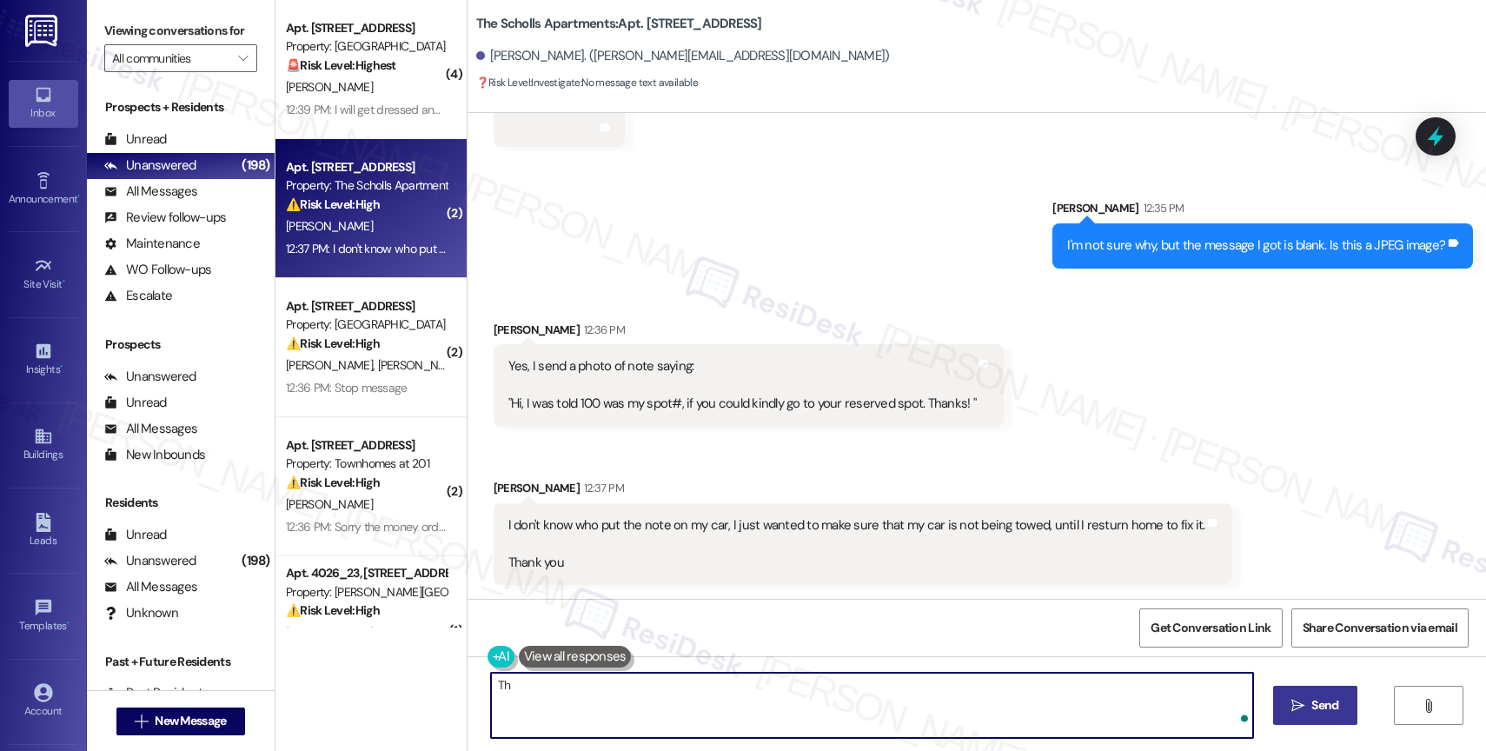
type textarea "T"
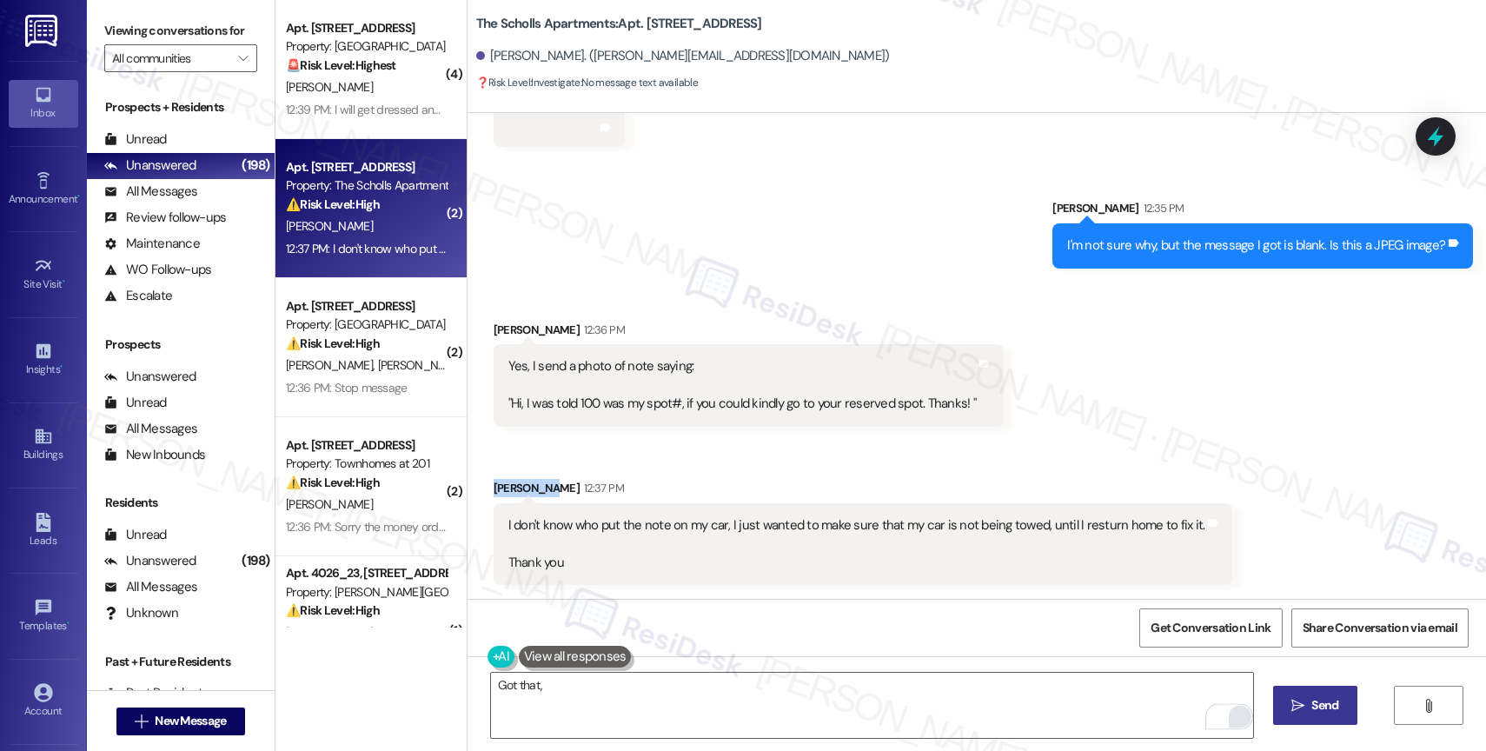
drag, startPoint x: 524, startPoint y: 487, endPoint x: 474, endPoint y: 481, distance: 49.9
click at [480, 481] on div "Received via SMS [PERSON_NAME] 12:37 PM I don't know who put the note on my car…" at bounding box center [862, 532] width 765 height 132
copy div "Hassinulla"
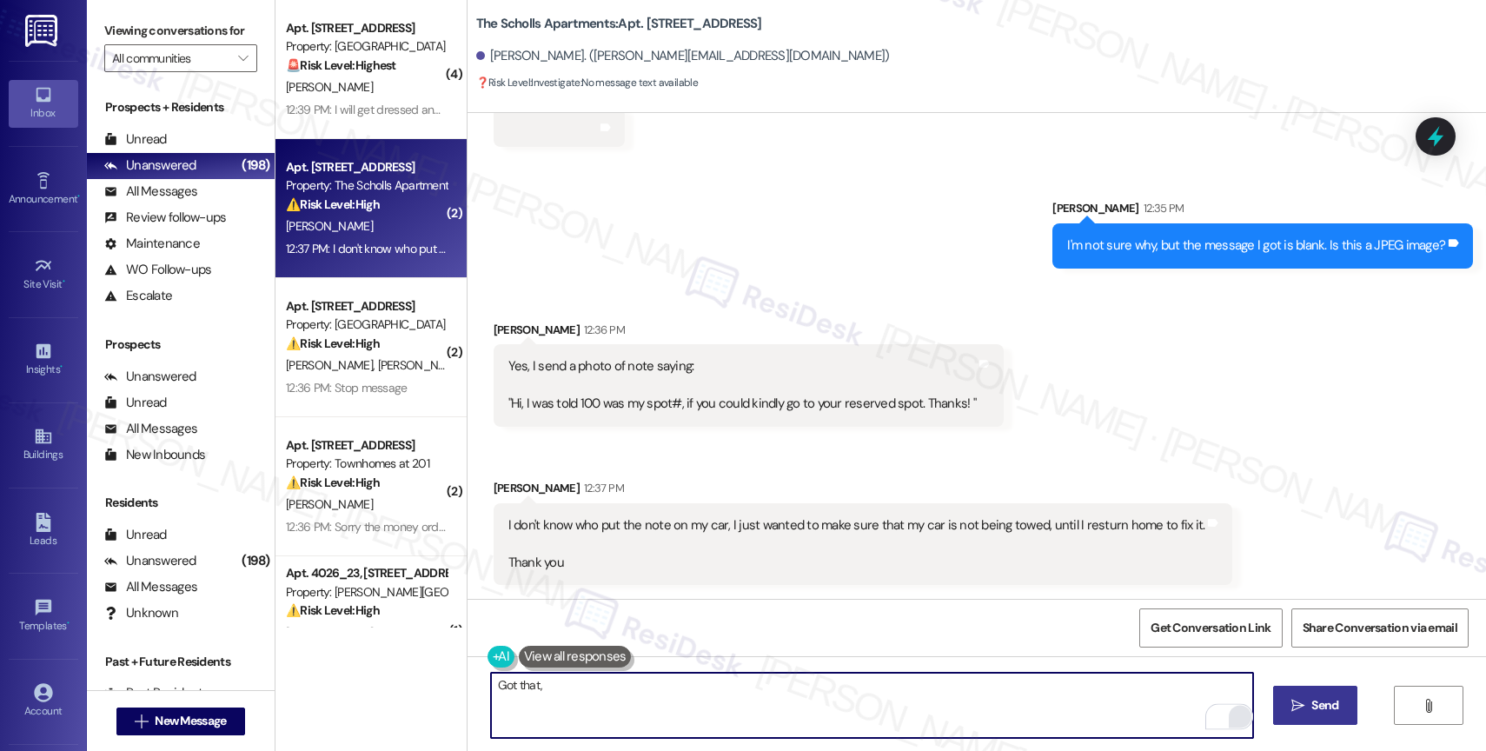
click at [553, 701] on textarea "Got that," at bounding box center [872, 704] width 762 height 65
paste textarea "Hassinulla"
click at [508, 689] on textarea "Got that, Hassinulla" at bounding box center [872, 704] width 762 height 65
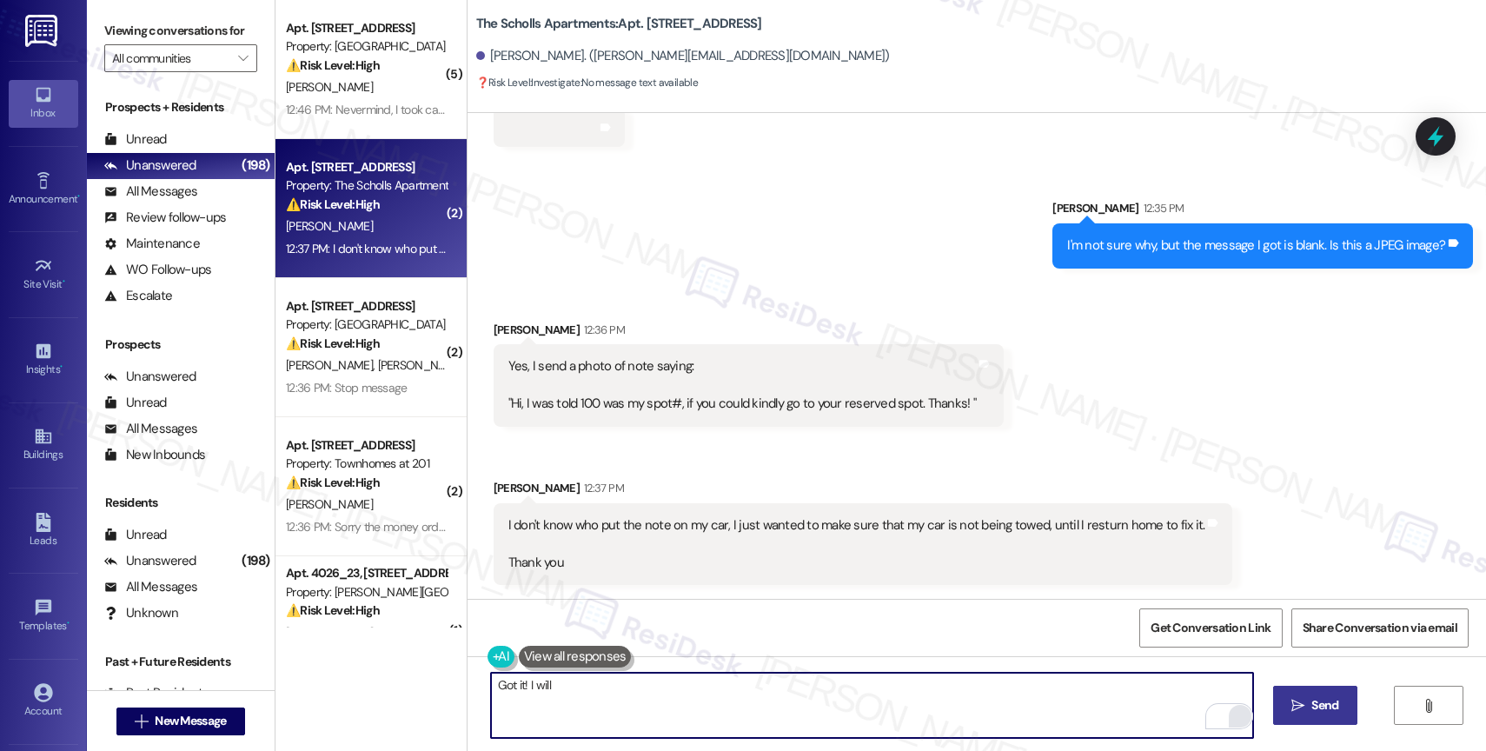
click at [600, 678] on textarea "Got it! I will" at bounding box center [872, 704] width 762 height 65
click at [600, 688] on textarea "Got it! I will" at bounding box center [872, 704] width 762 height 65
click at [626, 692] on textarea "Got it! I will make sure to" at bounding box center [872, 704] width 762 height 65
click at [626, 691] on textarea "Got it! I will make sure to" at bounding box center [872, 704] width 762 height 65
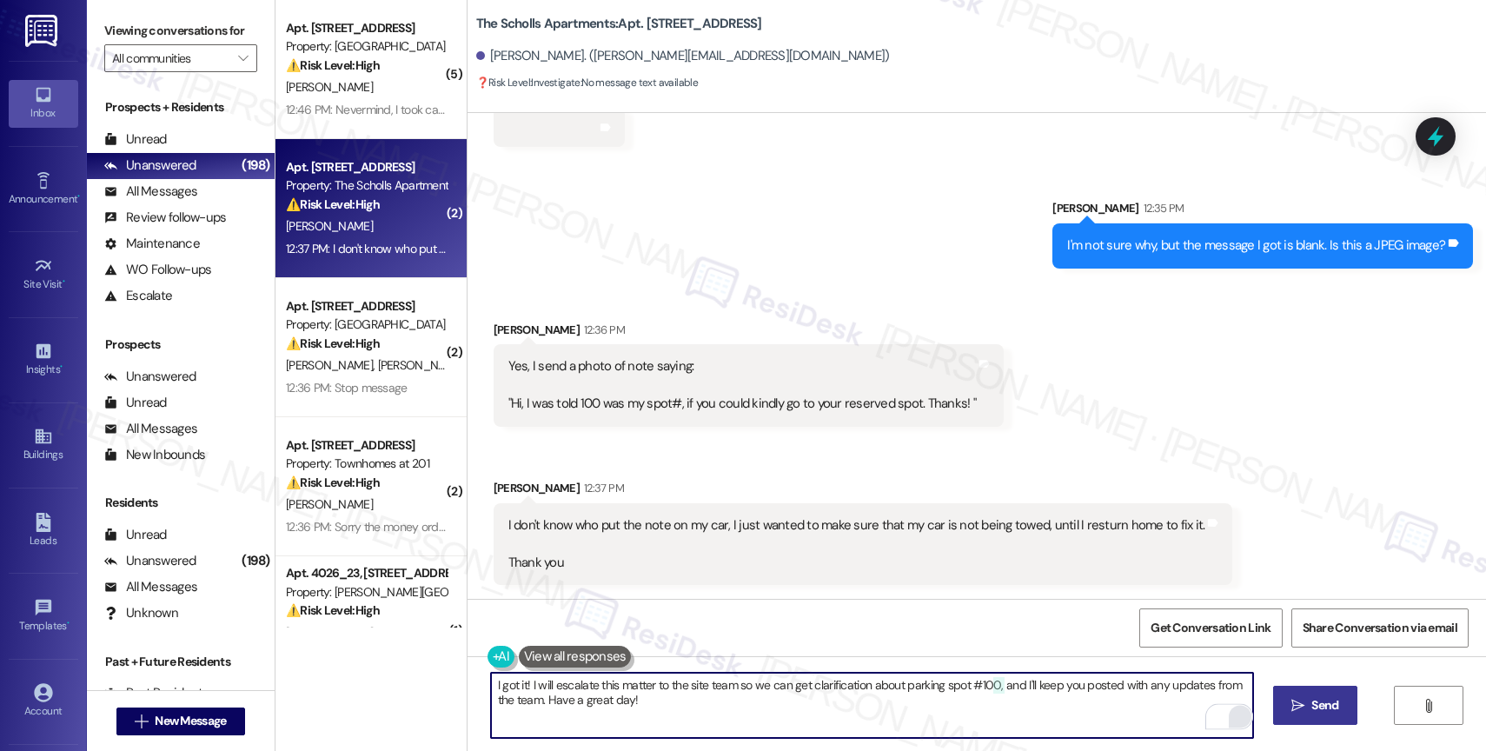
drag, startPoint x: 483, startPoint y: 684, endPoint x: 429, endPoint y: 678, distance: 54.2
click at [434, 678] on div "( 5 ) Apt. 35, [STREET_ADDRESS] Property: [GEOGRAPHIC_DATA] ⚠️ Risk Level: High…" at bounding box center [880, 375] width 1210 height 751
click at [678, 712] on textarea "Got it! I will escalate this matter to the site team so we can get clarificatio…" at bounding box center [872, 704] width 762 height 65
type textarea "Got it! I will escalate this matter to the site team so we can get clarificatio…"
click at [1229, 713] on icon "Open Grammarly. 0 Suggestions." at bounding box center [1226, 715] width 19 height 19
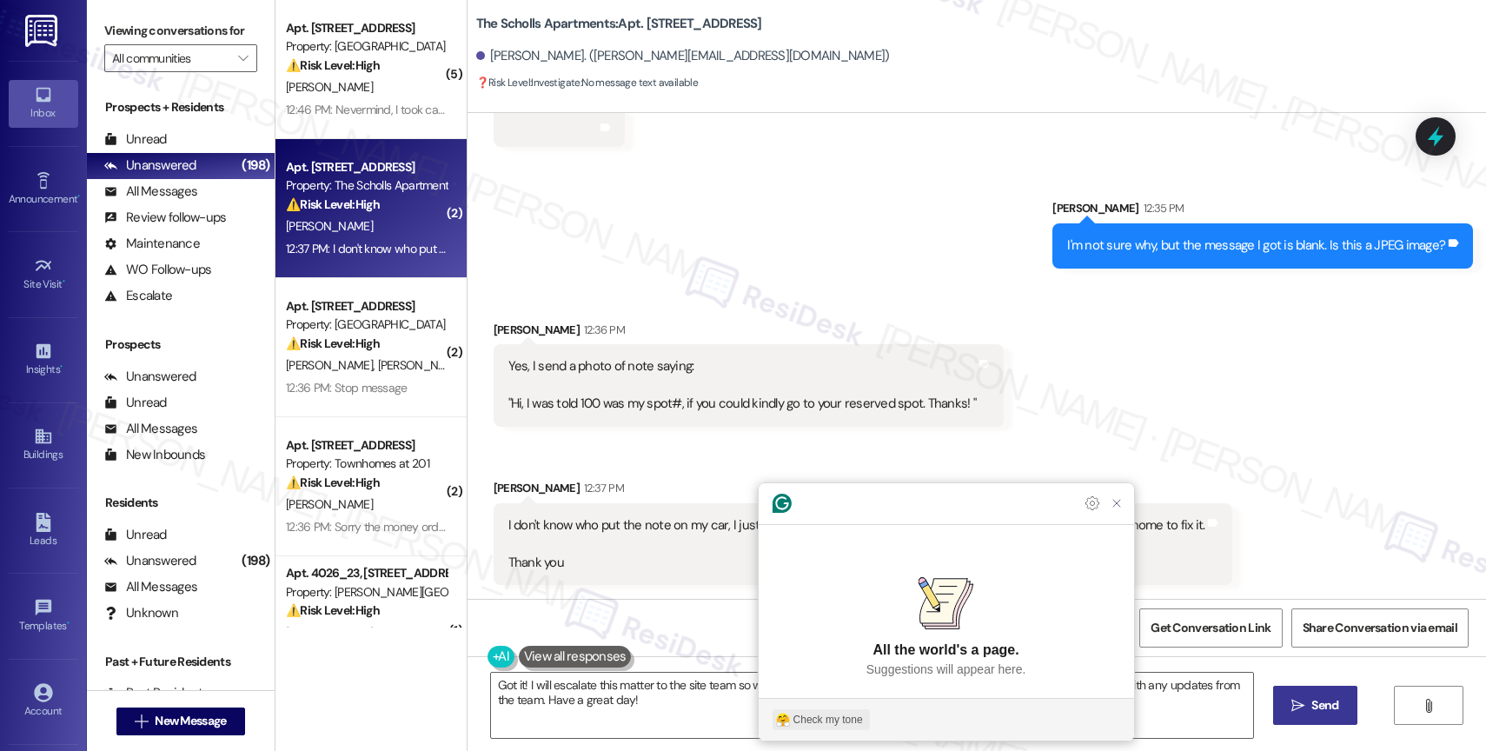
click at [804, 713] on div "Check my tone" at bounding box center [827, 720] width 69 height 16
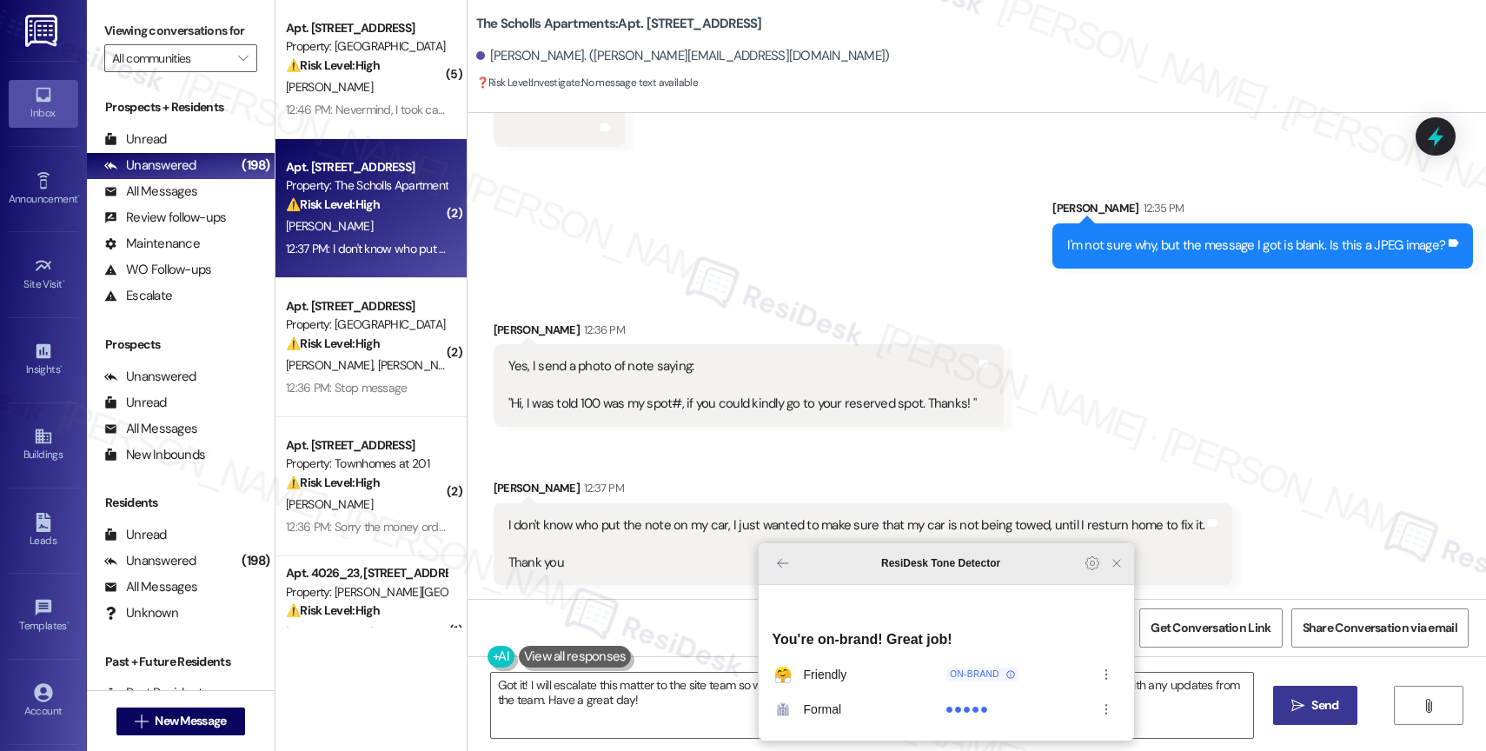
click at [1116, 570] on icon "Close Grammarly Assistant" at bounding box center [1116, 563] width 14 height 14
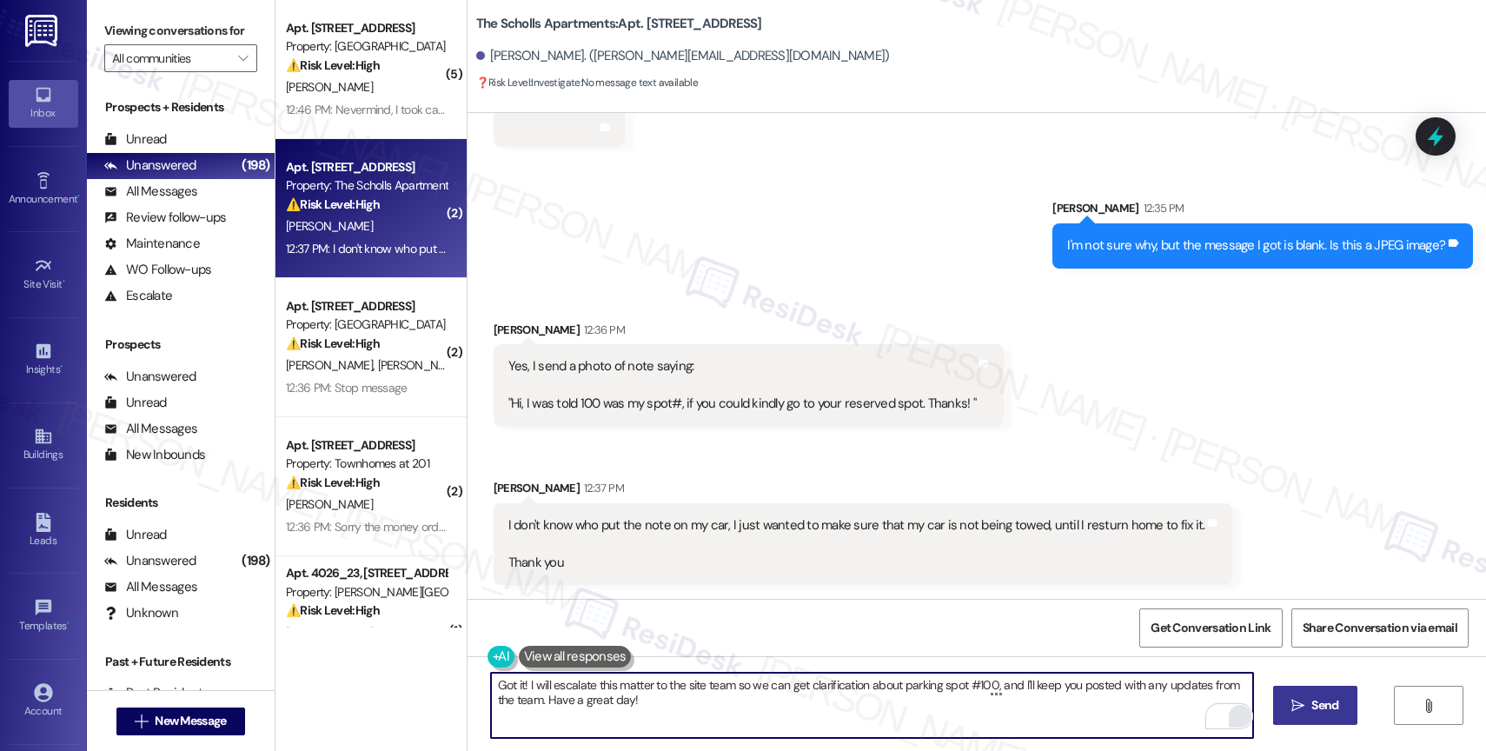
click at [1311, 698] on span "Send" at bounding box center [1324, 705] width 27 height 18
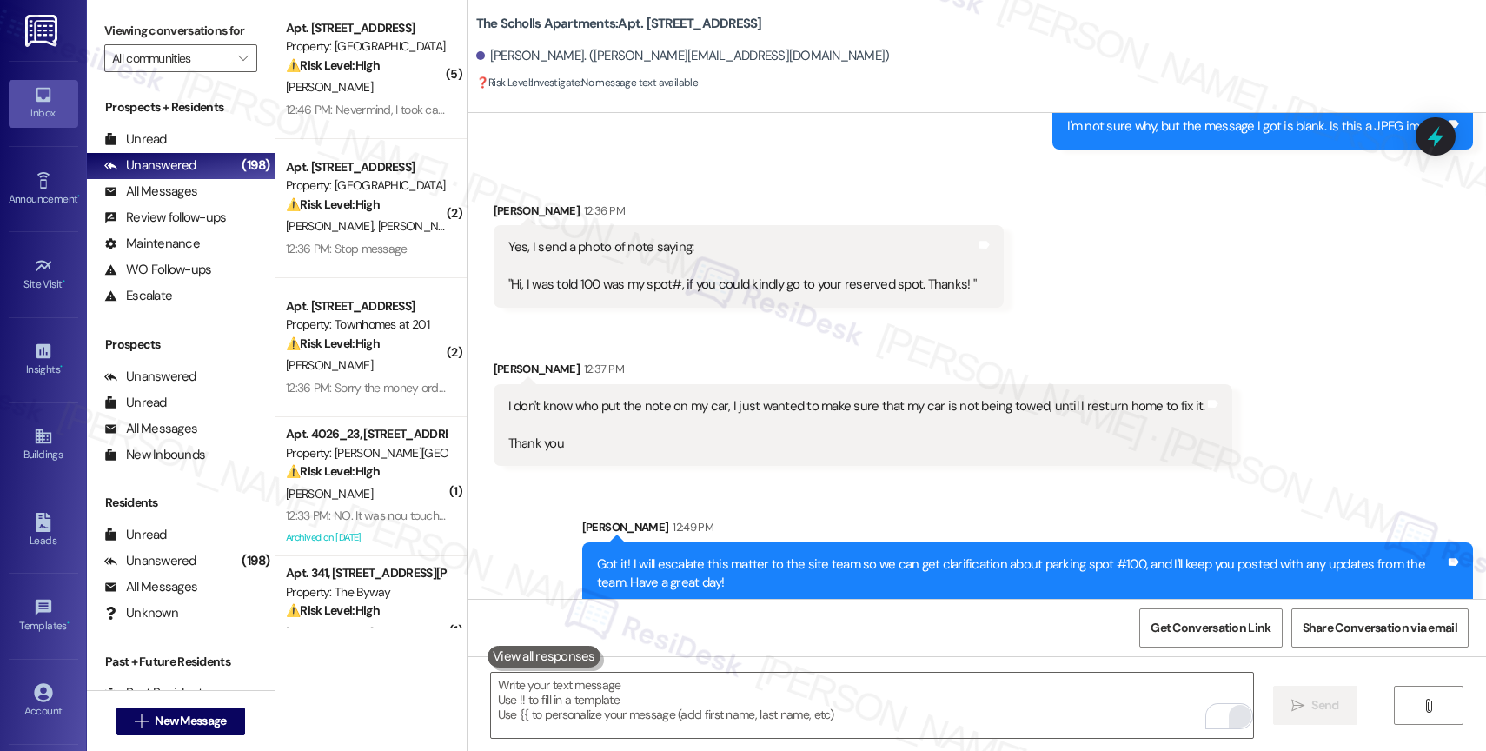
scroll to position [6104, 0]
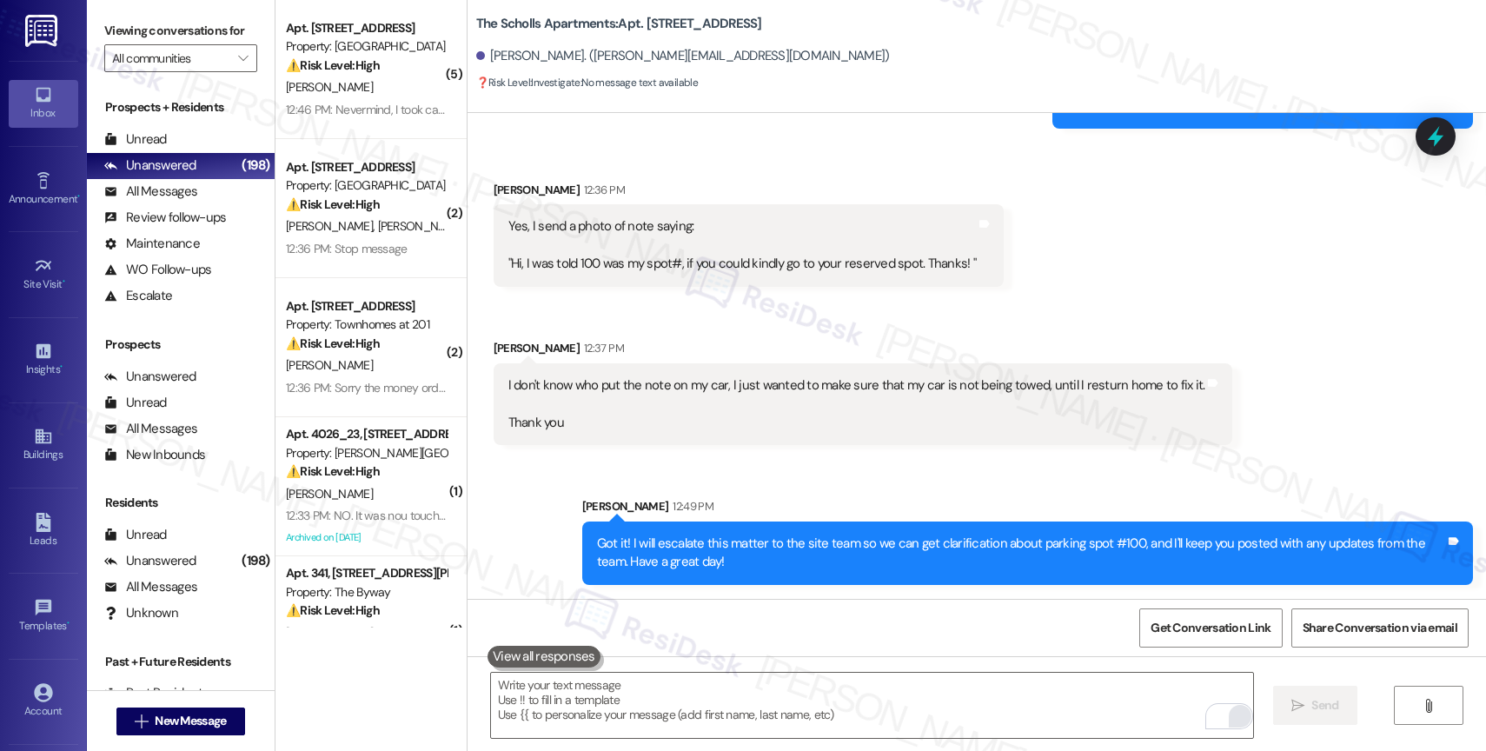
click at [771, 484] on div "Sent via SMS [PERSON_NAME] 12:49 PM Got it! I will escalate this matter to the …" at bounding box center [1027, 541] width 917 height 114
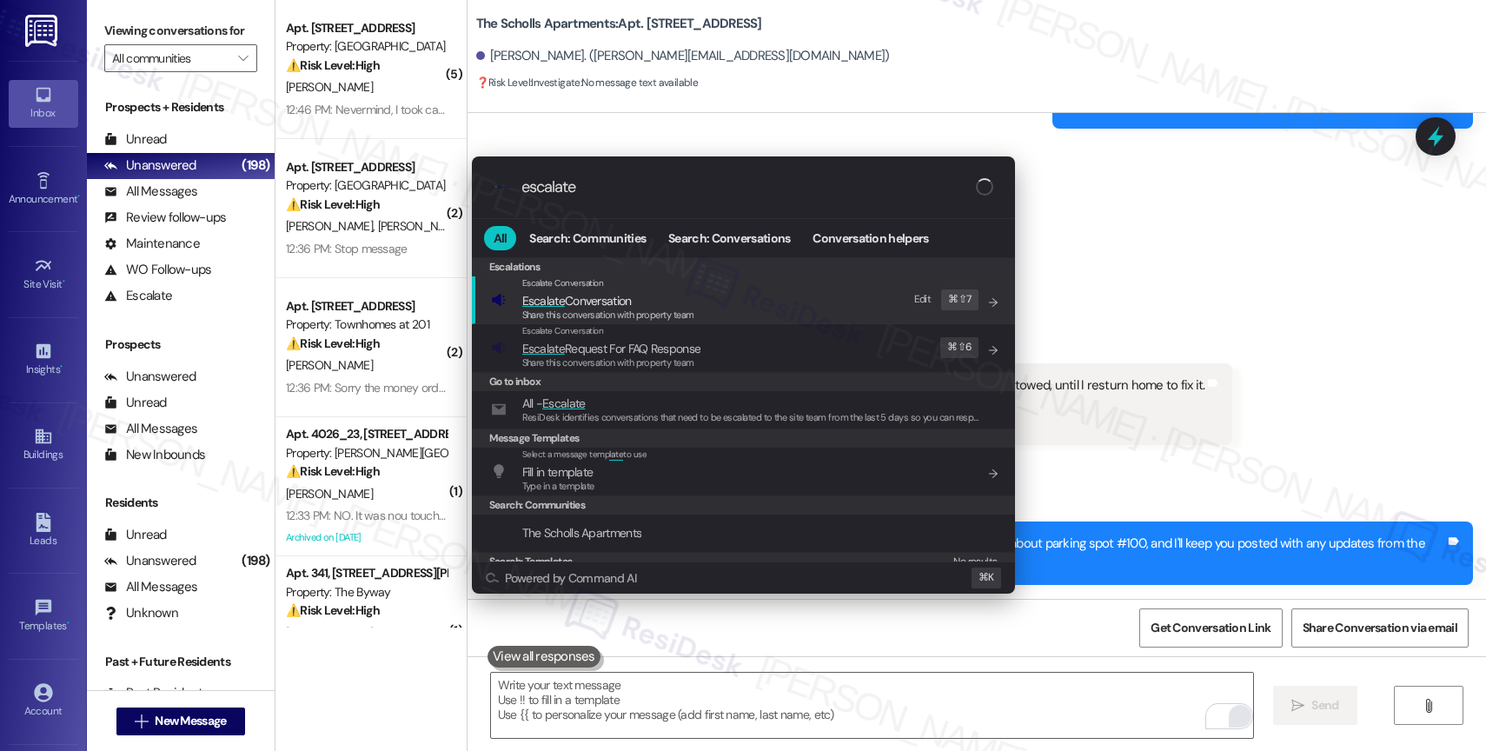
type input "escalate"
click at [598, 303] on span "Escalate Conversation" at bounding box center [576, 301] width 109 height 16
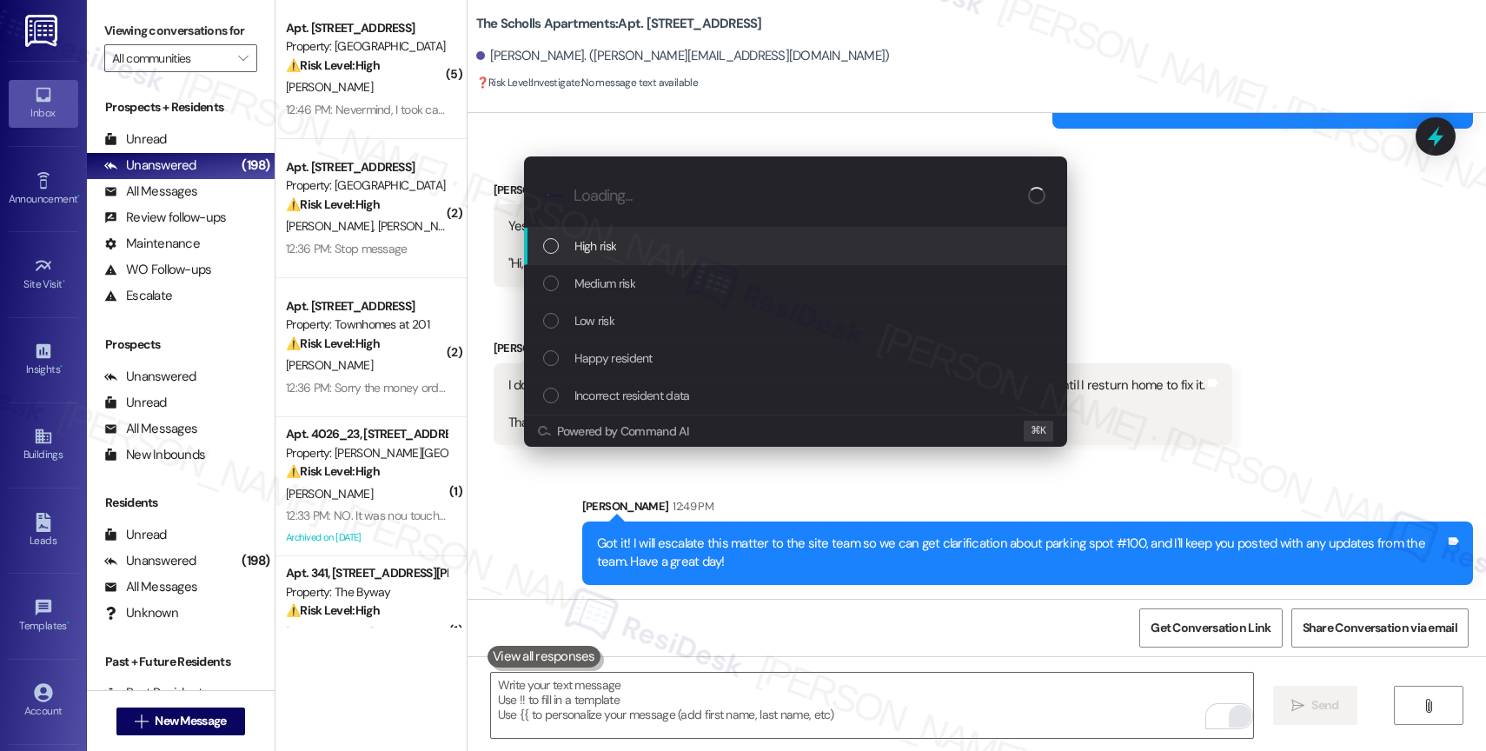
click at [599, 245] on span "High risk" at bounding box center [595, 245] width 43 height 19
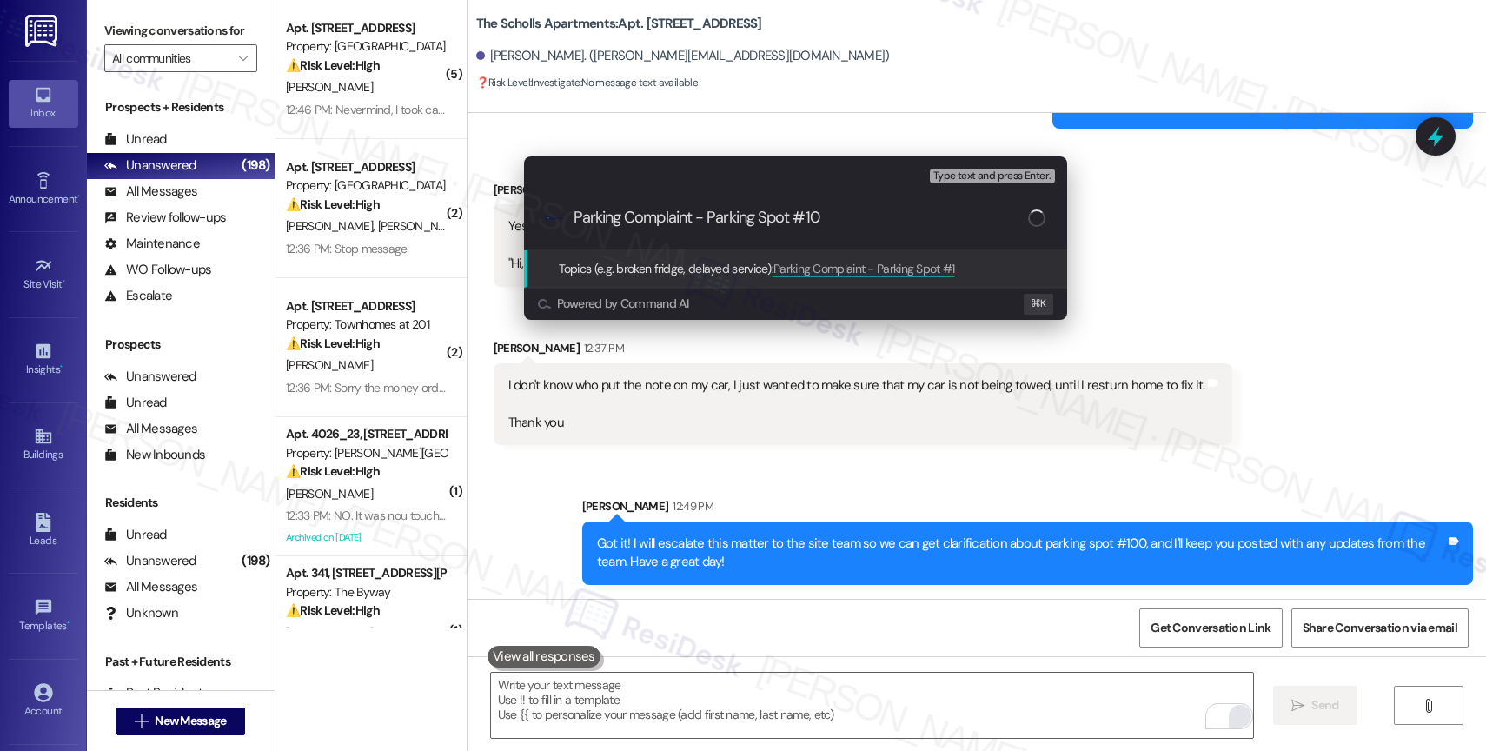
type input "Parking Complaint - Parking Spot #100"
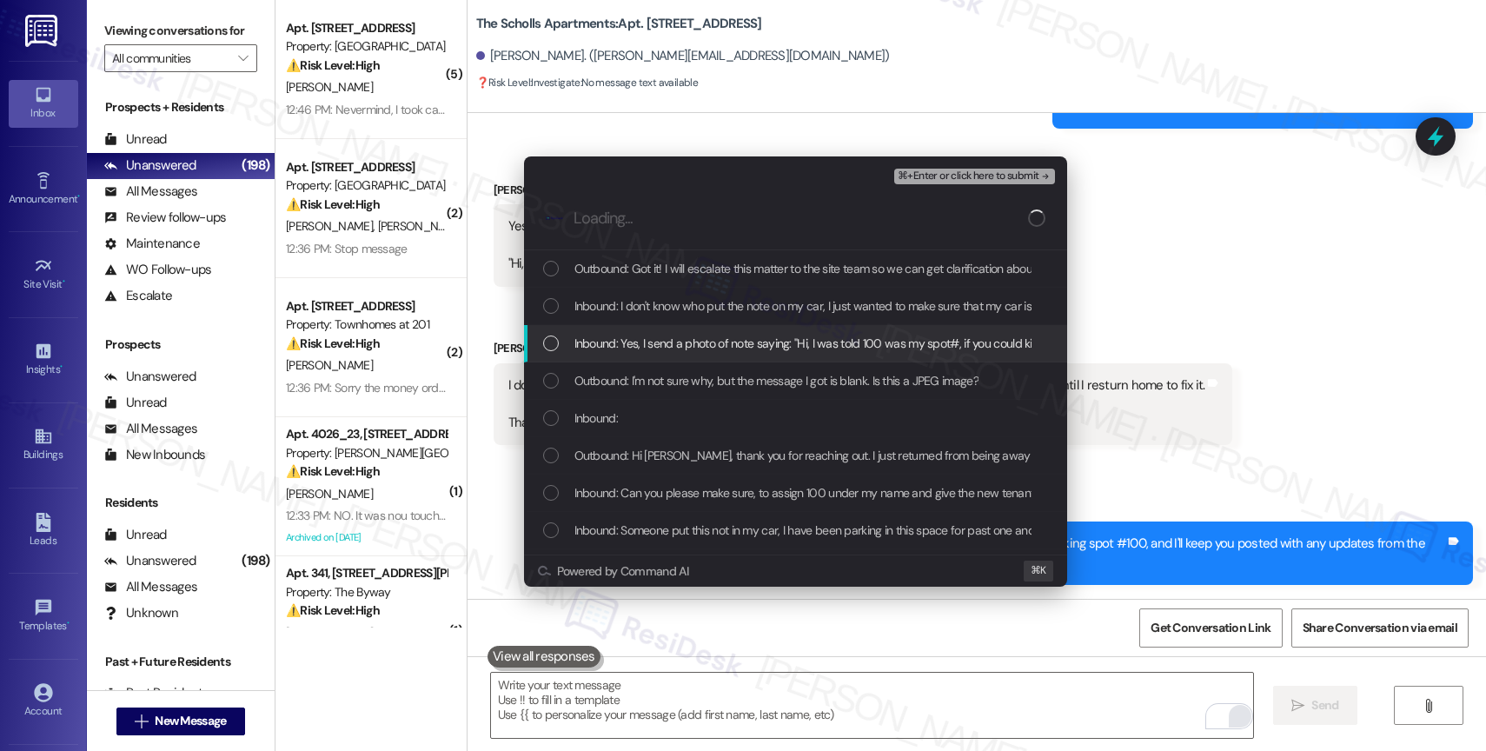
scroll to position [3, 0]
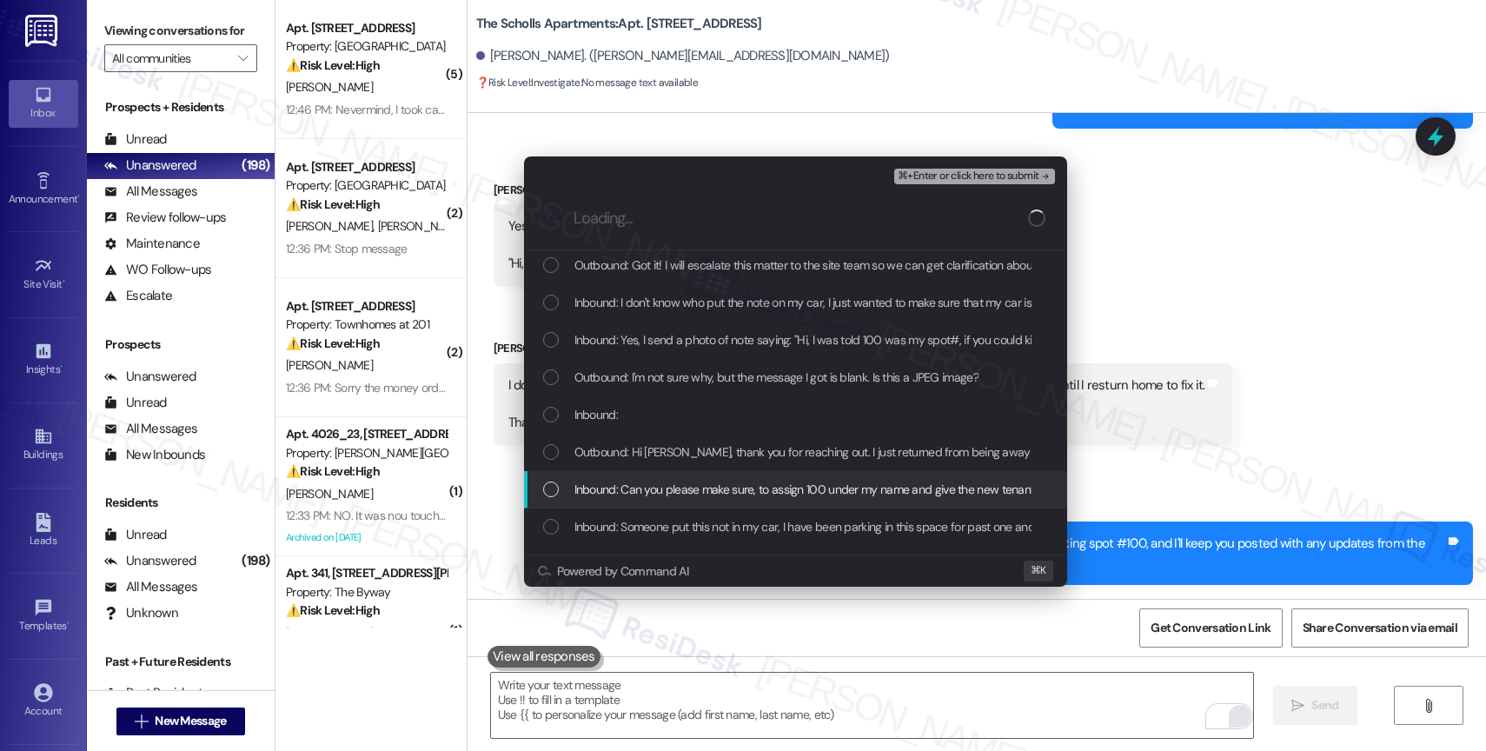
click at [764, 489] on span "Inbound: Can you please make sure, to assign 100 under my name and give the new…" at bounding box center [872, 489] width 596 height 19
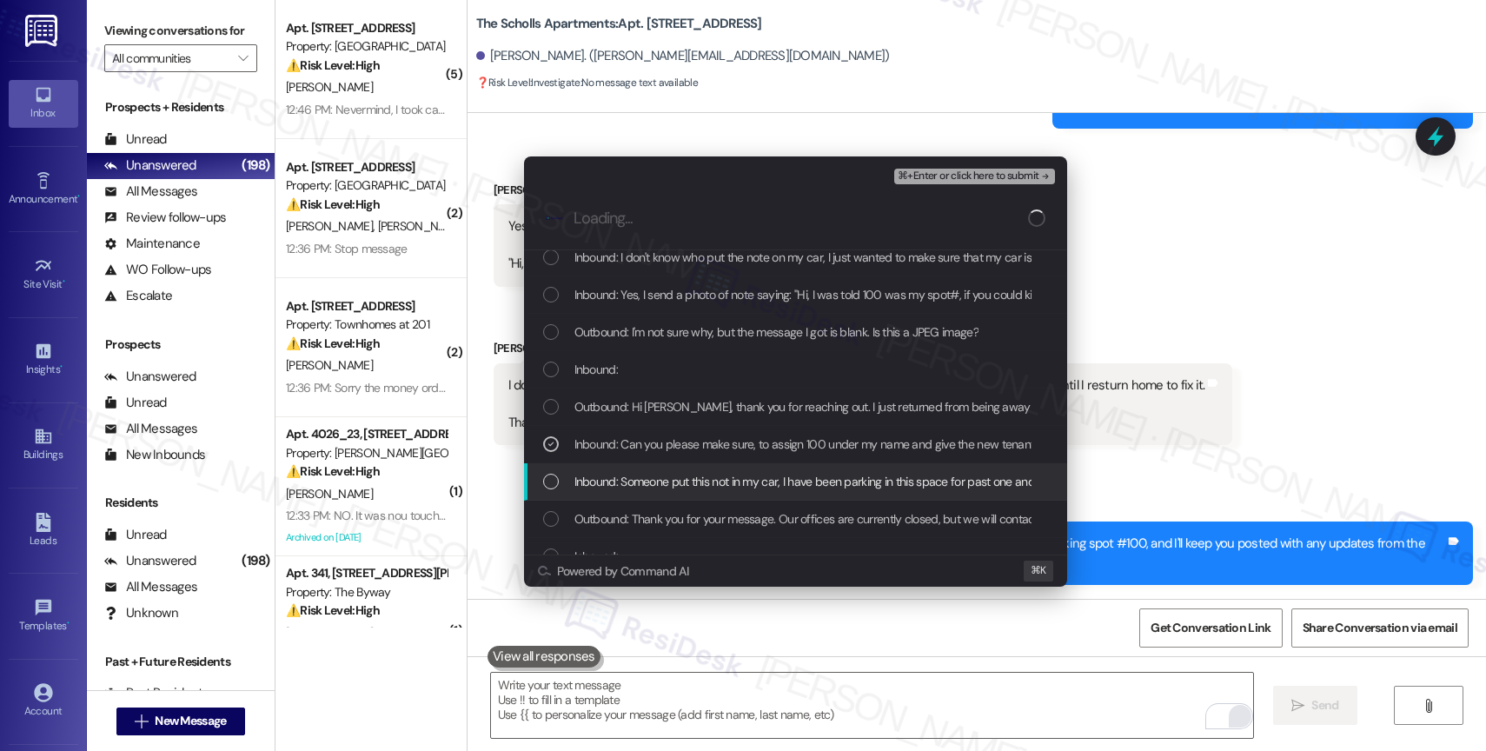
click at [745, 483] on span "Inbound: Someone put this not in my car, I have been parking in this space for …" at bounding box center [1100, 481] width 1052 height 19
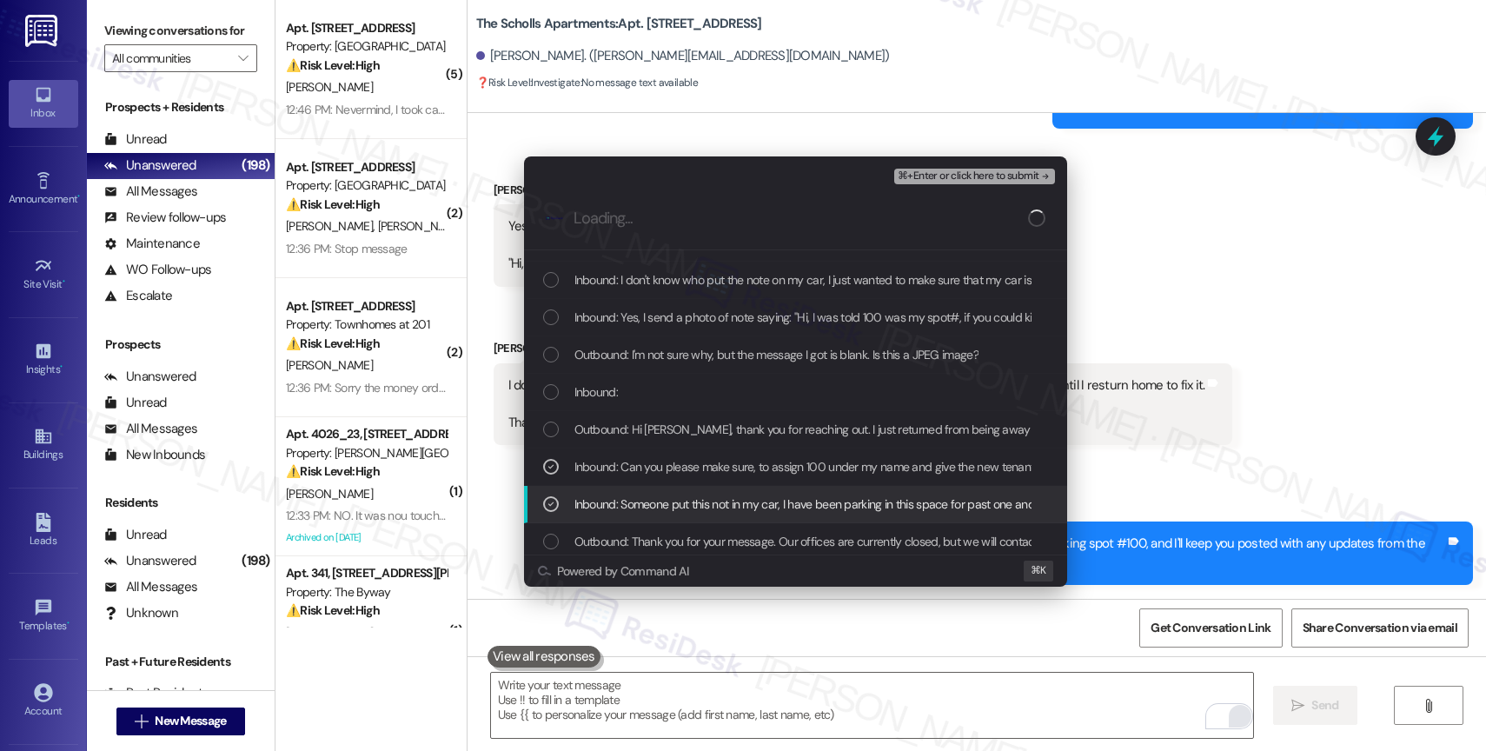
scroll to position [0, 0]
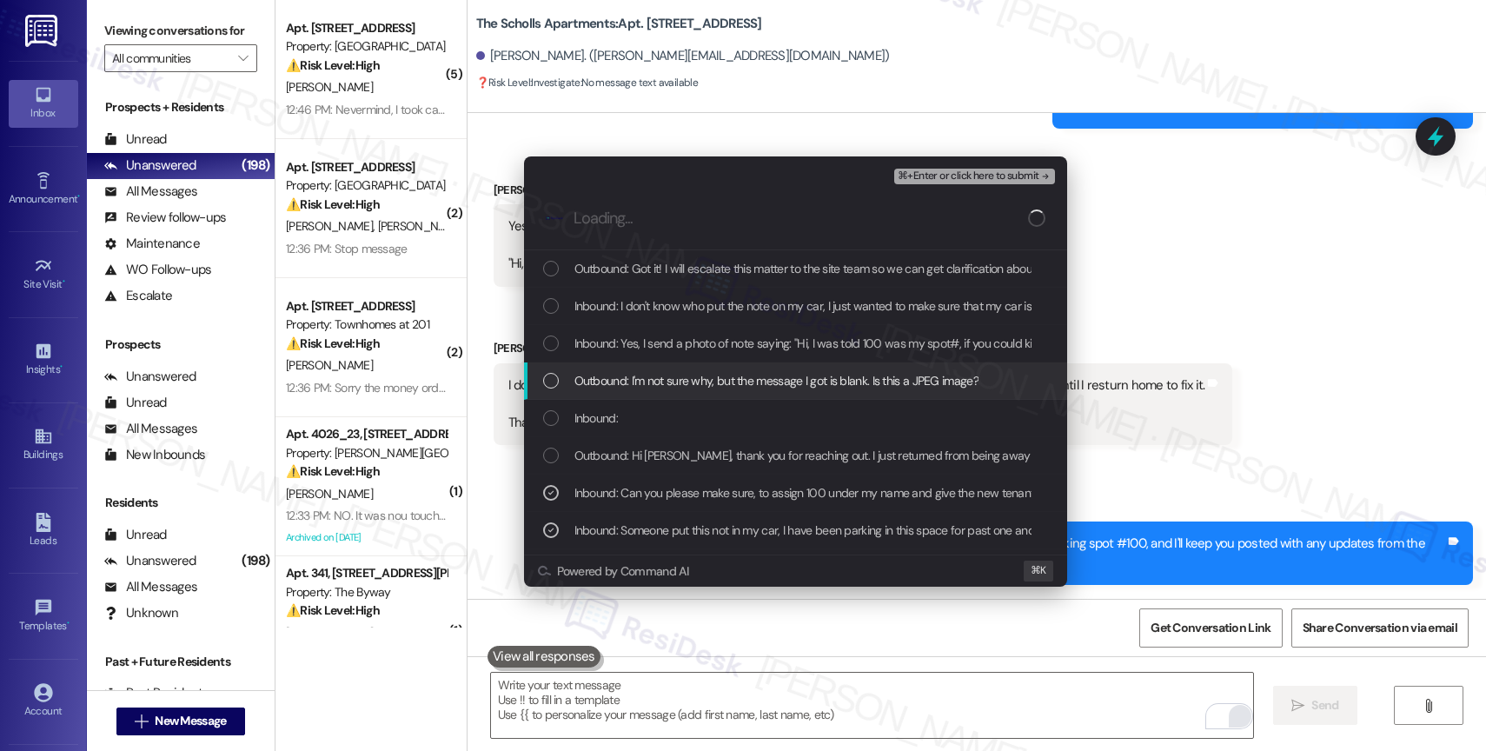
click at [751, 373] on span "Outbound: I'm not sure why, but the message I got is blank. Is this a JPEG imag…" at bounding box center [776, 380] width 404 height 19
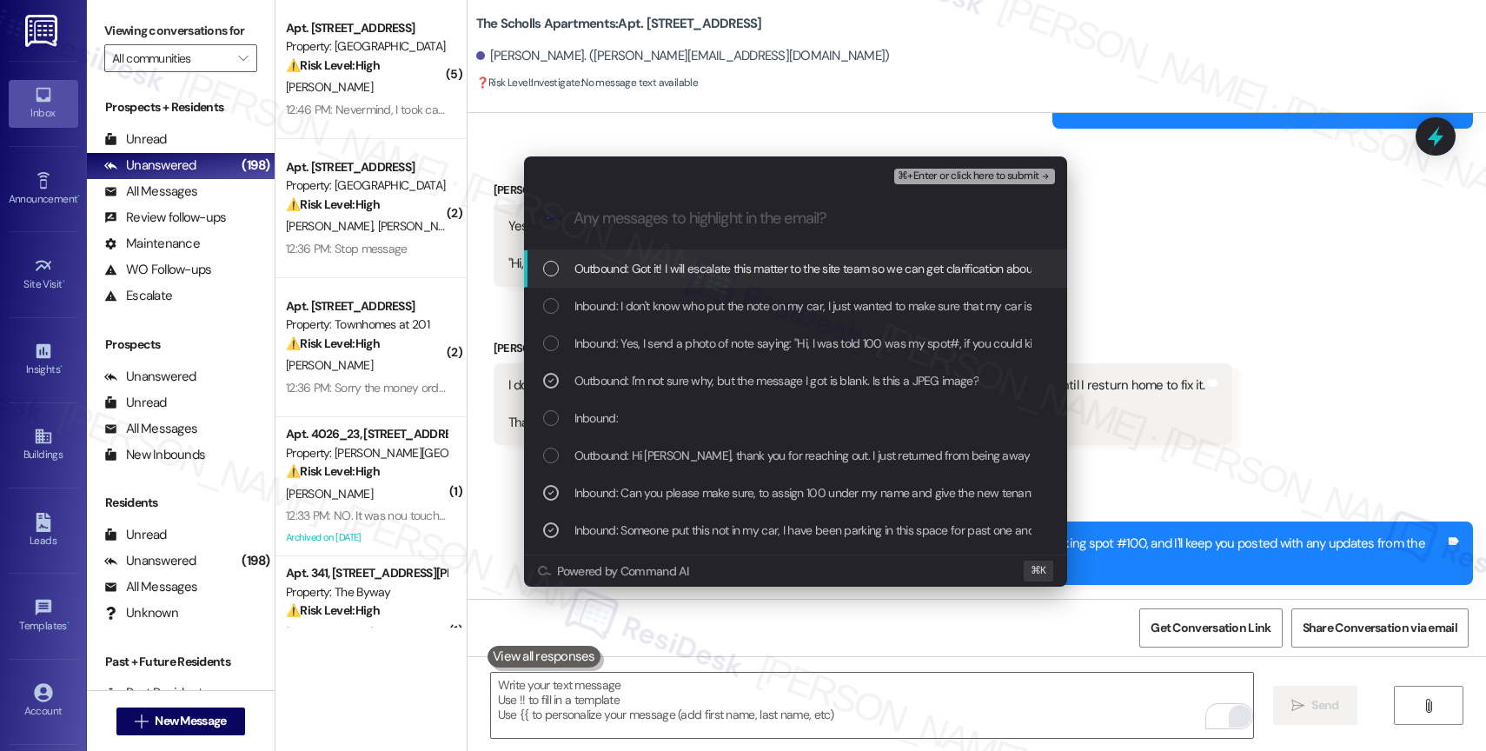
click at [698, 415] on div "Inbound:" at bounding box center [797, 417] width 508 height 19
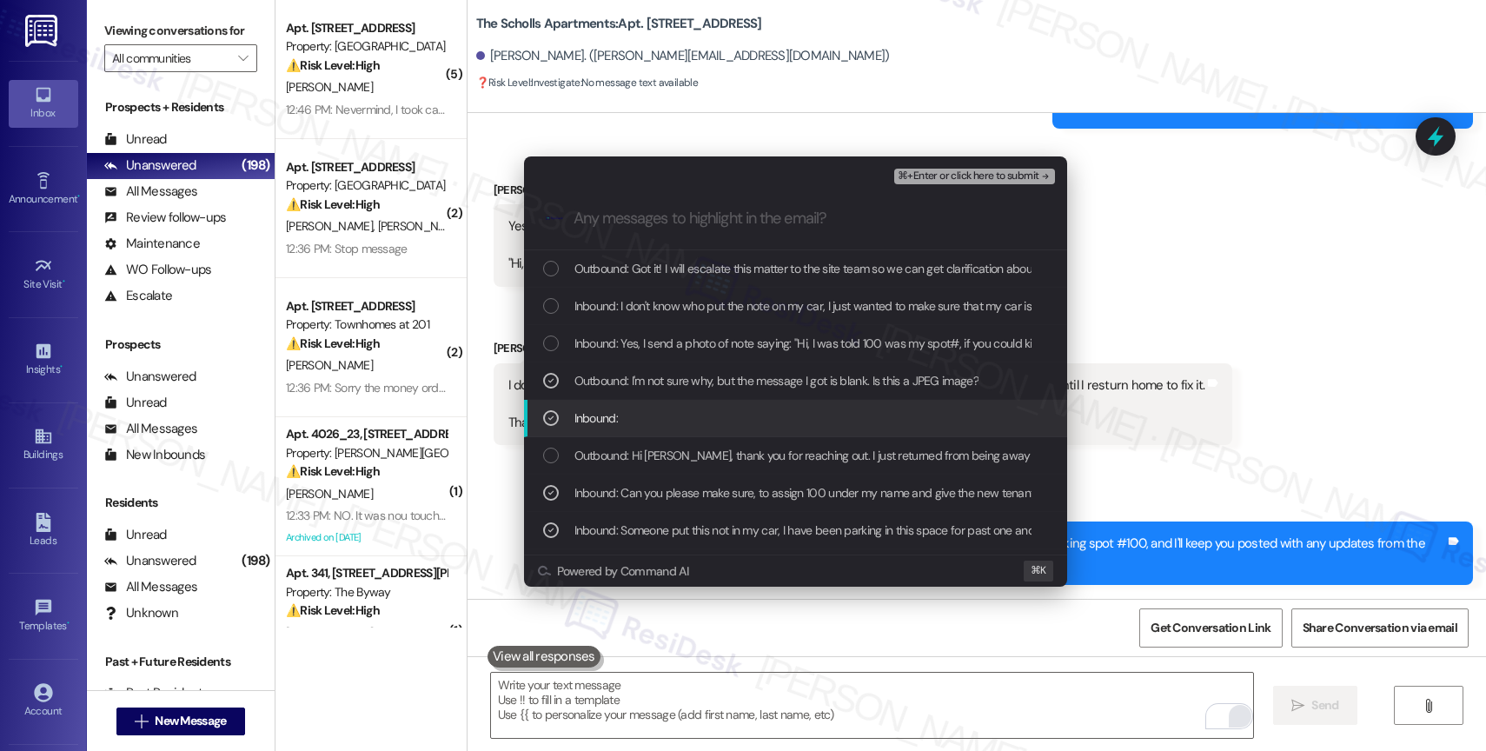
click at [686, 417] on div "Inbound:" at bounding box center [797, 417] width 508 height 19
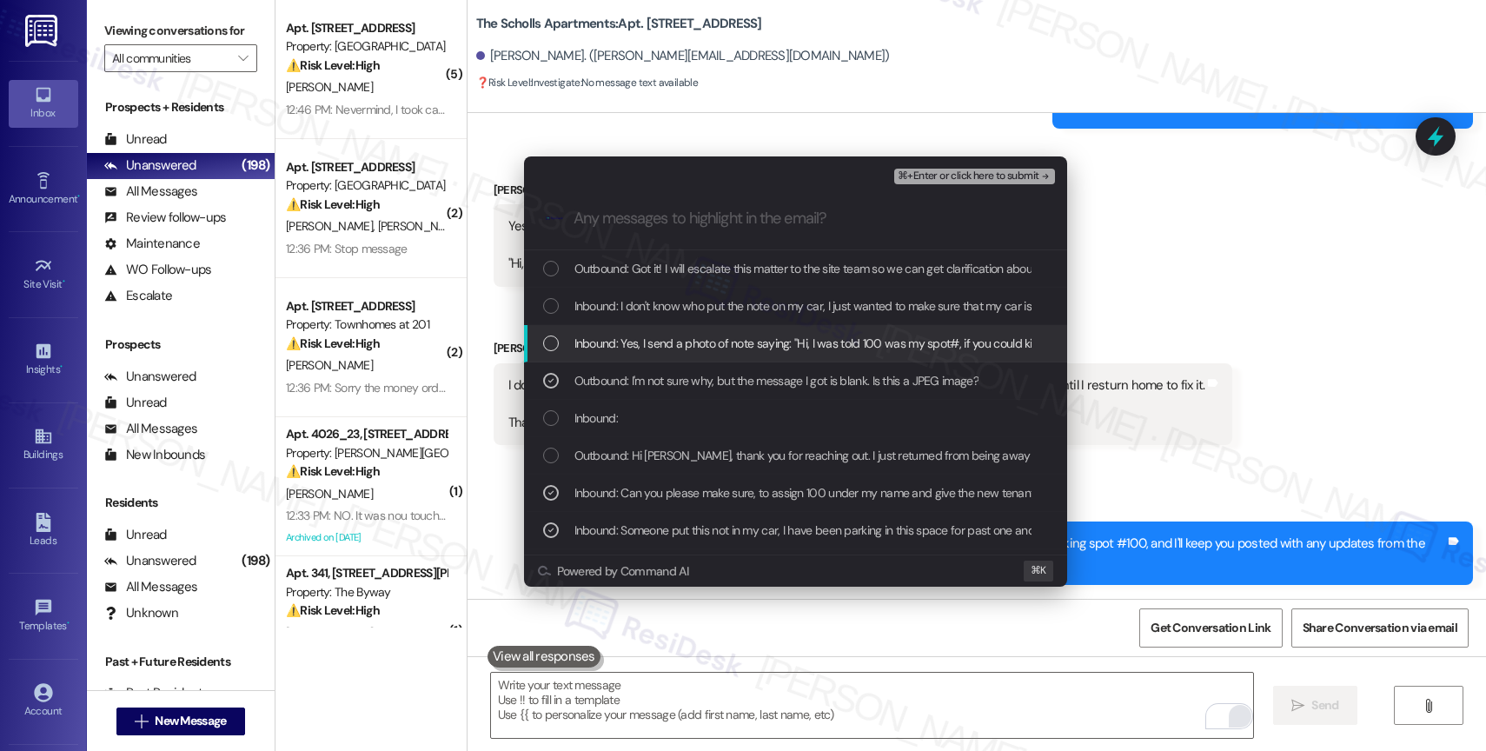
click at [708, 349] on span "Inbound: Yes, I send a photo of note saying: "Hi, I was told 100 was my spot#, …" at bounding box center [902, 343] width 656 height 19
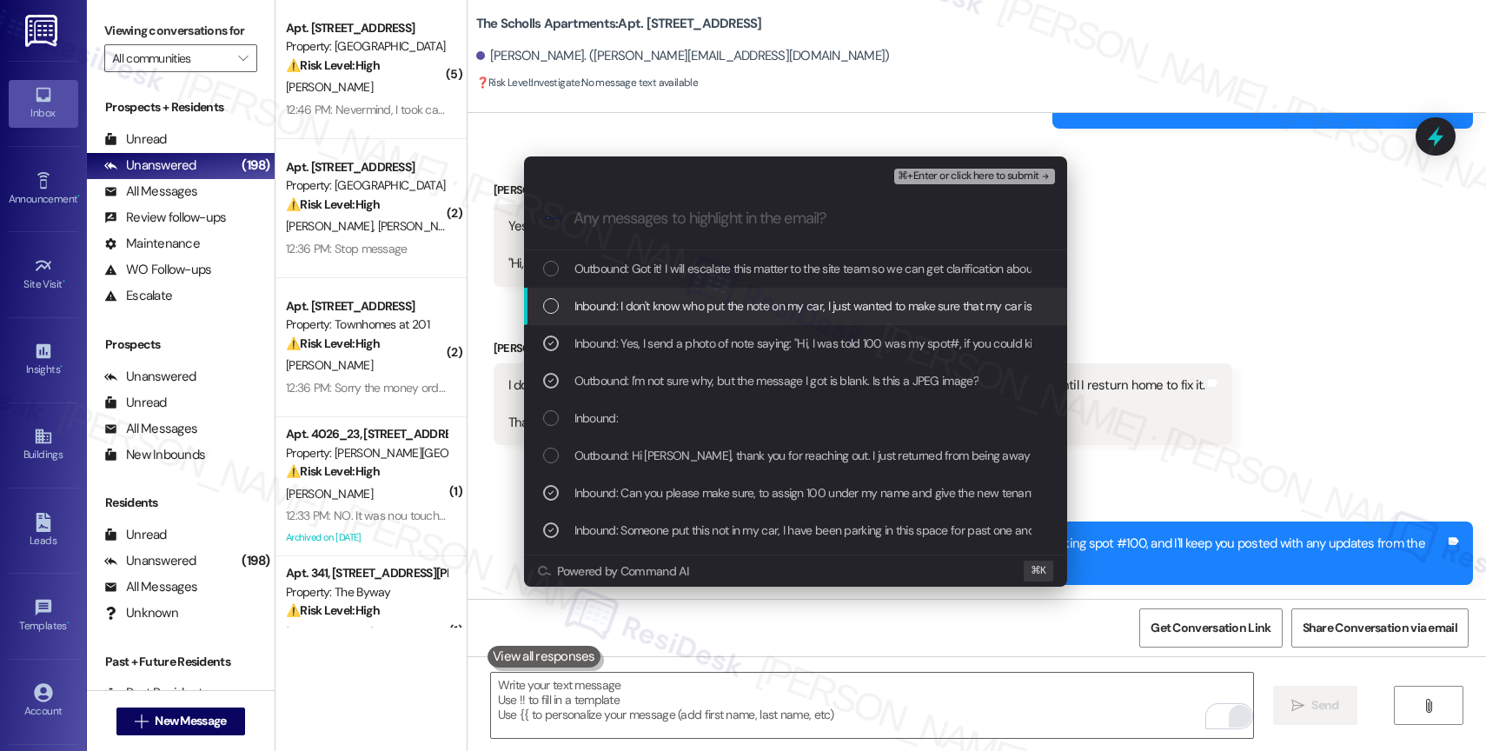
drag, startPoint x: 715, startPoint y: 307, endPoint x: 725, endPoint y: 271, distance: 37.1
click at [715, 307] on span "Inbound: I don't know who put the note on my car, I just wanted to make sure th…" at bounding box center [942, 305] width 736 height 19
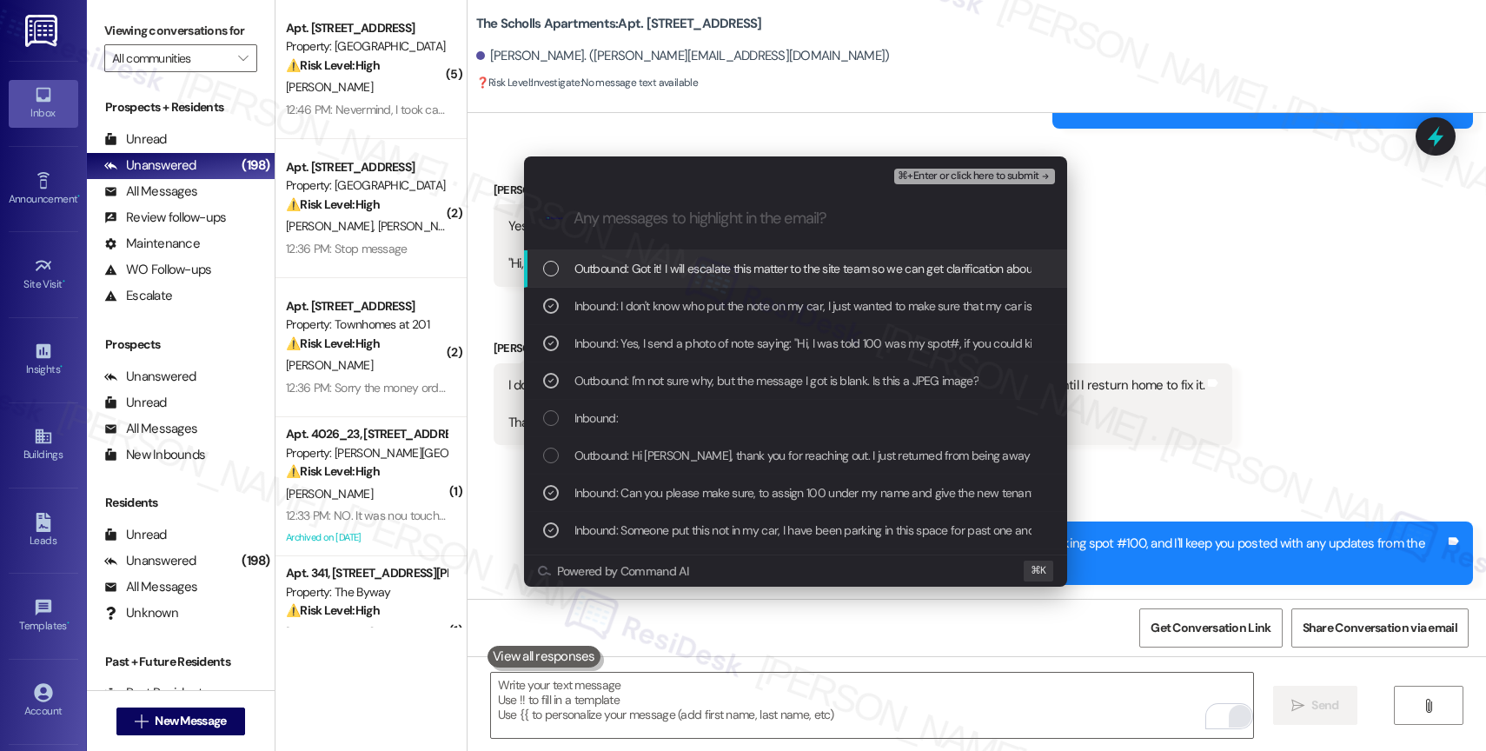
drag, startPoint x: 725, startPoint y: 271, endPoint x: 918, endPoint y: 168, distance: 218.8
click at [728, 270] on span "Outbound: Got it! I will escalate this matter to the site team so we can get cl…" at bounding box center [1045, 268] width 943 height 19
click at [953, 173] on span "⌘+Enter or click here to submit" at bounding box center [967, 176] width 141 height 12
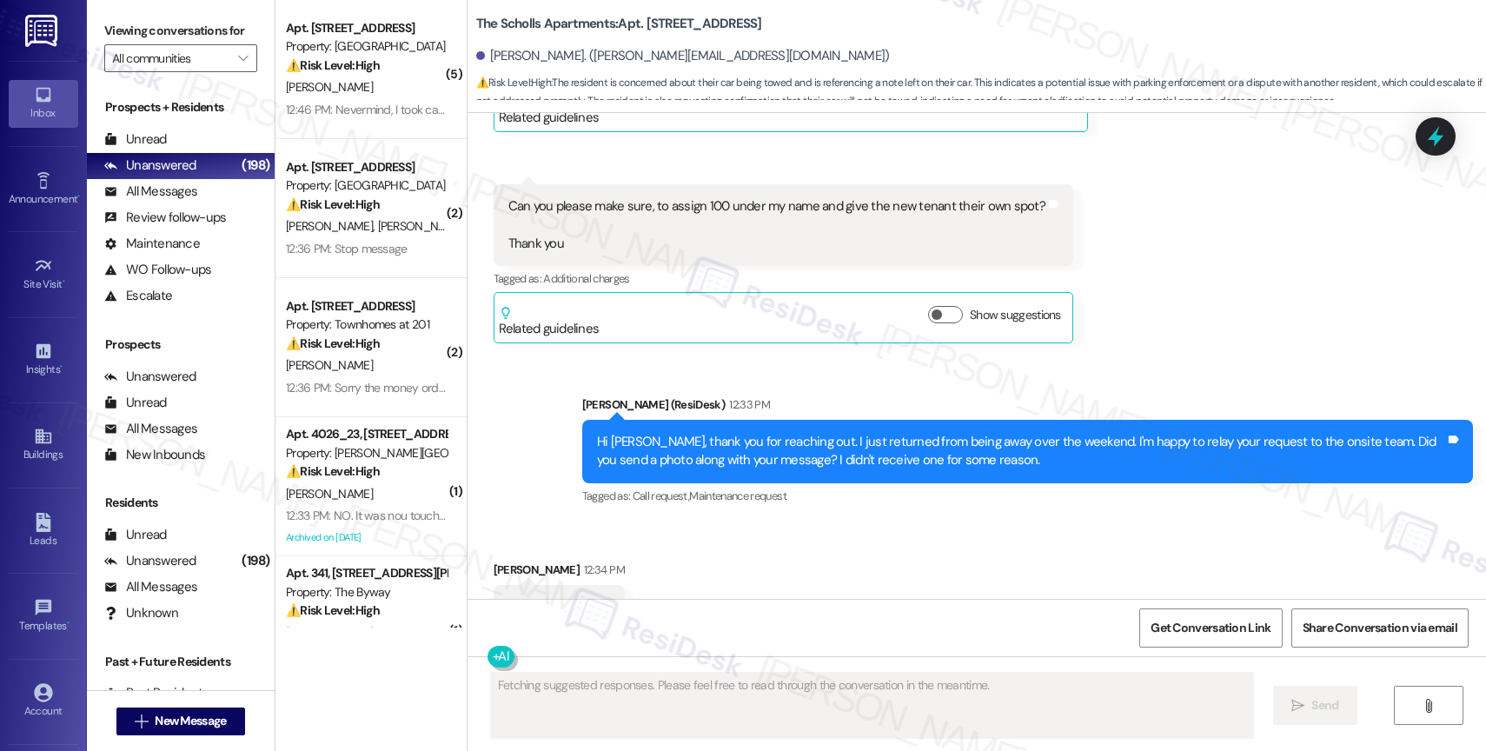
scroll to position [6393, 0]
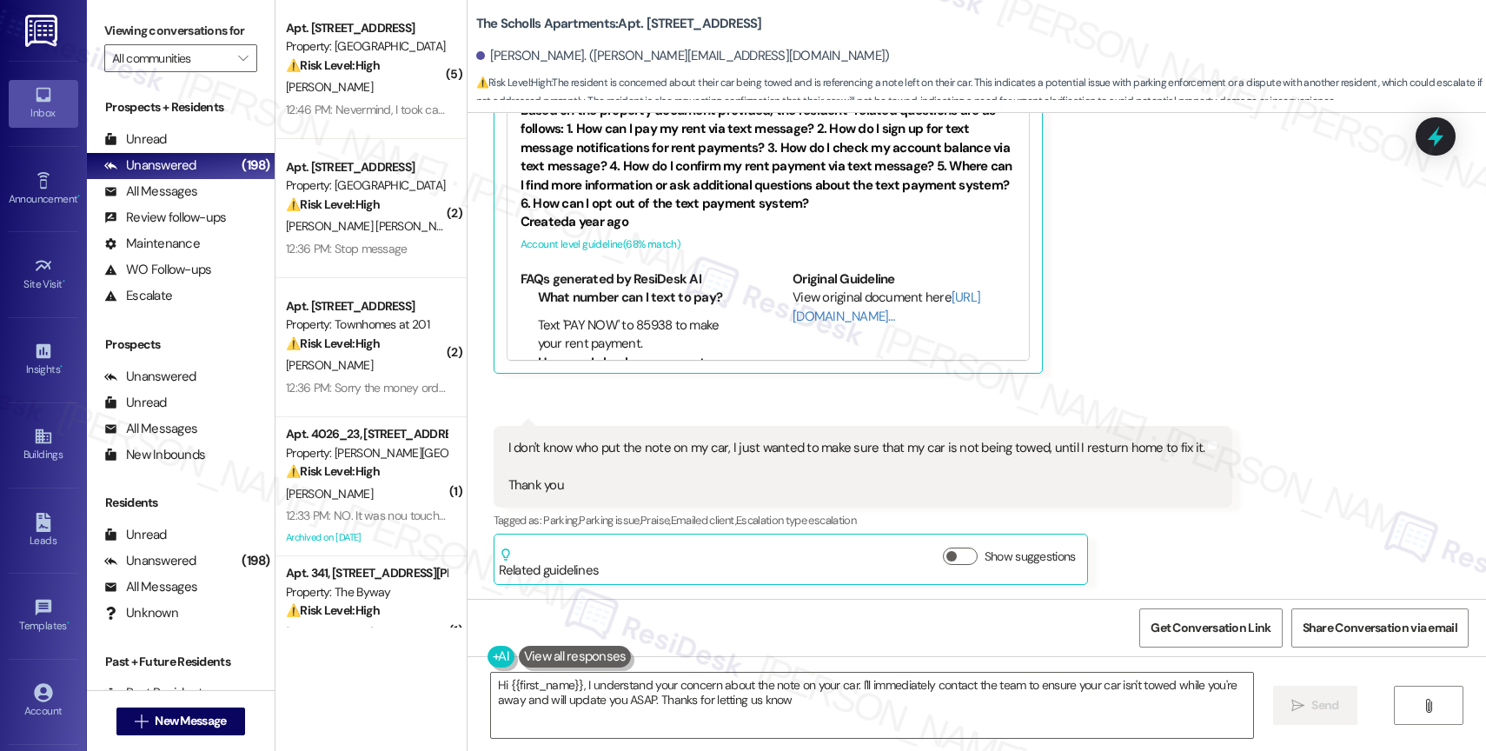
type textarea "Hi {{first_name}}, I understand your concern about the note on your car. I'll i…"
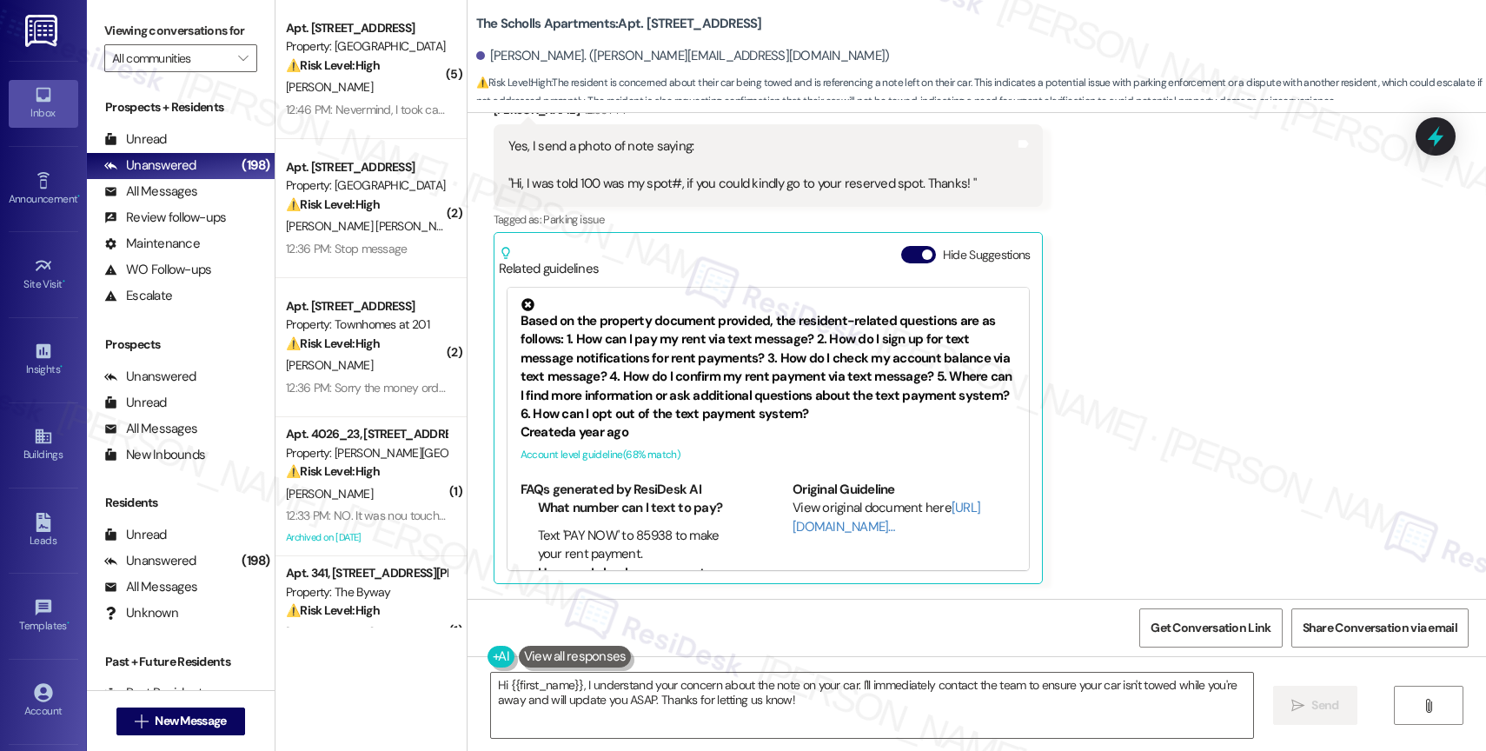
scroll to position [6099, 0]
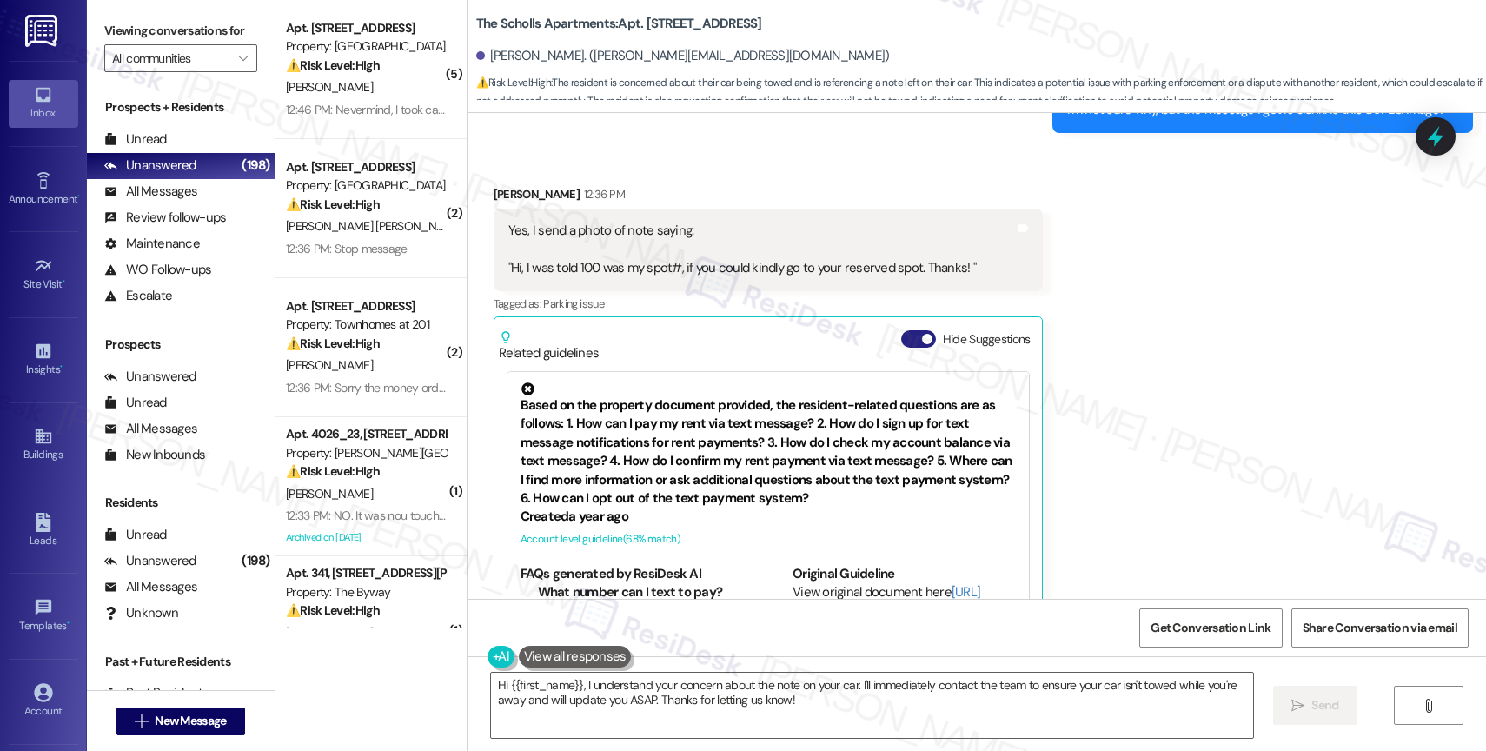
click at [901, 336] on button "Hide Suggestions" at bounding box center [918, 338] width 35 height 17
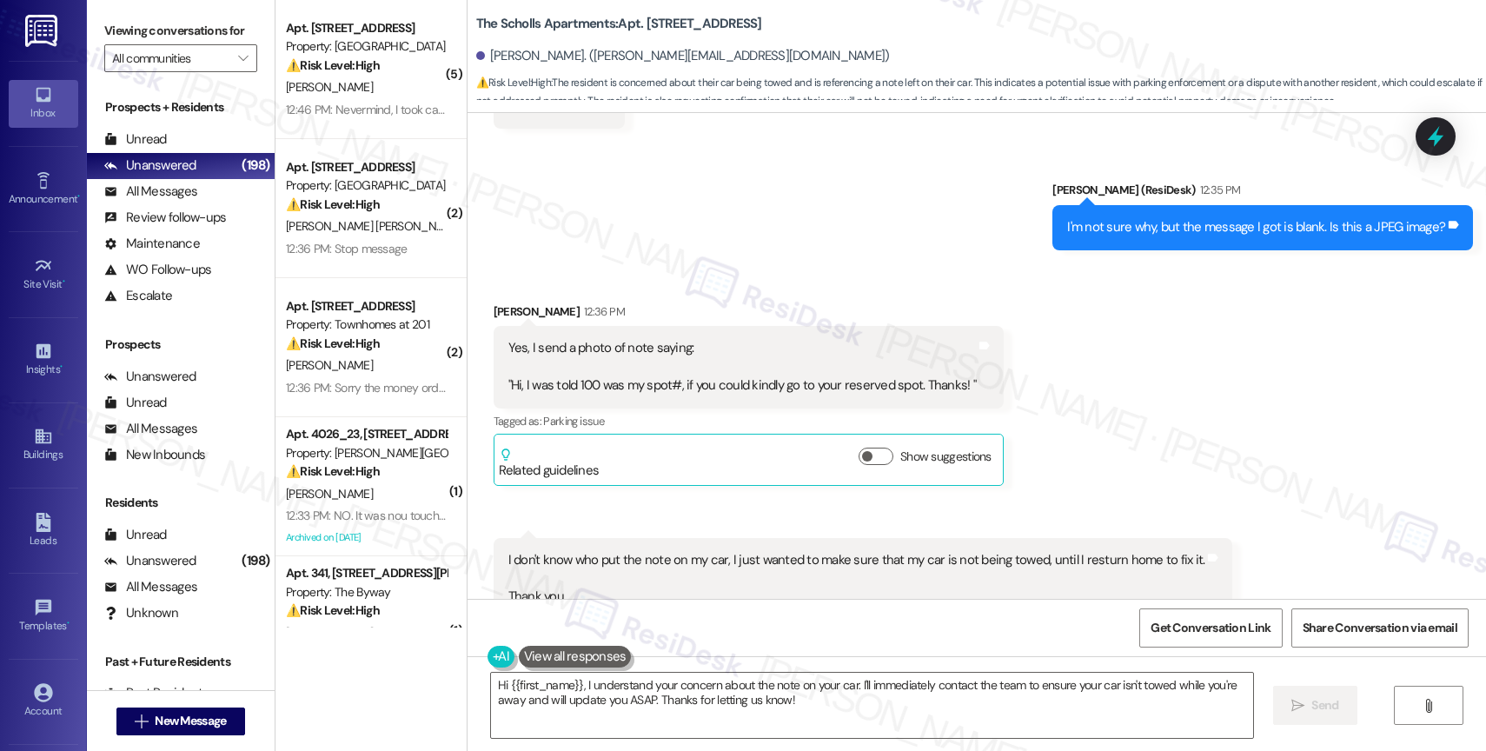
scroll to position [6259, 0]
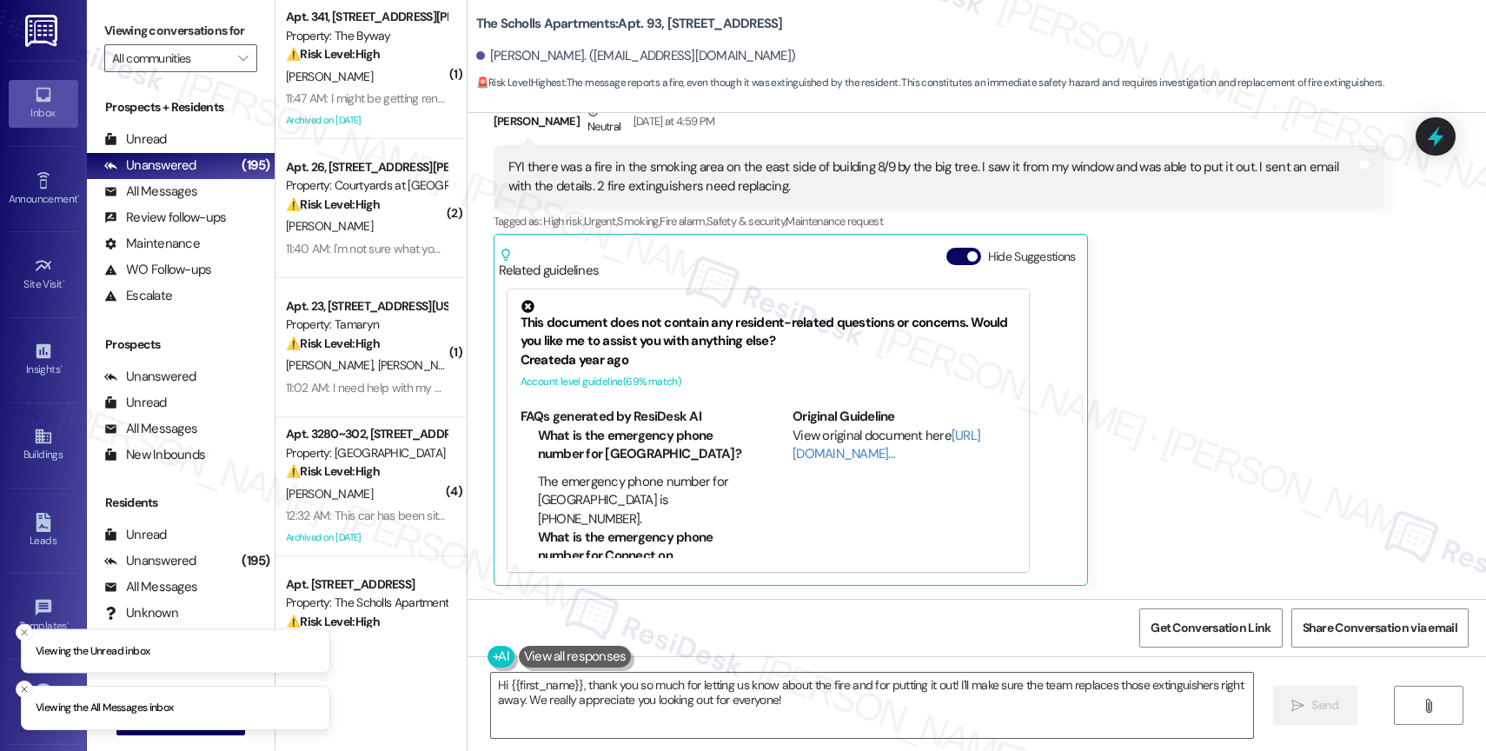
scroll to position [8671, 0]
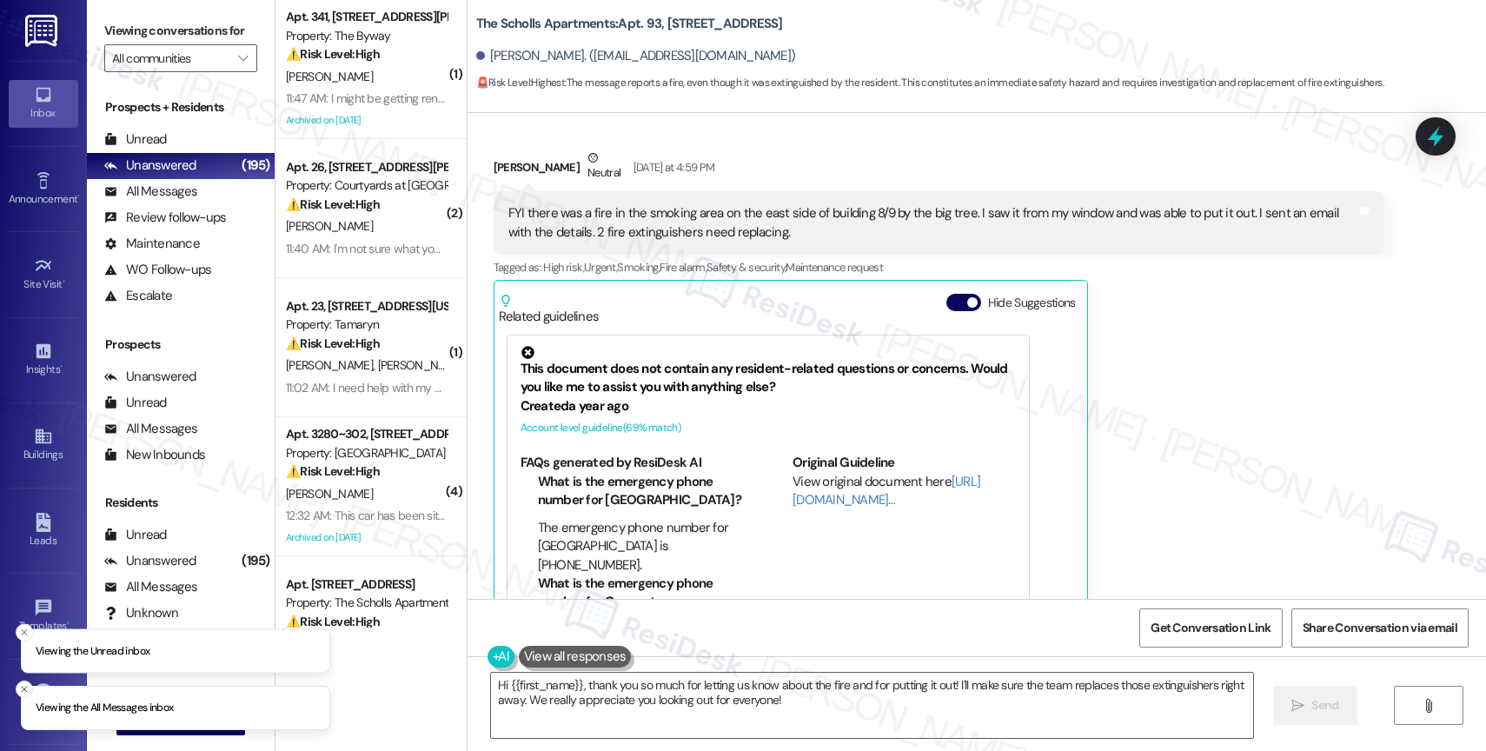
click at [951, 303] on button "Hide Suggestions" at bounding box center [963, 302] width 35 height 17
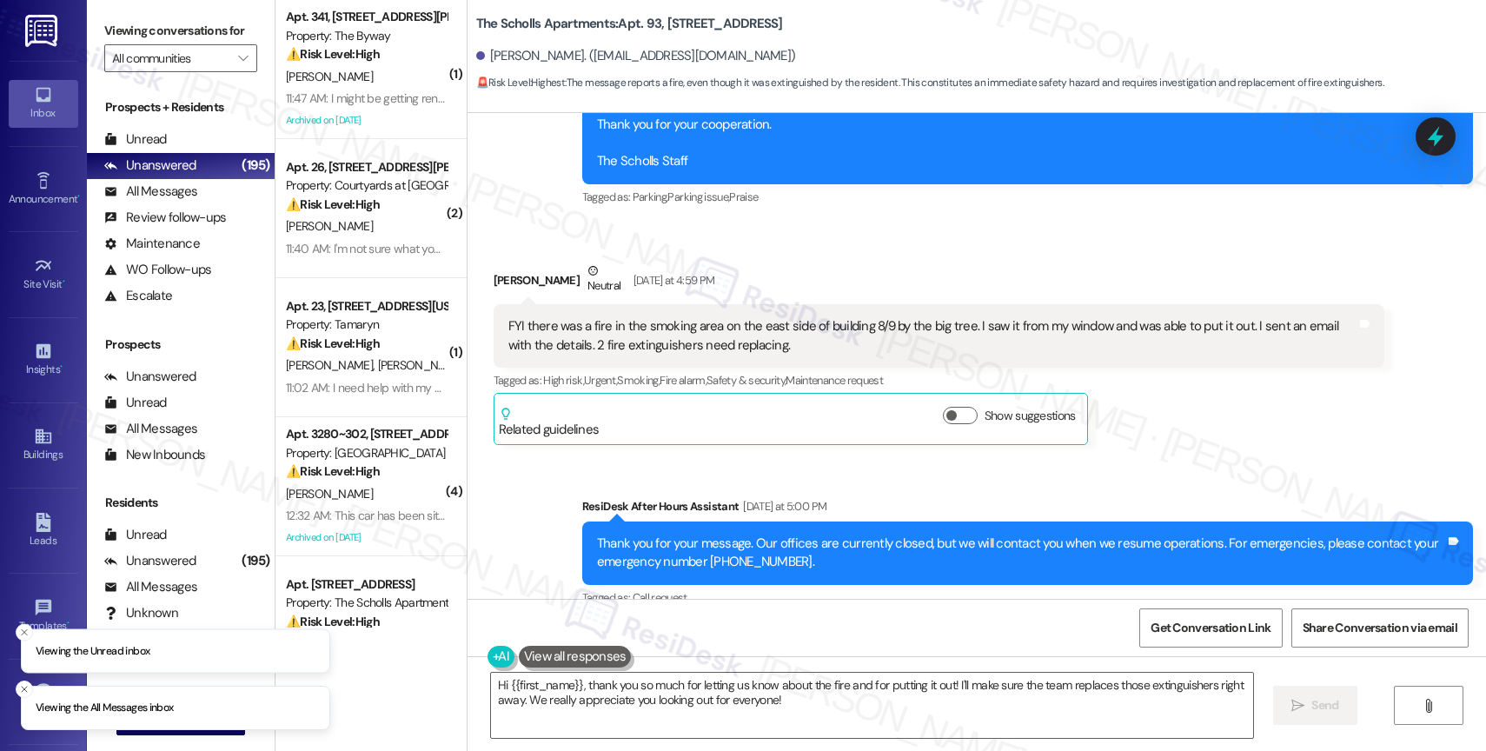
scroll to position [8584, 0]
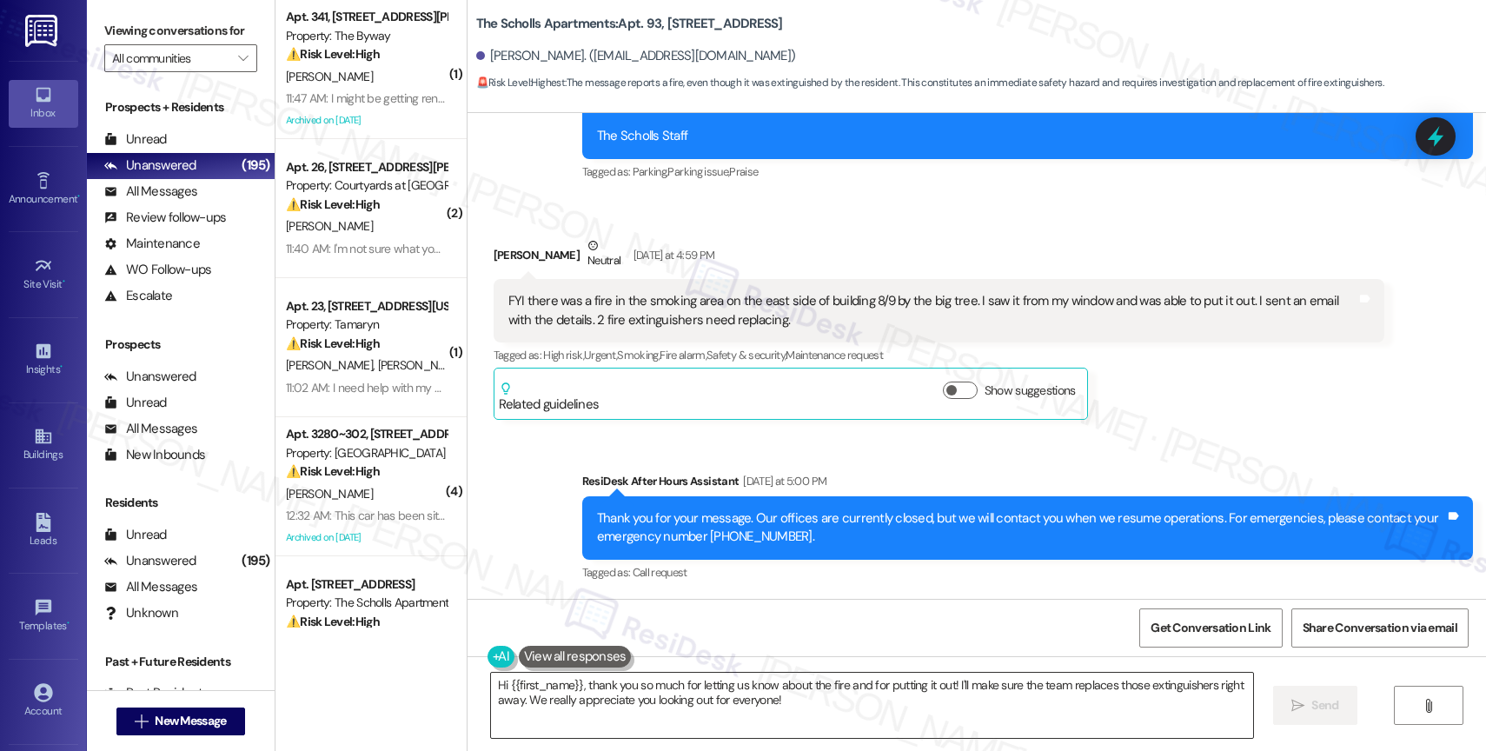
click at [585, 694] on textarea "Hi {{first_name}}, thank you so much for letting us know about the fire and for…" at bounding box center [872, 704] width 762 height 65
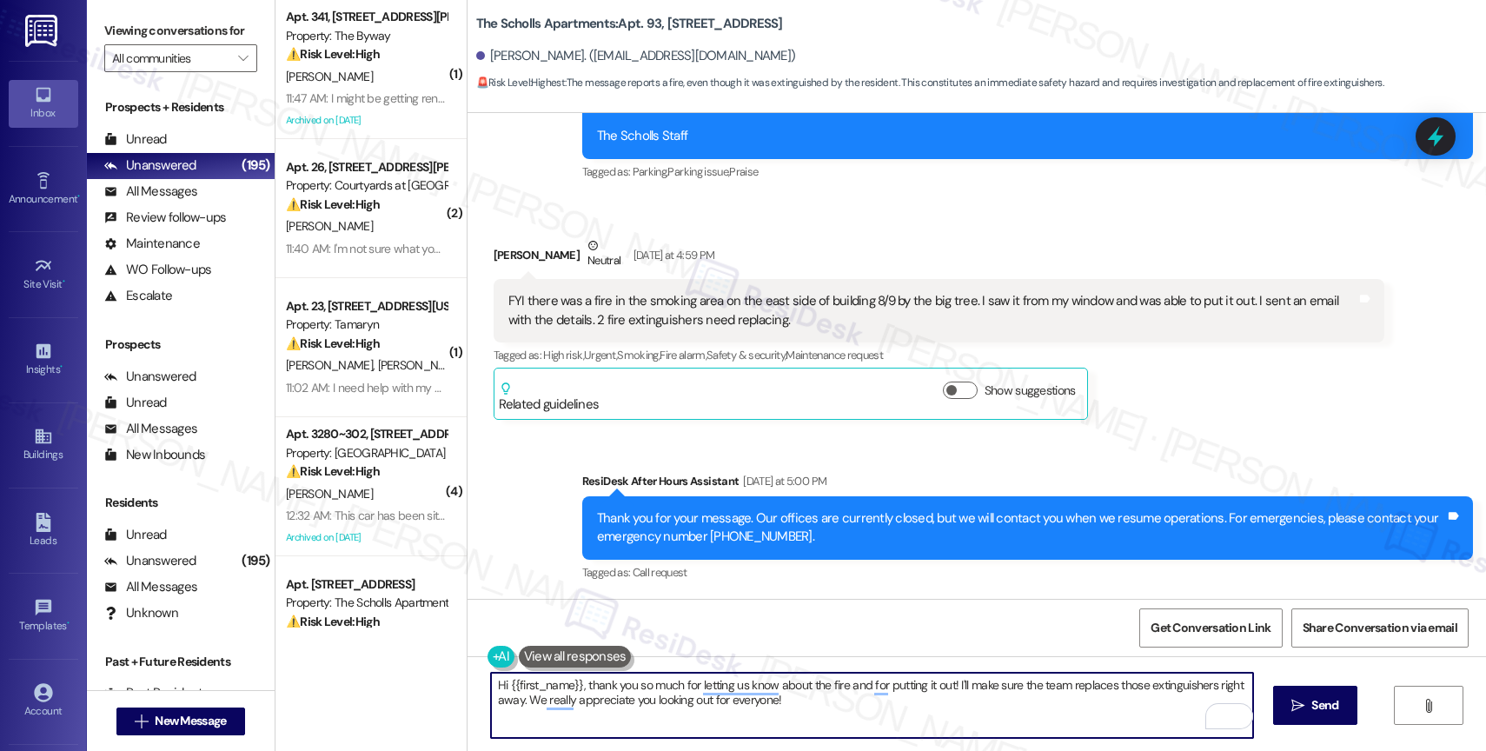
click at [585, 694] on textarea "Hi {{first_name}}, thank you so much for letting us know about the fire and for…" at bounding box center [872, 704] width 762 height 65
click at [679, 694] on textarea "Hi {{first_name}}, thank you so much for letting us know about the fire and for…" at bounding box center [872, 704] width 762 height 65
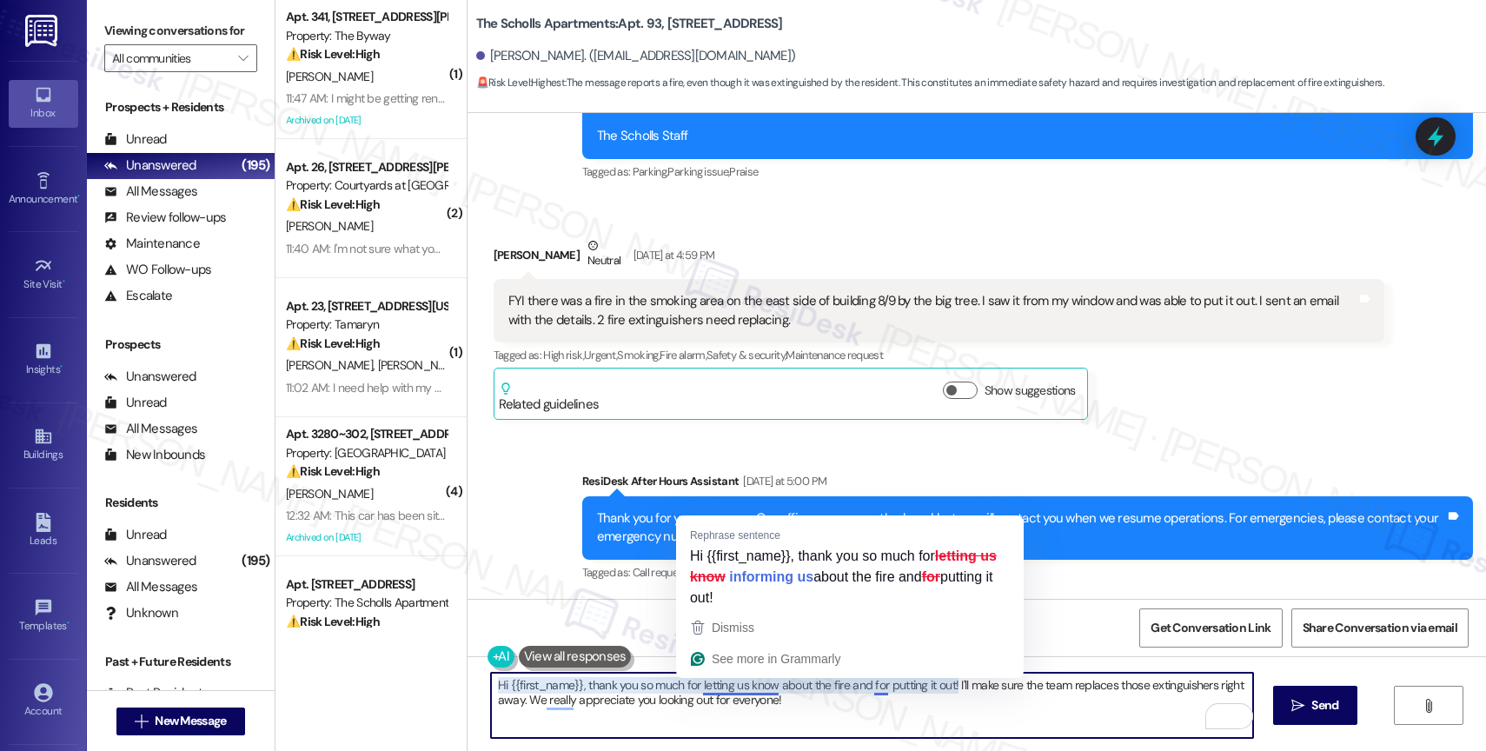
click at [731, 681] on textarea "Hi {{first_name}}, thank you so much for letting us know about the fire and for…" at bounding box center [872, 704] width 762 height 65
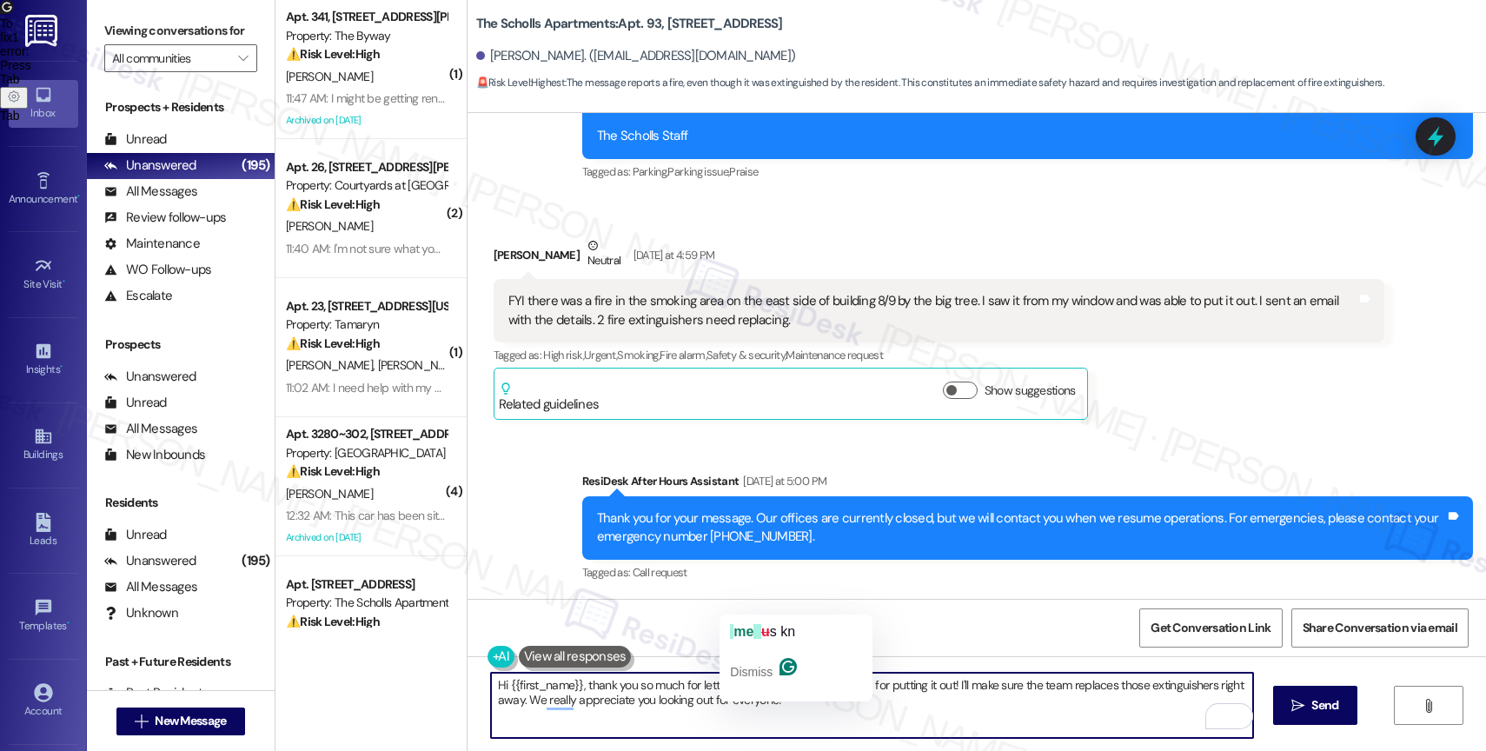
click at [857, 707] on textarea "Hi {{first_name}}, thank you so much for letting us know about the fire and for…" at bounding box center [872, 704] width 762 height 65
click at [786, 707] on textarea "Hi {{first_name}}, thank you so much for informing us about the fire and puttin…" at bounding box center [872, 704] width 762 height 65
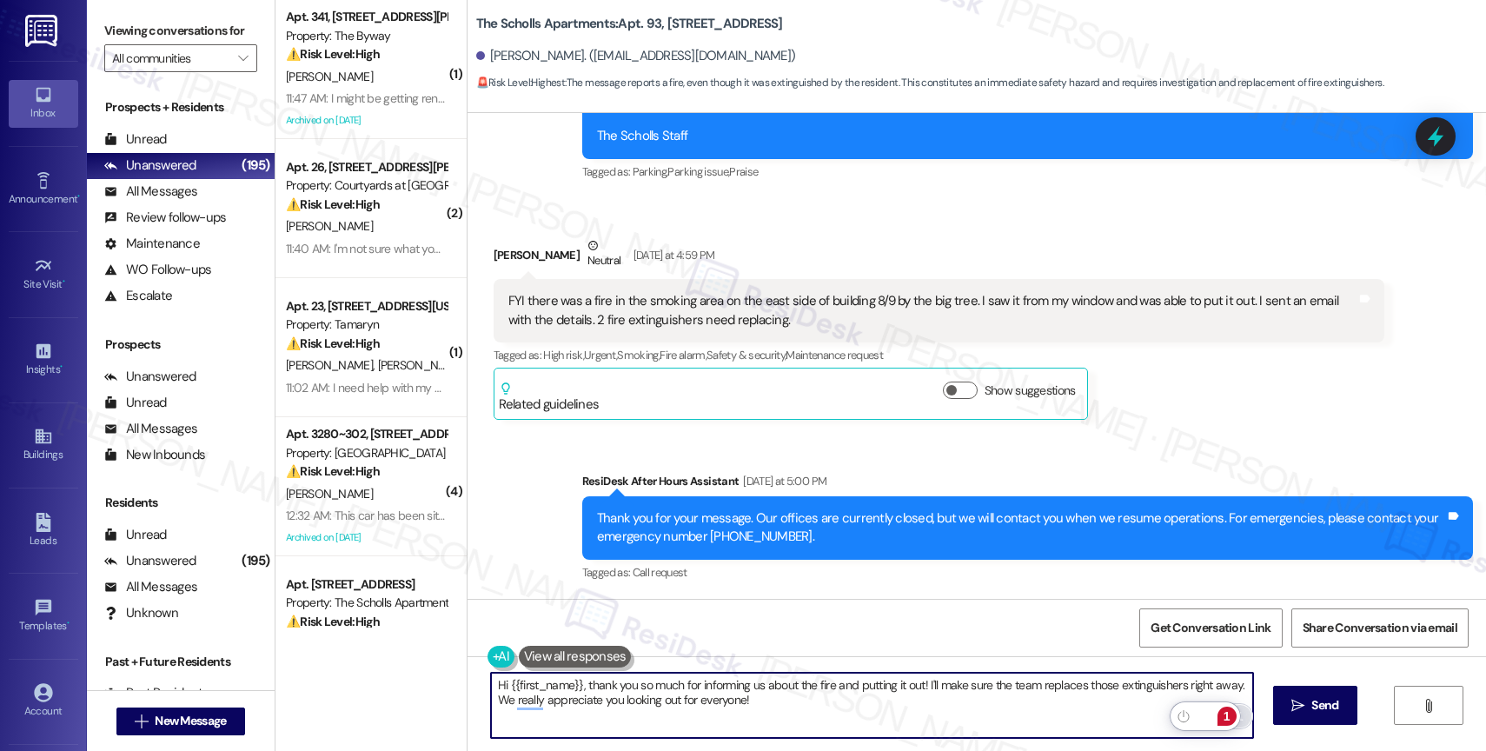
click at [1230, 713] on div "1" at bounding box center [1226, 715] width 19 height 19
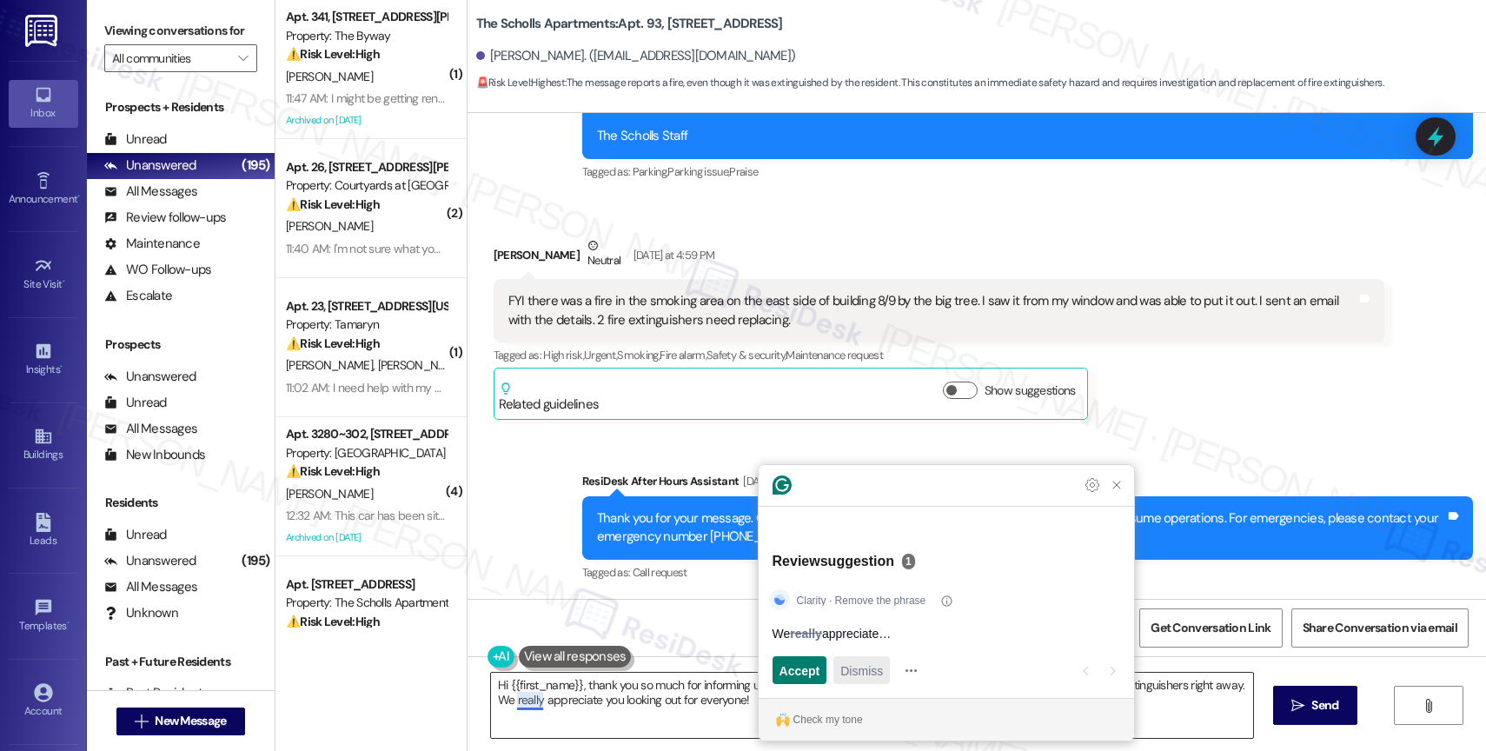
click at [867, 681] on div "Dismiss" at bounding box center [861, 670] width 43 height 28
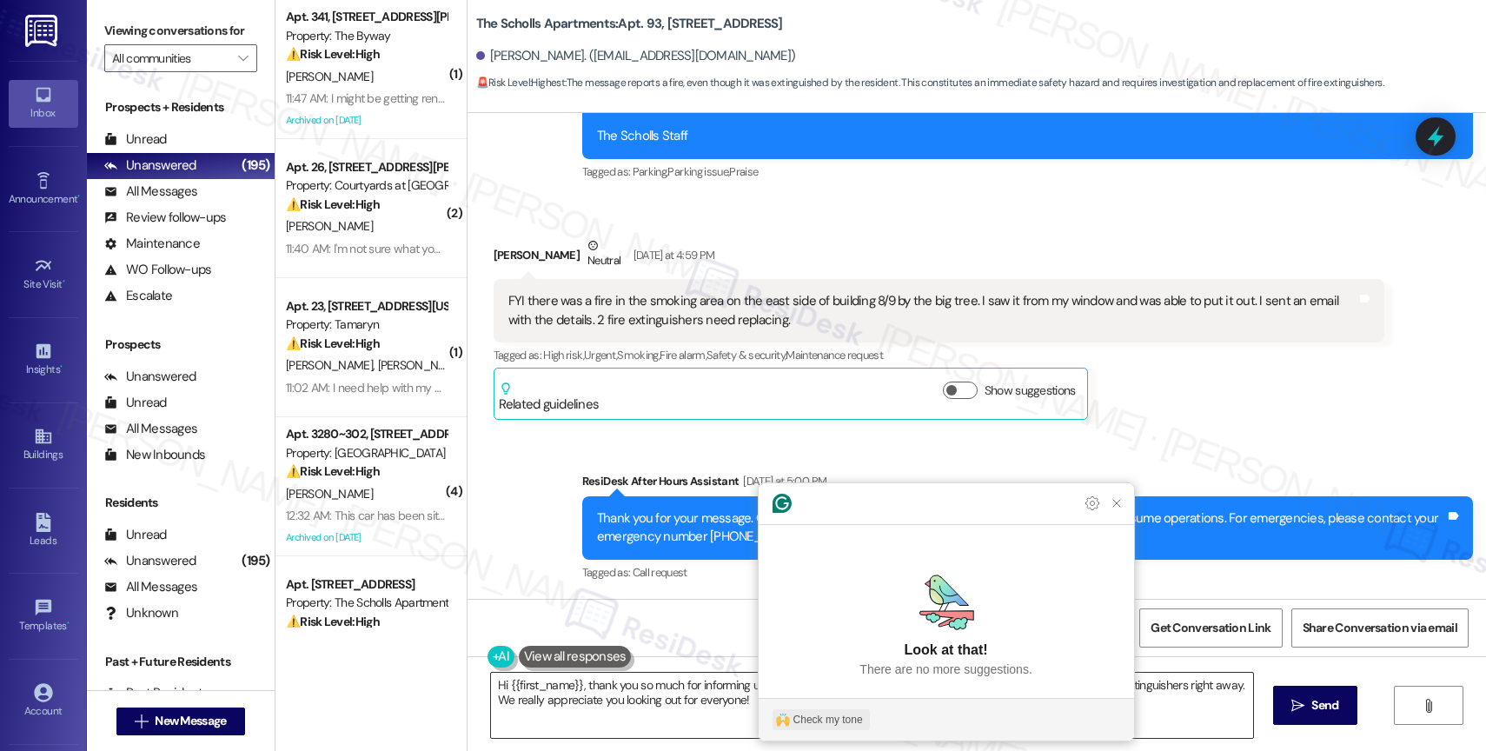
click at [828, 723] on div "Check my tone" at bounding box center [827, 720] width 69 height 16
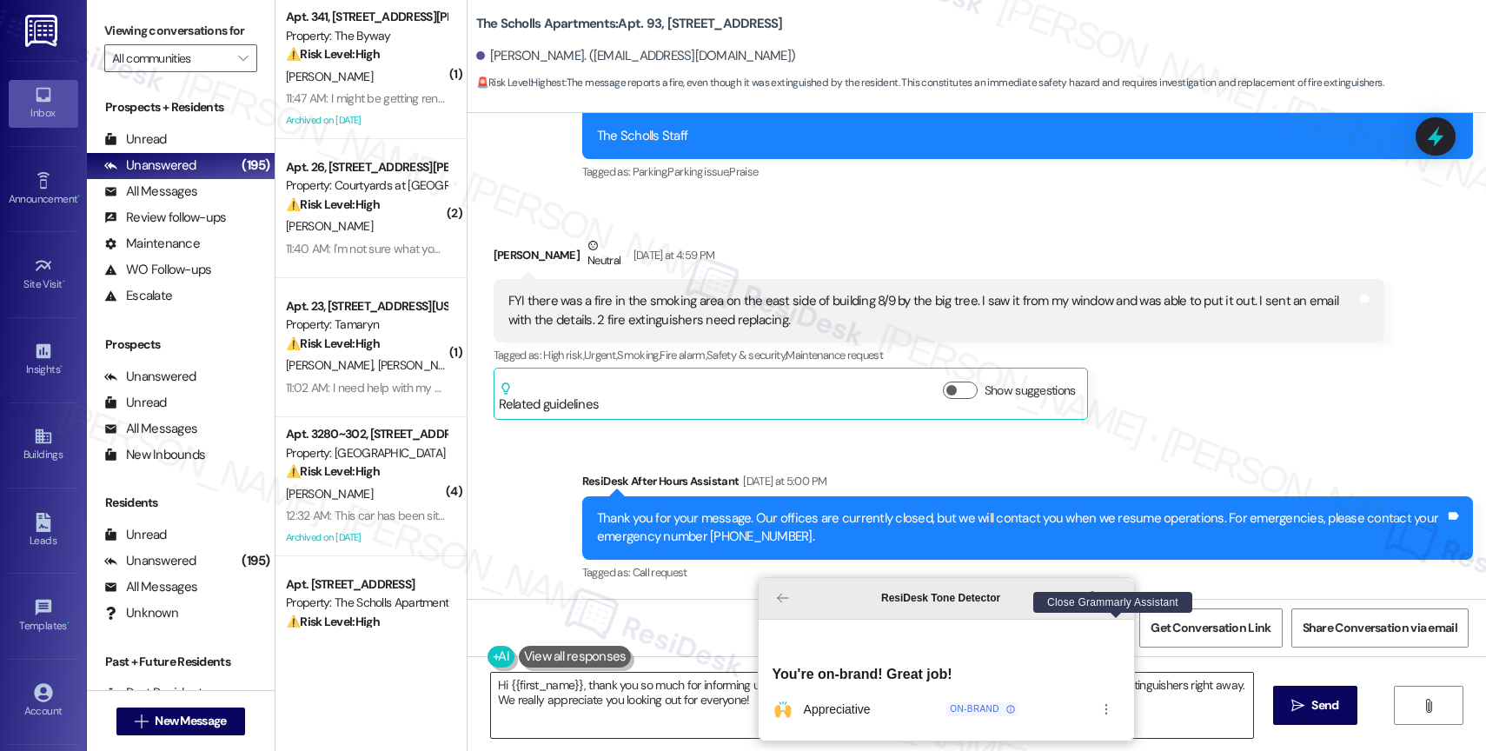
click at [1122, 605] on icon "Close Grammarly Assistant" at bounding box center [1116, 598] width 14 height 14
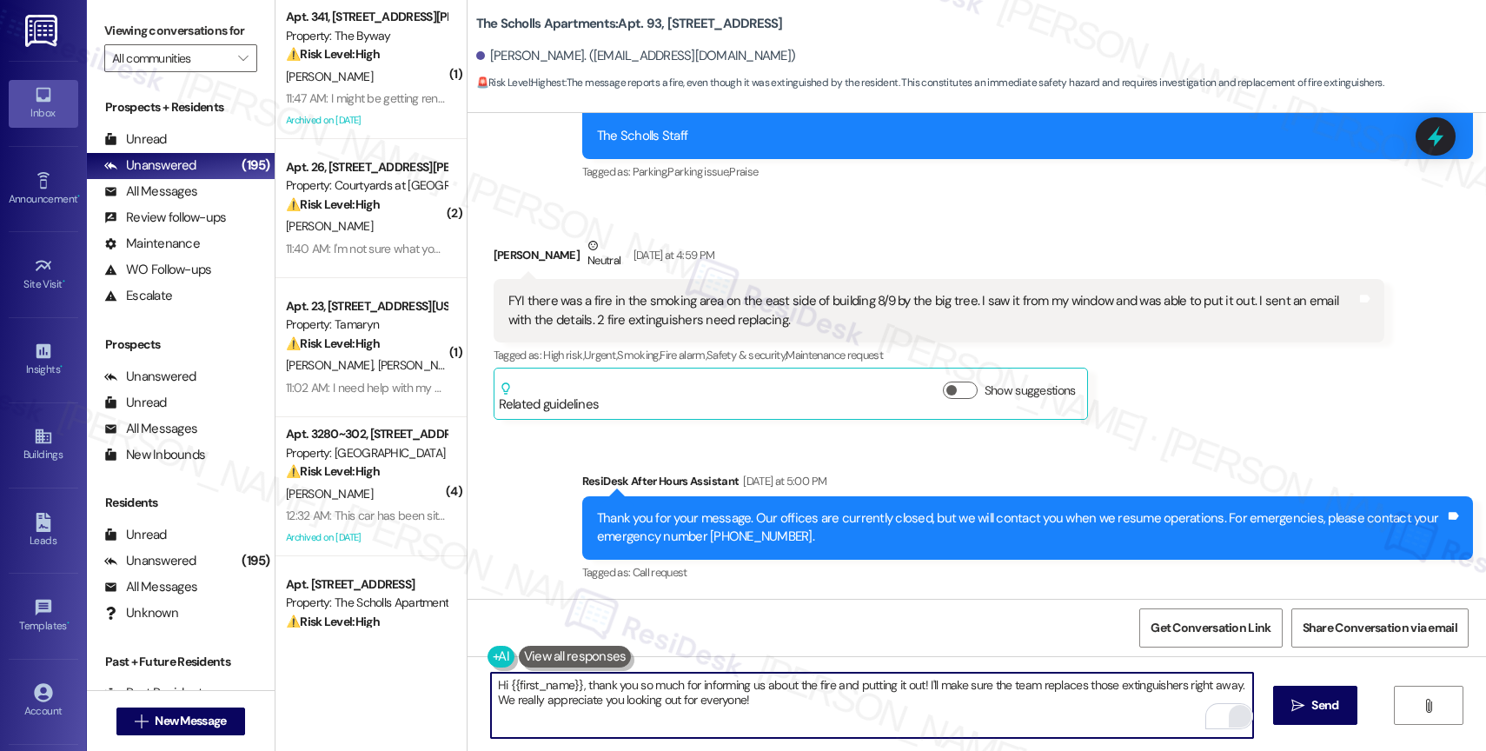
click at [797, 699] on textarea "Hi {{first_name}}, thank you so much for informing us about the fire and puttin…" at bounding box center [872, 704] width 762 height 65
click at [811, 710] on textarea "Hi {{first_name}}, thank you so much for informing us about the fire and puttin…" at bounding box center [872, 704] width 762 height 65
click at [939, 720] on textarea "Hi {{first_name}}, thank you so much for informing us about the fire and puttin…" at bounding box center [872, 704] width 762 height 65
drag, startPoint x: 988, startPoint y: 684, endPoint x: 1009, endPoint y: 723, distance: 44.3
click at [1009, 723] on textarea "Hi {{first_name}}, thank you so much for informing us about the fire and puttin…" at bounding box center [872, 704] width 762 height 65
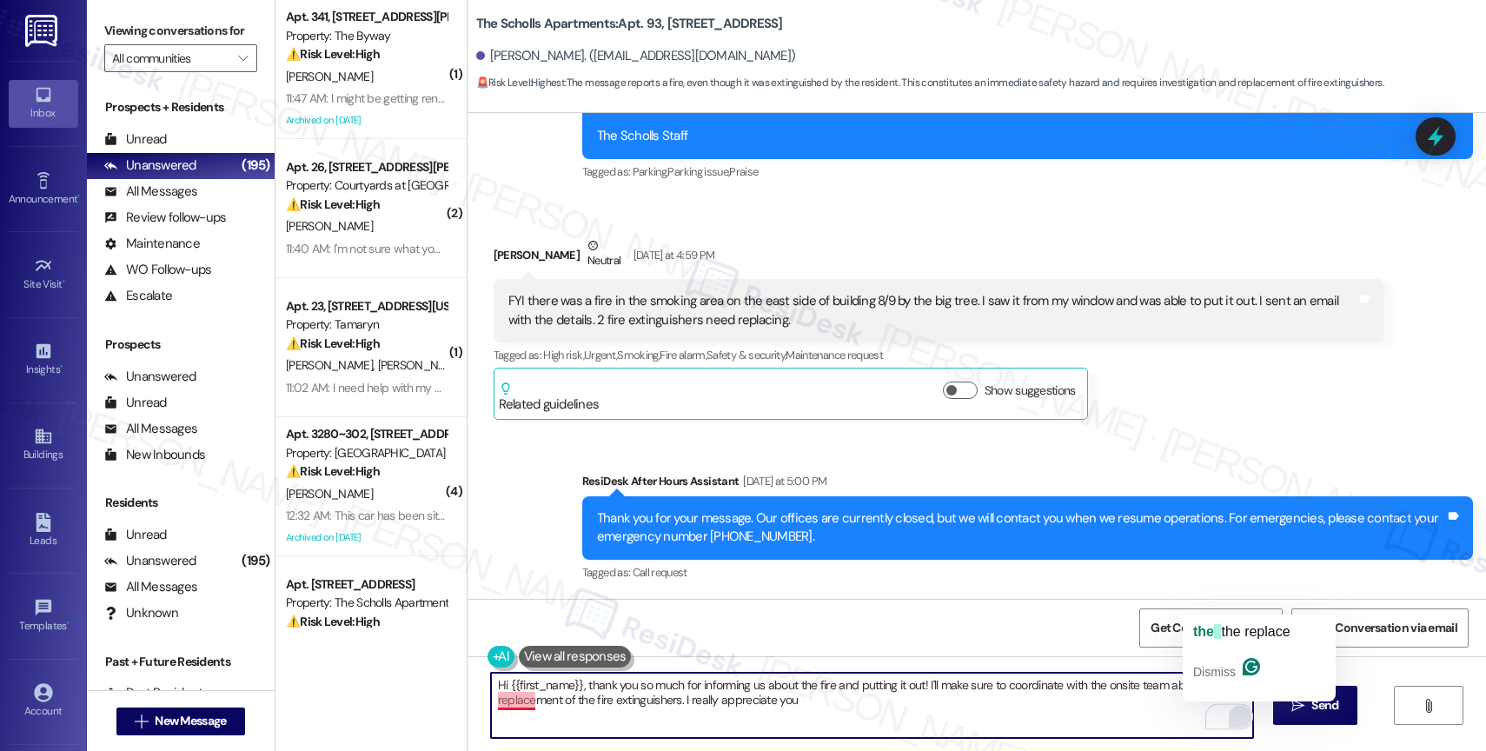
click at [1023, 716] on textarea "Hi {{first_name}}, thank you so much for informing us about the fire and puttin…" at bounding box center [872, 704] width 762 height 65
drag, startPoint x: 917, startPoint y: 682, endPoint x: 923, endPoint y: 698, distance: 16.8
click at [923, 698] on textarea "Hi {{first_name}}, thank you so much for informing us about the fire and puttin…" at bounding box center [872, 704] width 762 height 65
click at [855, 715] on textarea "Hi {{first_name}}, thank you so much for informing us about the fire and puttin…" at bounding box center [872, 704] width 762 height 65
click at [730, 705] on textarea "Hi {{first_name}}, thank you so much for informing us about the fire and puttin…" at bounding box center [872, 704] width 762 height 65
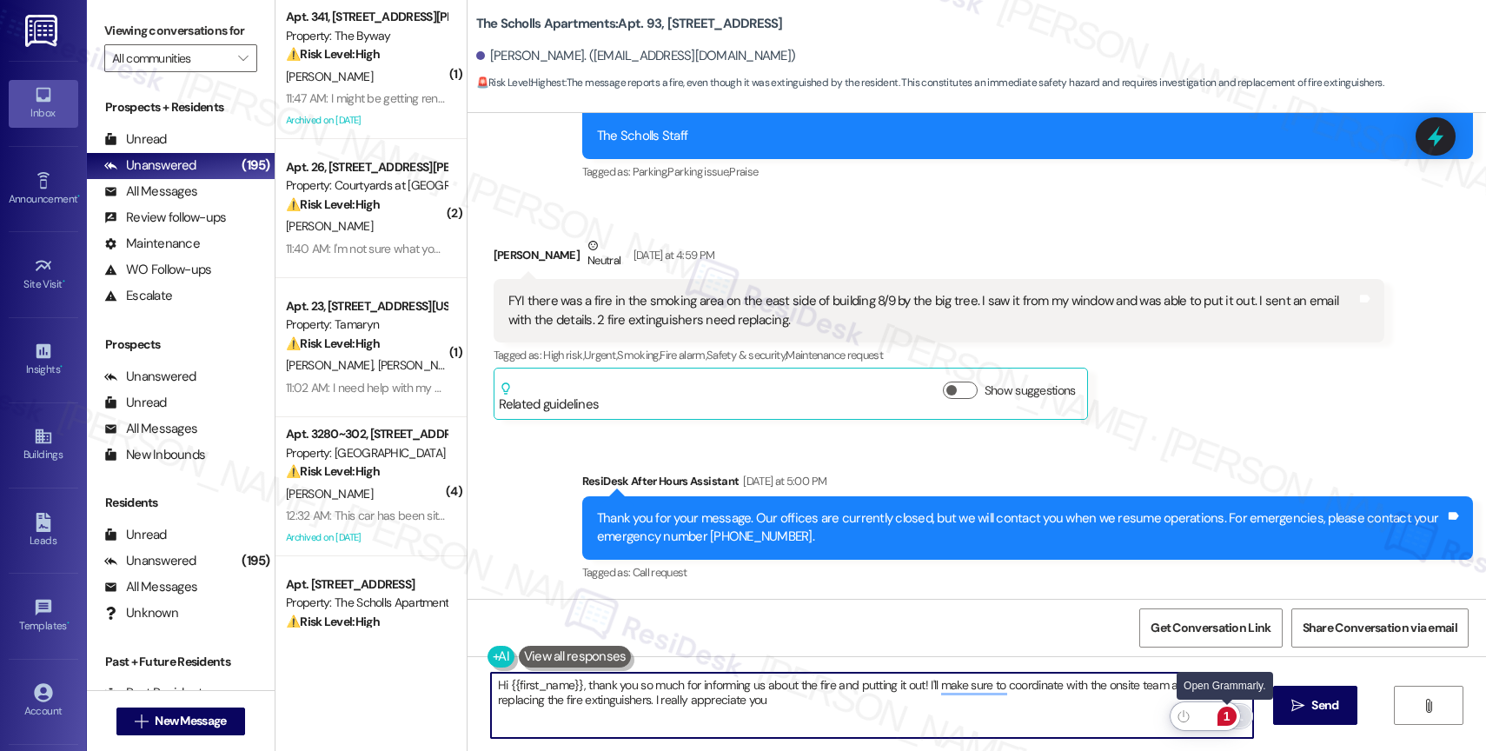
click at [1223, 715] on div "1" at bounding box center [1226, 715] width 19 height 19
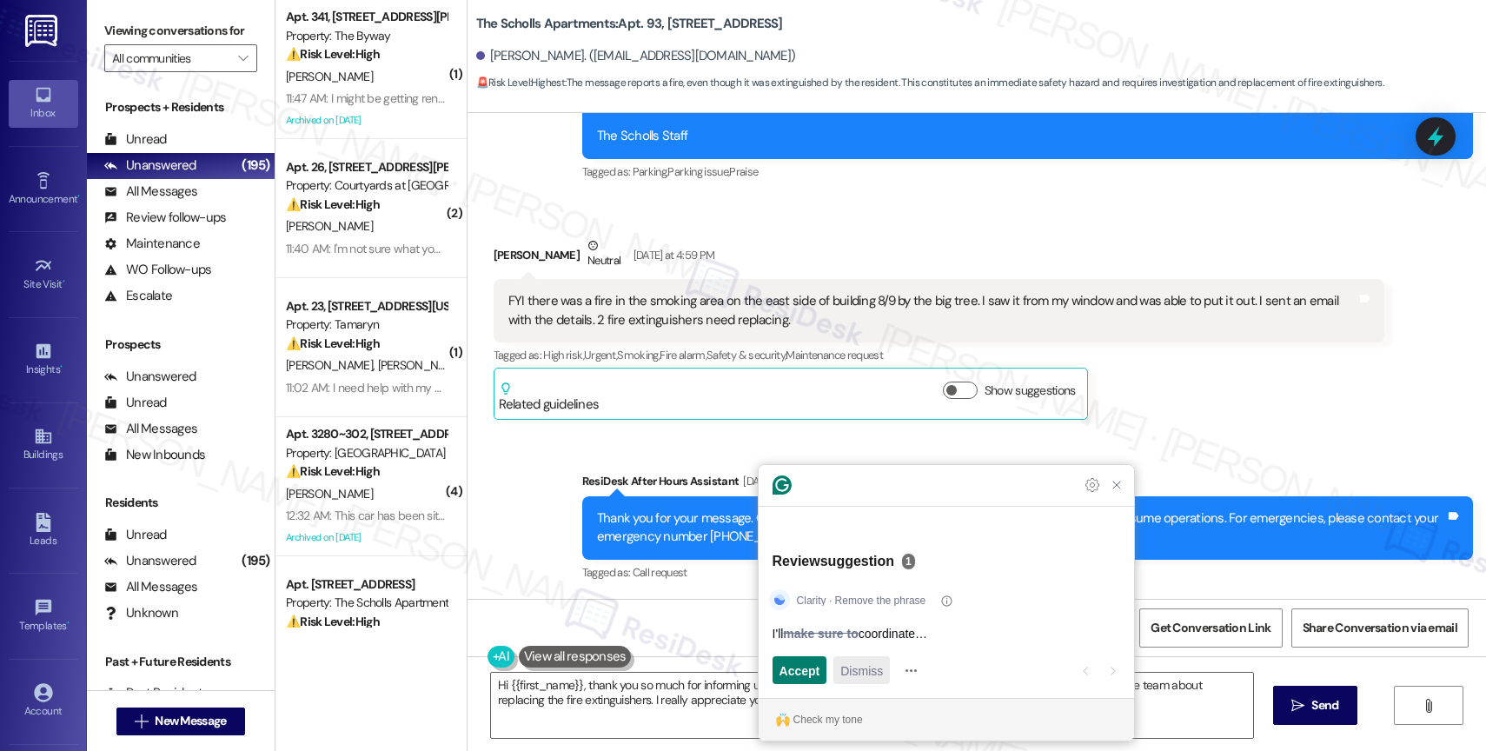
click at [846, 667] on span "Dismiss" at bounding box center [861, 670] width 43 height 18
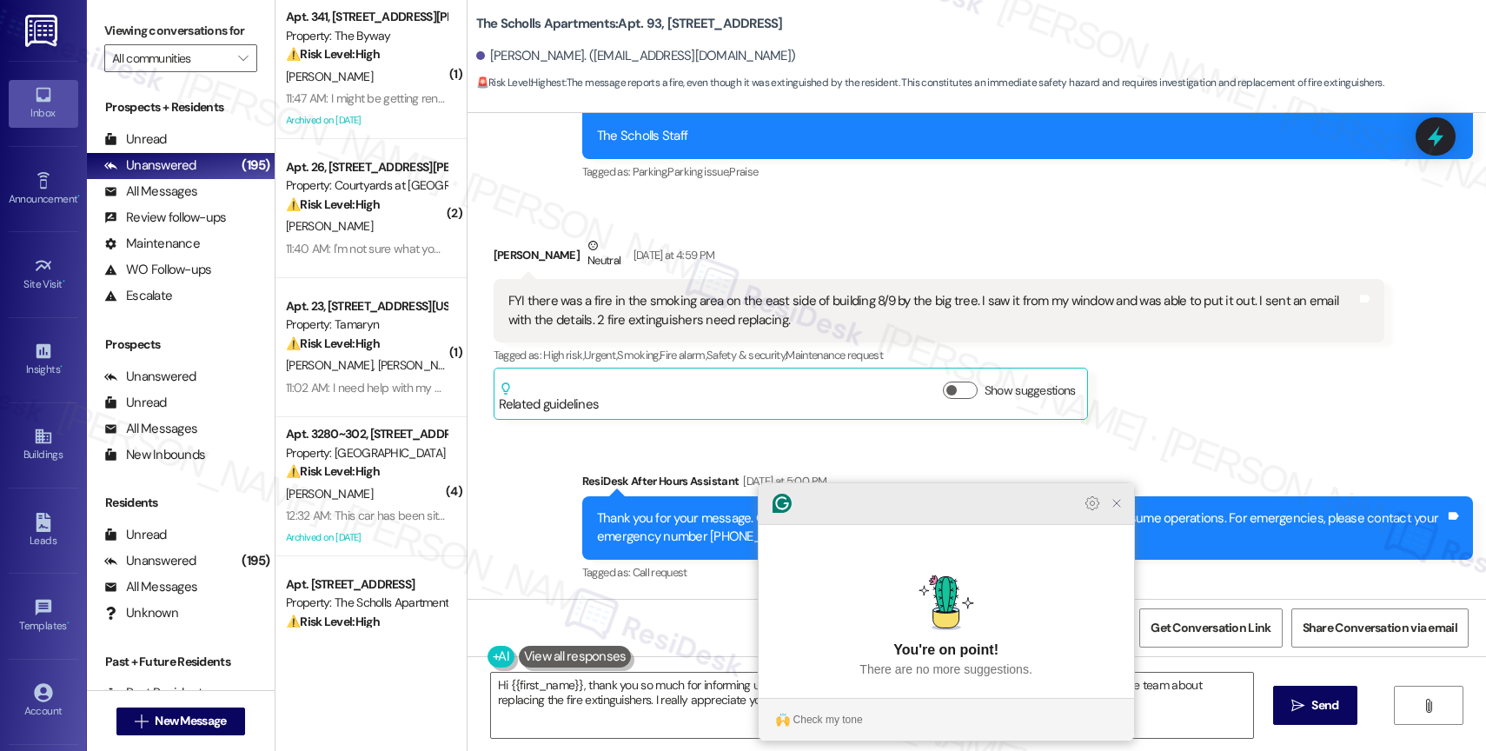
click at [1118, 510] on icon "Close Grammarly Assistant" at bounding box center [1116, 503] width 14 height 14
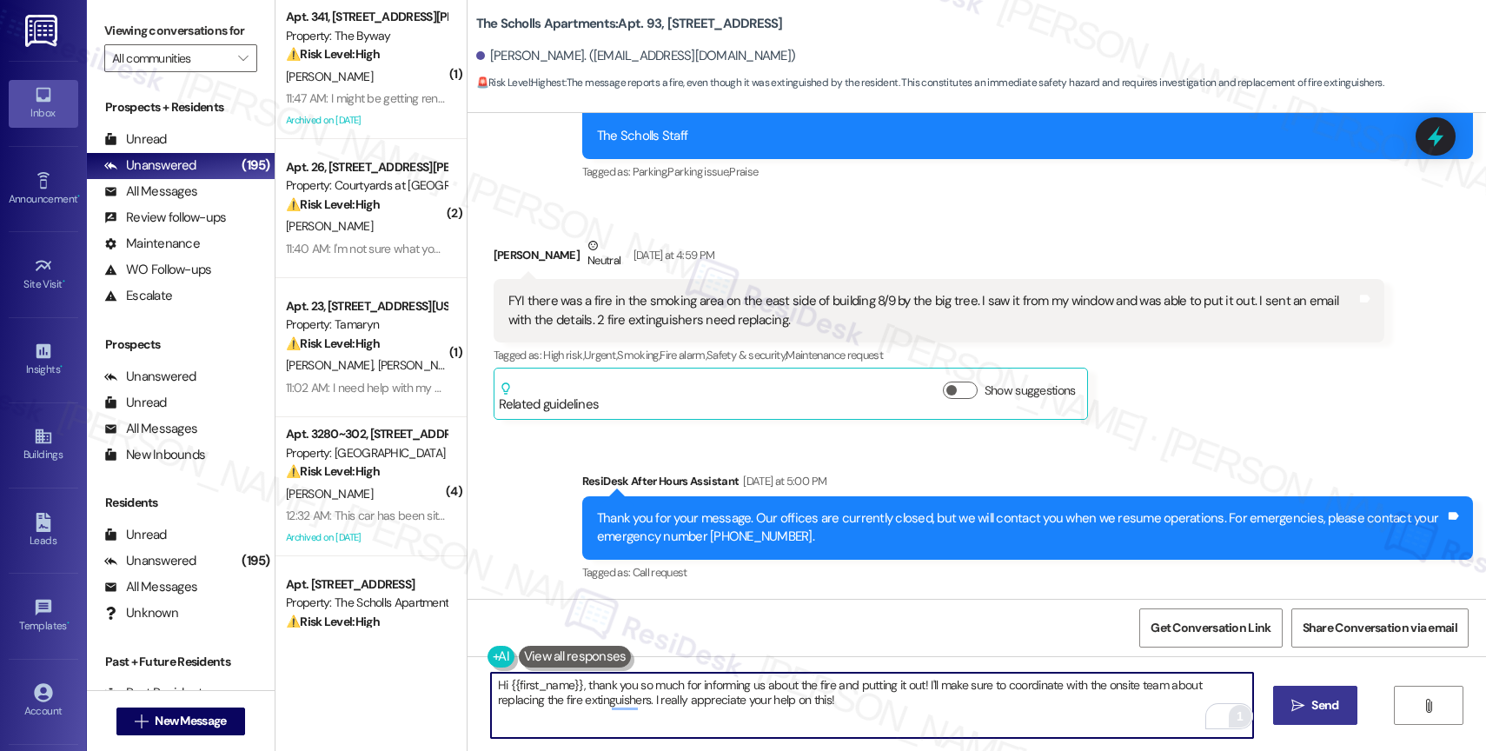
type textarea "Hi {{first_name}}, thank you so much for informing us about the fire and puttin…"
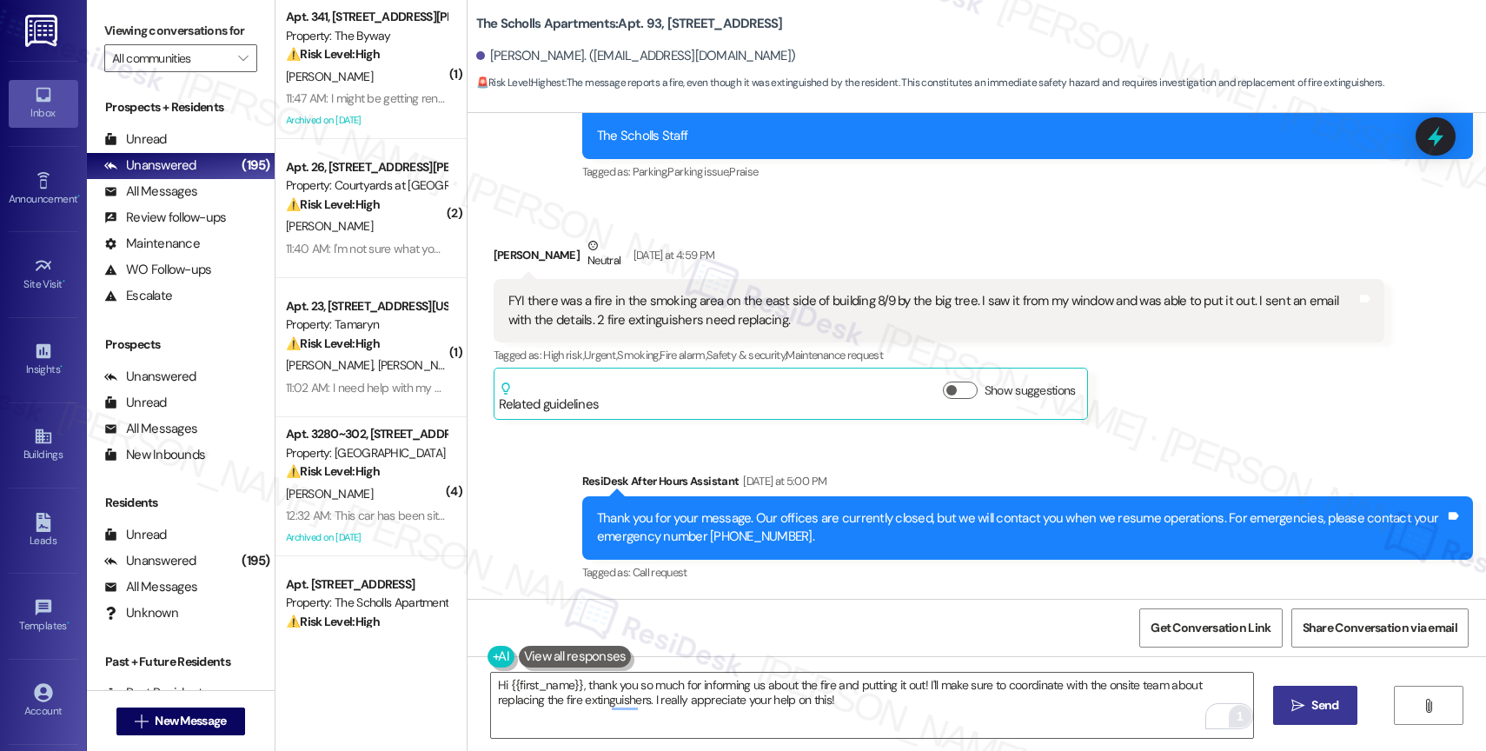
click at [1330, 711] on span "Send" at bounding box center [1324, 705] width 27 height 18
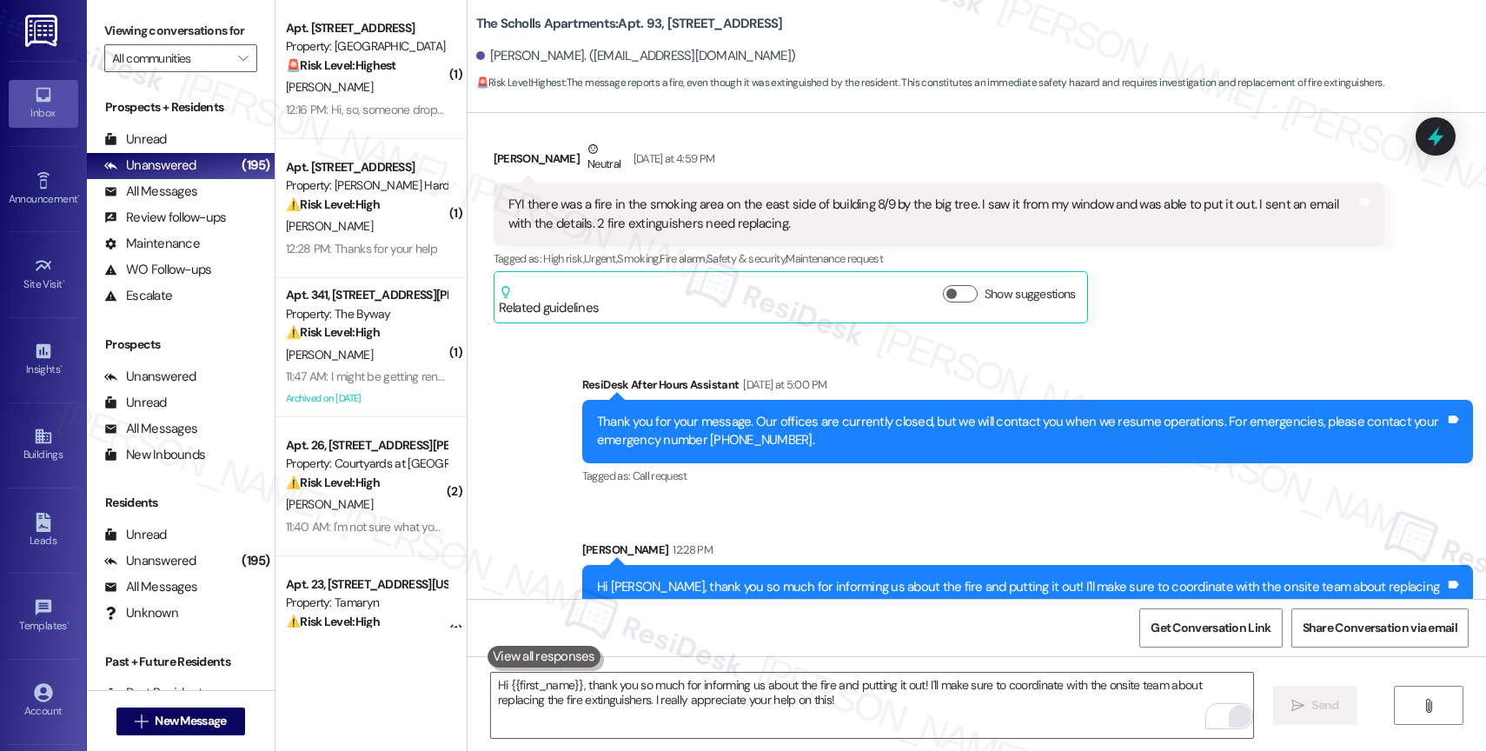
scroll to position [8676, 0]
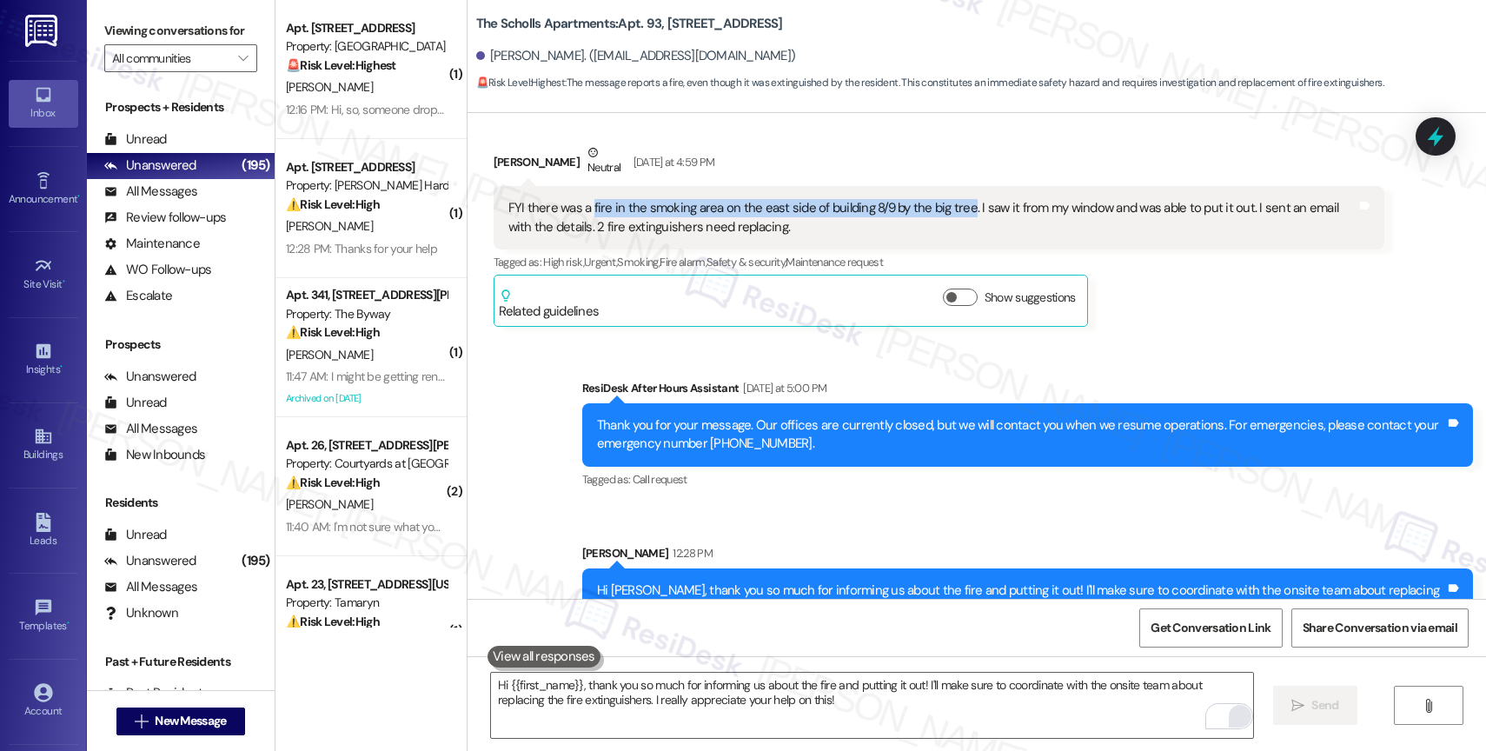
drag, startPoint x: 577, startPoint y: 204, endPoint x: 950, endPoint y: 205, distance: 373.6
click at [950, 205] on div "FYI there was a fire in the smoking area on the east side of building 8/9 by th…" at bounding box center [932, 217] width 848 height 37
copy div "fire in the smoking area on the east side of building 8/9 by the big tree"
click at [822, 356] on div "Sent via SMS ResiDesk After Hours Assistant Yesterday at 5:00 PM Thank you for …" at bounding box center [976, 492] width 1018 height 305
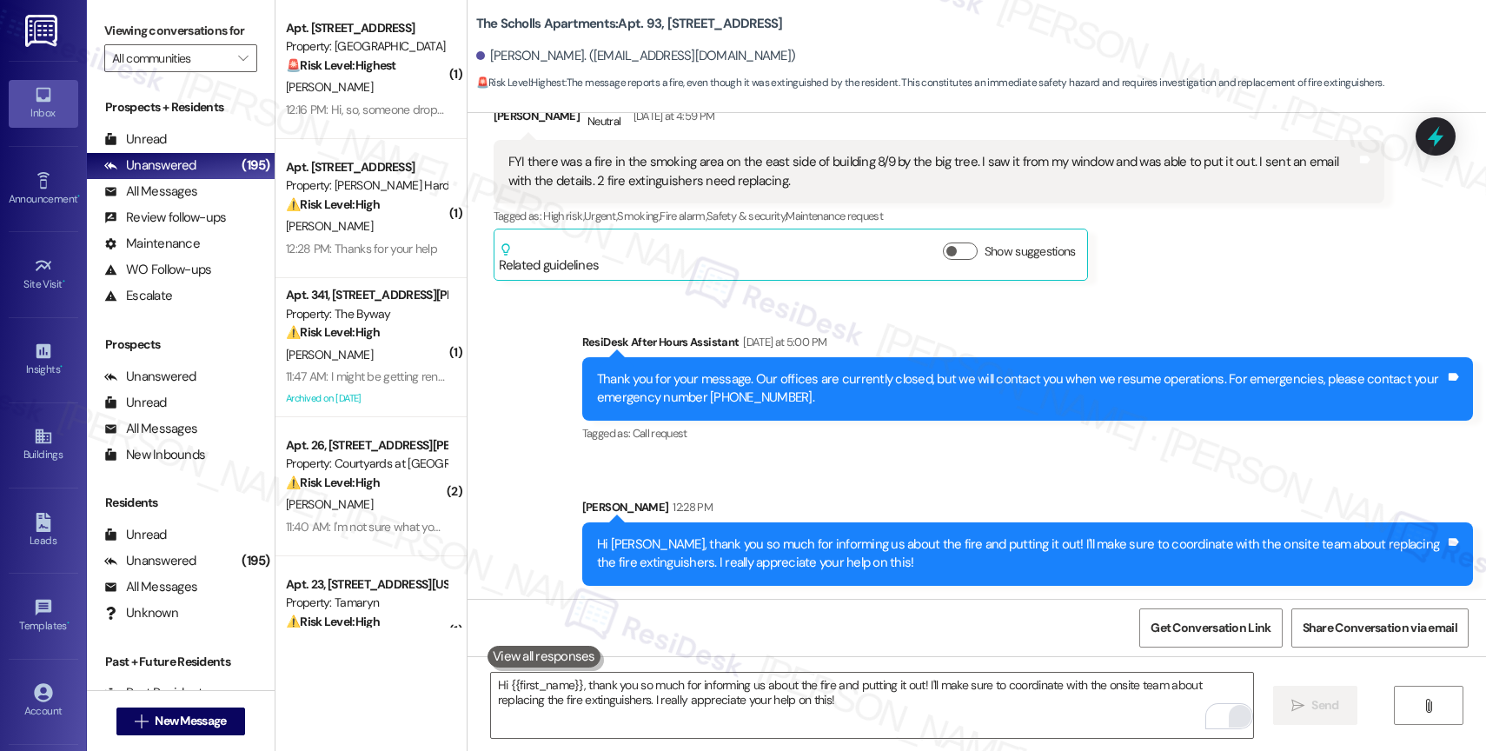
scroll to position [8724, 0]
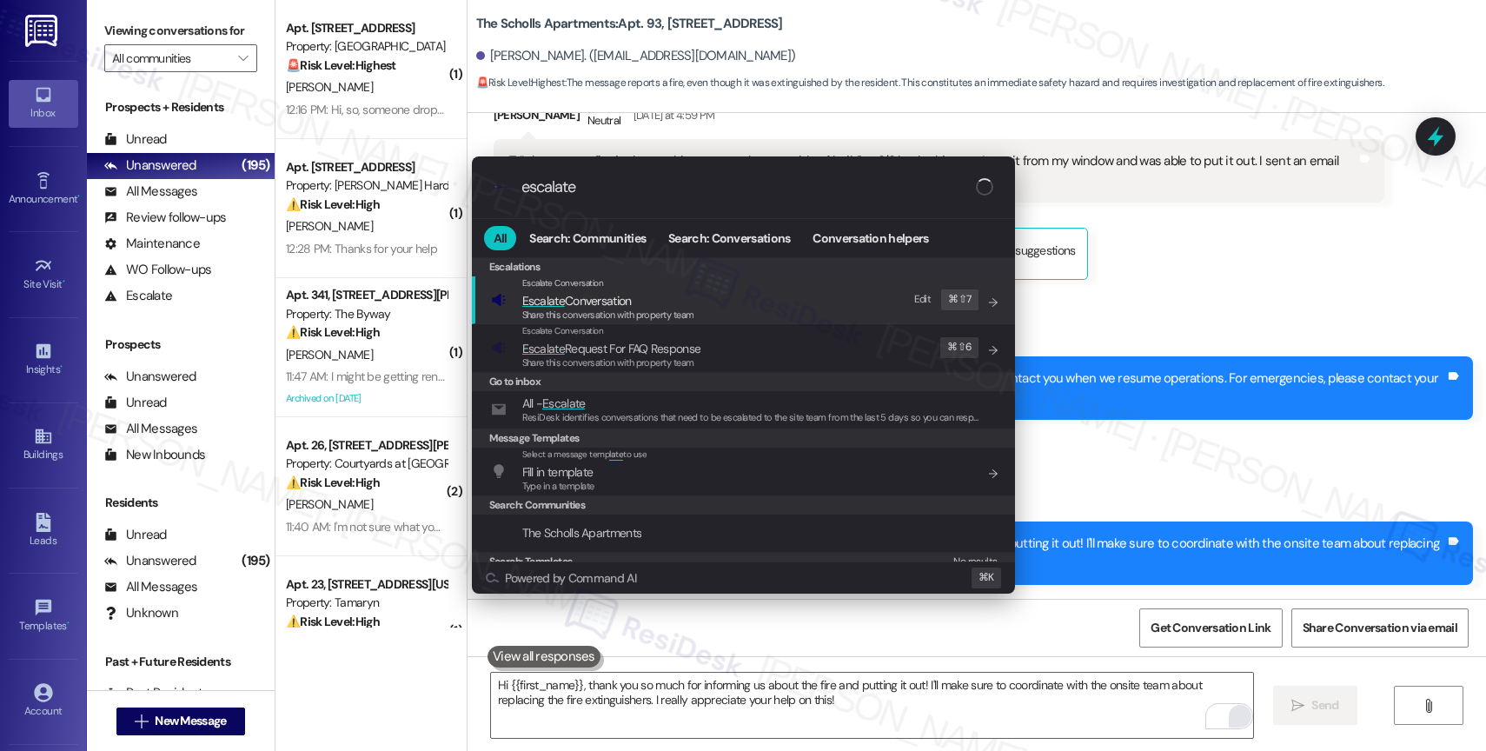
type input "escalate"
click at [626, 297] on span "Escalate Conversation" at bounding box center [576, 301] width 109 height 16
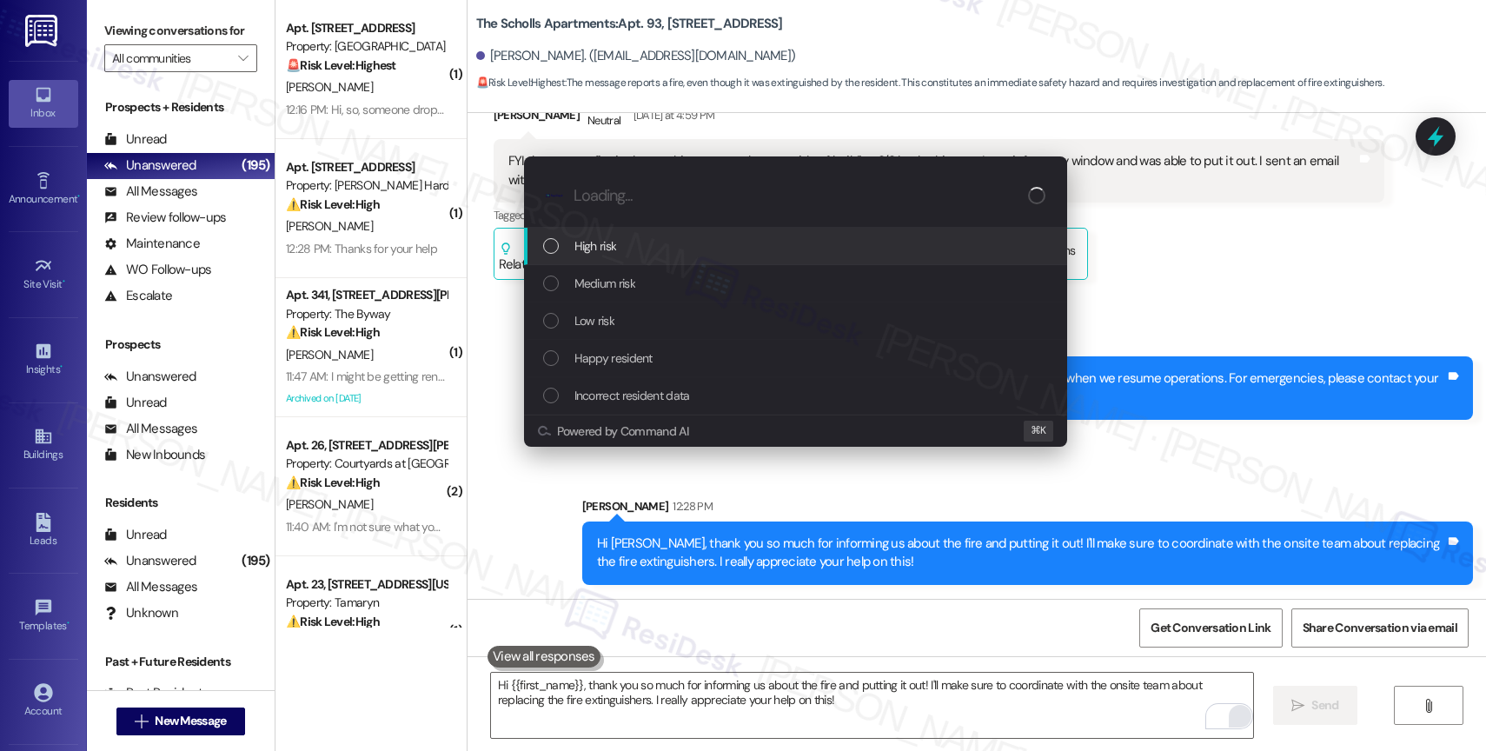
click at [621, 236] on div "High risk" at bounding box center [797, 245] width 508 height 19
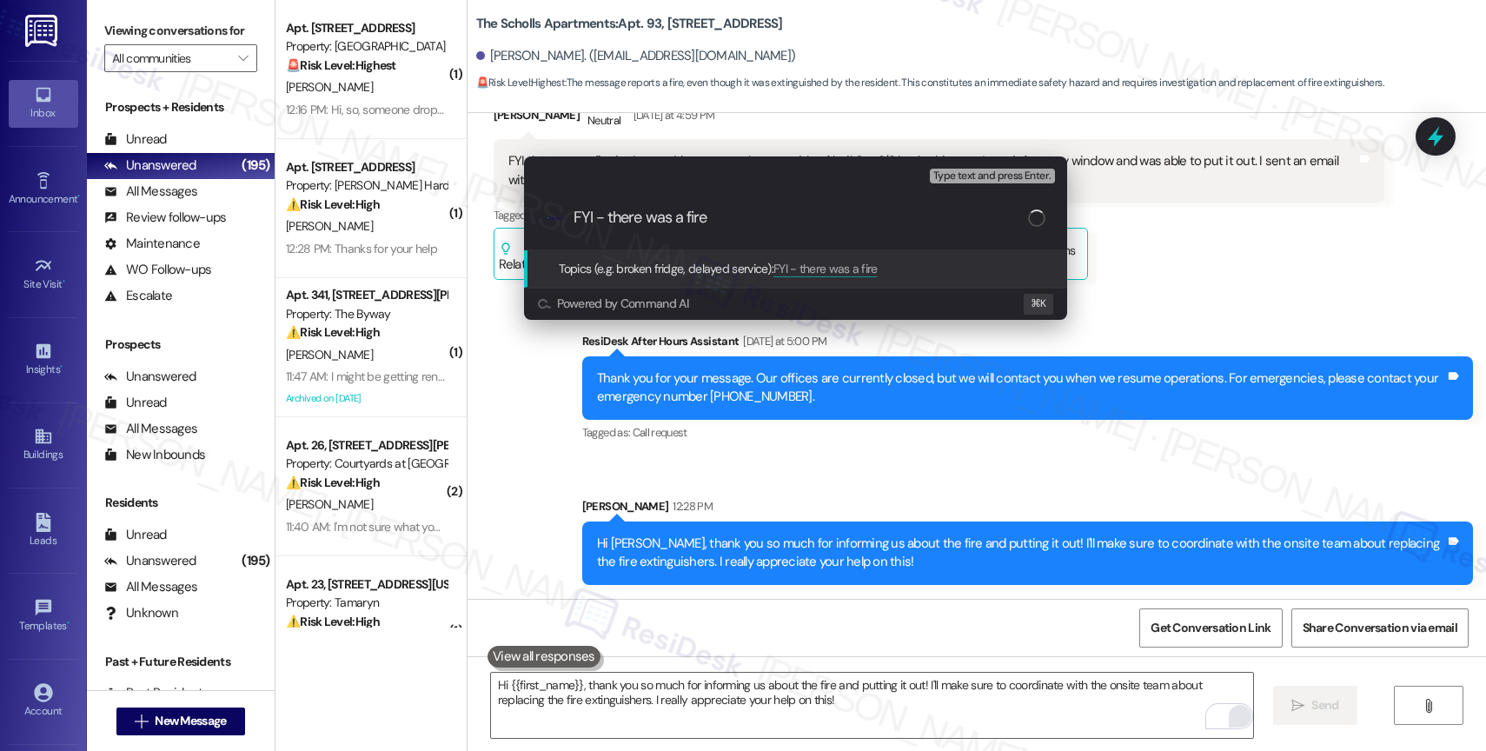
paste input "fire in the smoking area on the east side of building 8/9 by the big tree"
type input "FYI - there was a fire fire in the smoking area on the east side of building 8/…"
drag, startPoint x: 624, startPoint y: 215, endPoint x: 440, endPoint y: 203, distance: 183.7
click at [440, 203] on div "Escalate Conversation High risk Topics (e.g. broken fridge, delayed service) An…" at bounding box center [743, 375] width 1486 height 751
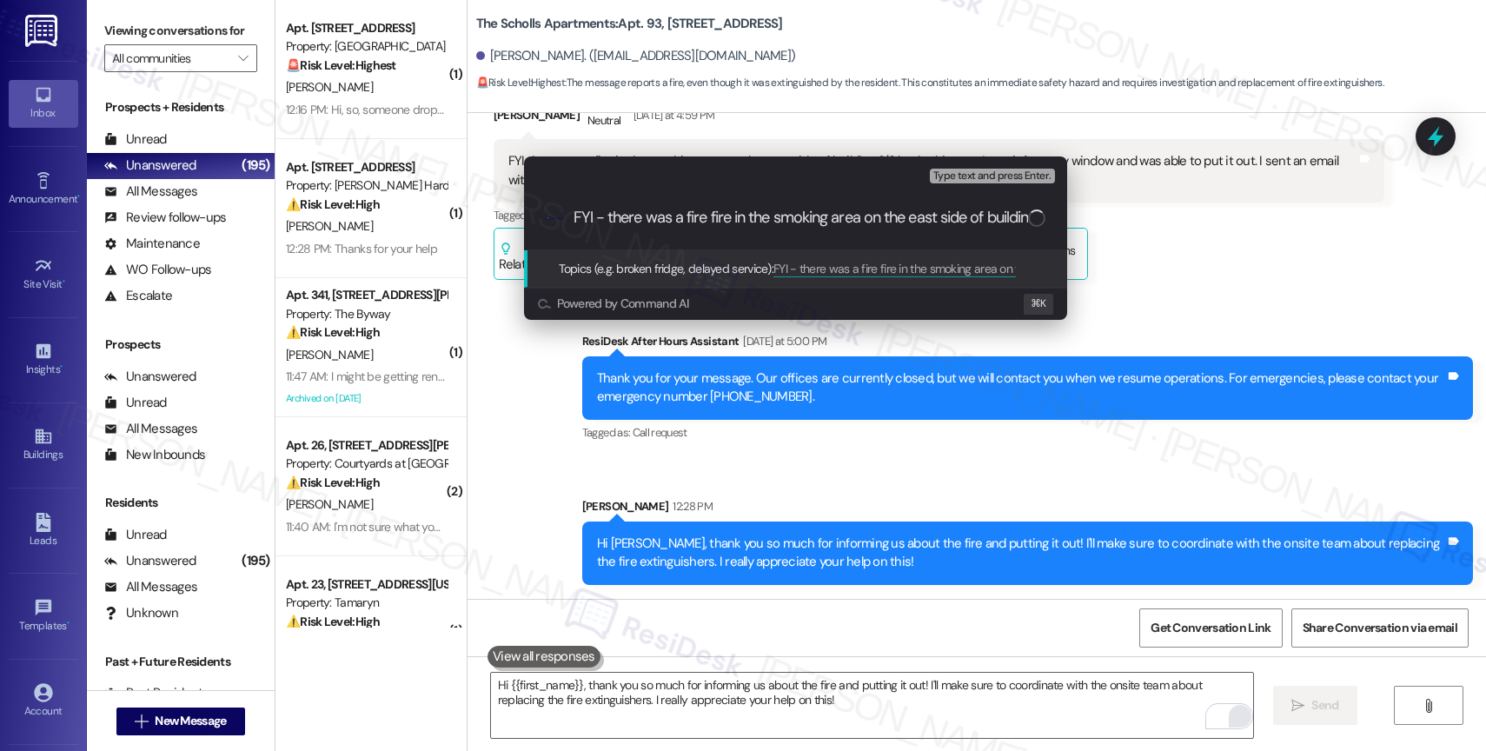
click at [616, 220] on input "FYI - there was a fire fire in the smoking area on the east side of building 8/…" at bounding box center [800, 217] width 454 height 18
click at [764, 219] on input "FYI - there was a fire fire in the smoking area on the east side of building 8/…" at bounding box center [800, 217] width 454 height 18
drag, startPoint x: 949, startPoint y: 218, endPoint x: 1188, endPoint y: 216, distance: 238.9
click at [1186, 216] on div "Escalate Conversation High risk Topics (e.g. broken fridge, delayed service) An…" at bounding box center [743, 375] width 1486 height 751
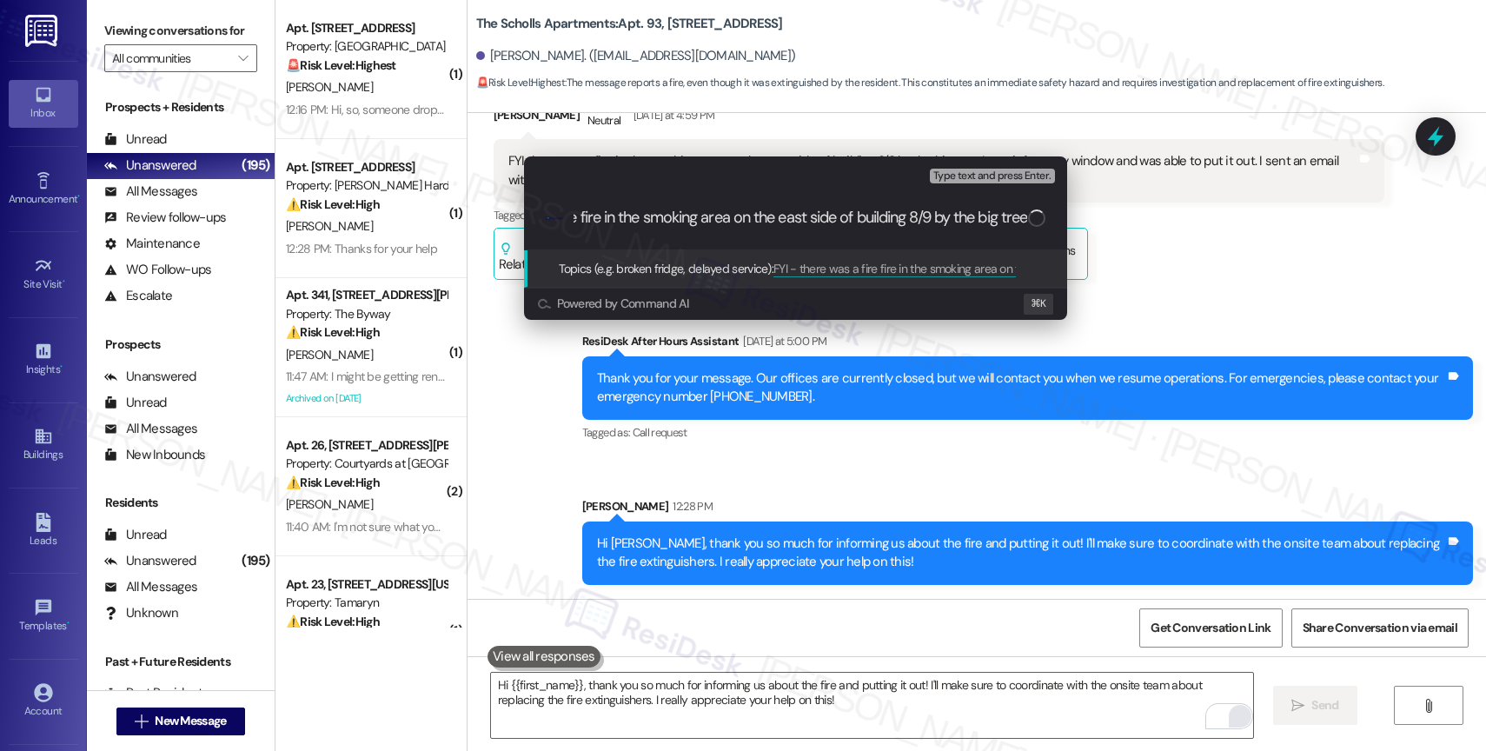
click at [897, 213] on input "FYI - there was a fire fire in the smoking area on the east side of building 8/…" at bounding box center [800, 217] width 454 height 18
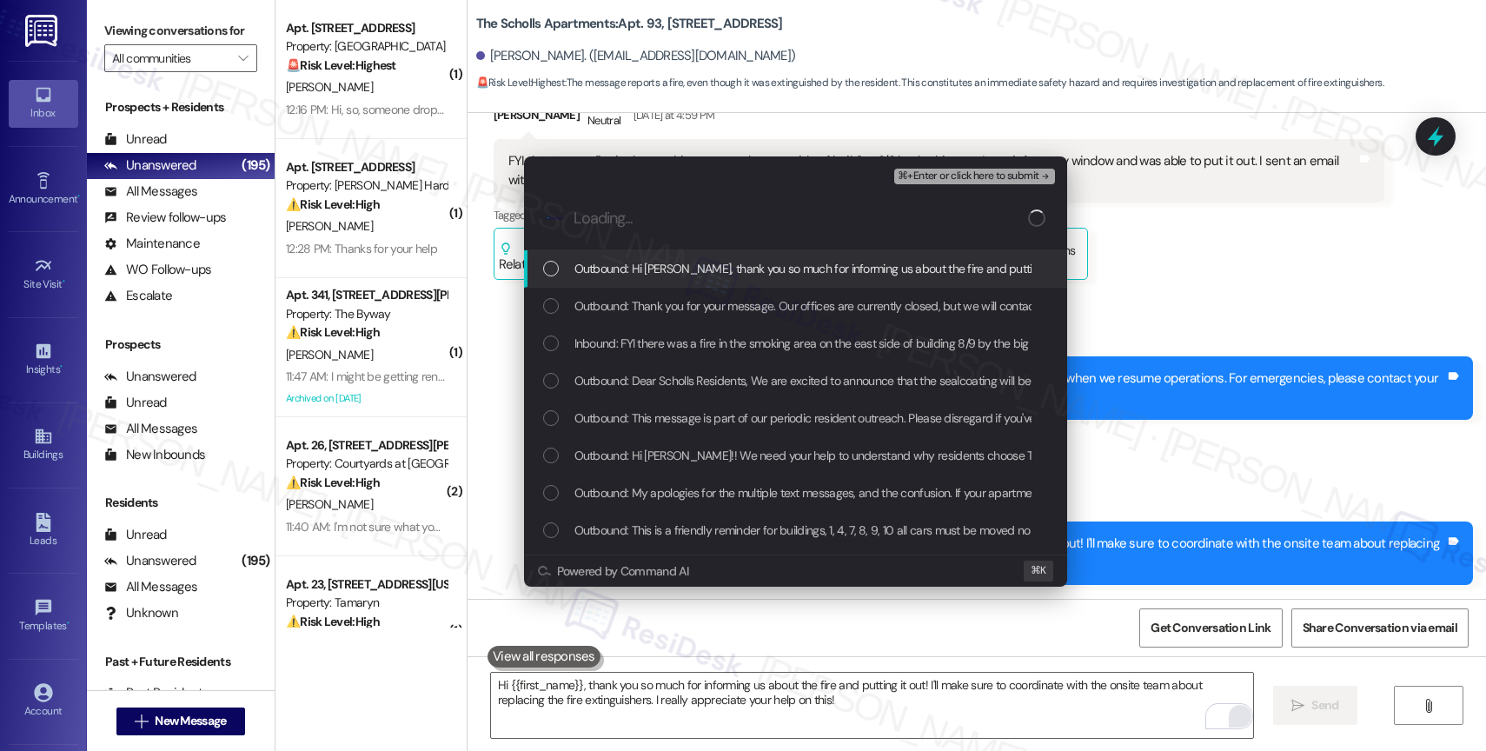
scroll to position [0, 0]
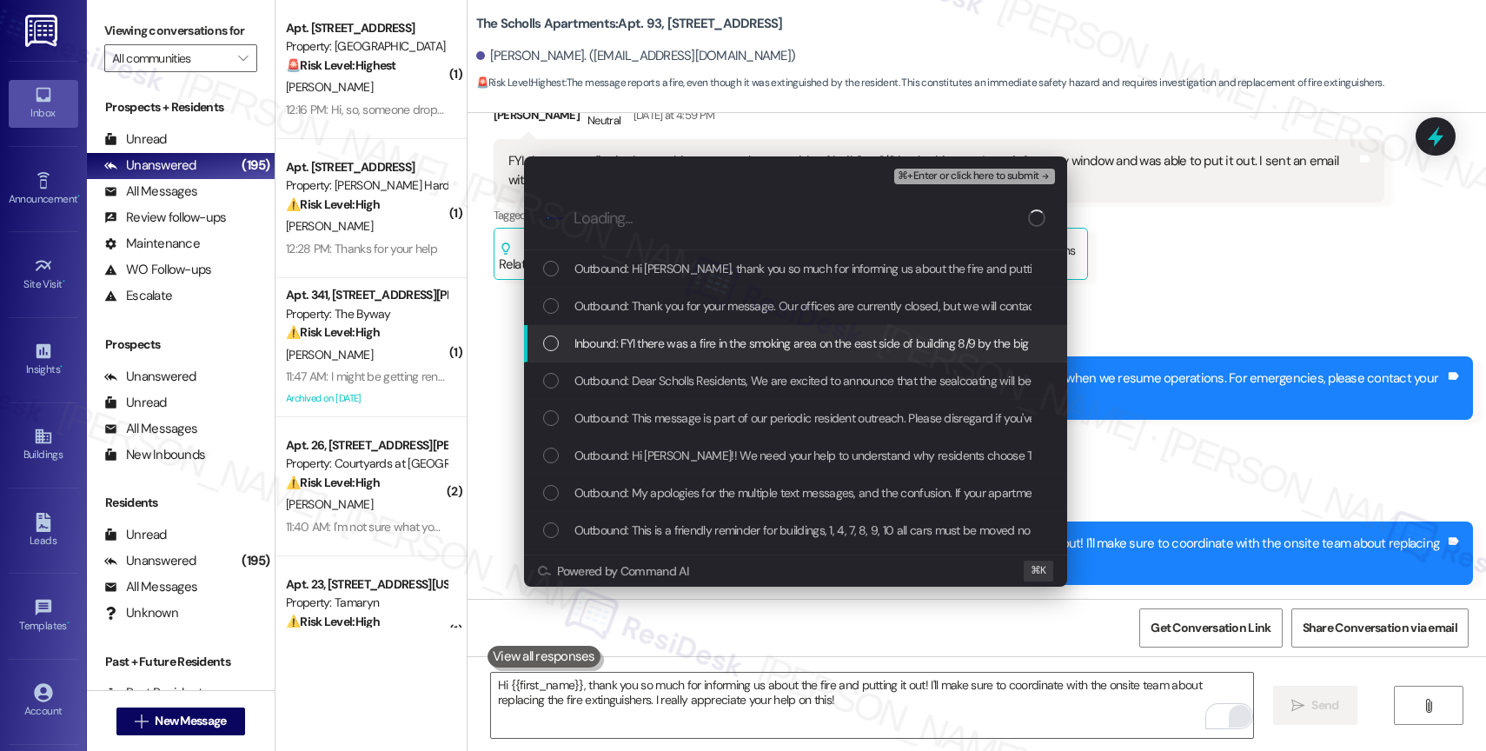
click at [718, 338] on span "Inbound: FYI there was a fire in the smoking area on the east side of building …" at bounding box center [1110, 343] width 1072 height 19
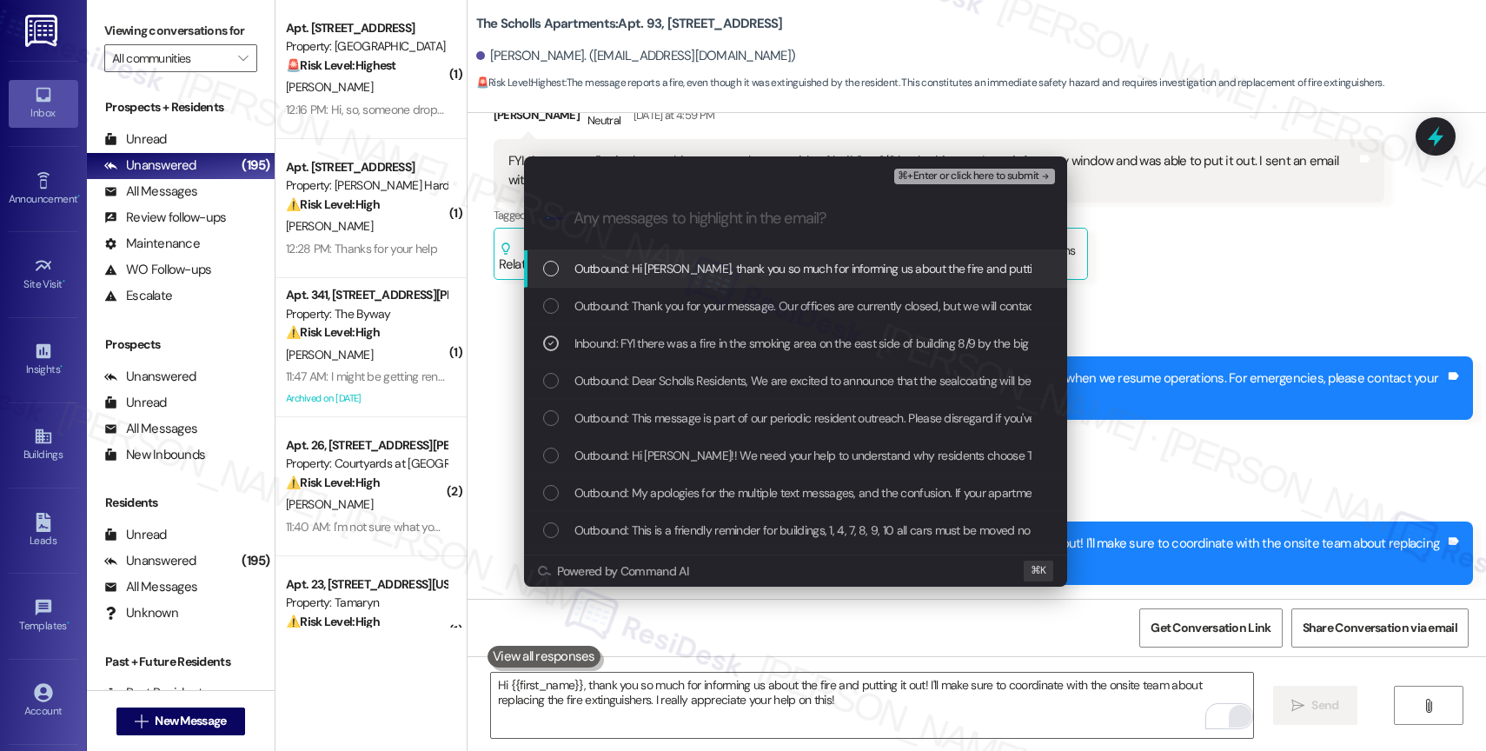
click at [721, 261] on span "Outbound: Hi Alesandra, thank you so much for informing us about the fire and p…" at bounding box center [1131, 268] width 1115 height 19
click at [937, 175] on span "⌘+Enter or click here to submit" at bounding box center [967, 176] width 141 height 12
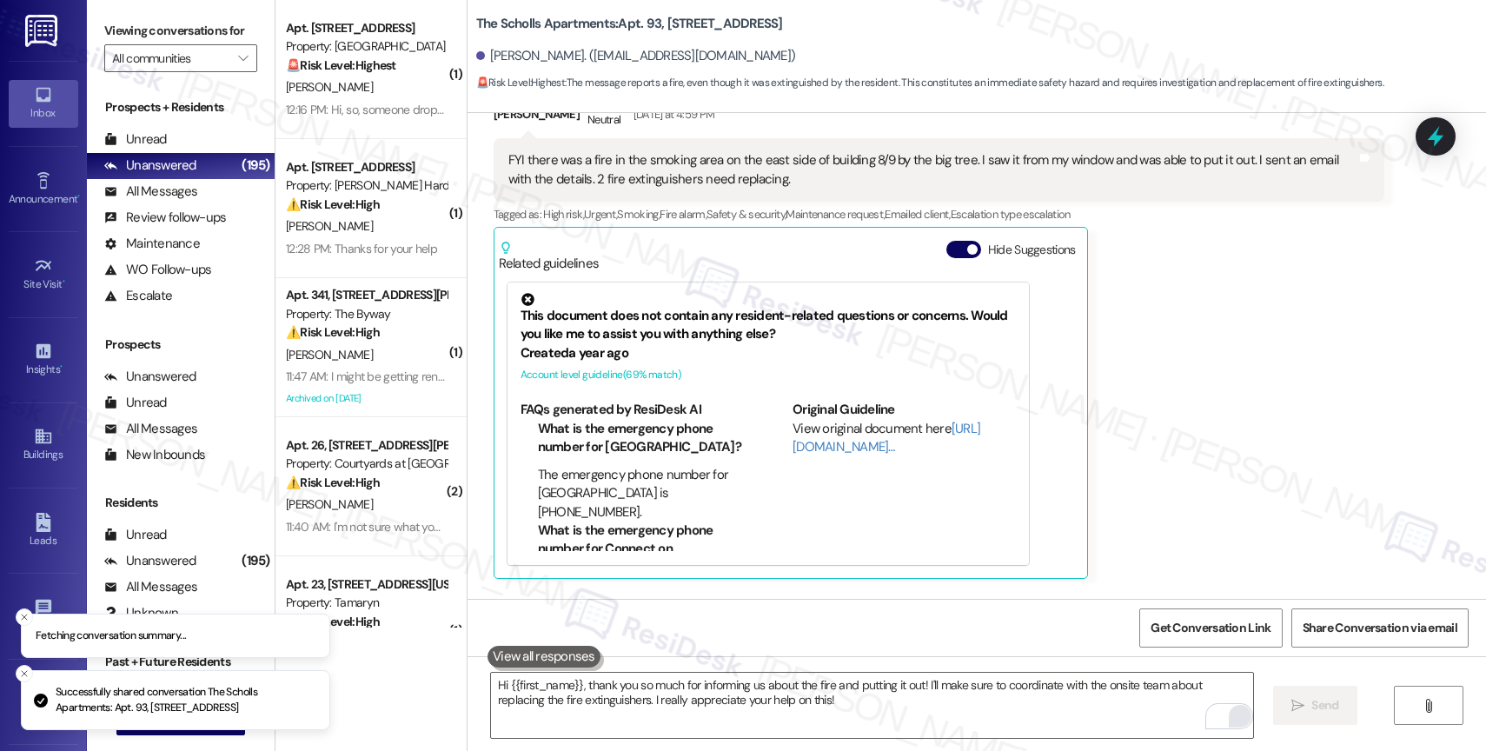
scroll to position [9050, 0]
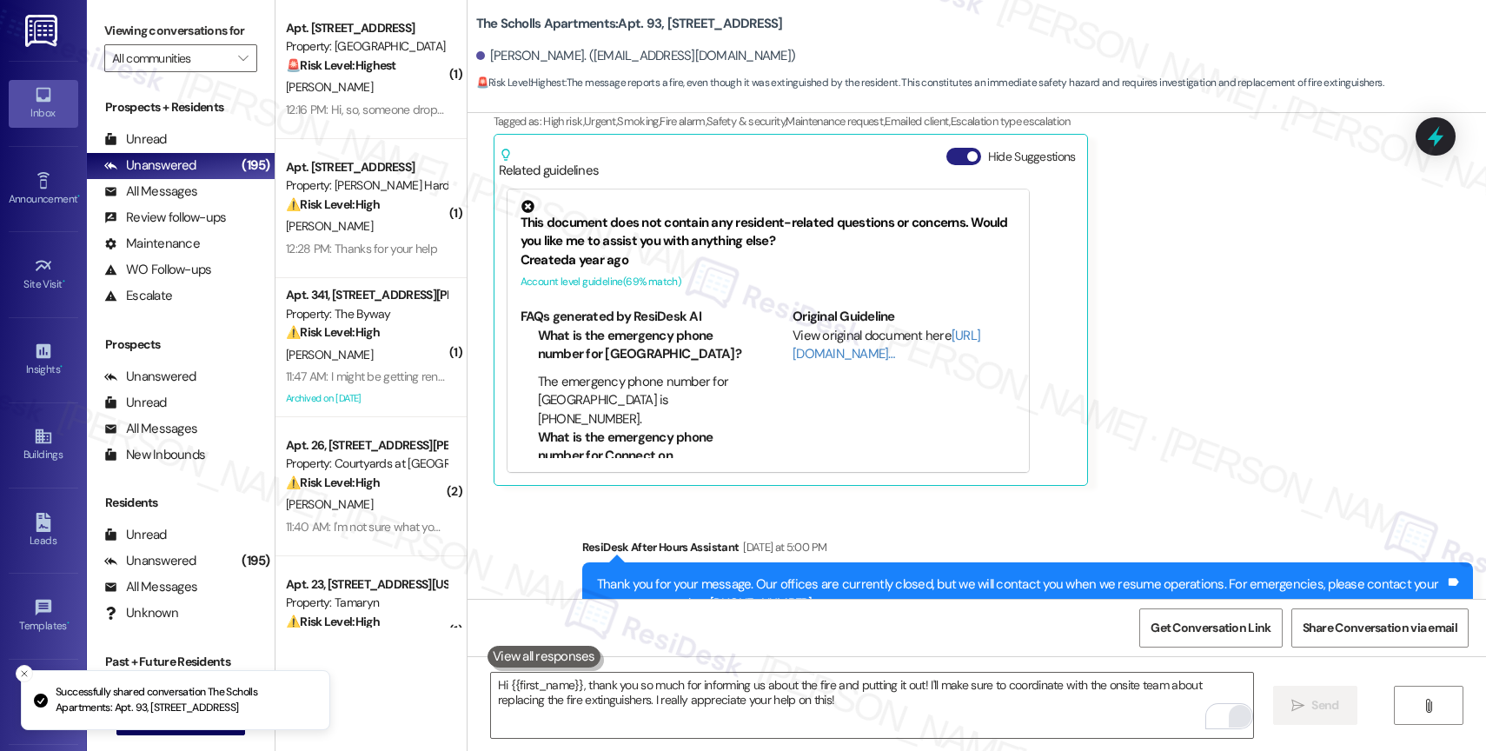
click at [967, 157] on span "button" at bounding box center [972, 156] width 10 height 10
